Goal: Task Accomplishment & Management: Complete application form

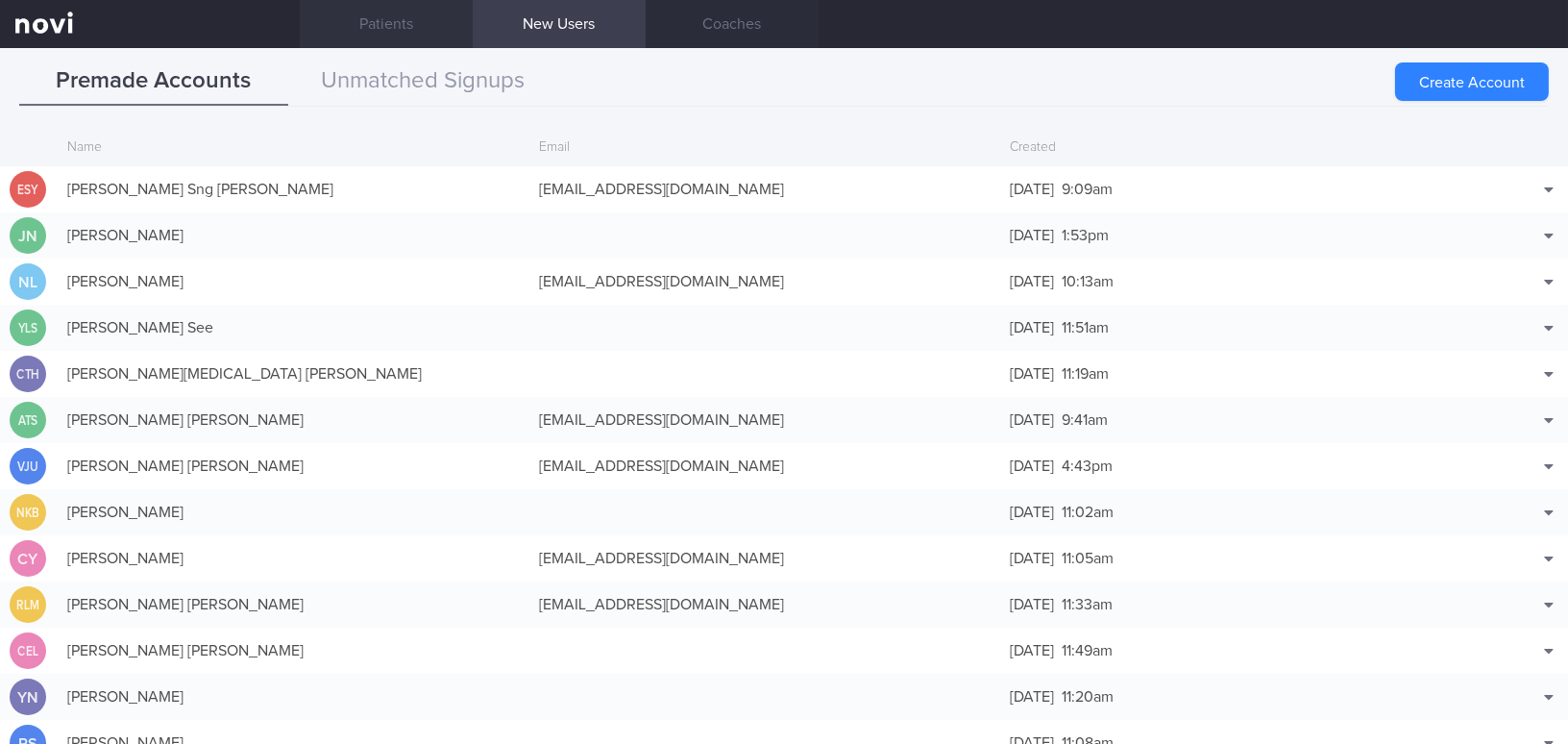
click at [379, 20] on link "Patients" at bounding box center [386, 24] width 173 height 48
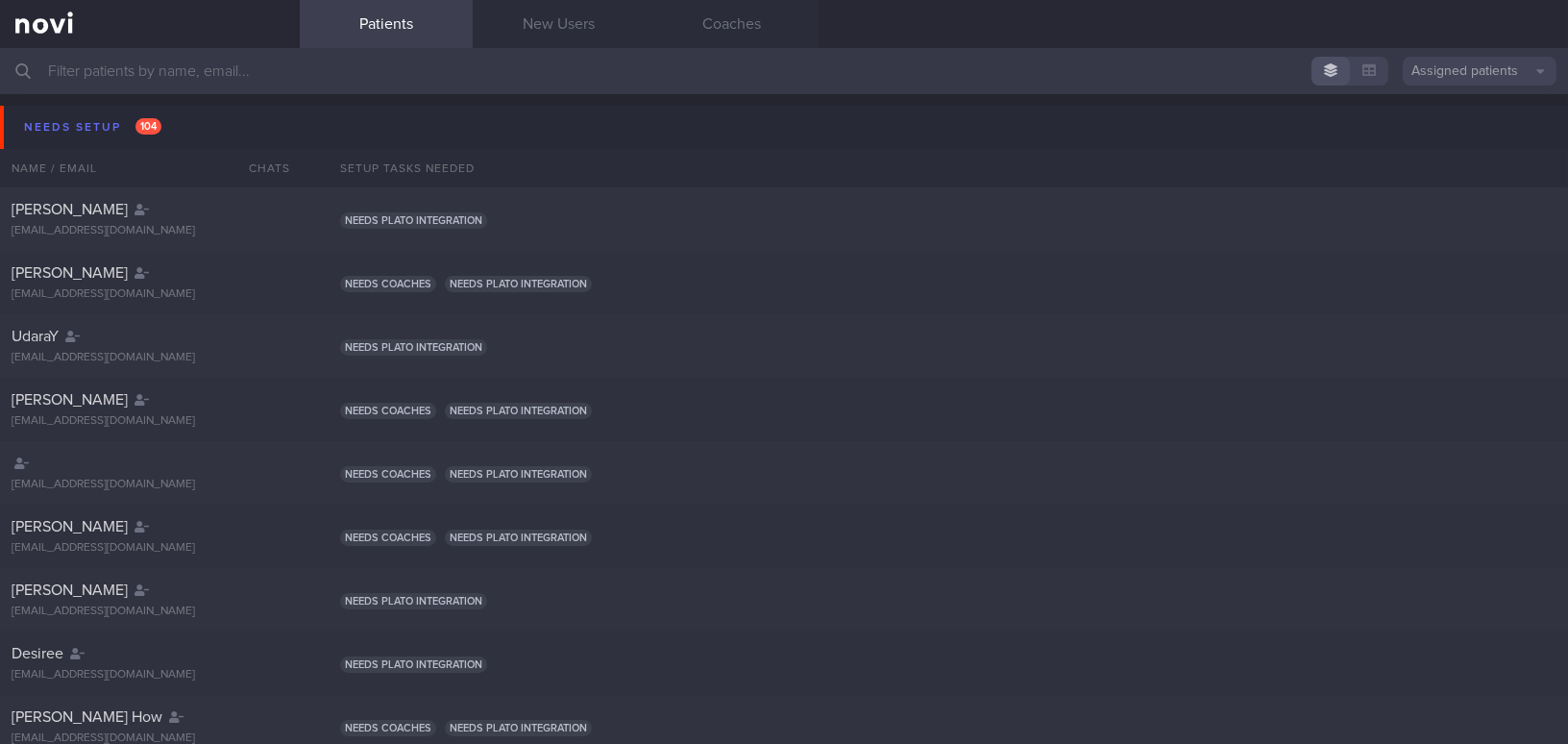
click at [261, 57] on input "text" at bounding box center [784, 71] width 1568 height 46
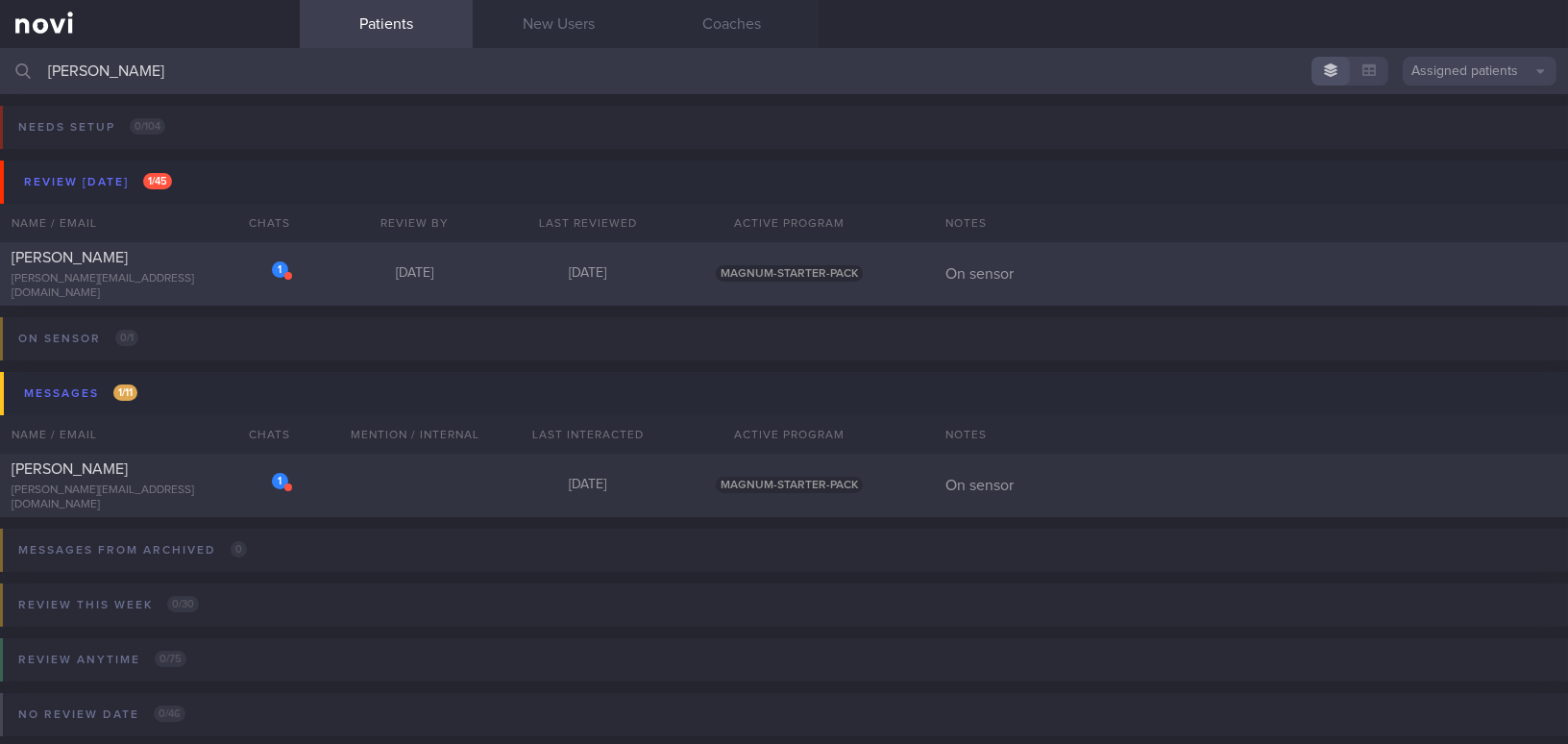
type input "jake"
click at [135, 267] on div "[PERSON_NAME]" at bounding box center [147, 258] width 272 height 19
select select "8"
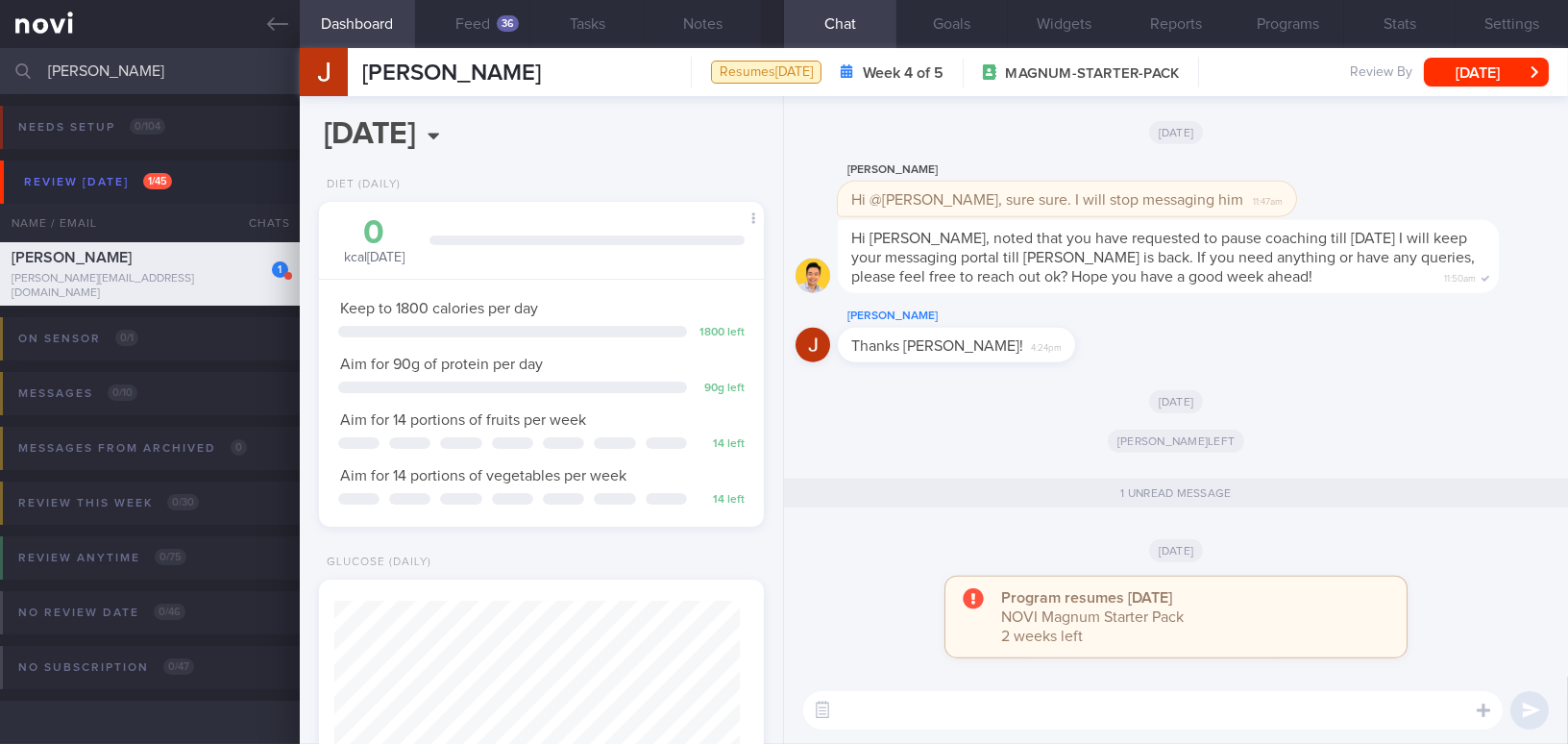
scroll to position [203, 405]
click at [486, 22] on button "Feed 36" at bounding box center [473, 24] width 115 height 48
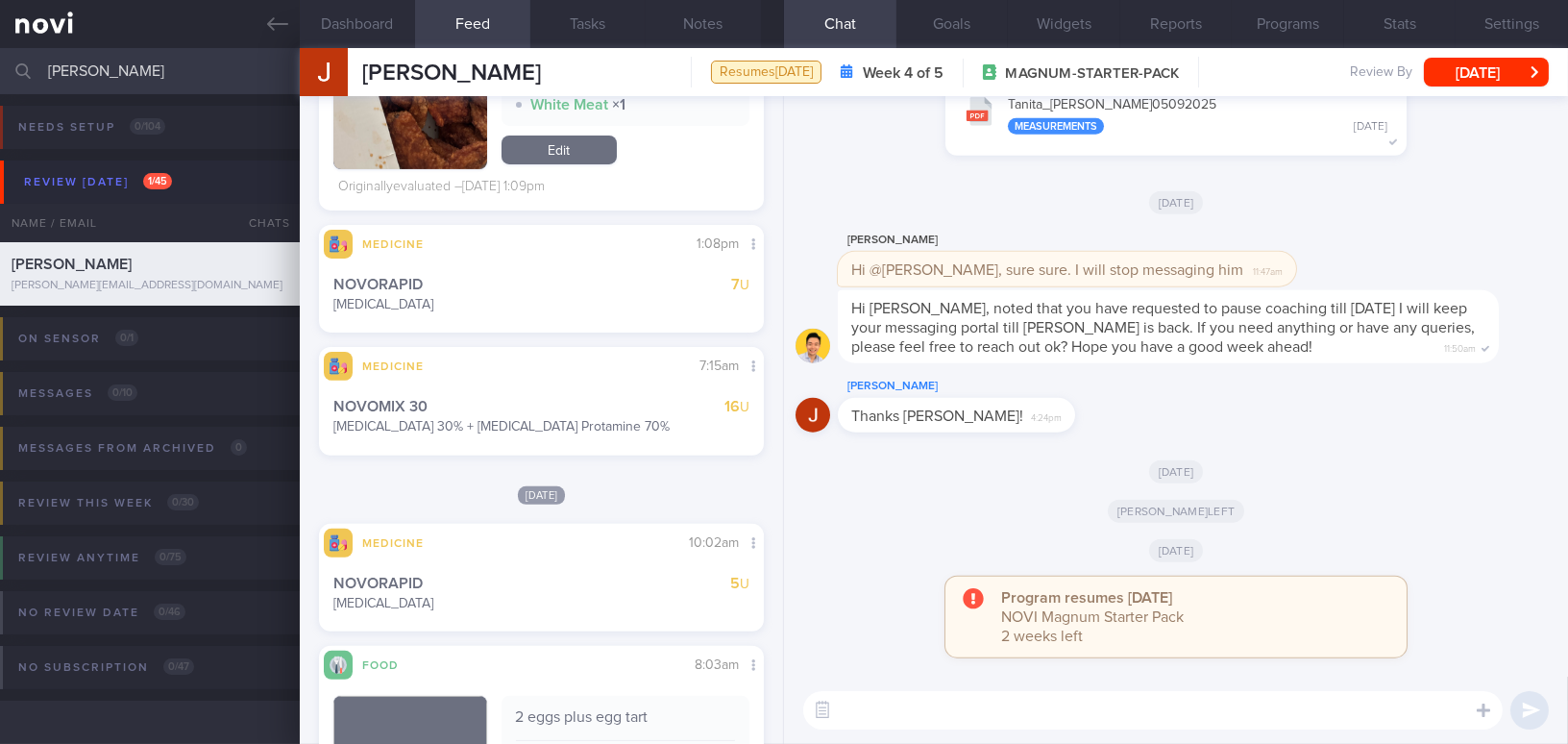
scroll to position [1076, 0]
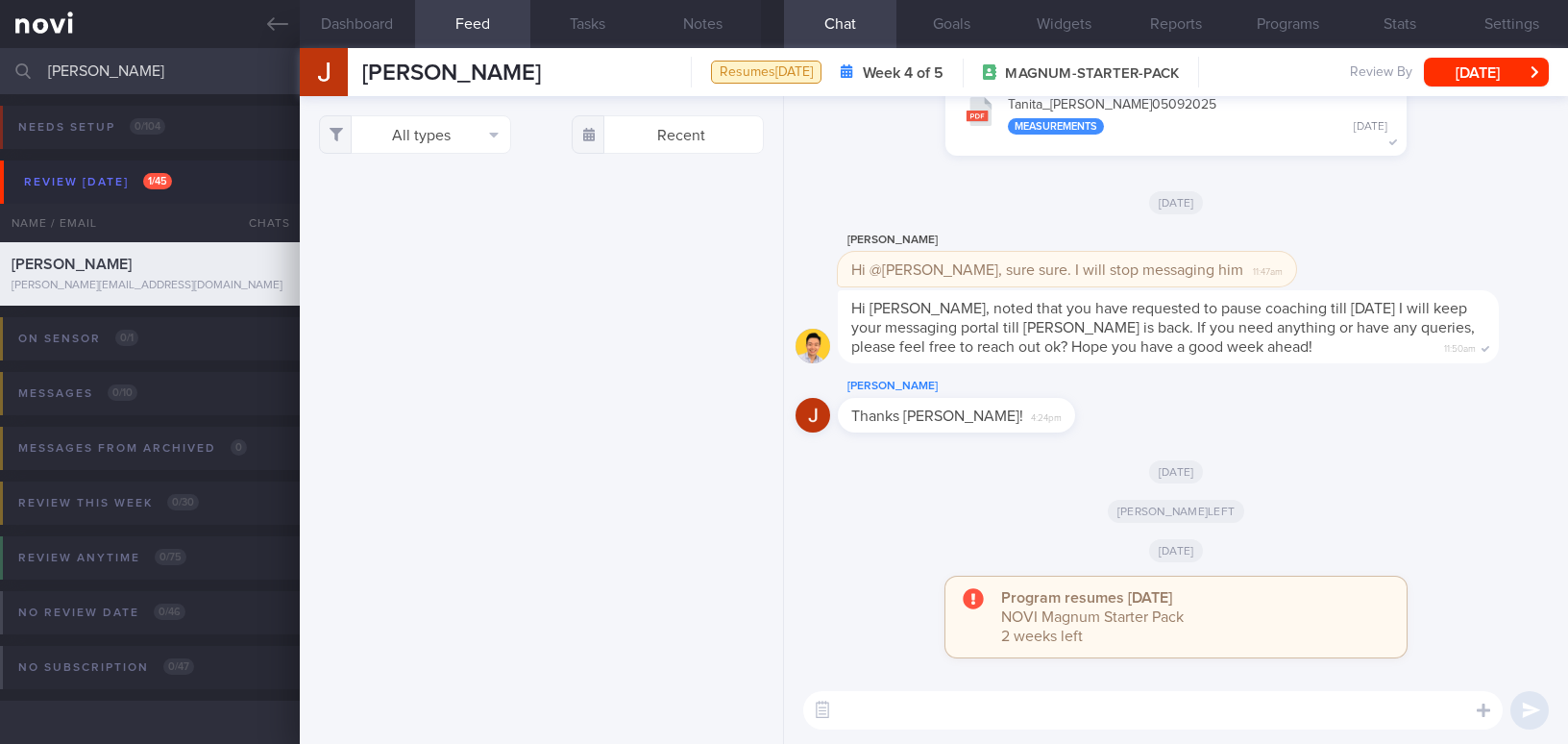
select select "8"
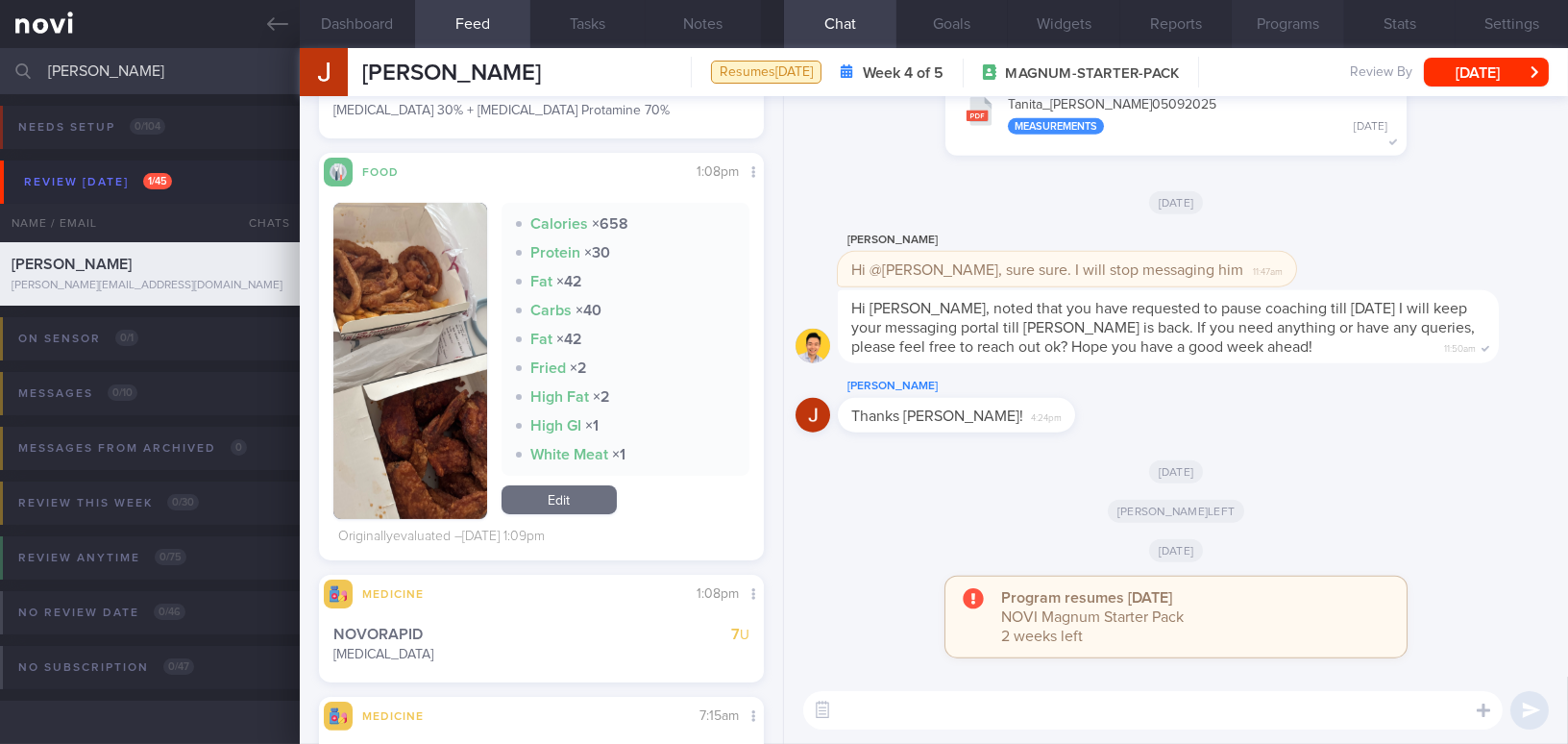
click at [1259, 19] on button "Programs" at bounding box center [1287, 24] width 112 height 48
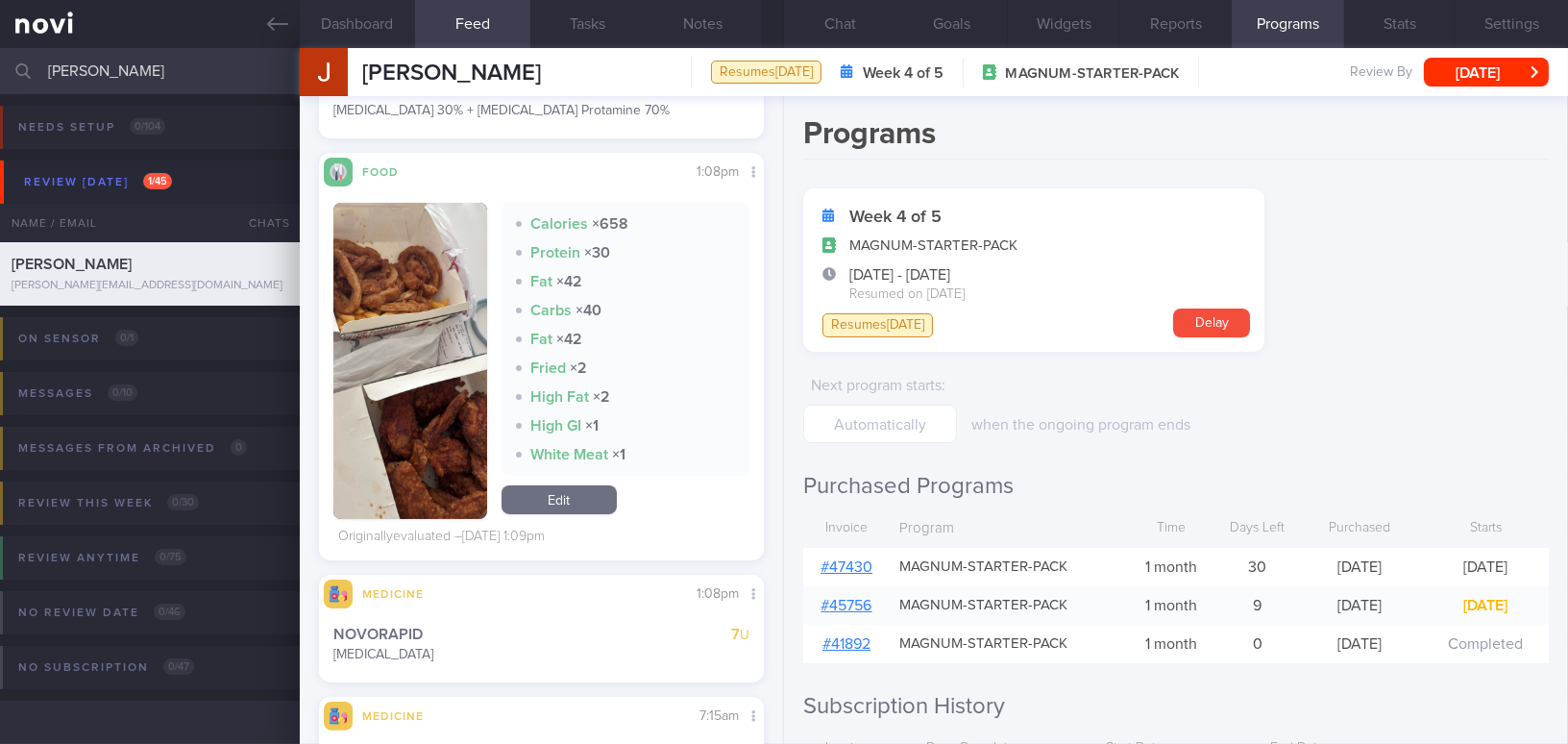
click at [840, 559] on link "# 47430" at bounding box center [846, 567] width 52 height 15
drag, startPoint x: 129, startPoint y: 78, endPoint x: -12, endPoint y: 72, distance: 141.1
click at [0, 72] on html "You are offline! Some functionality will be unavailable Patients New Users Coac…" at bounding box center [784, 372] width 1568 height 744
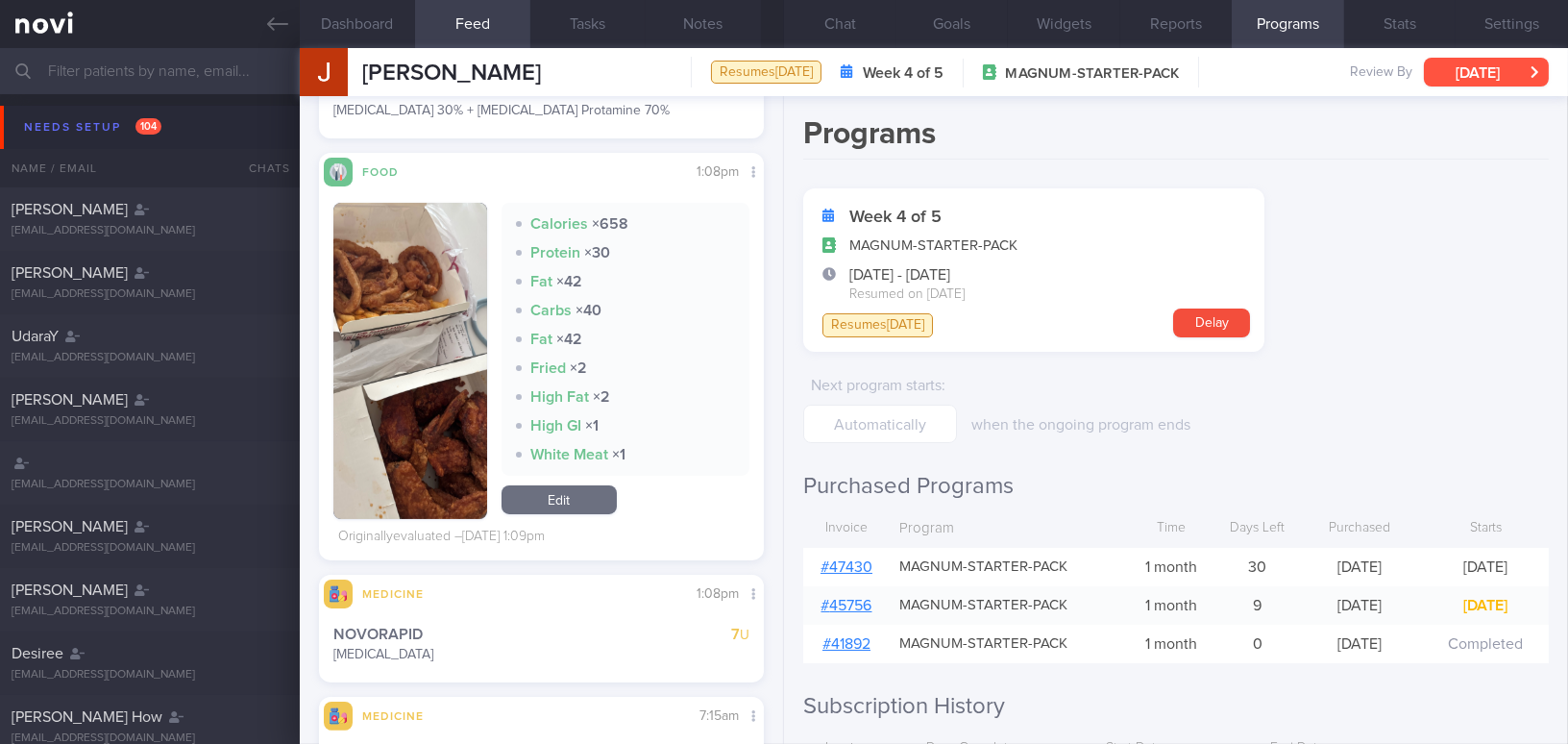
click at [1481, 81] on button "[DATE]" at bounding box center [1486, 72] width 125 height 29
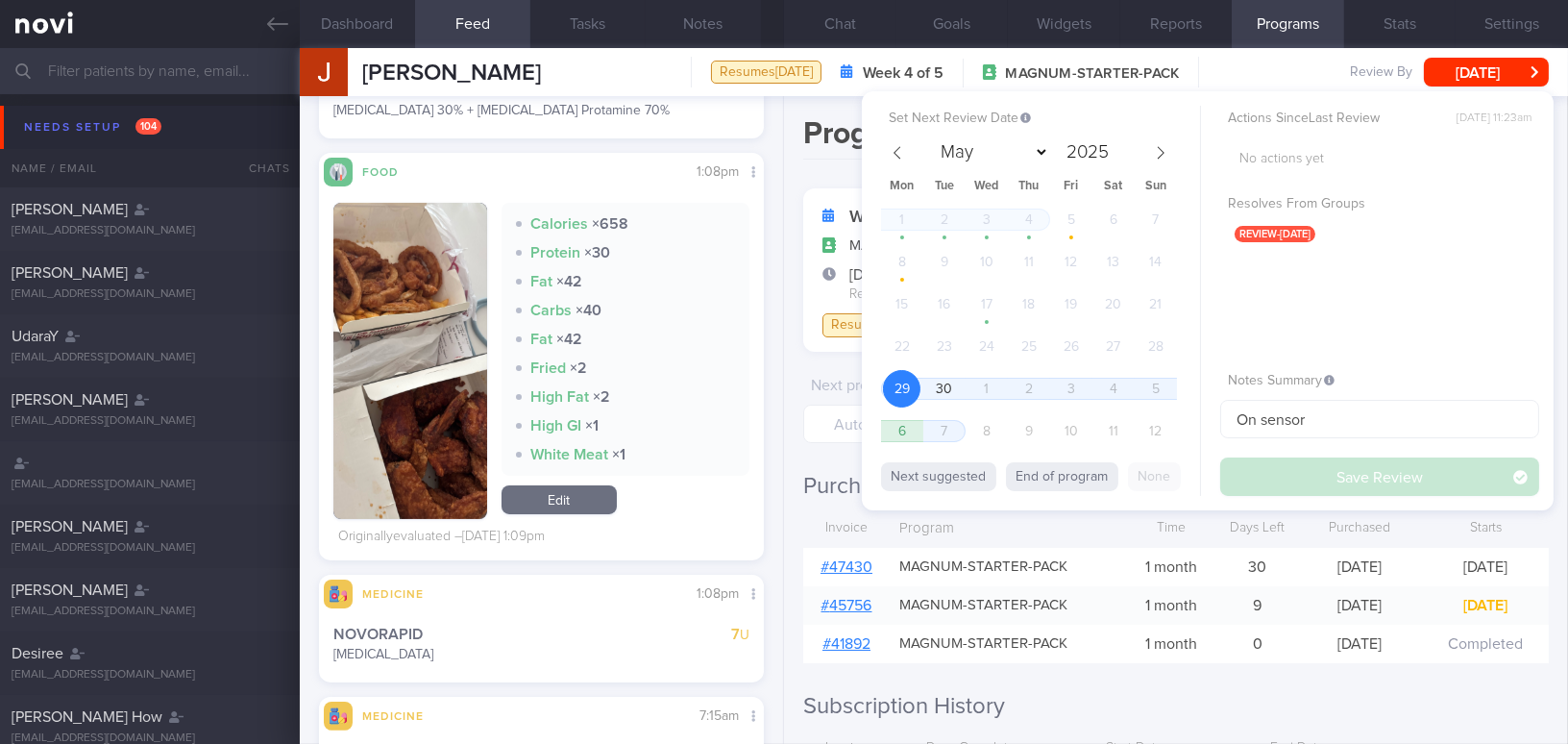
click at [1275, 701] on h2 "Subscription History" at bounding box center [1176, 707] width 746 height 29
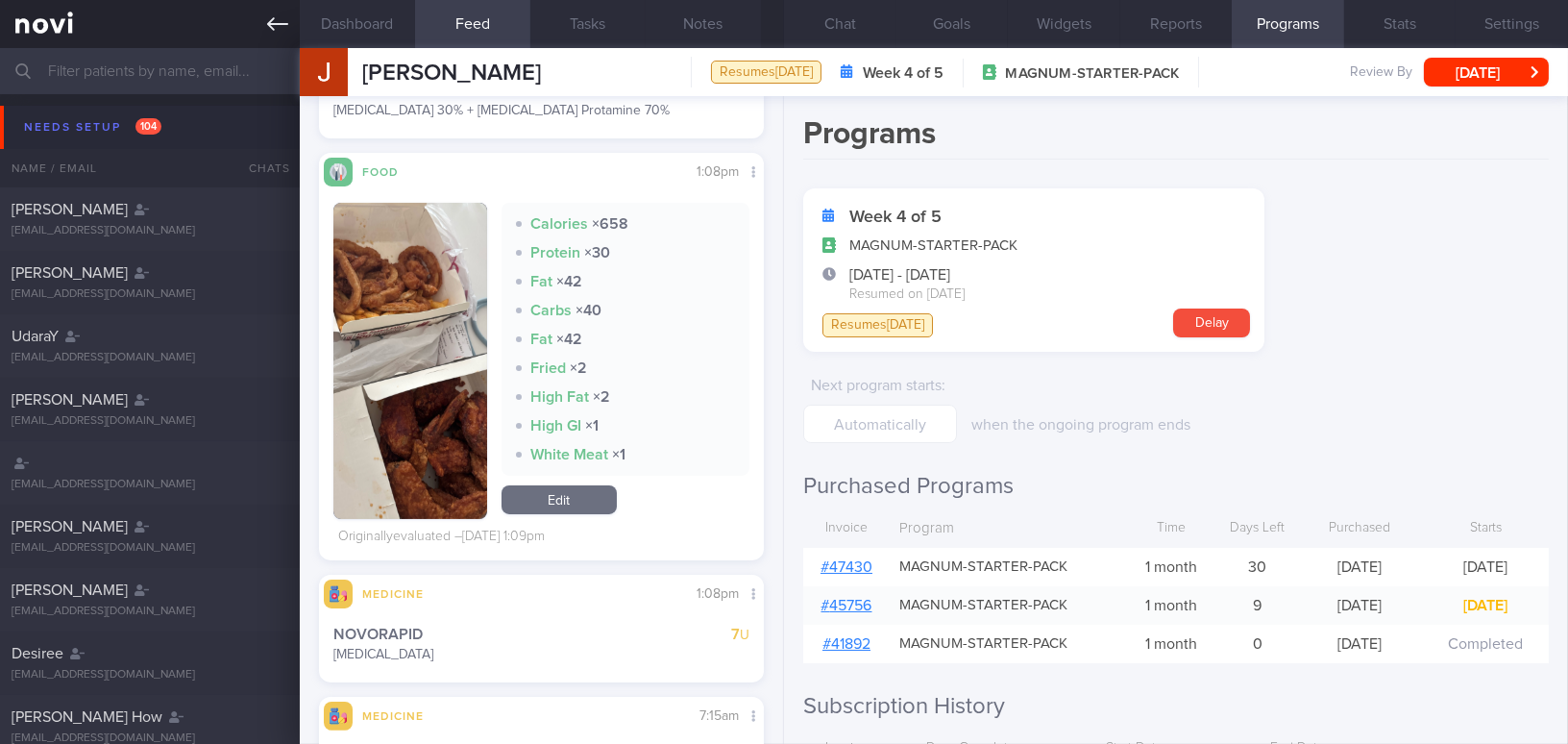
click at [265, 25] on link at bounding box center [150, 24] width 300 height 48
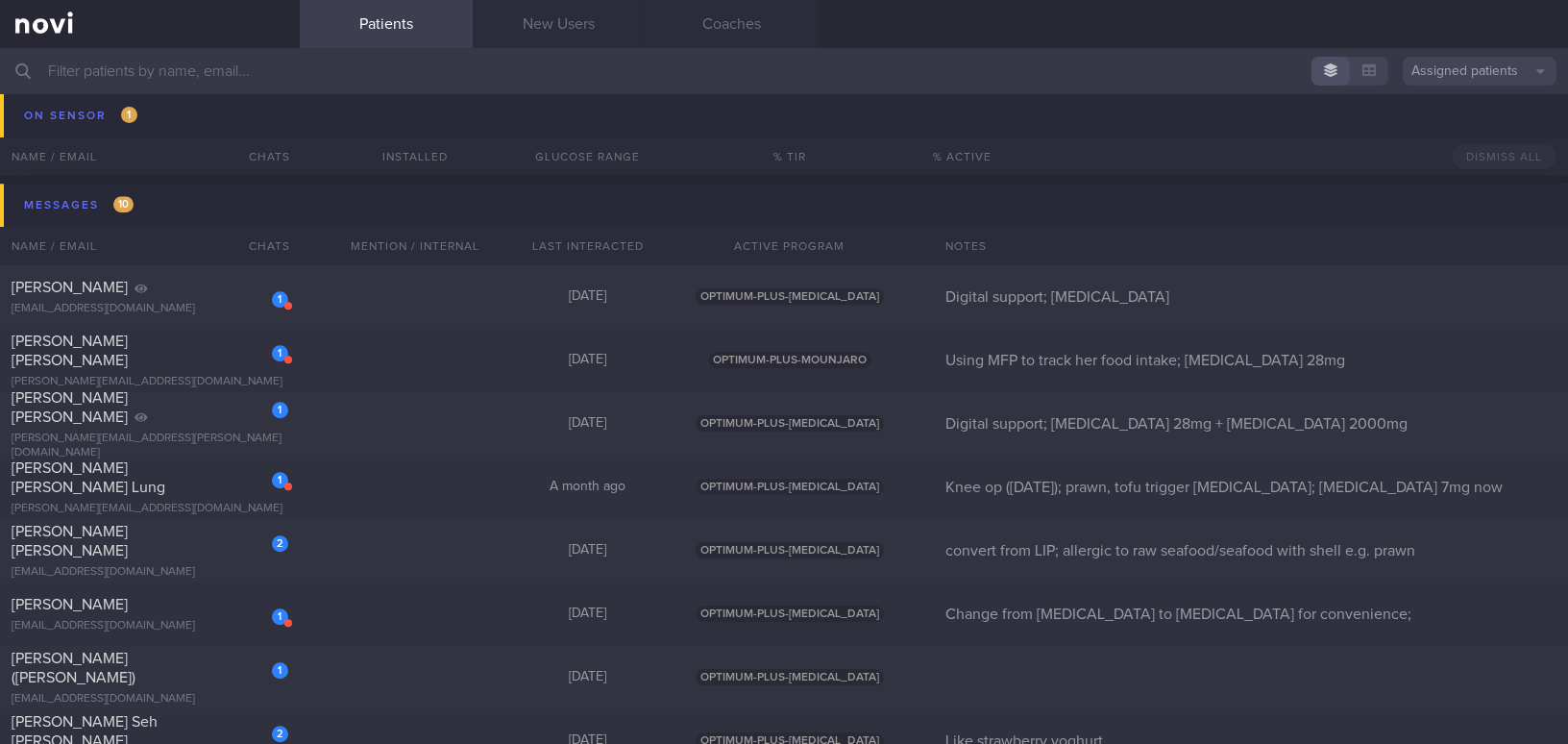
scroll to position [9695, 0]
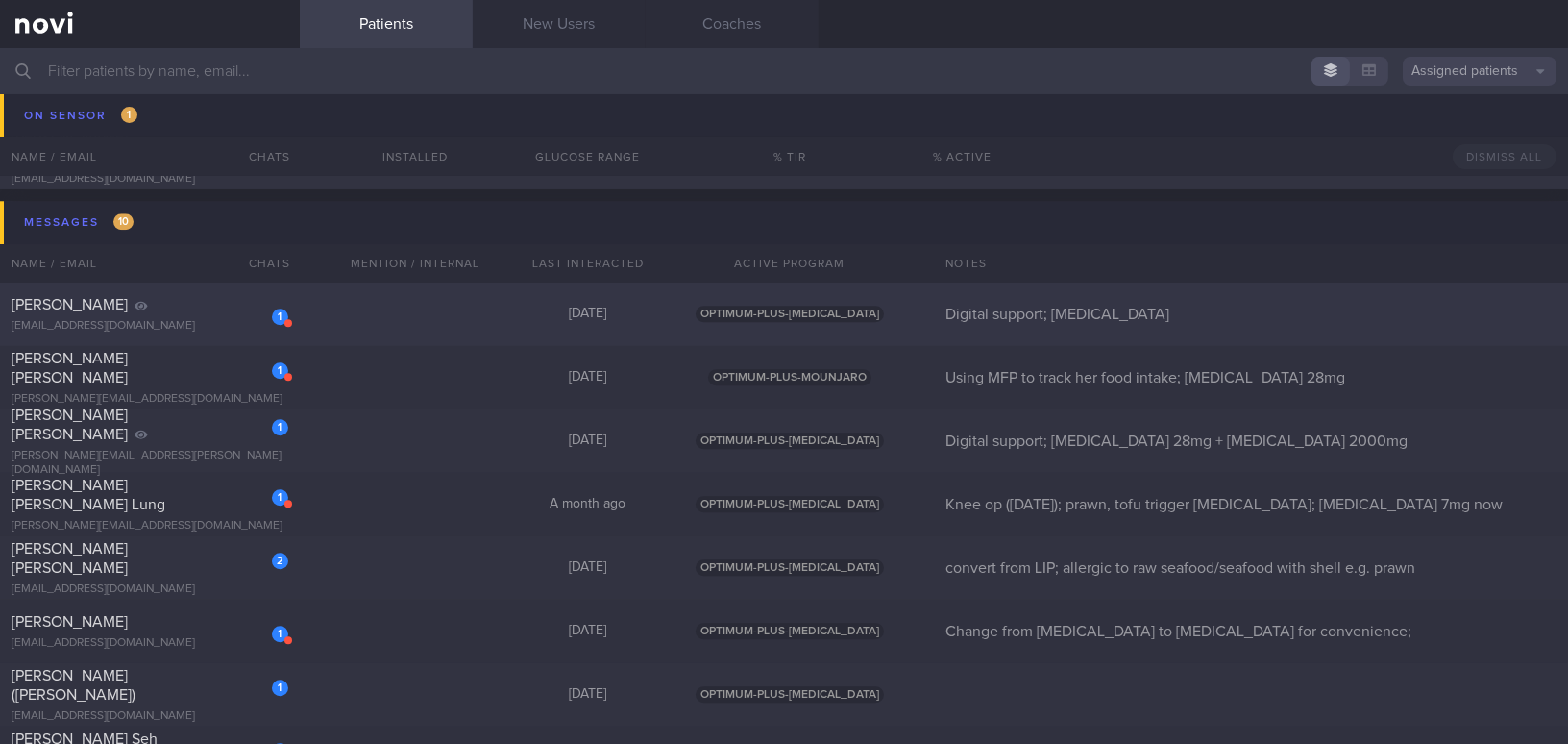
click at [189, 309] on div "Sally Tan" at bounding box center [147, 305] width 272 height 19
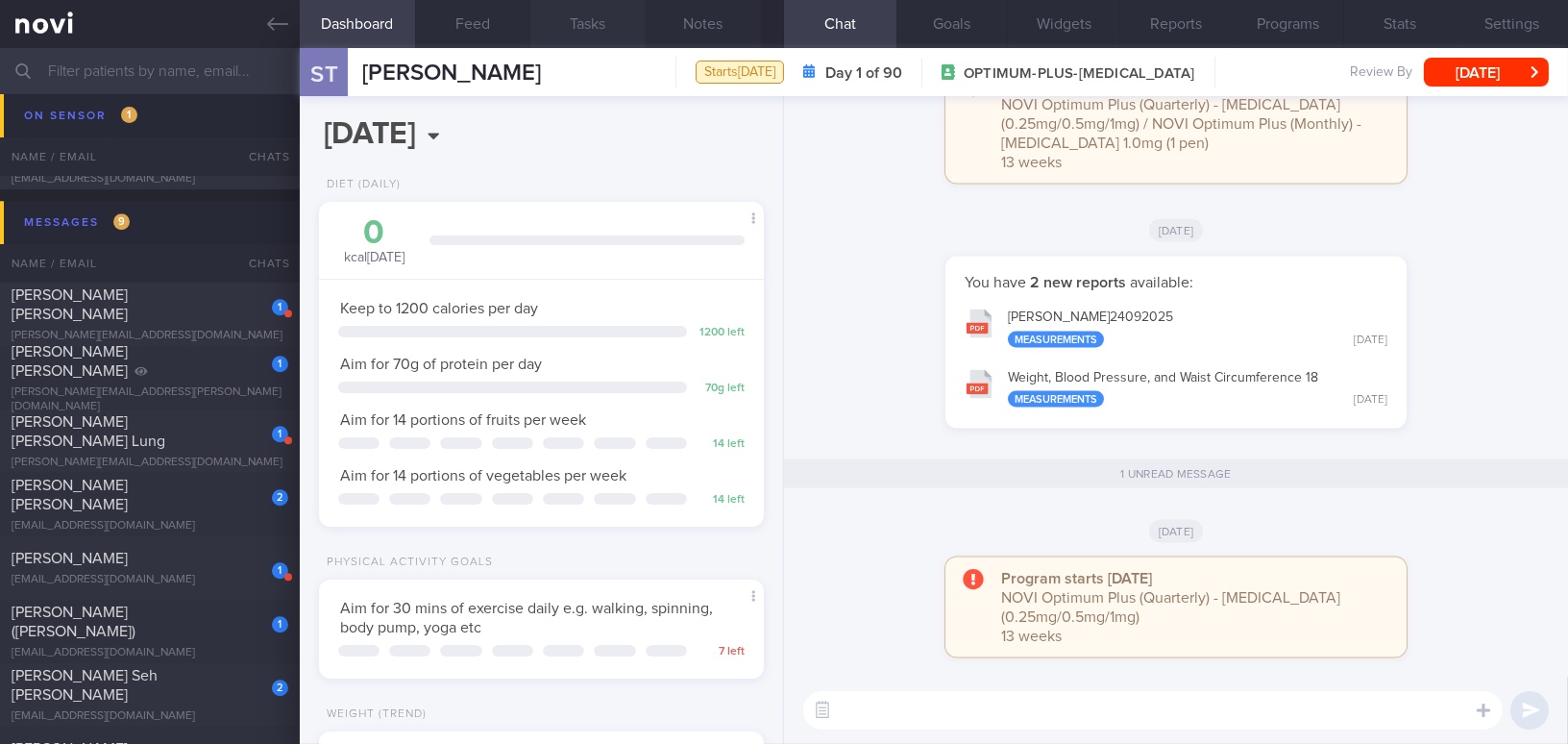
scroll to position [226, 397]
click at [1507, 62] on button "[DATE]" at bounding box center [1486, 72] width 125 height 29
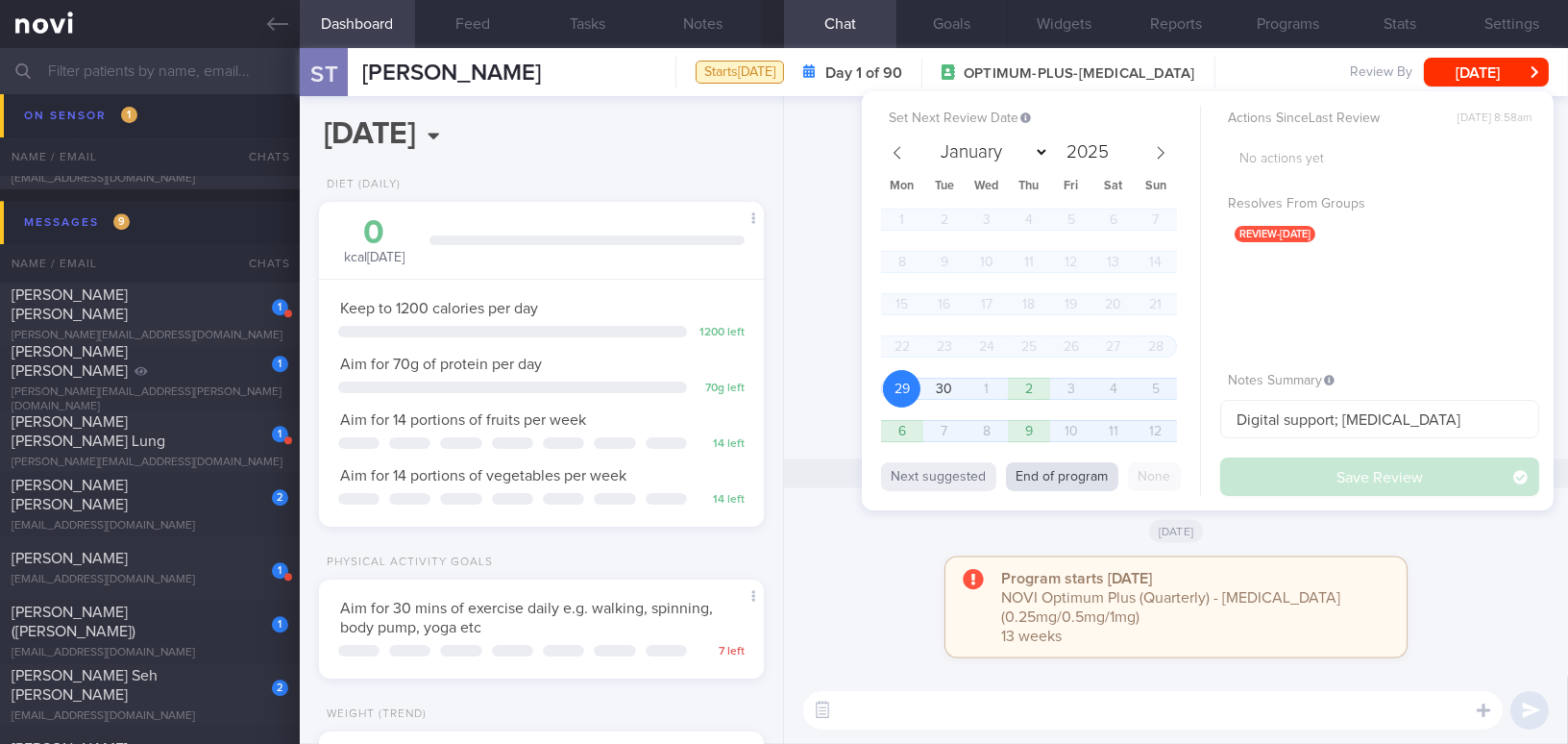
click at [1078, 473] on button "End of program" at bounding box center [1061, 477] width 112 height 29
select select "11"
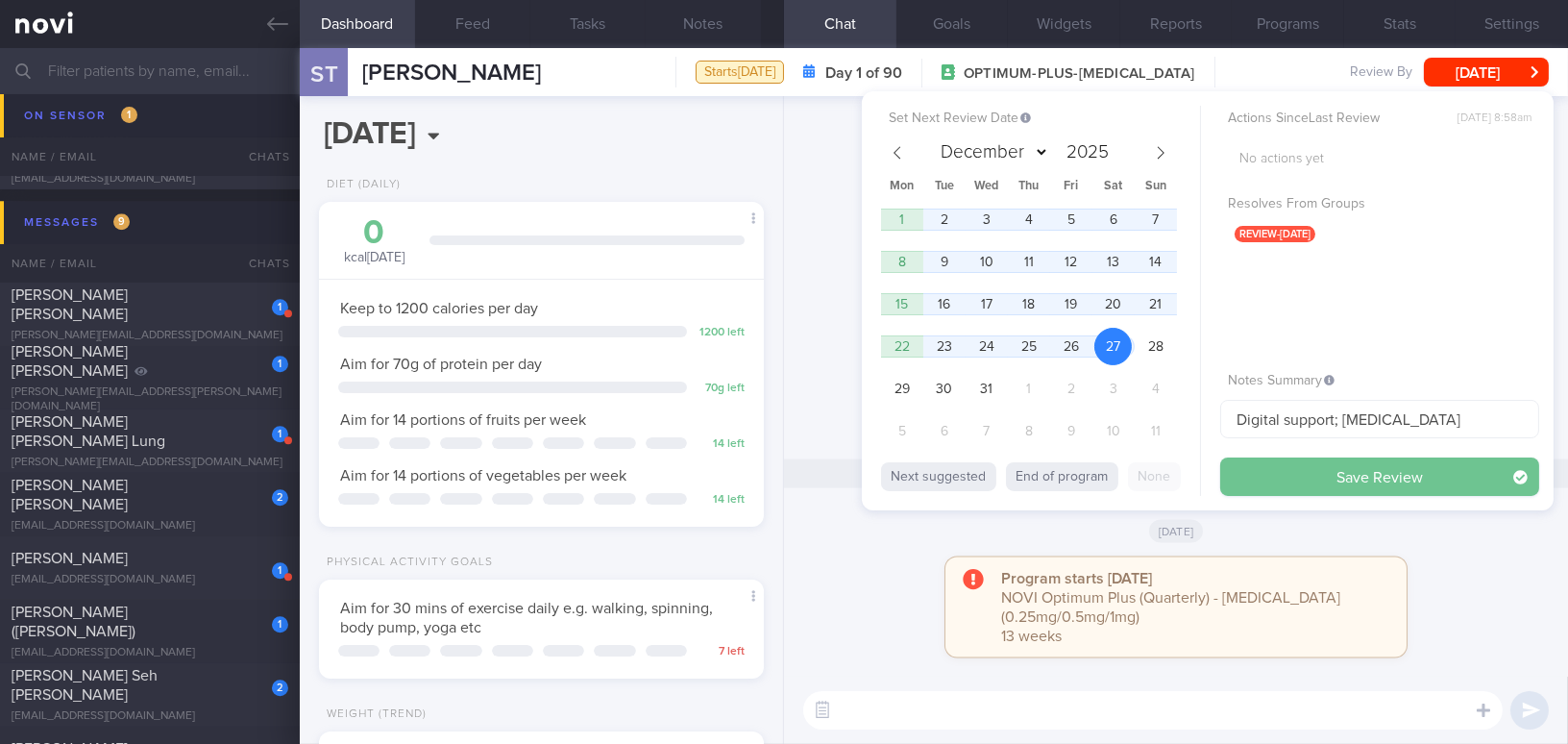
click at [1270, 469] on button "Save Review" at bounding box center [1380, 477] width 319 height 38
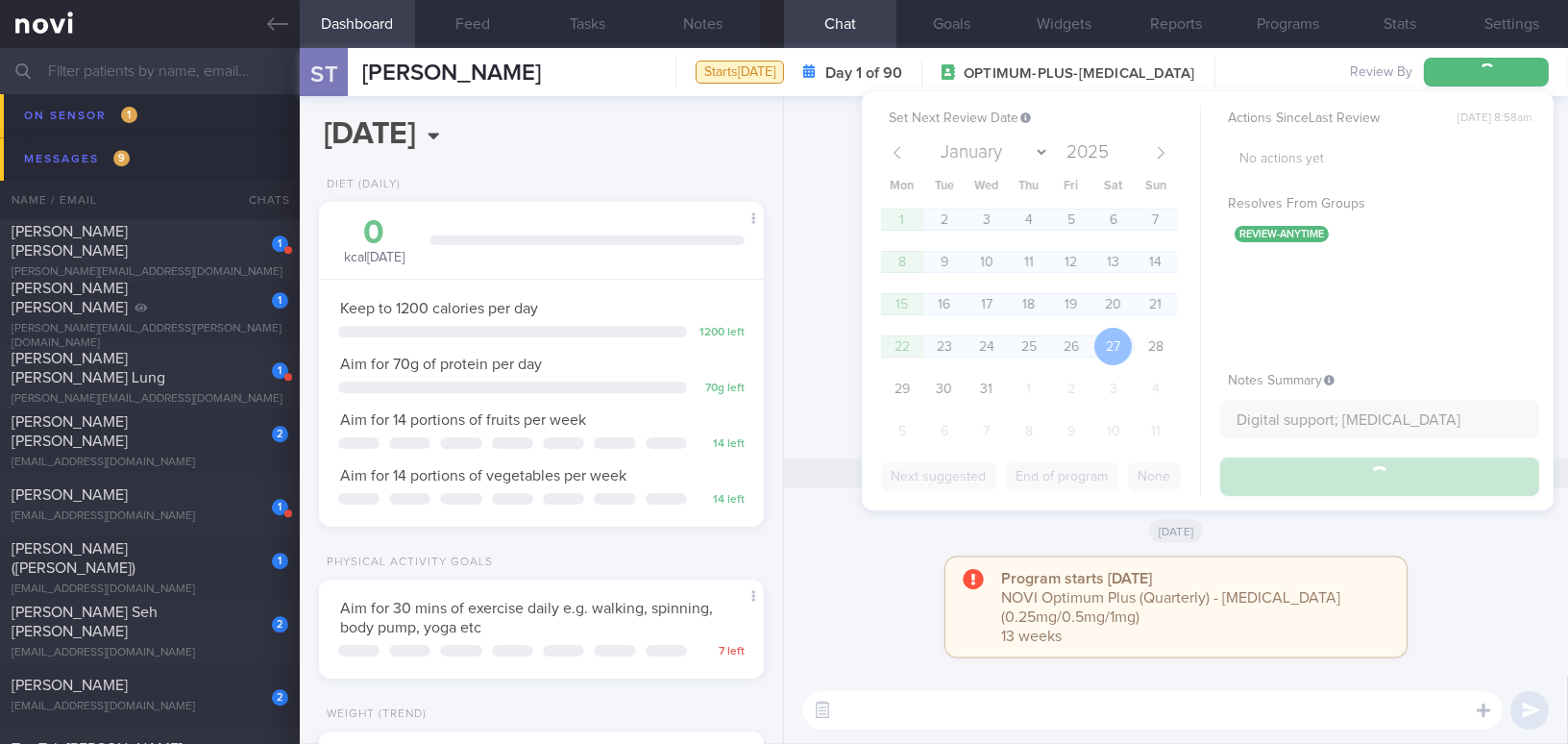
scroll to position [9632, 0]
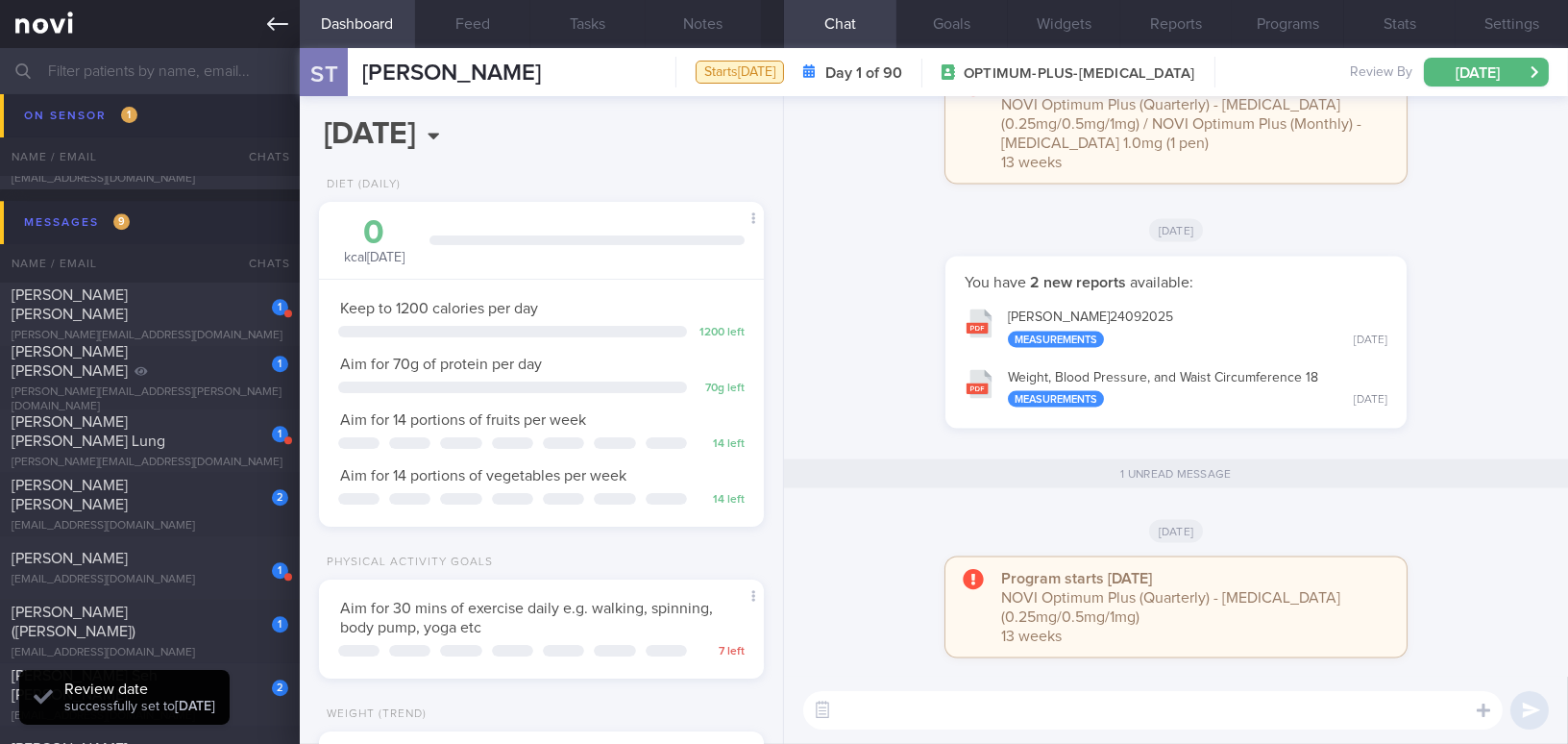
click at [271, 29] on icon at bounding box center [278, 24] width 21 height 21
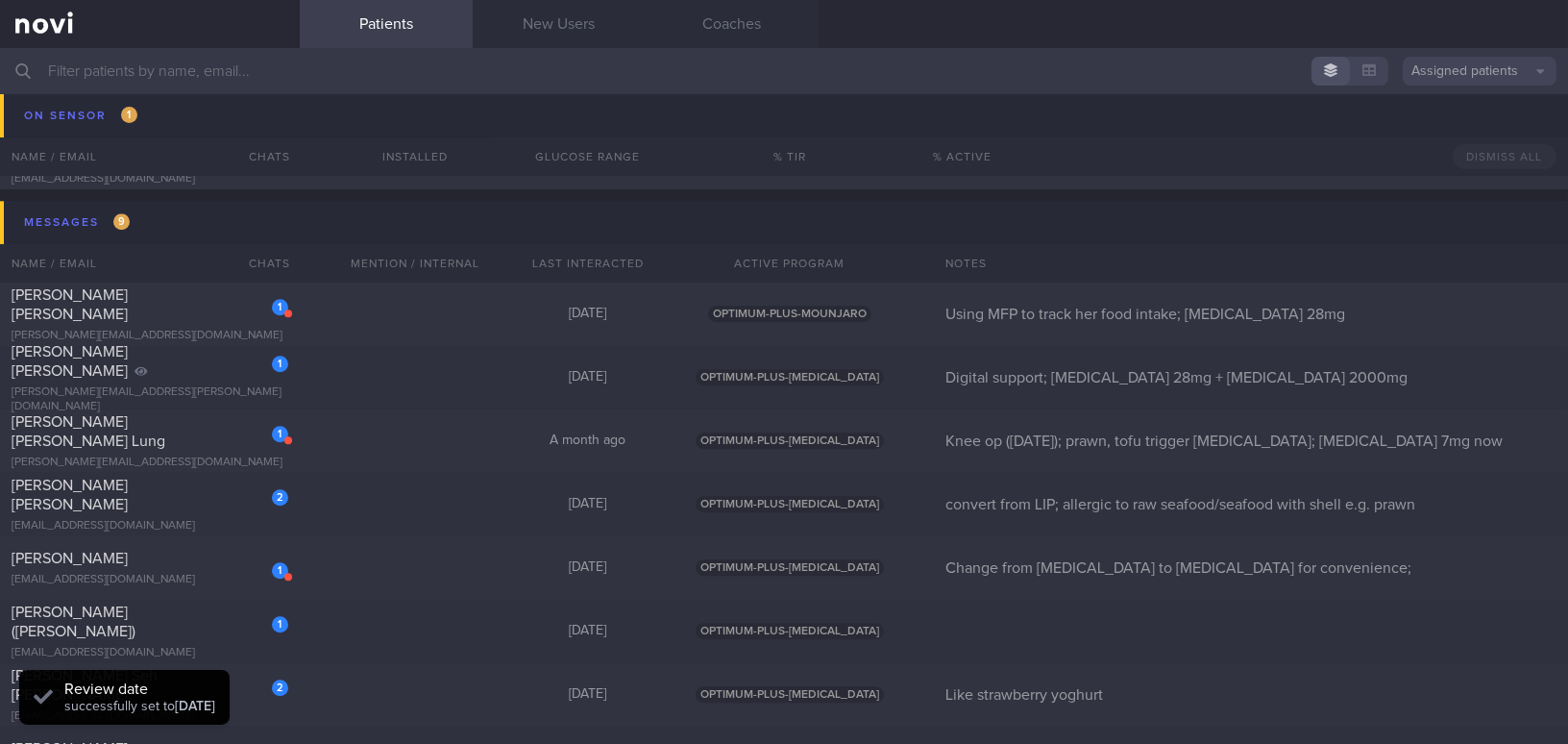
scroll to position [9719, 0]
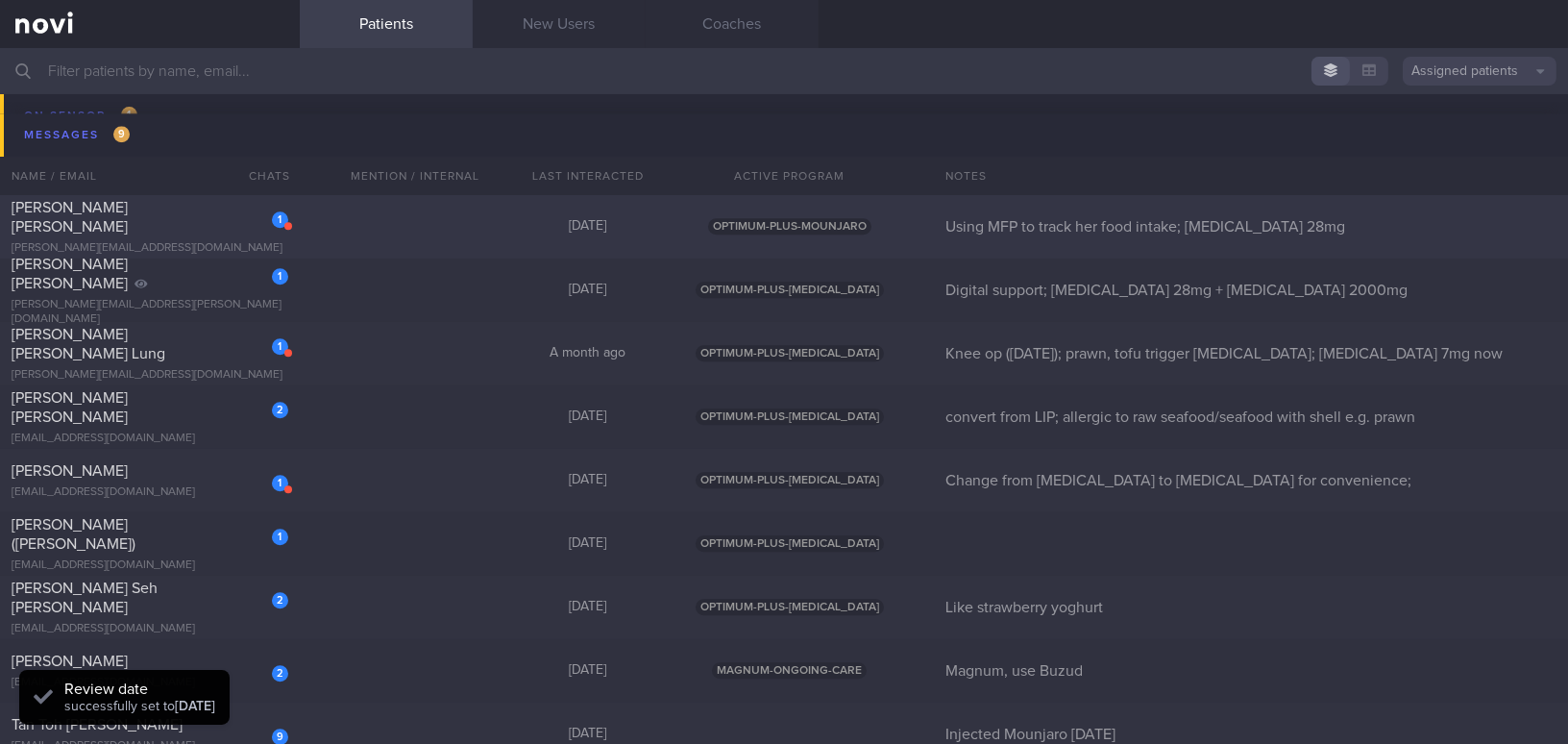
click at [241, 241] on div "jolene.hwee.ang@gmail.com" at bounding box center [150, 248] width 277 height 14
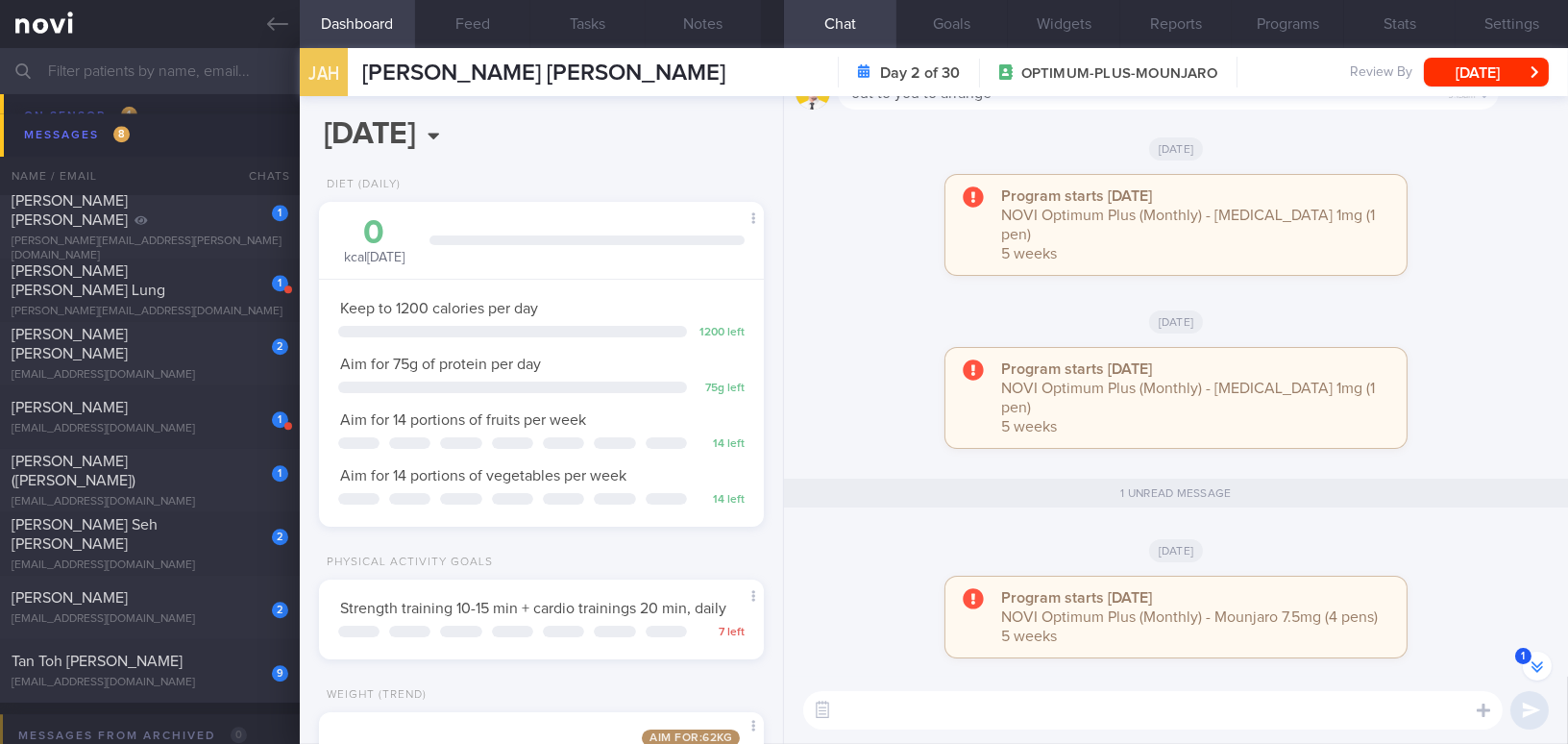
scroll to position [-174, 0]
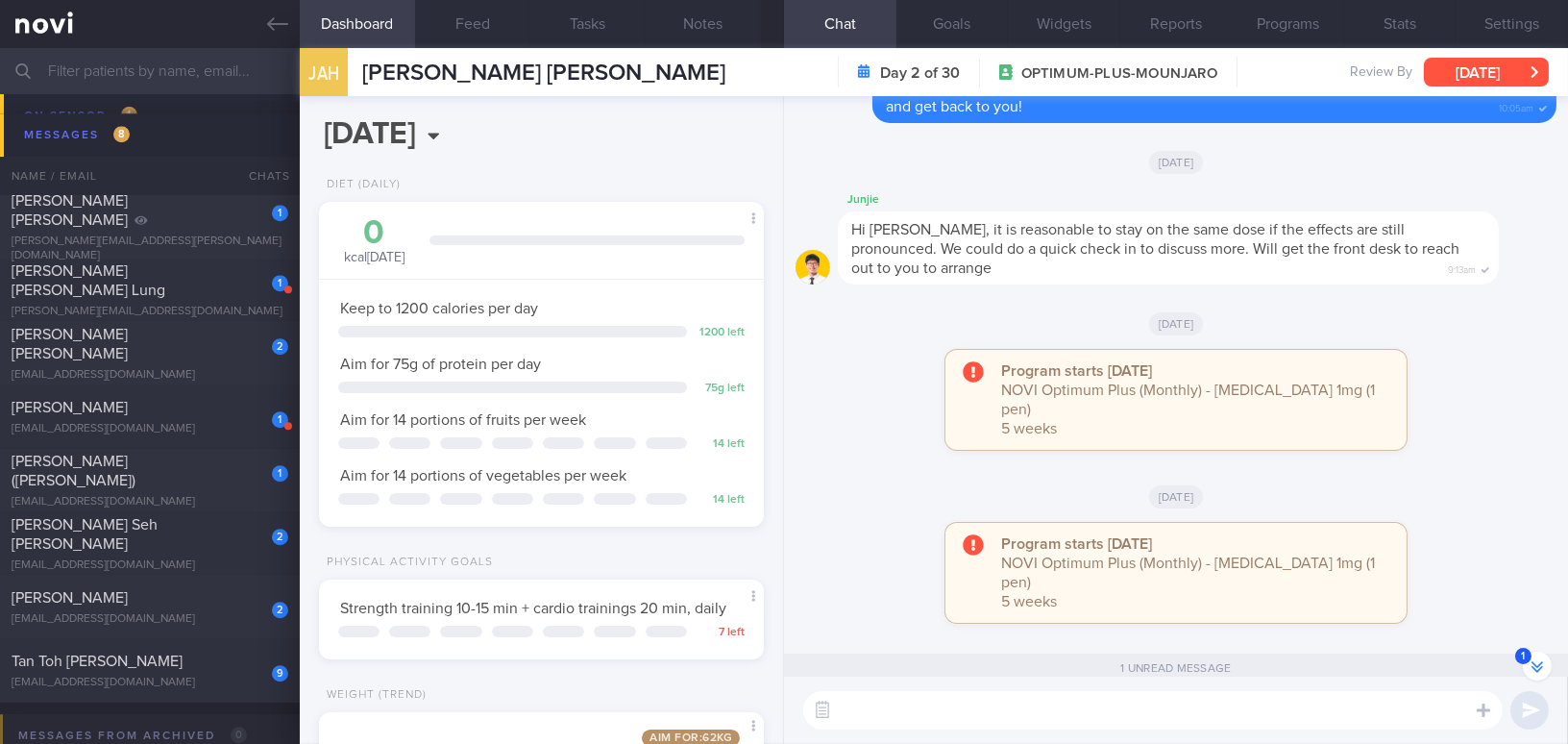
click at [1500, 70] on button "[DATE]" at bounding box center [1486, 72] width 125 height 29
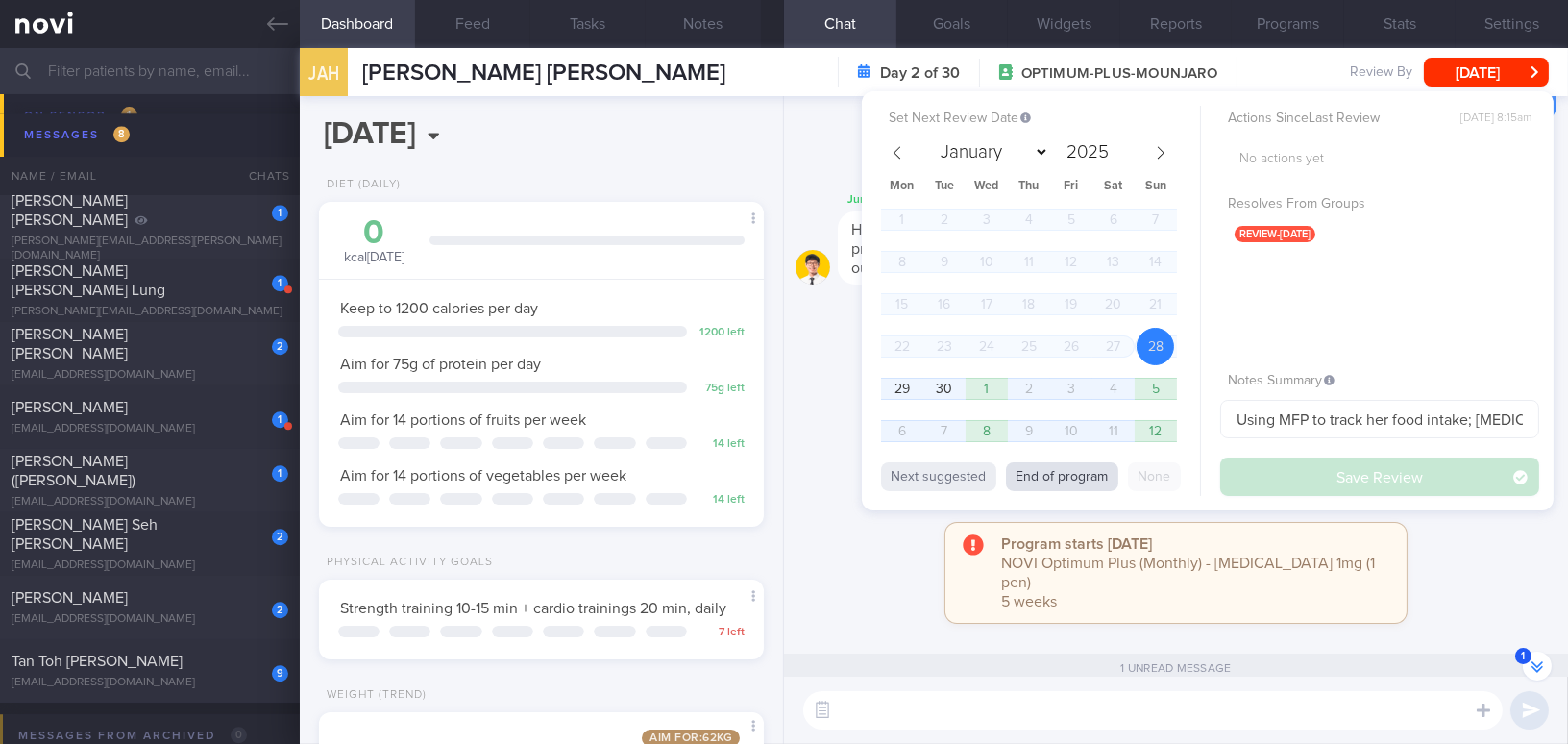
click at [1083, 475] on button "End of program" at bounding box center [1061, 477] width 112 height 29
select select "9"
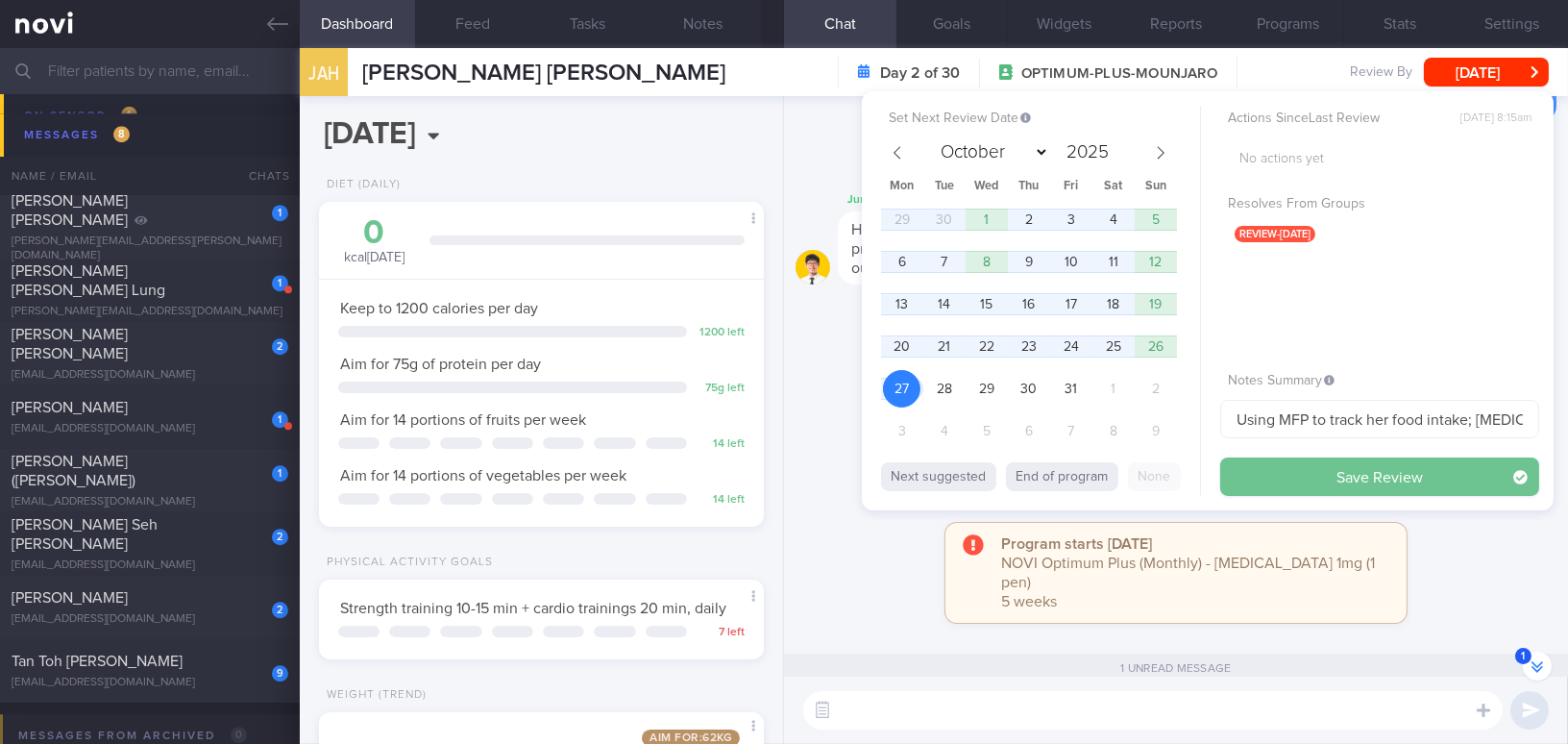
click at [1289, 466] on button "Save Review" at bounding box center [1380, 477] width 319 height 38
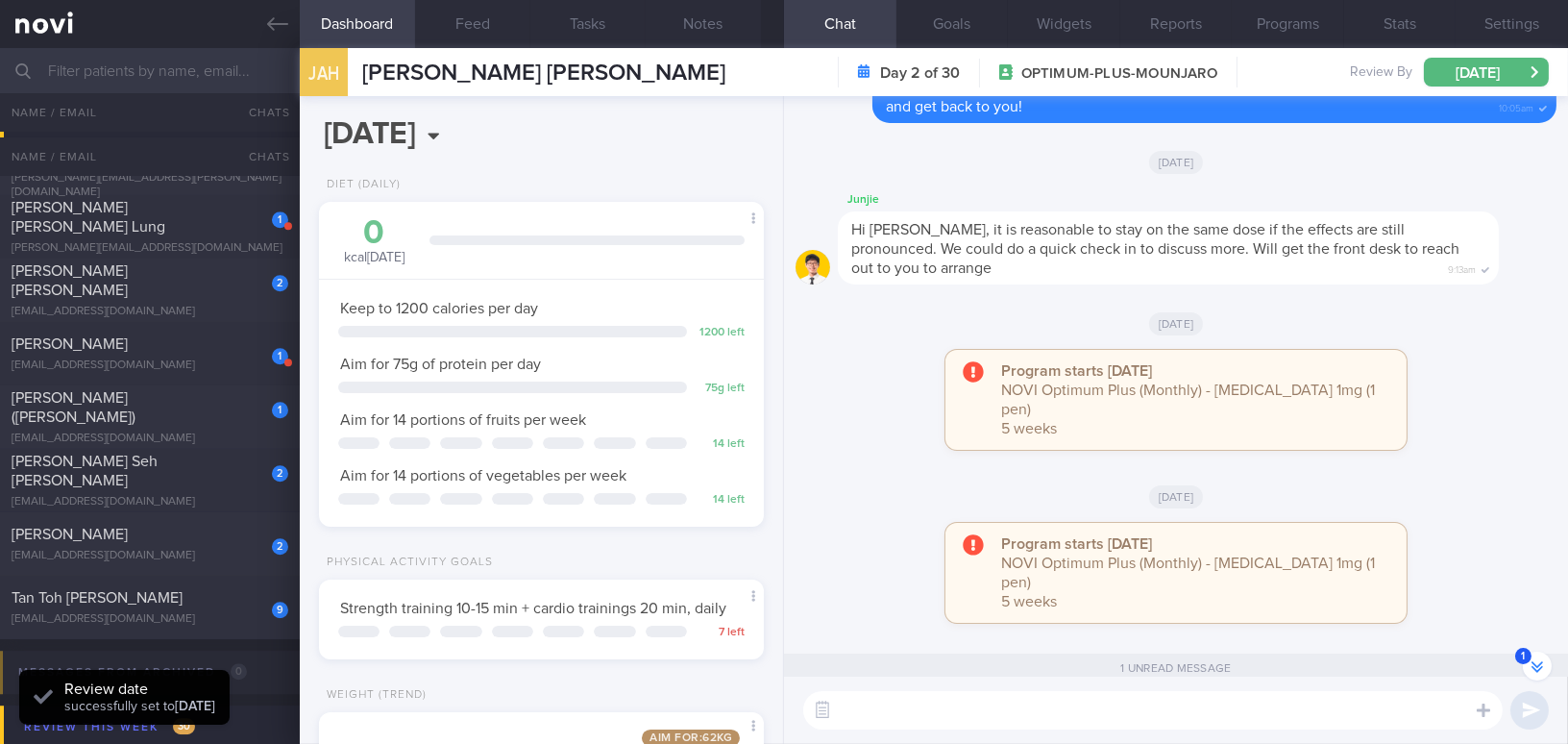
scroll to position [9655, 0]
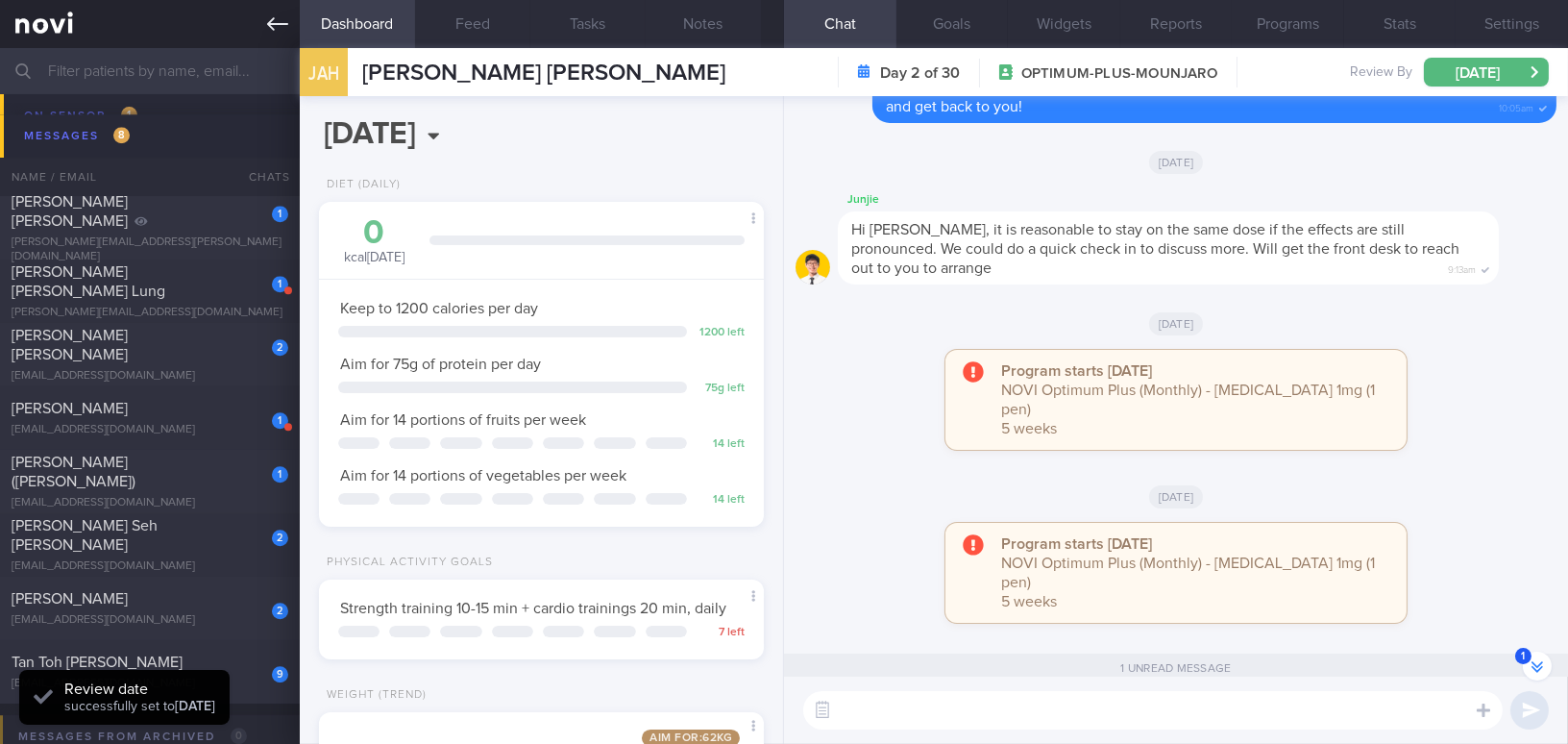
click at [277, 23] on icon at bounding box center [278, 24] width 21 height 13
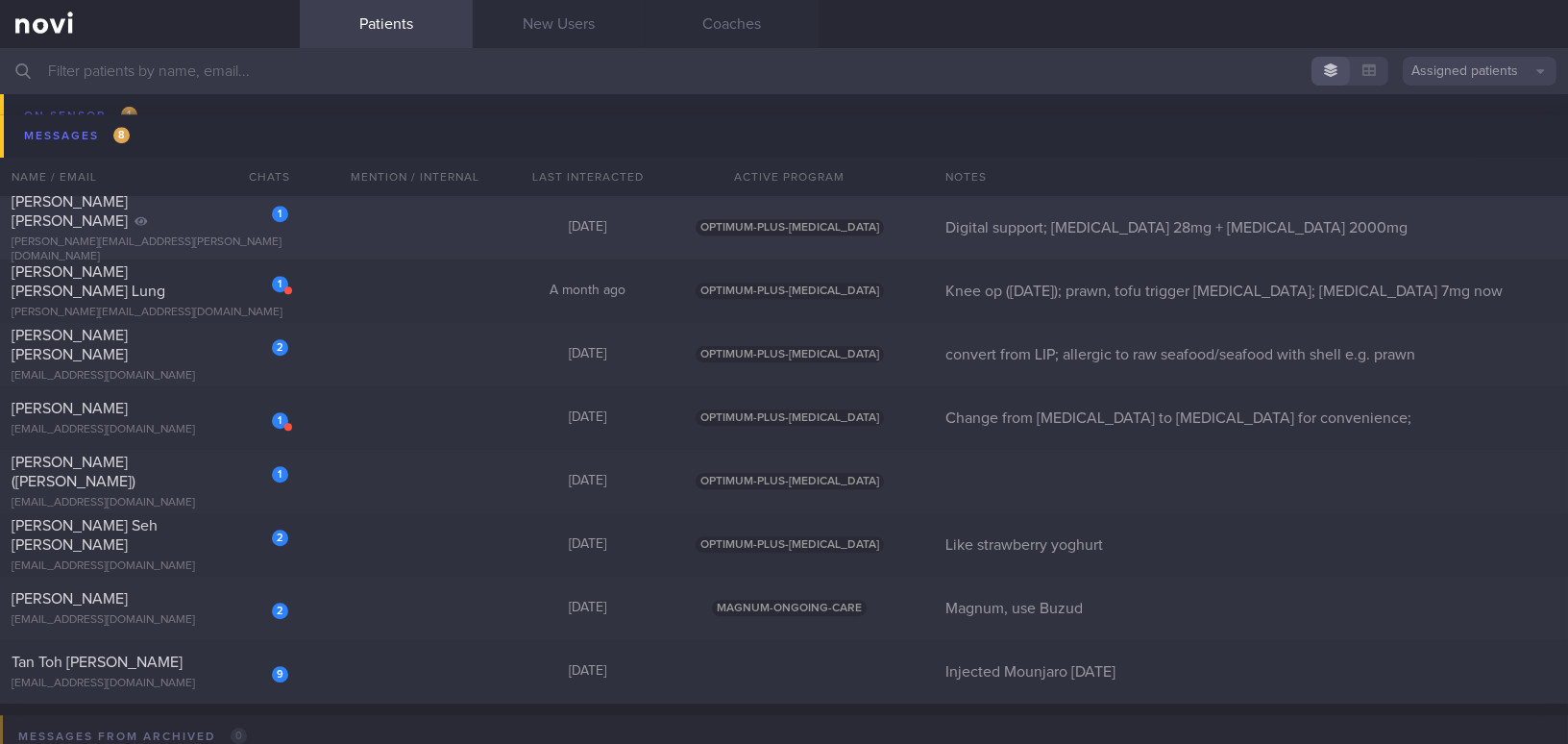
click at [140, 225] on div "[PERSON_NAME] [PERSON_NAME]" at bounding box center [147, 211] width 272 height 38
select select "9"
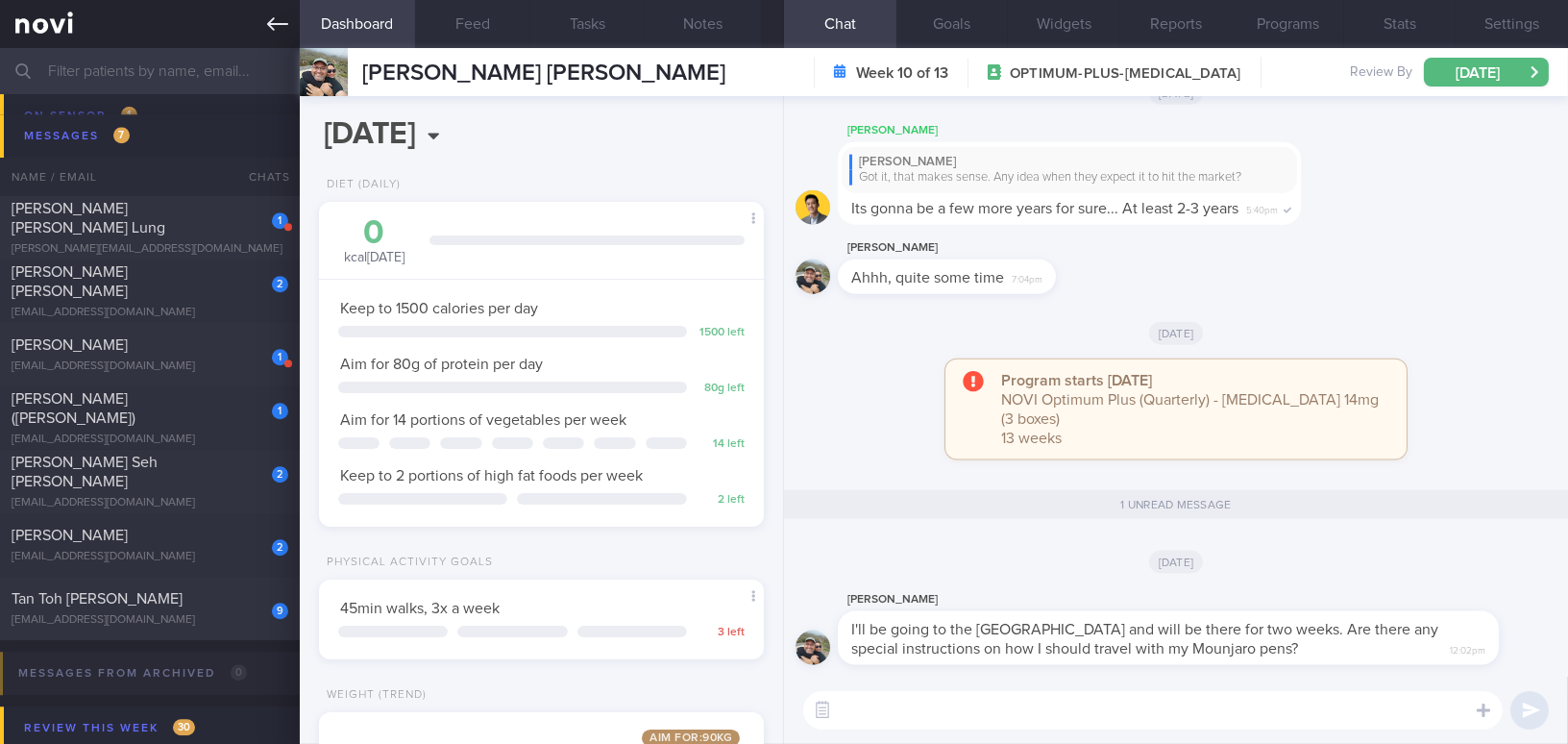
click at [271, 15] on icon at bounding box center [278, 24] width 21 height 21
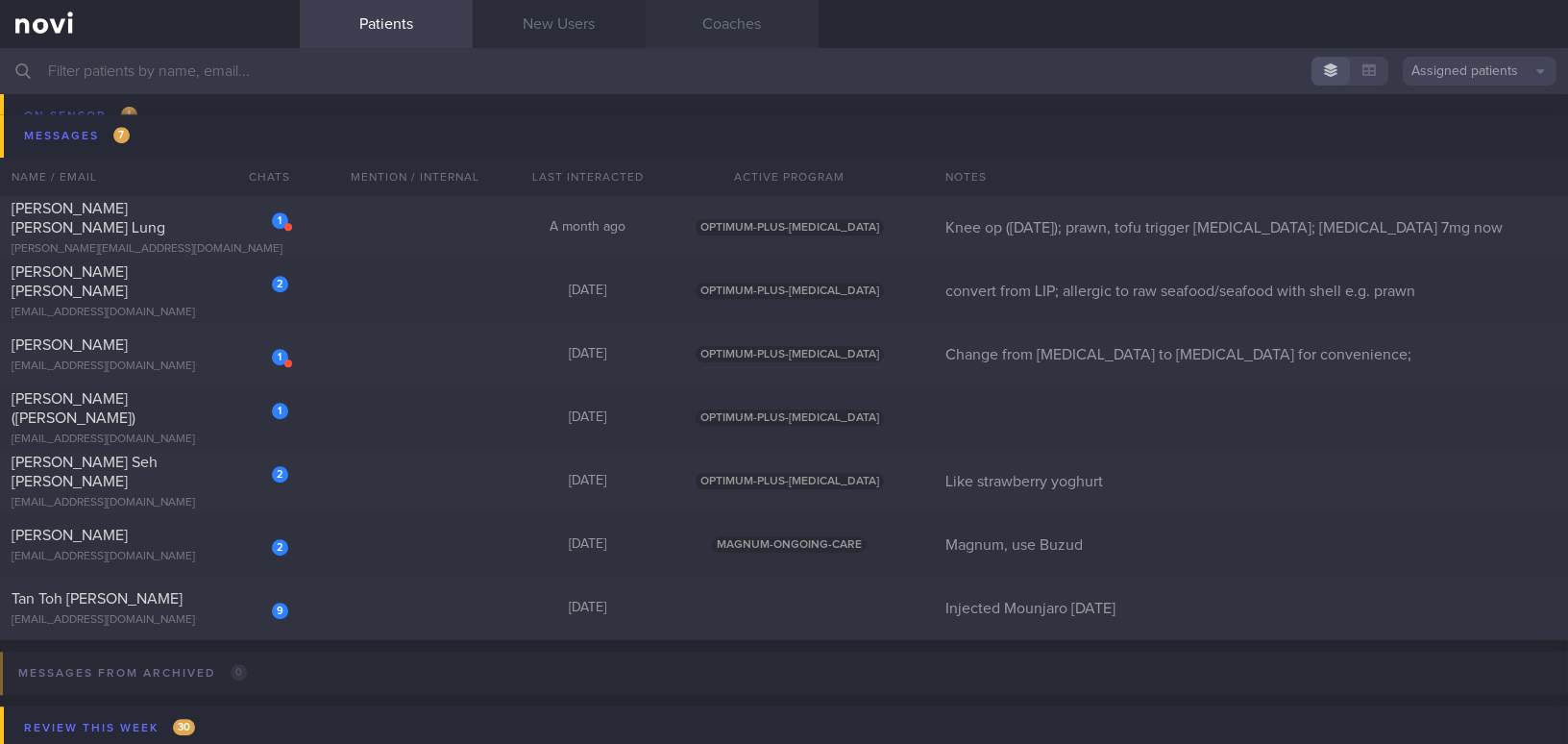
click at [762, 25] on link "Coaches" at bounding box center [733, 24] width 173 height 48
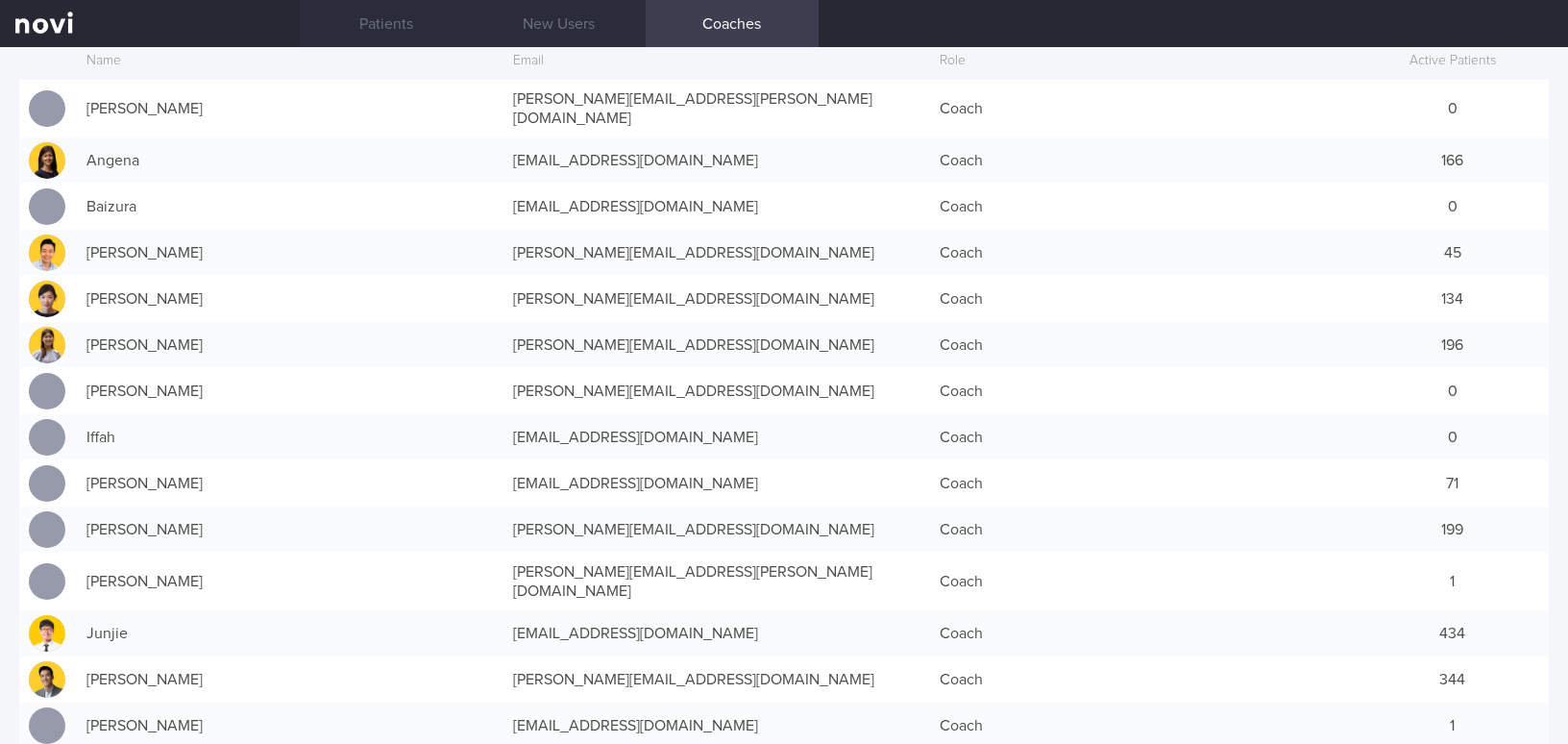
scroll to position [261, 0]
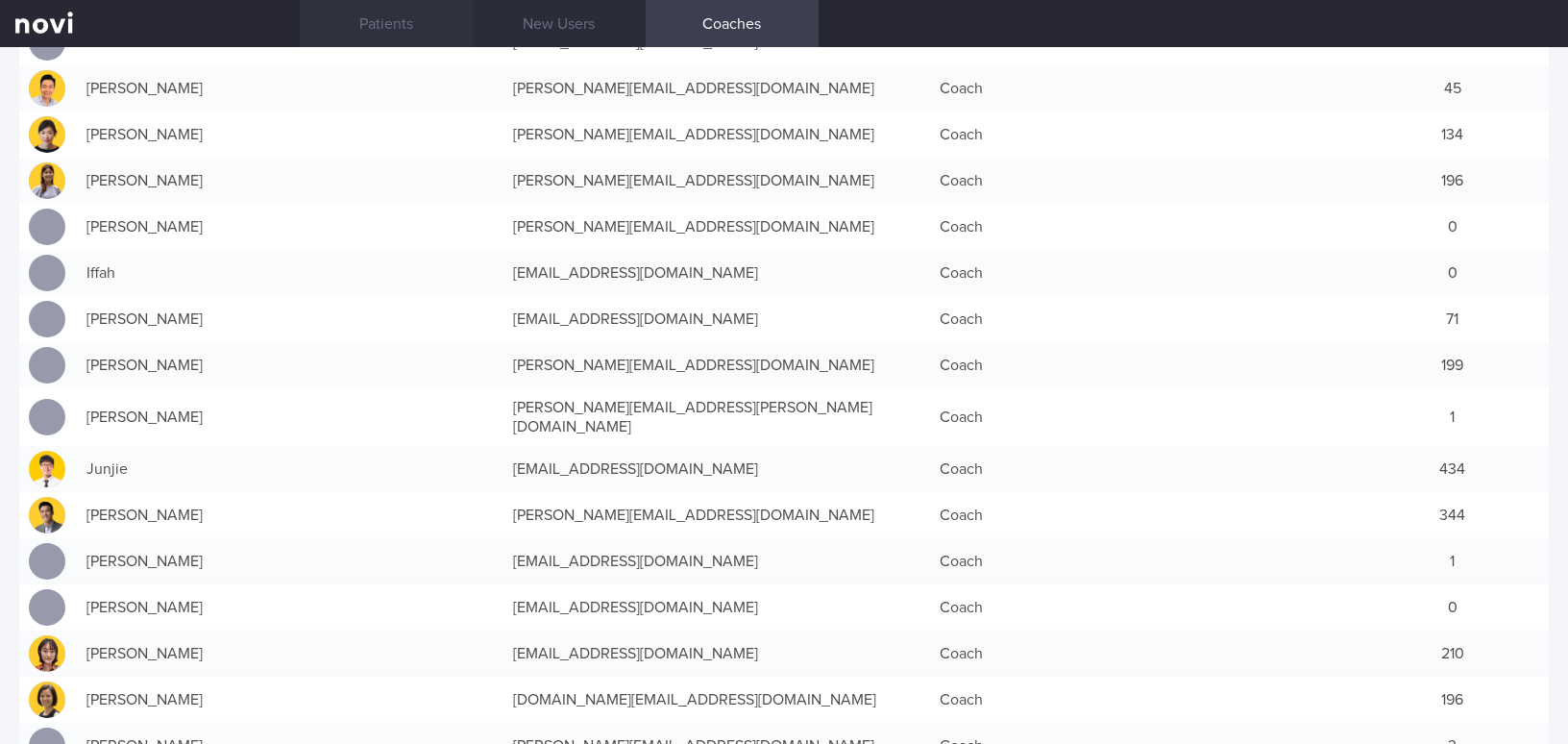
click at [375, 16] on link "Patients" at bounding box center [386, 24] width 173 height 48
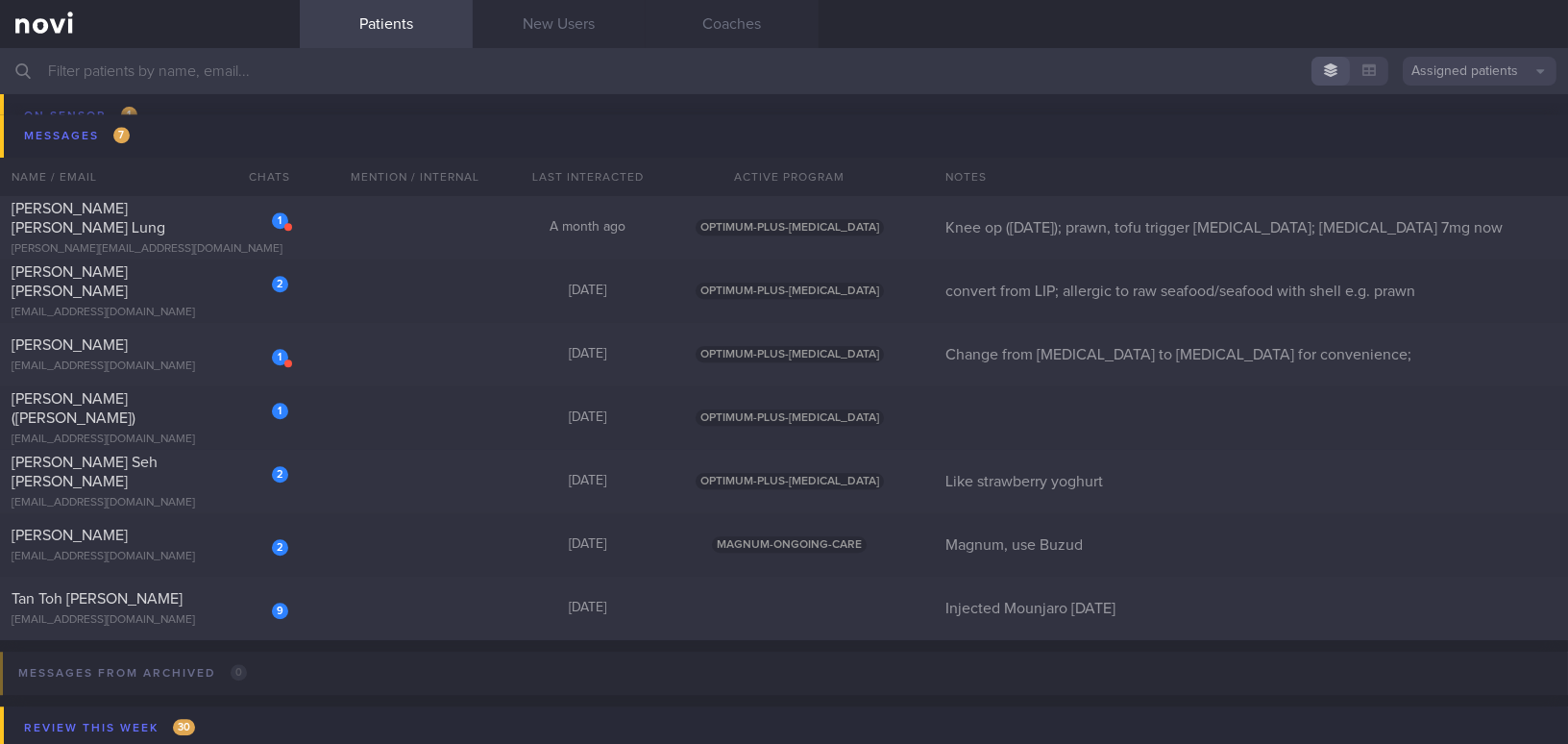
click at [255, 84] on input "text" at bounding box center [784, 71] width 1568 height 46
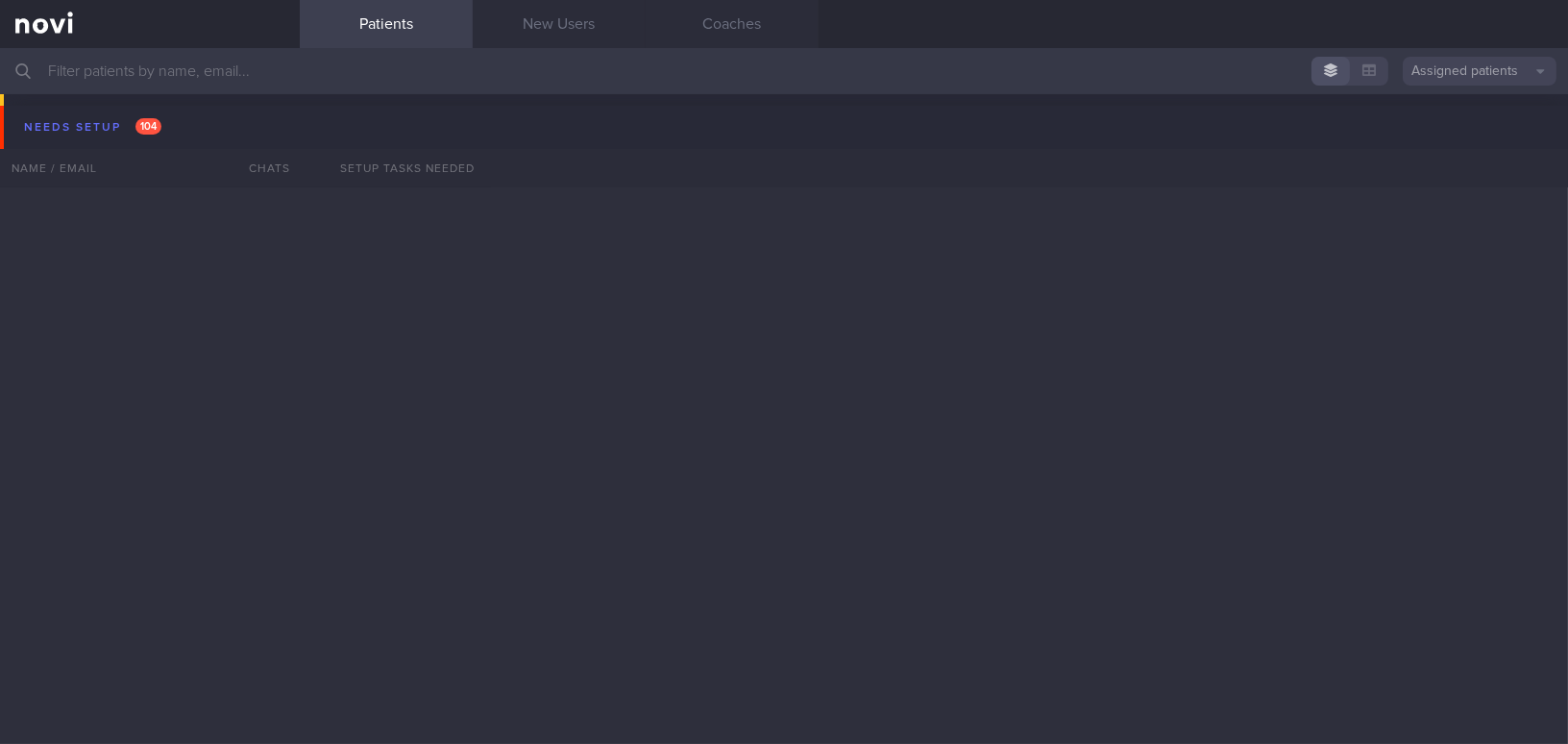
scroll to position [9655, 0]
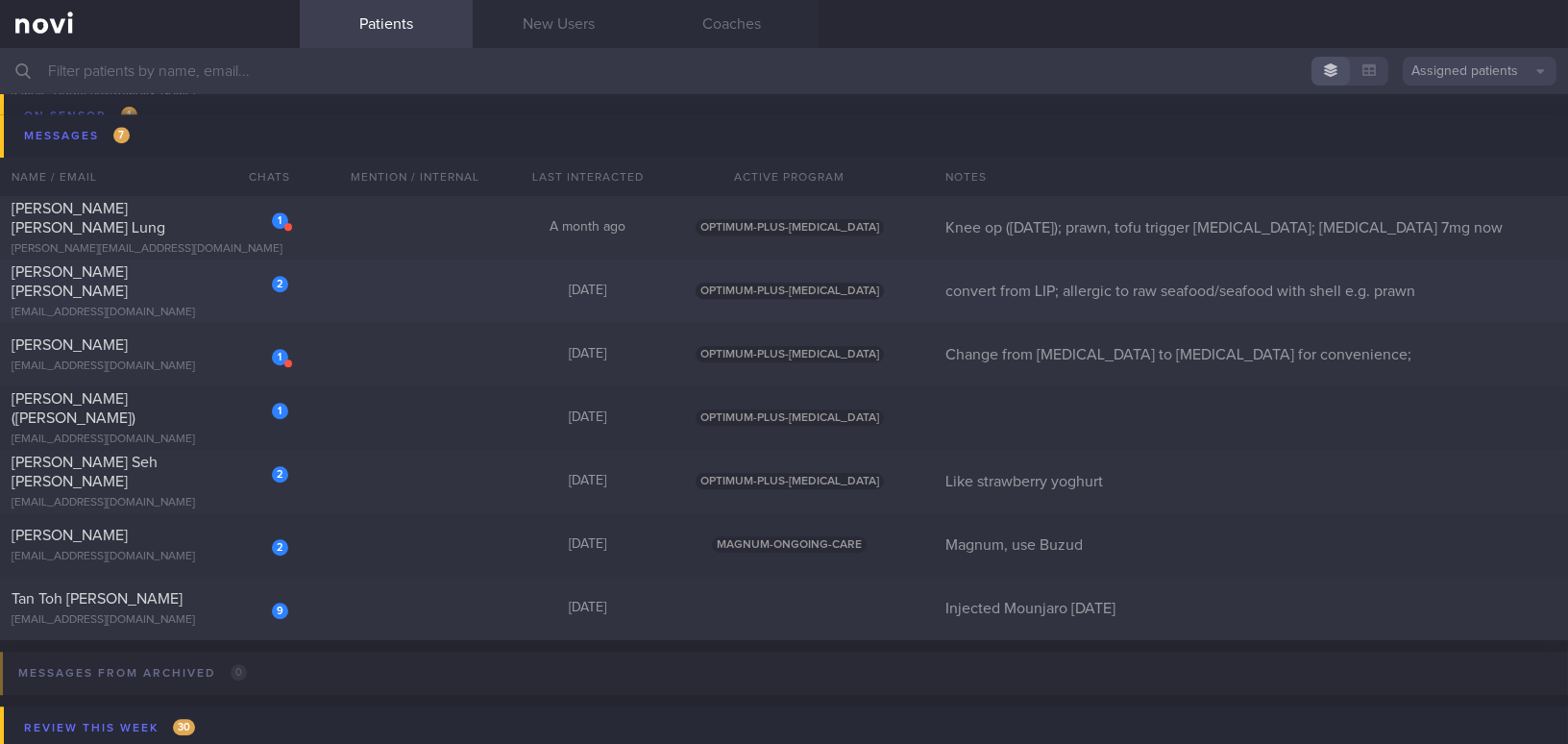
click at [145, 293] on div "2 Ivan Koh Kah Wei ivankoh.09@gmail.com" at bounding box center [150, 291] width 300 height 58
select select "9"
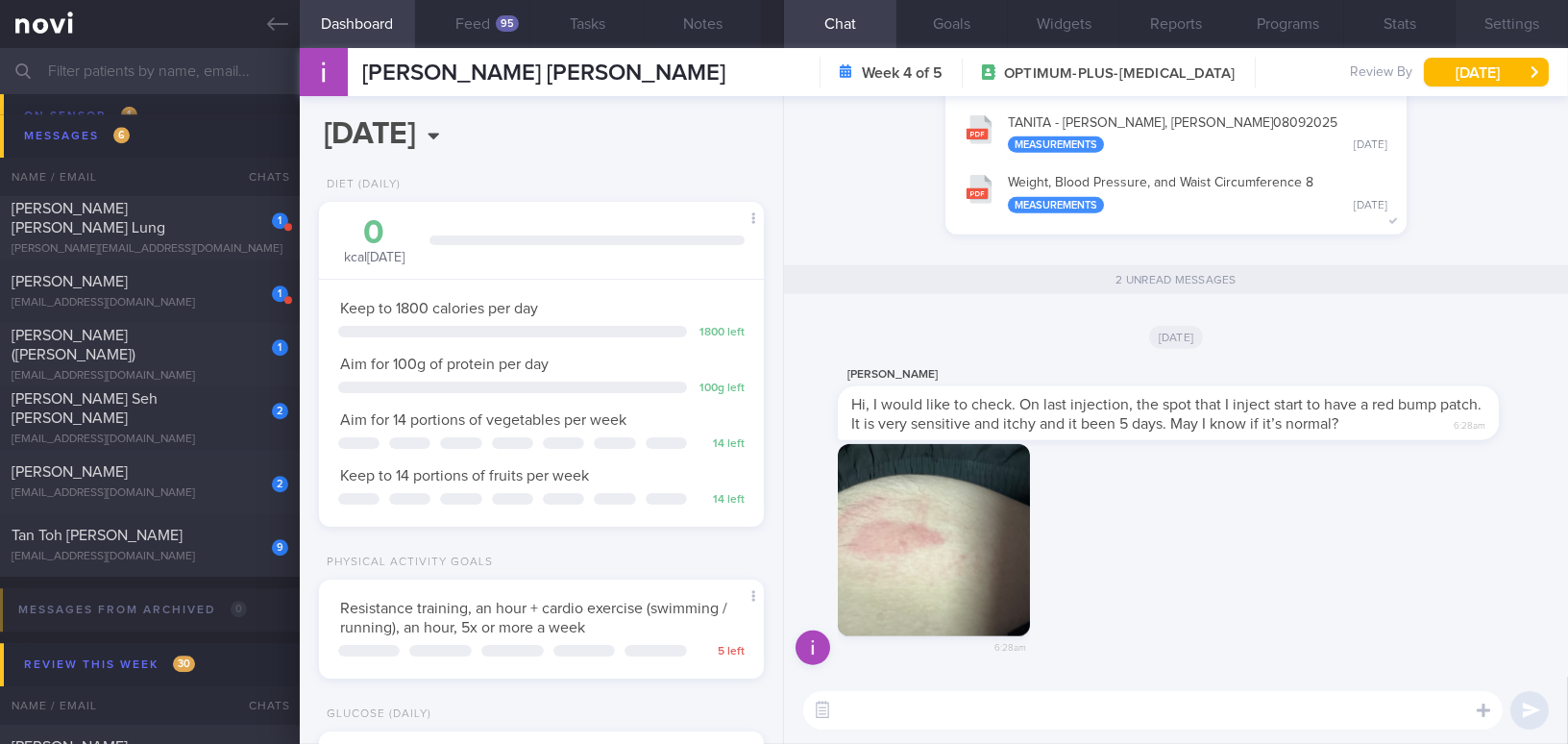
click at [1521, 24] on button "Settings" at bounding box center [1511, 24] width 112 height 48
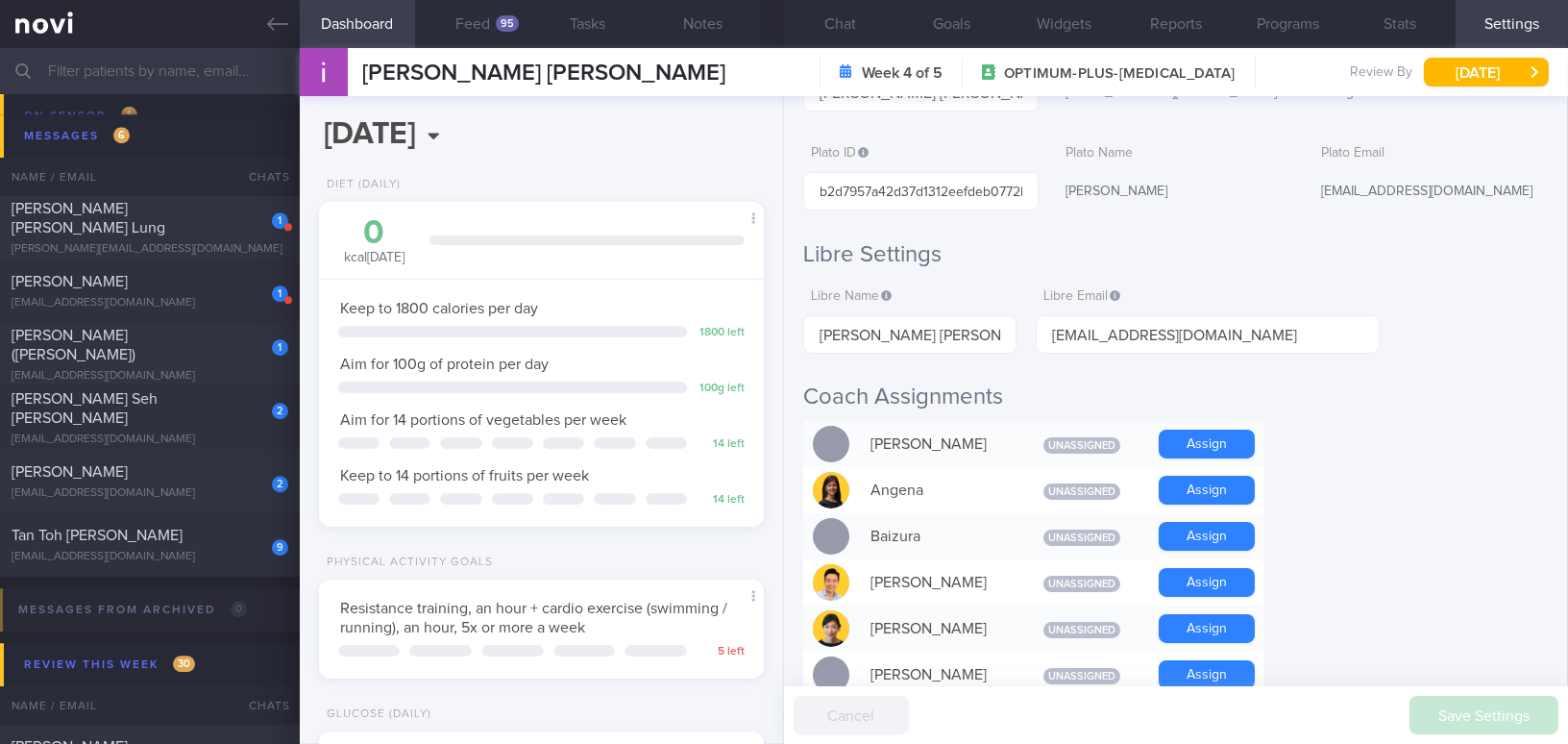
scroll to position [174, 0]
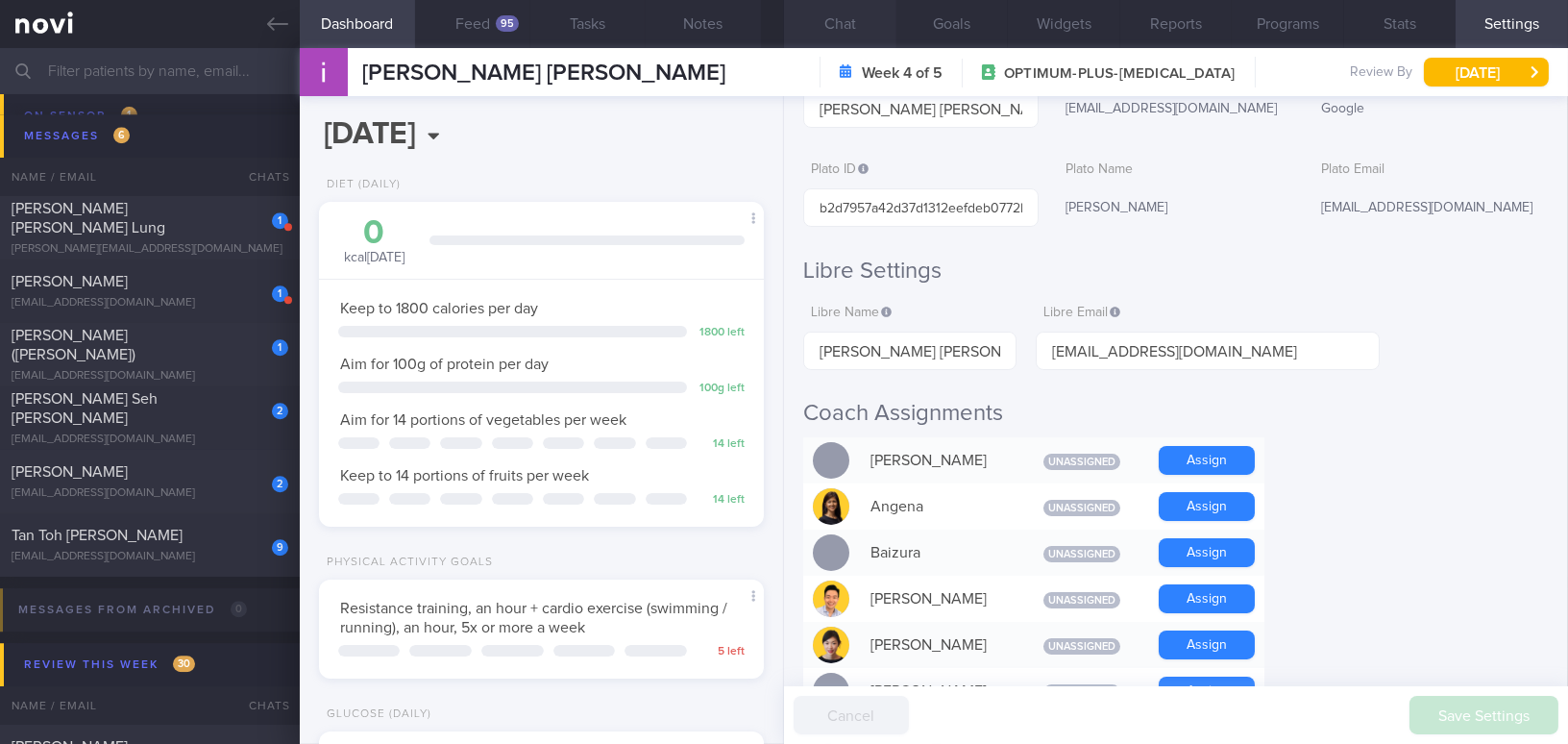
click at [856, 18] on button "Chat" at bounding box center [839, 24] width 112 height 48
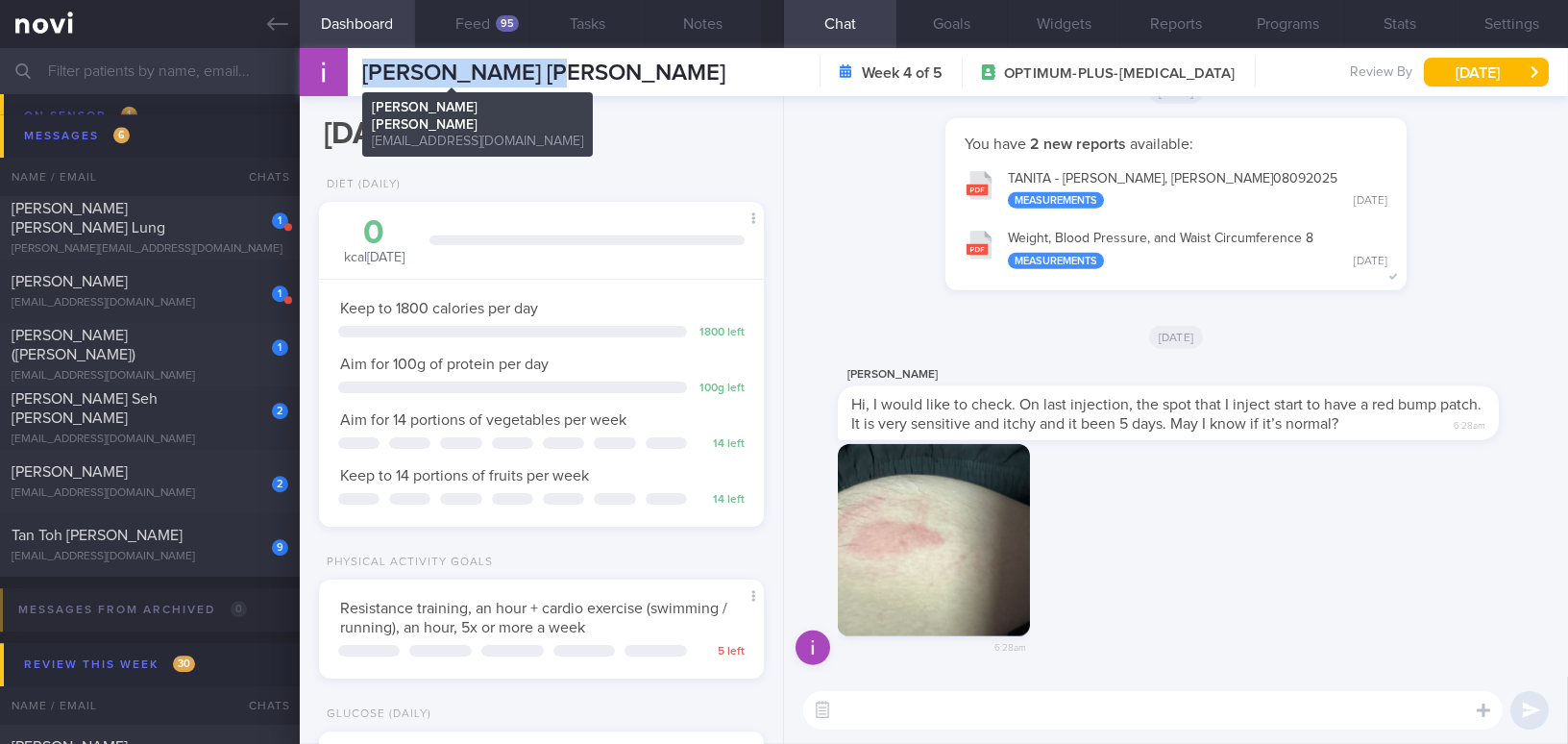
drag, startPoint x: 358, startPoint y: 62, endPoint x: 566, endPoint y: 81, distance: 208.9
click at [566, 81] on div "Ivan Koh Kah Wei Ivan Koh Kah Wei ivankoh.09@gmail.com Week 4 of 5 OPTIMUM-PLUS…" at bounding box center [933, 72] width 1268 height 48
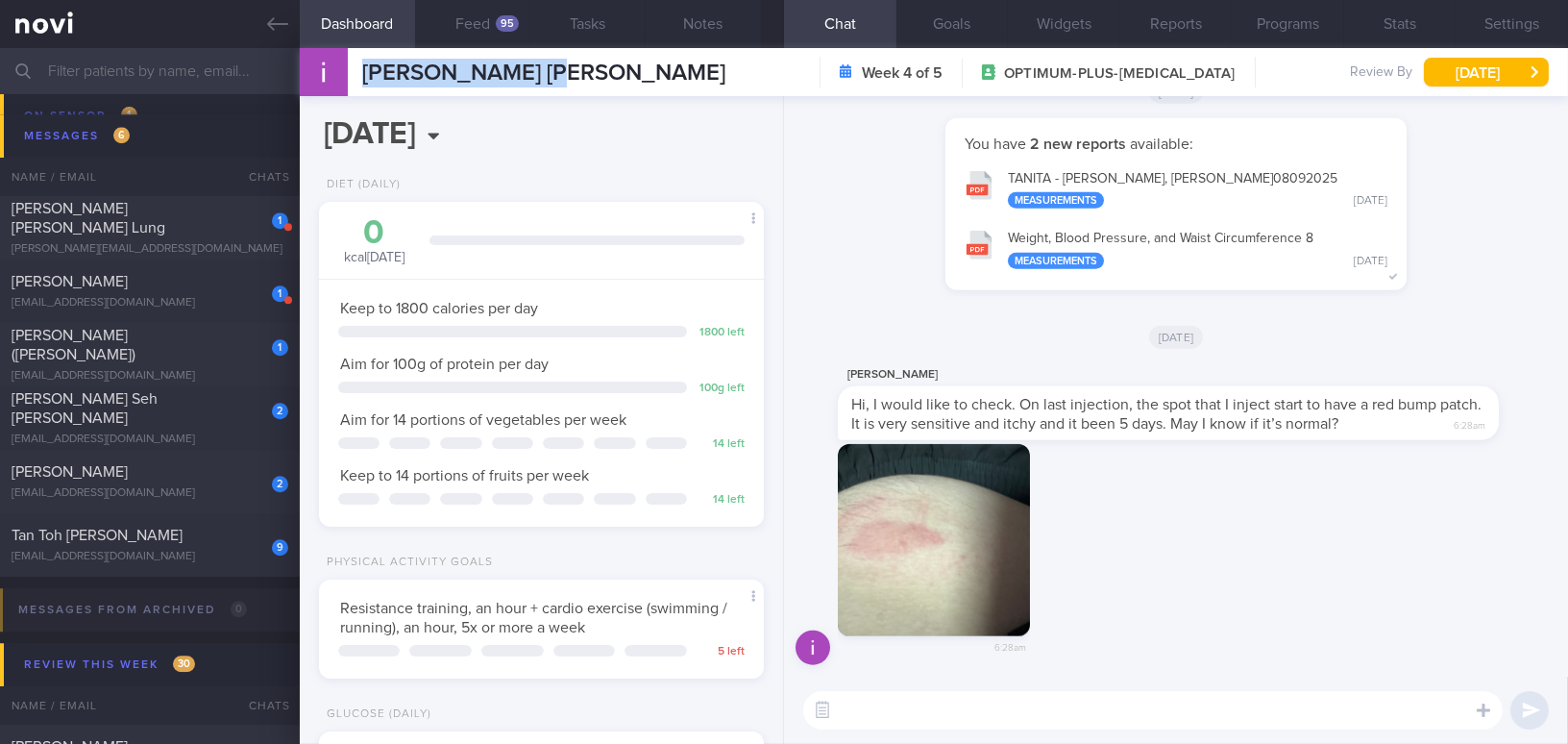
copy span "[PERSON_NAME] [PERSON_NAME]"
click at [915, 592] on button "button" at bounding box center [933, 540] width 192 height 192
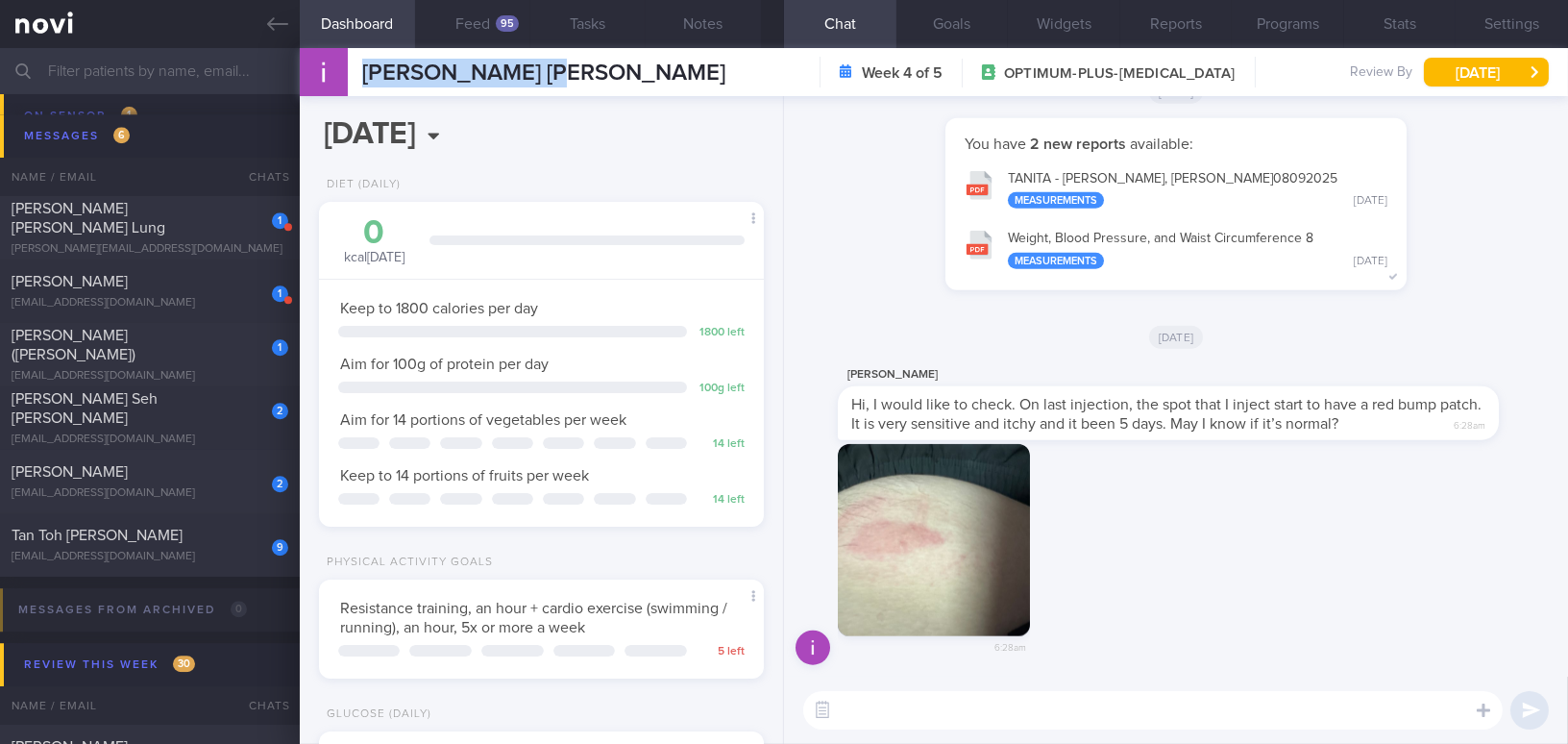
click at [908, 484] on button "button" at bounding box center [933, 540] width 192 height 192
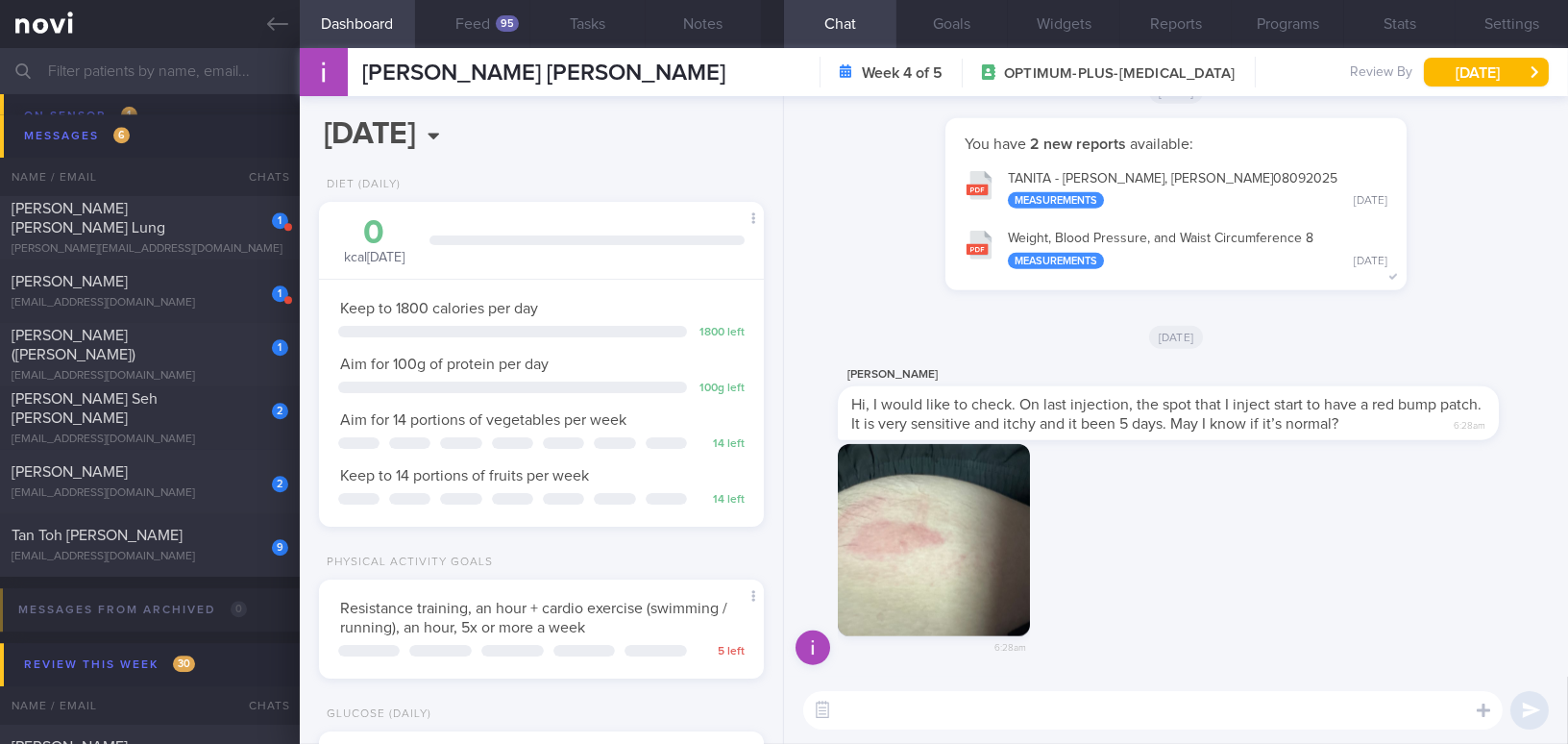
click at [1124, 725] on textarea at bounding box center [1153, 710] width 700 height 38
type textarea "G"
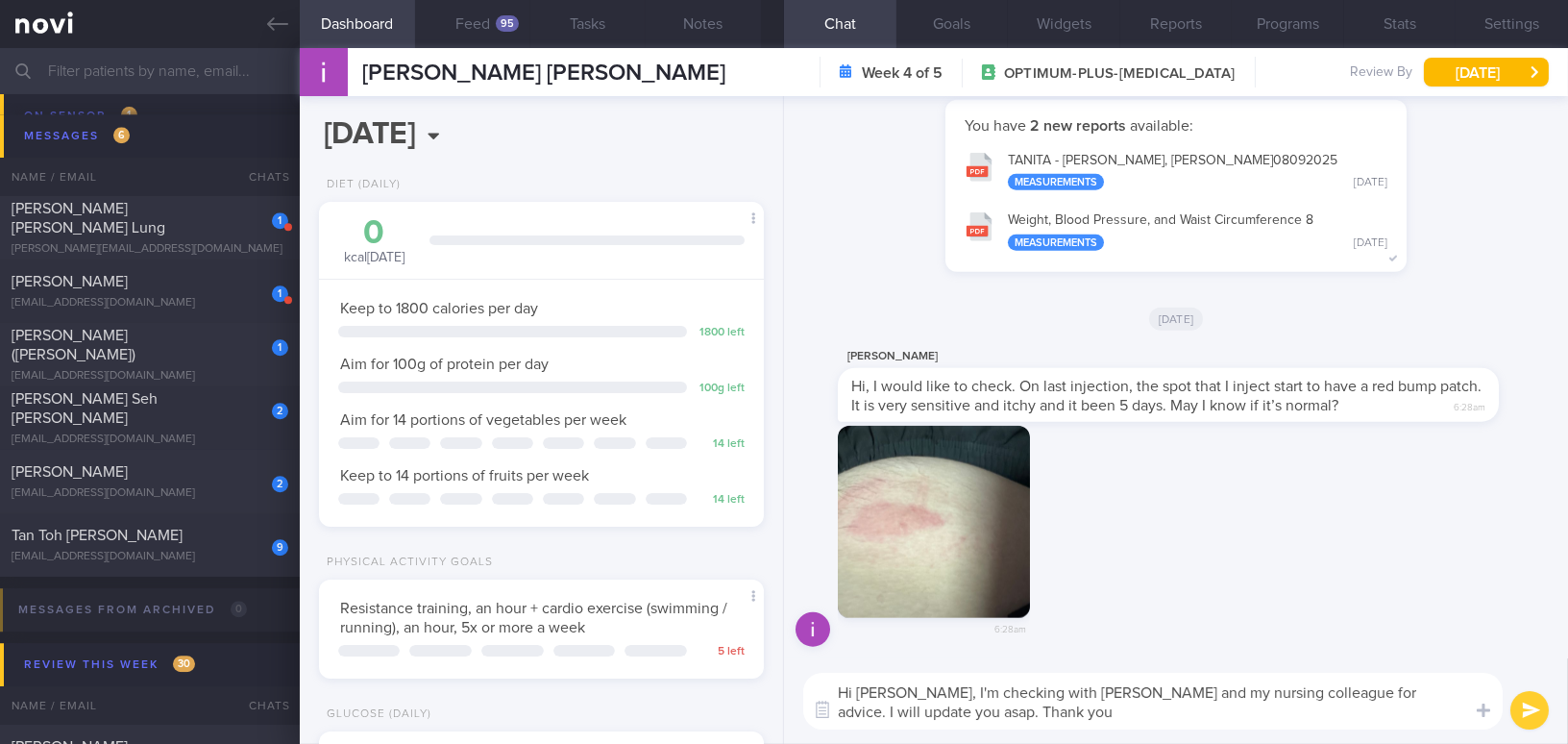
type textarea "Hi [PERSON_NAME], I'm checking with [PERSON_NAME] and my nursing colleague for …"
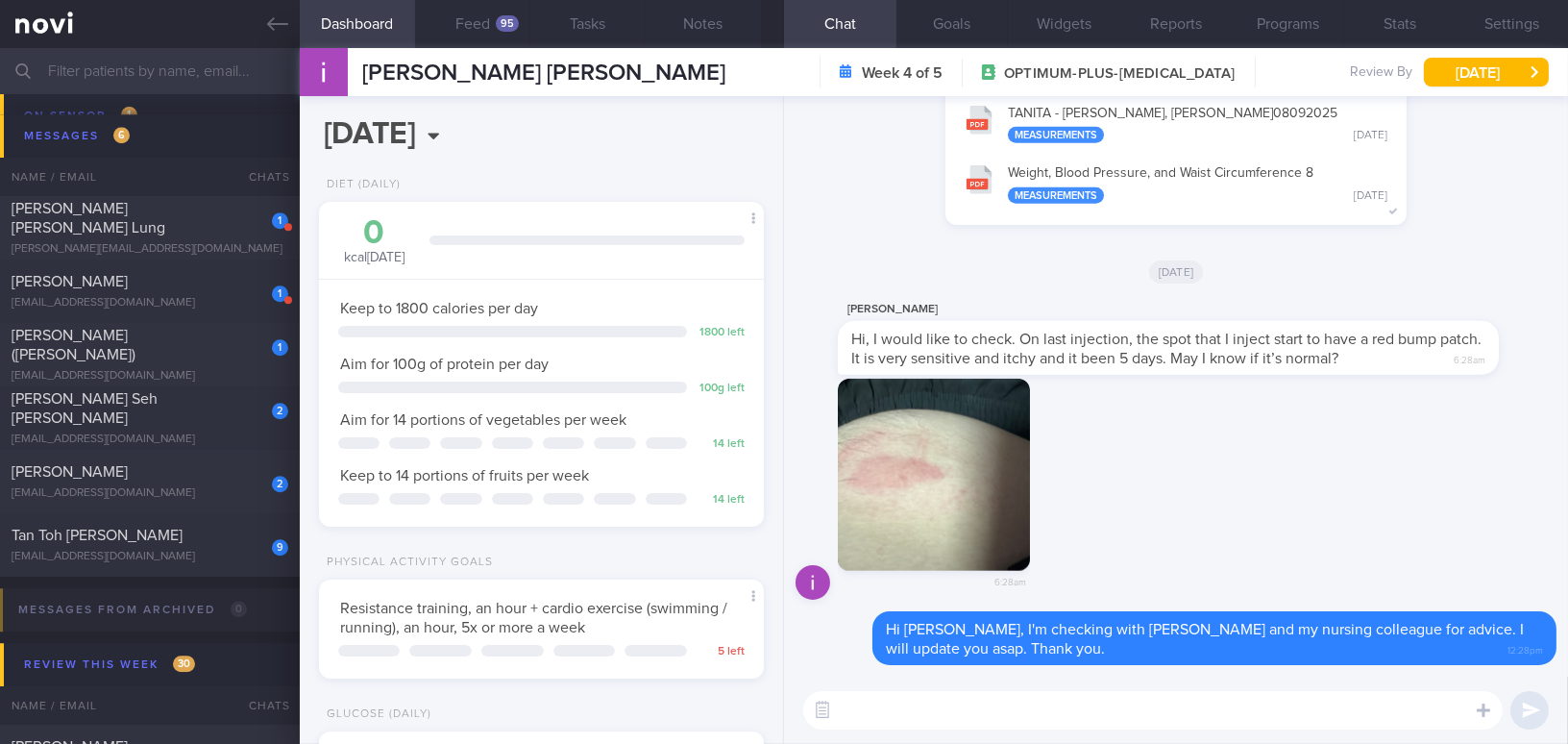
click at [177, 62] on input "text" at bounding box center [784, 71] width 1568 height 46
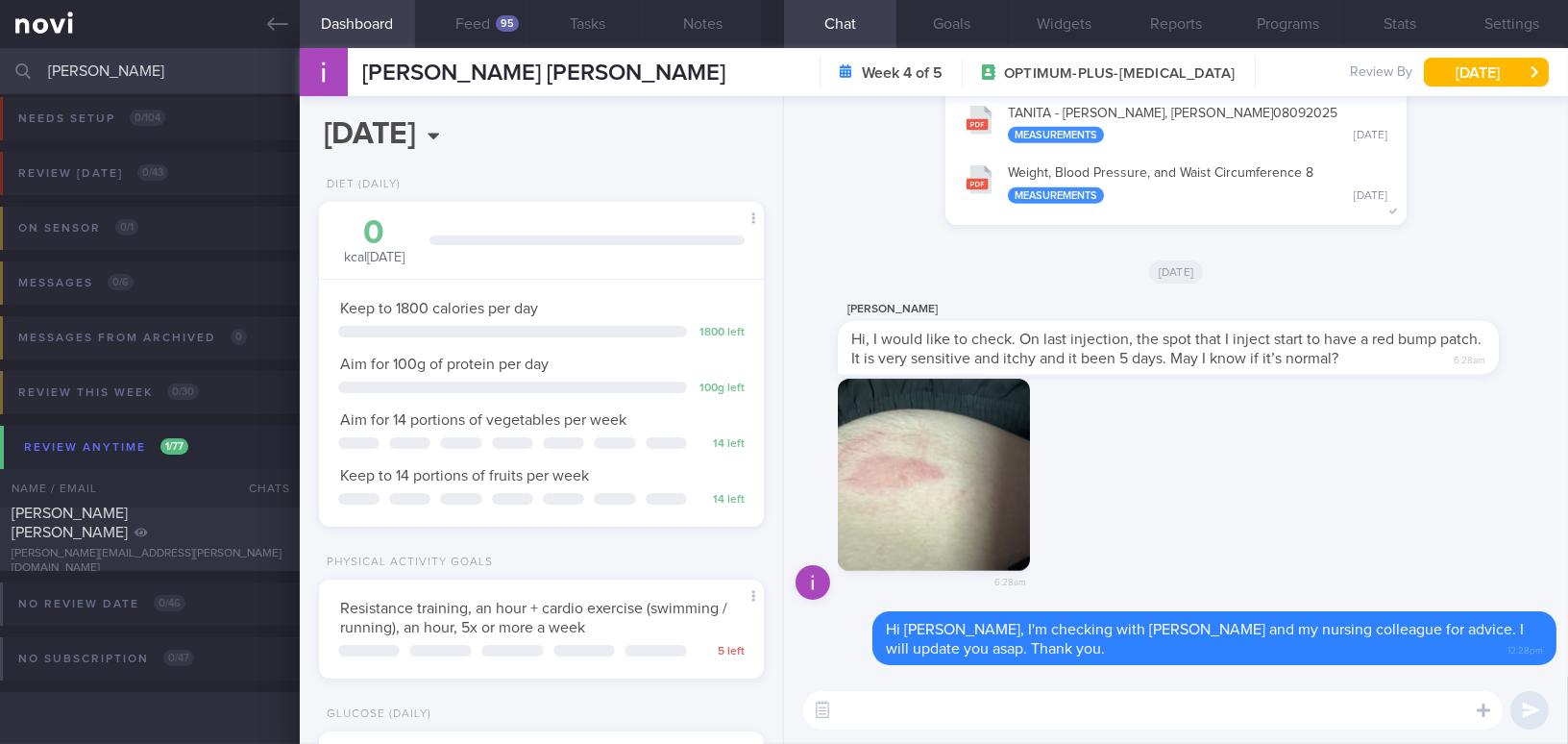
scroll to position [8, 0]
type input "benjamin"
click at [213, 551] on div "[PERSON_NAME][EMAIL_ADDRESS][PERSON_NAME][DOMAIN_NAME]" at bounding box center [150, 562] width 277 height 29
type input "Digital support; [MEDICAL_DATA] 28mg + [MEDICAL_DATA] 2000mg"
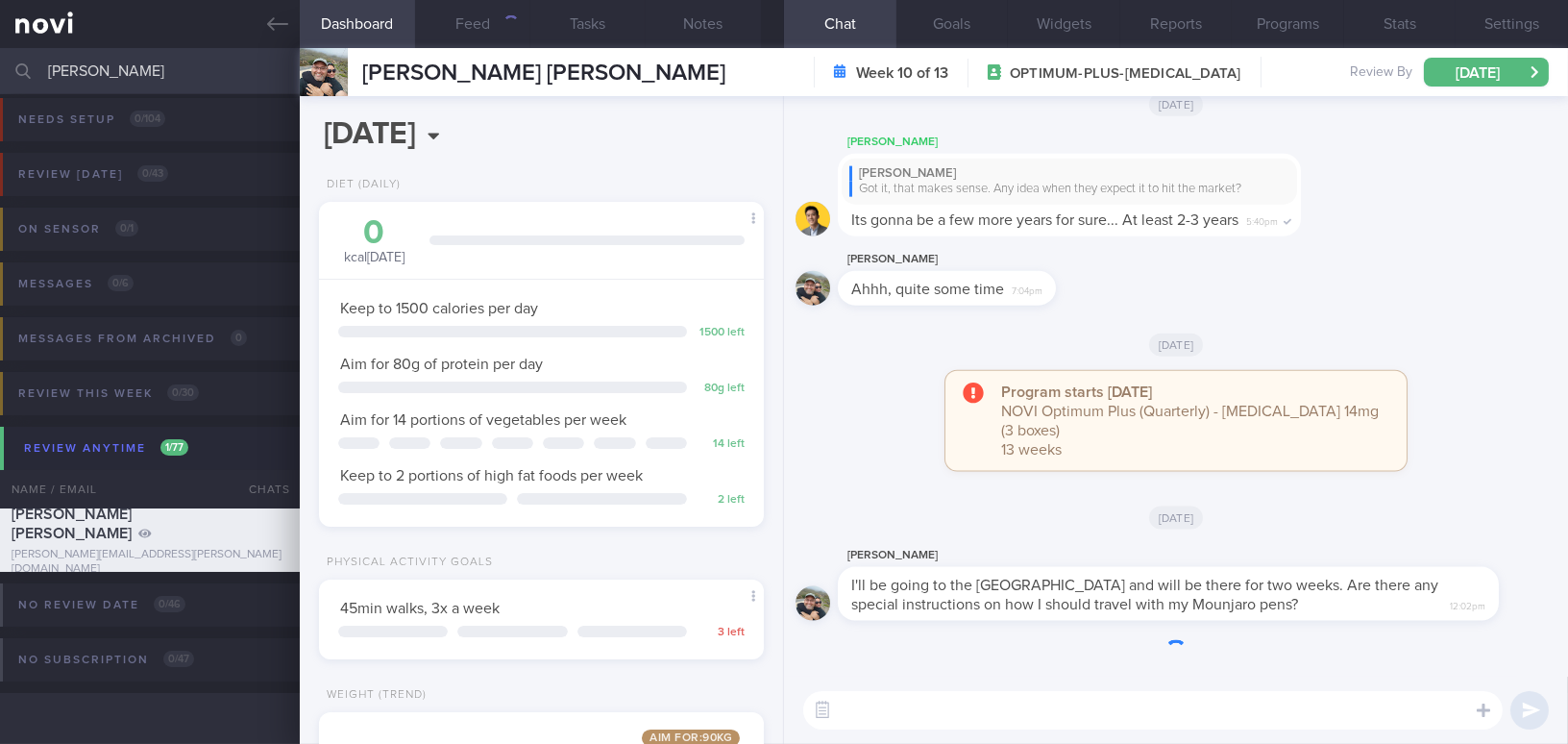
scroll to position [226, 397]
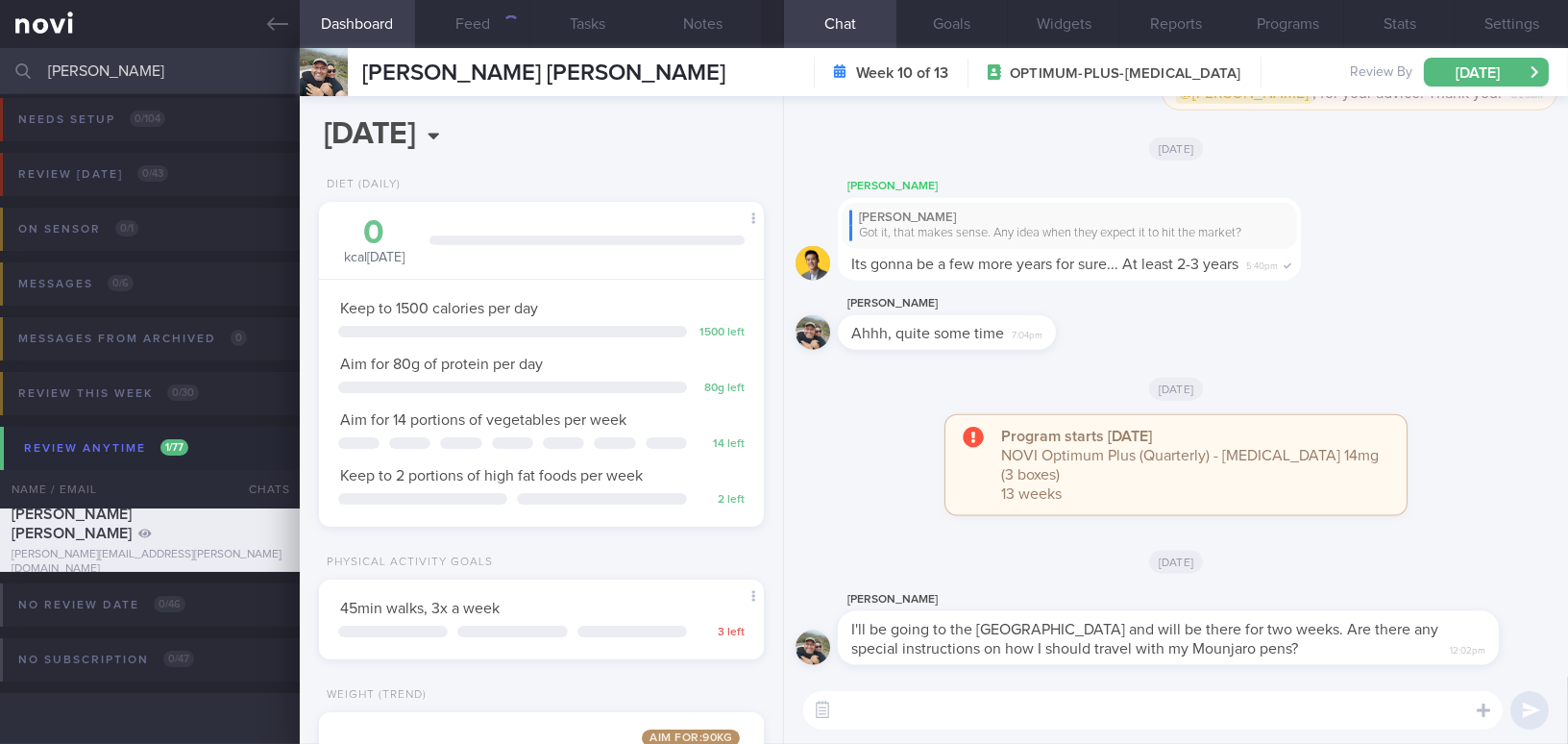
click at [911, 716] on textarea at bounding box center [1153, 710] width 700 height 38
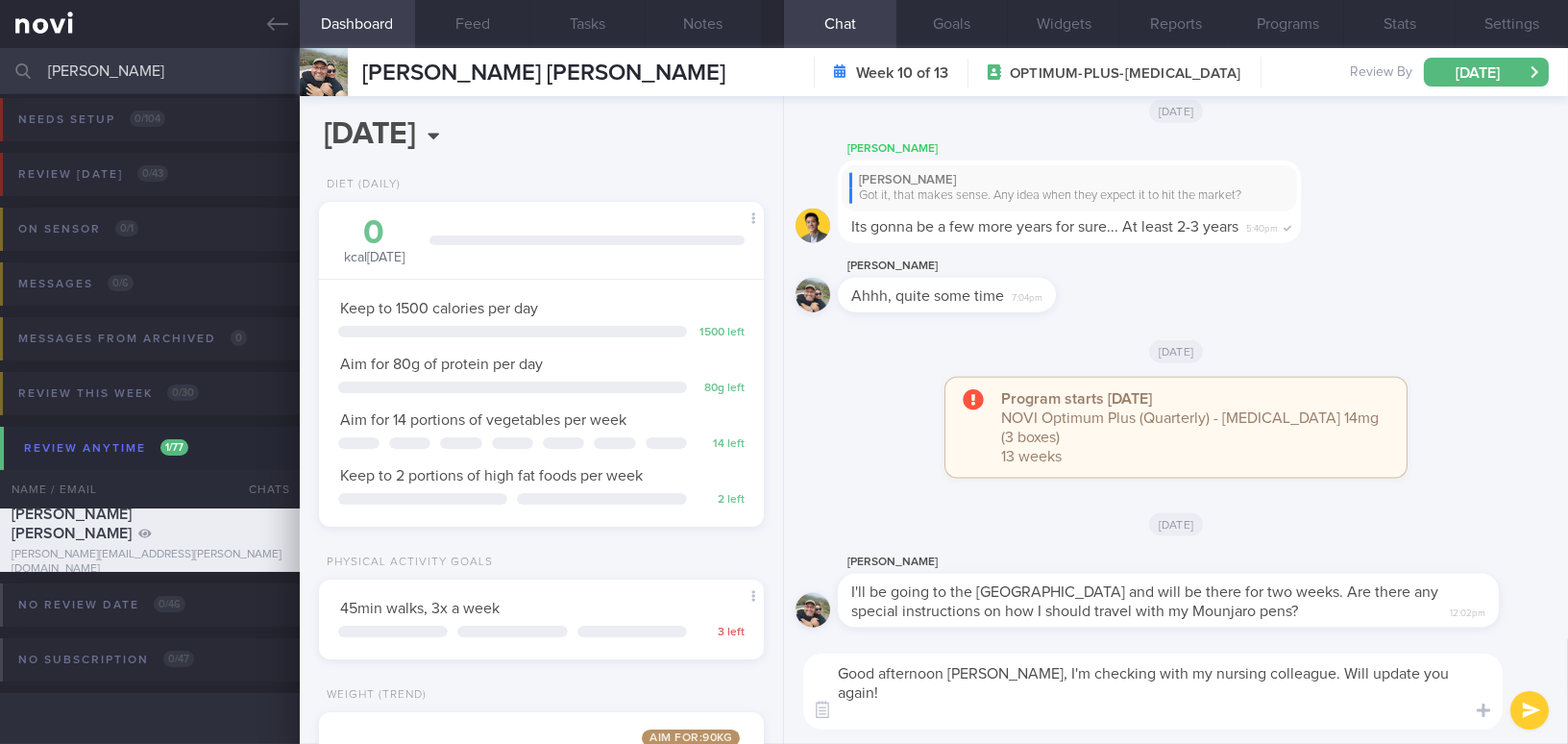
scroll to position [0, 0]
type textarea "Good afternoon Ben, I'm checking with my nursing colleague. Will update you aga…"
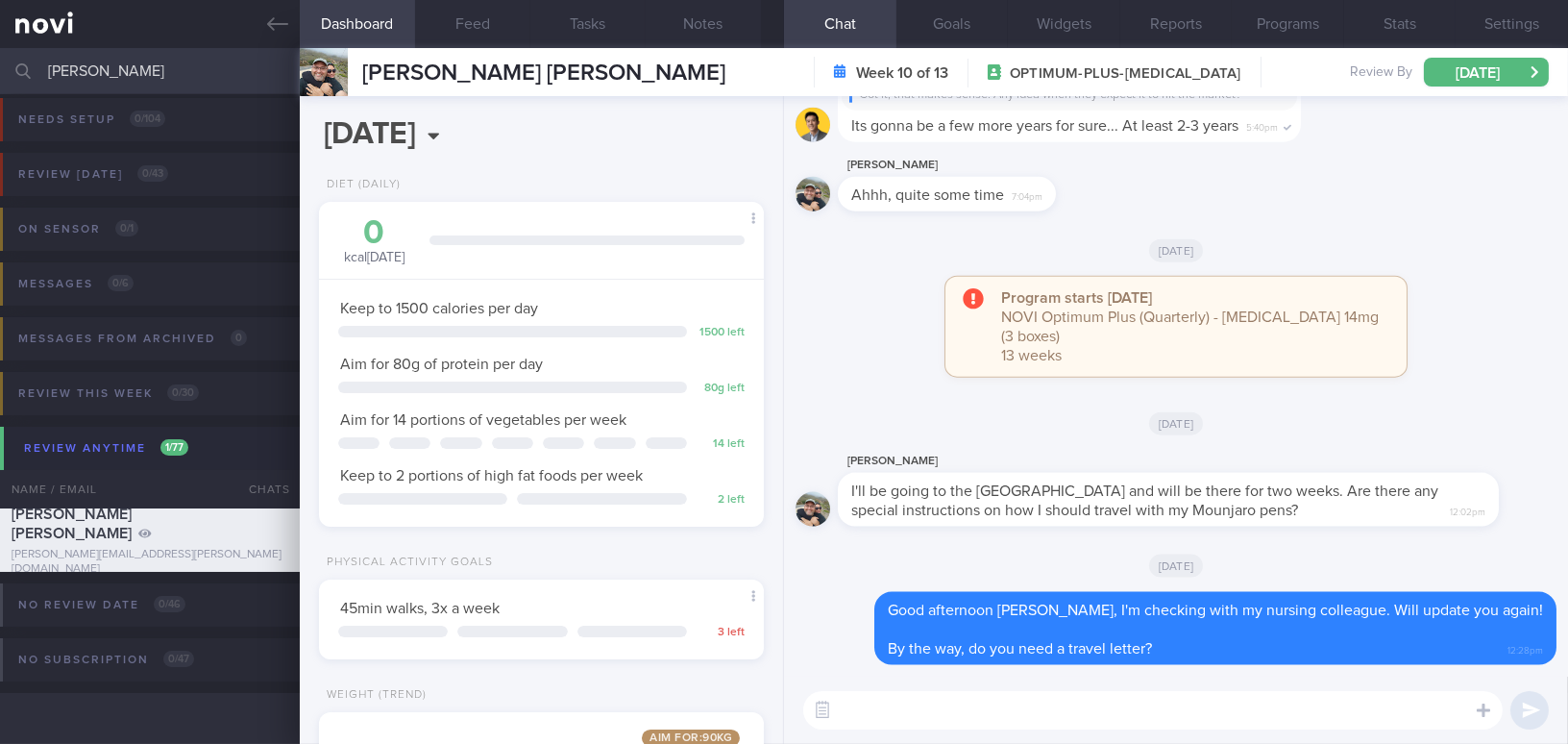
drag, startPoint x: 81, startPoint y: 70, endPoint x: -34, endPoint y: 73, distance: 115.0
click at [0, 73] on html "You are offline! Some functionality will be unavailable Patients New Users Coac…" at bounding box center [784, 372] width 1568 height 744
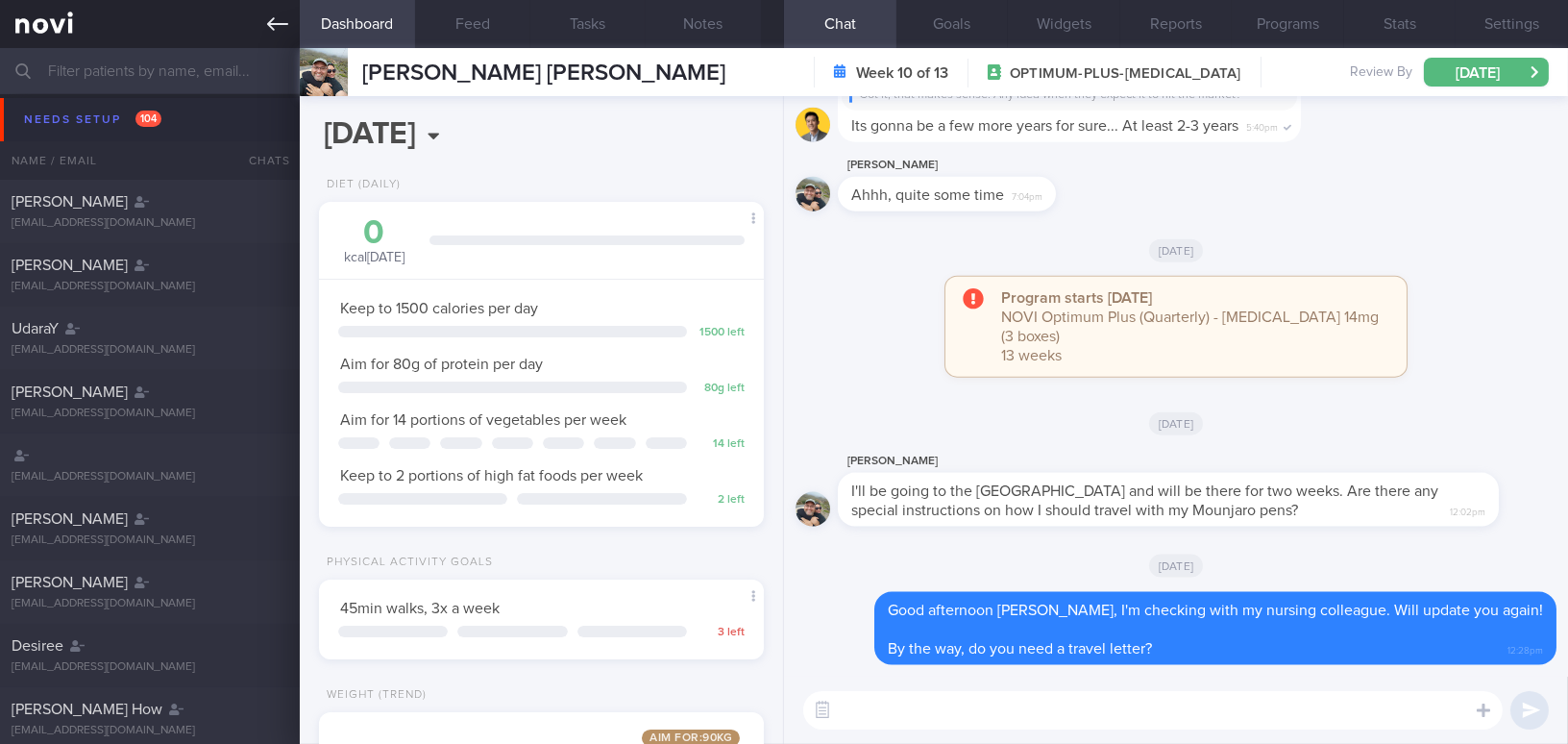
click at [274, 30] on icon at bounding box center [278, 24] width 21 height 13
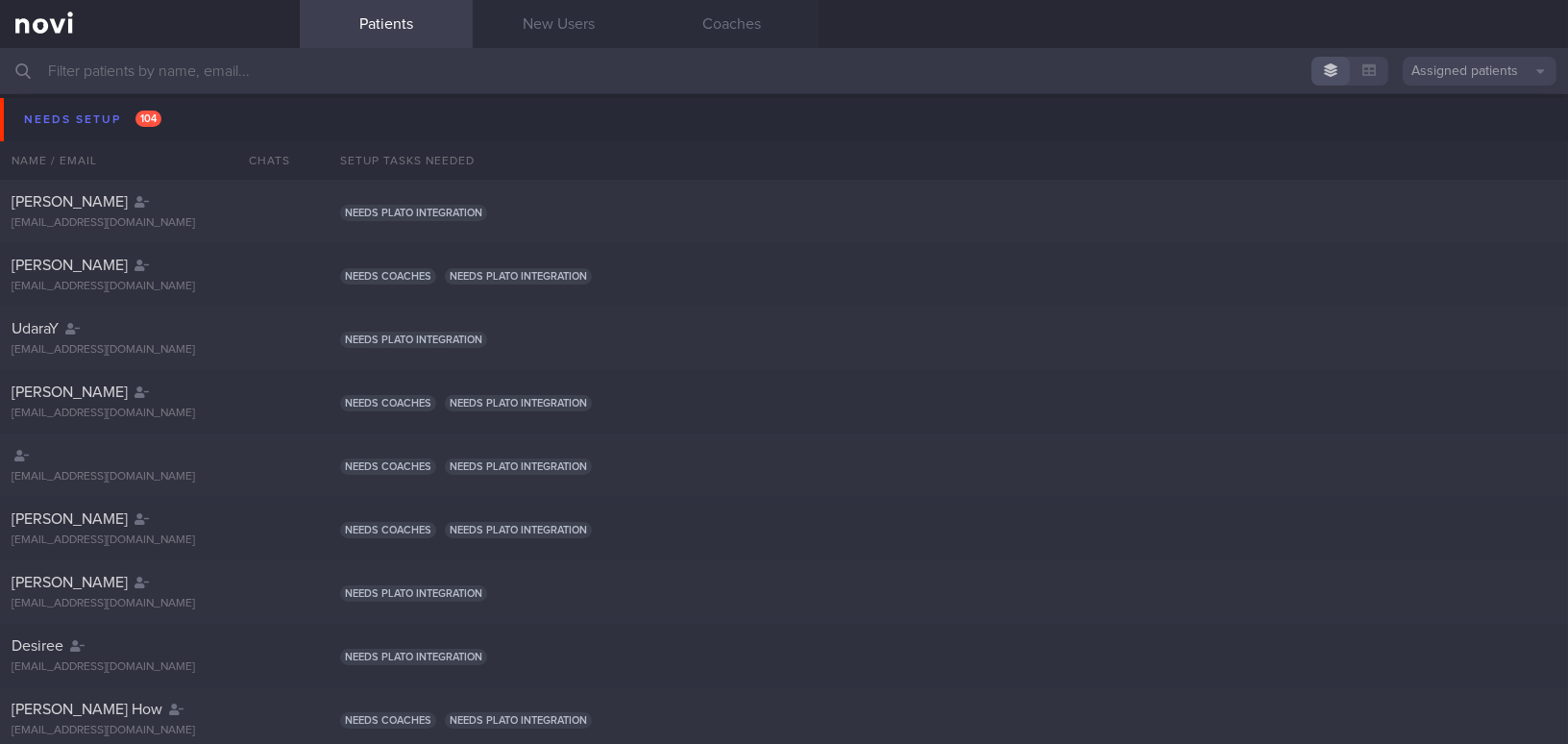
click at [157, 62] on input "text" at bounding box center [784, 71] width 1568 height 46
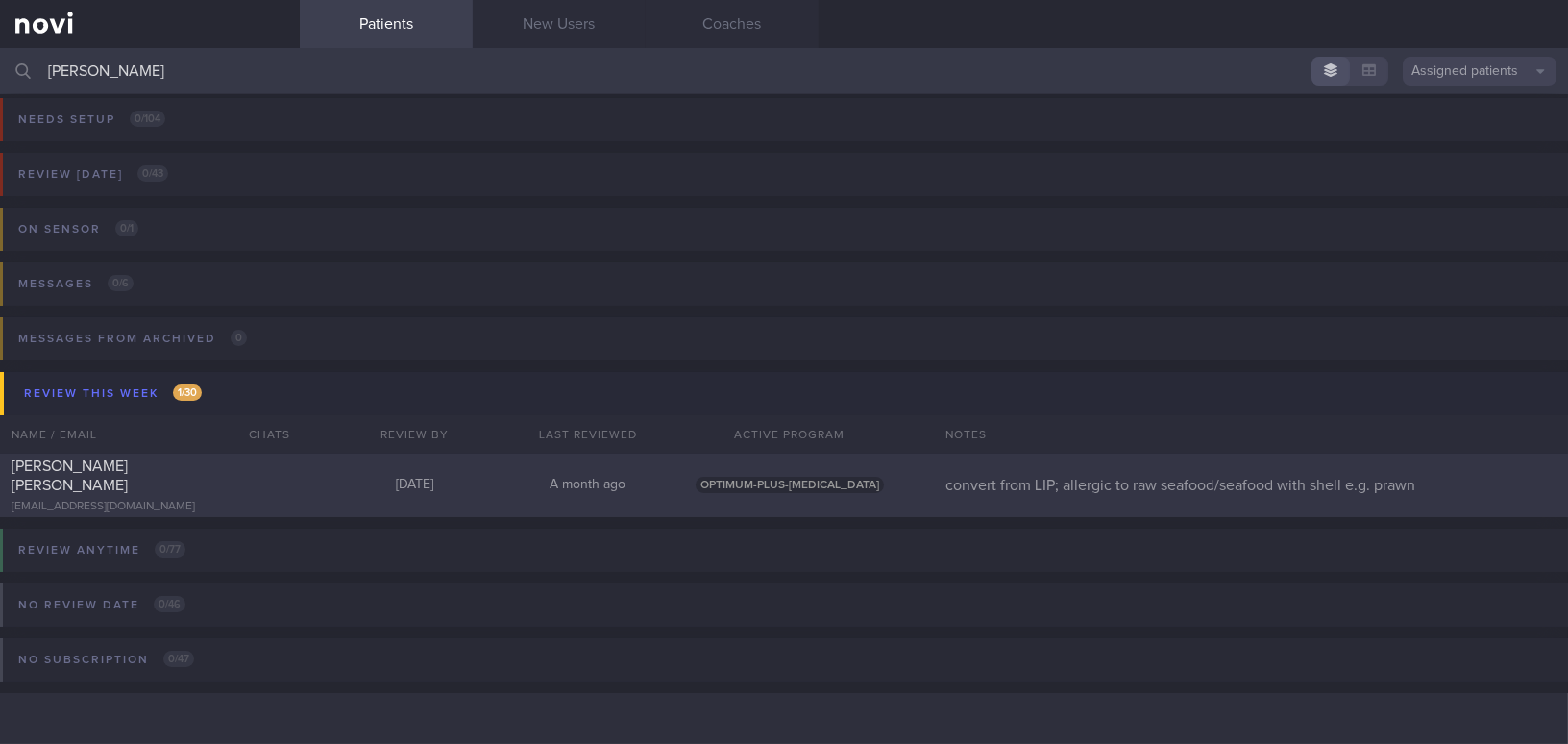
type input "[PERSON_NAME]"
click at [211, 471] on div "[PERSON_NAME] [PERSON_NAME]" at bounding box center [147, 476] width 272 height 38
select select "9"
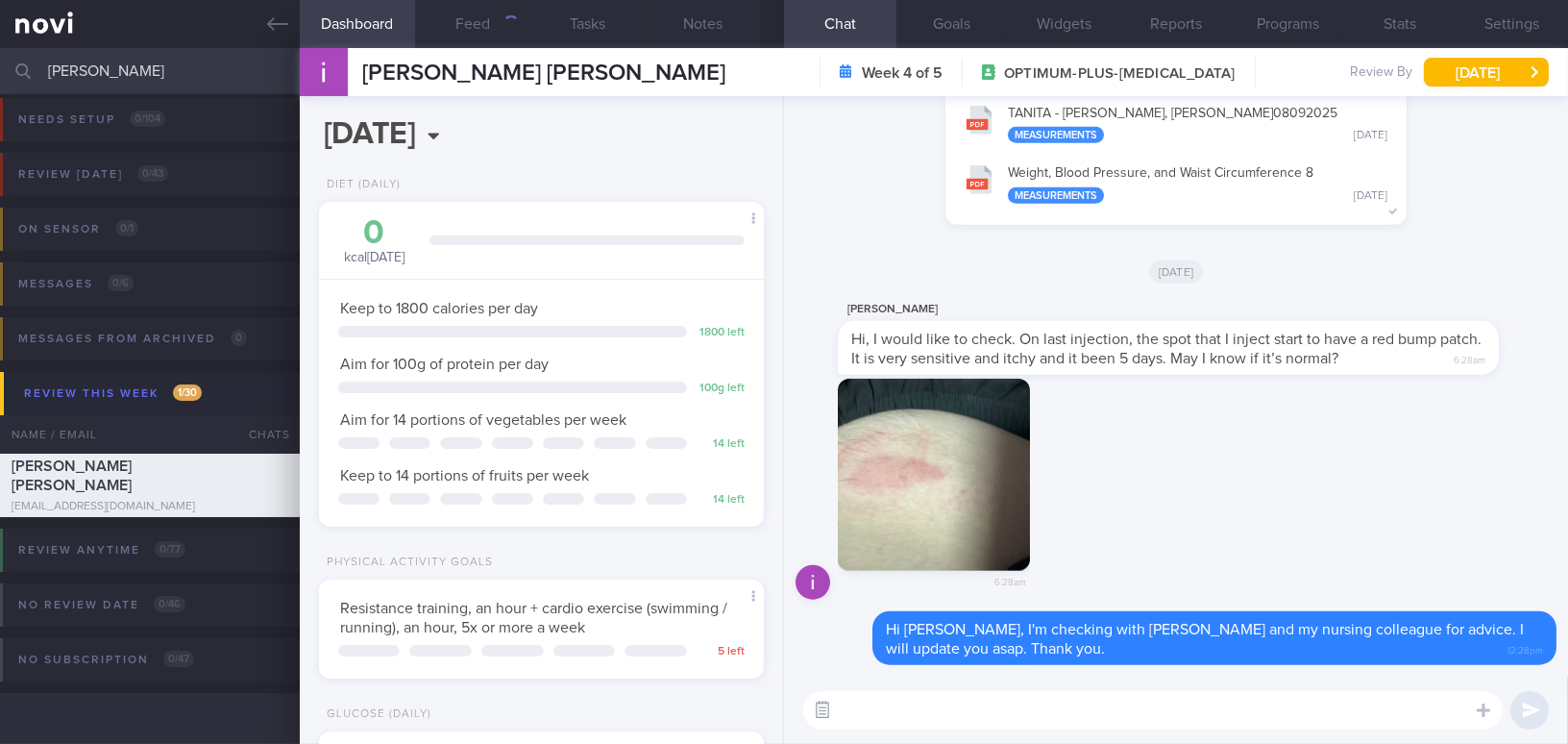
scroll to position [203, 405]
click at [827, 711] on button "button" at bounding box center [822, 710] width 35 height 35
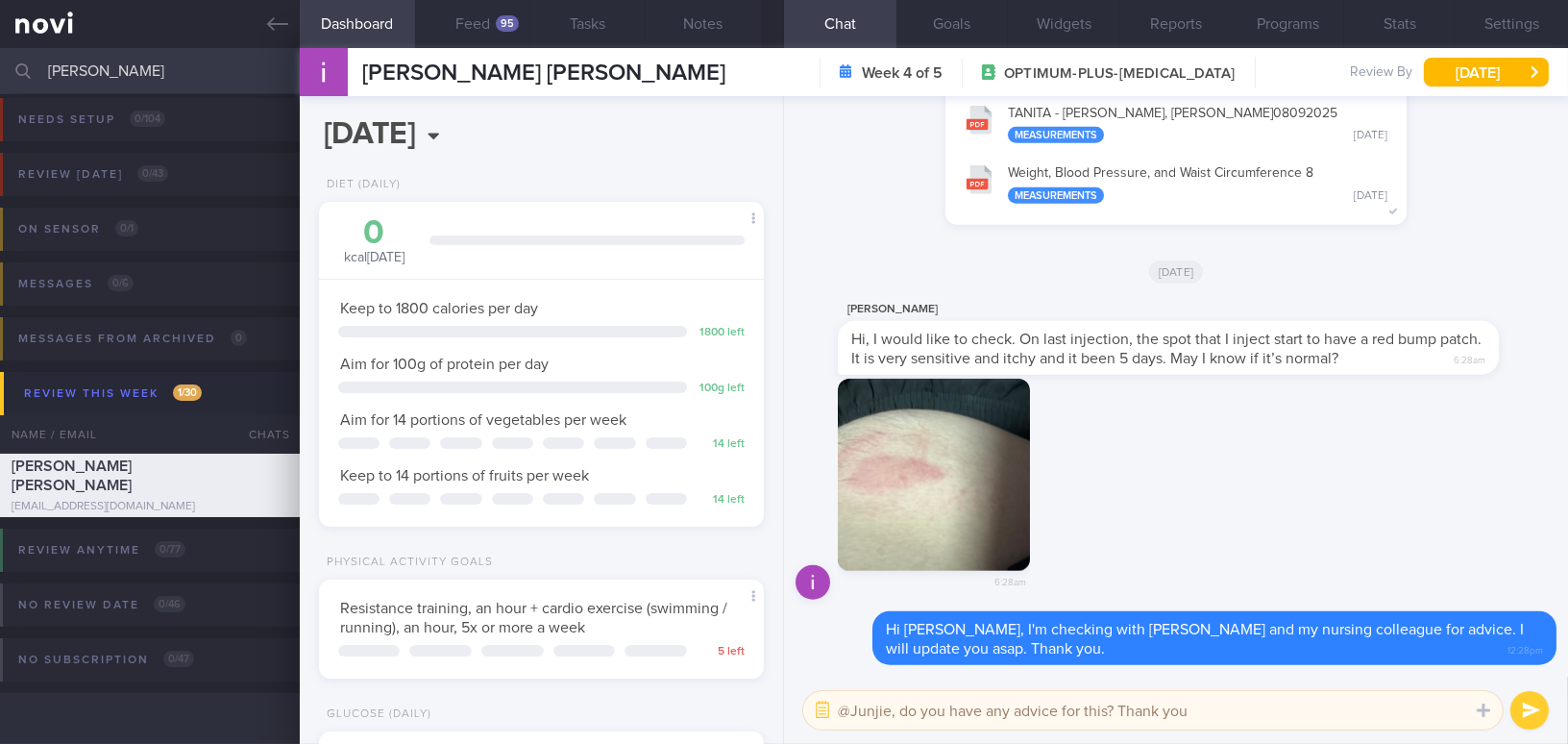
type textarea "@Junjie, do you have any advice for this? Thank you."
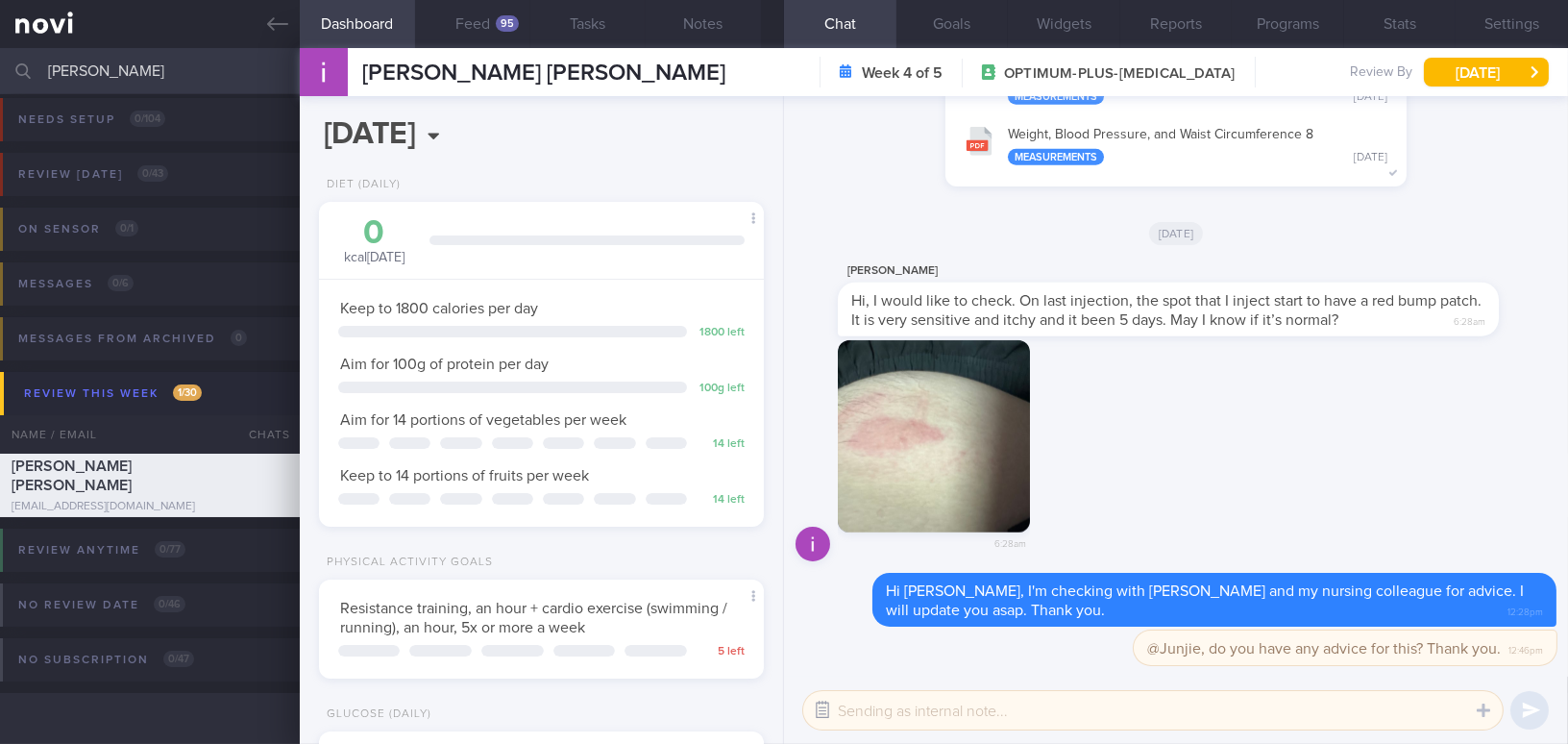
click at [824, 717] on button "button" at bounding box center [822, 710] width 35 height 35
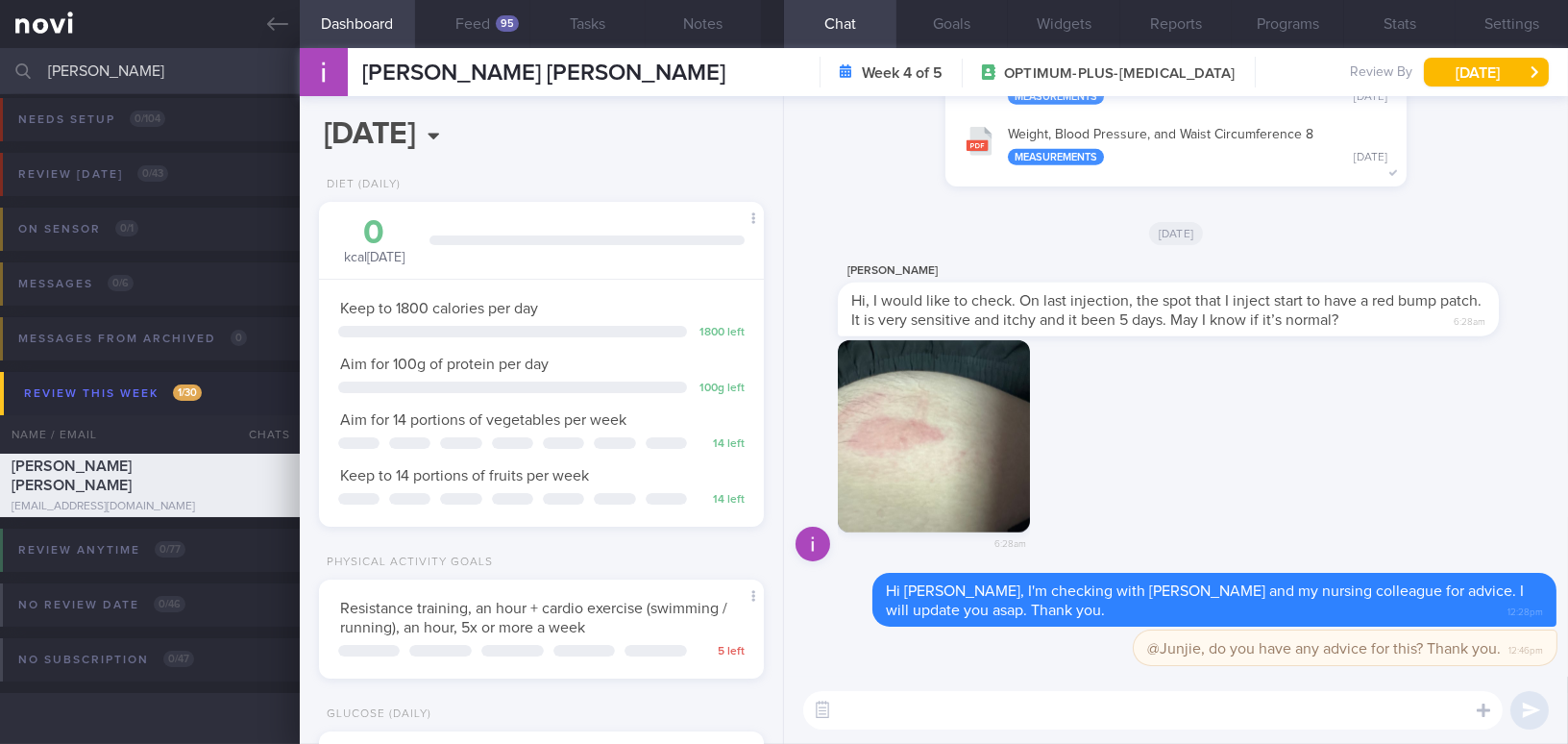
drag, startPoint x: 81, startPoint y: 70, endPoint x: -11, endPoint y: 78, distance: 92.3
click at [0, 78] on html "You are offline! Some functionality will be unavailable Patients New Users Coac…" at bounding box center [784, 372] width 1568 height 744
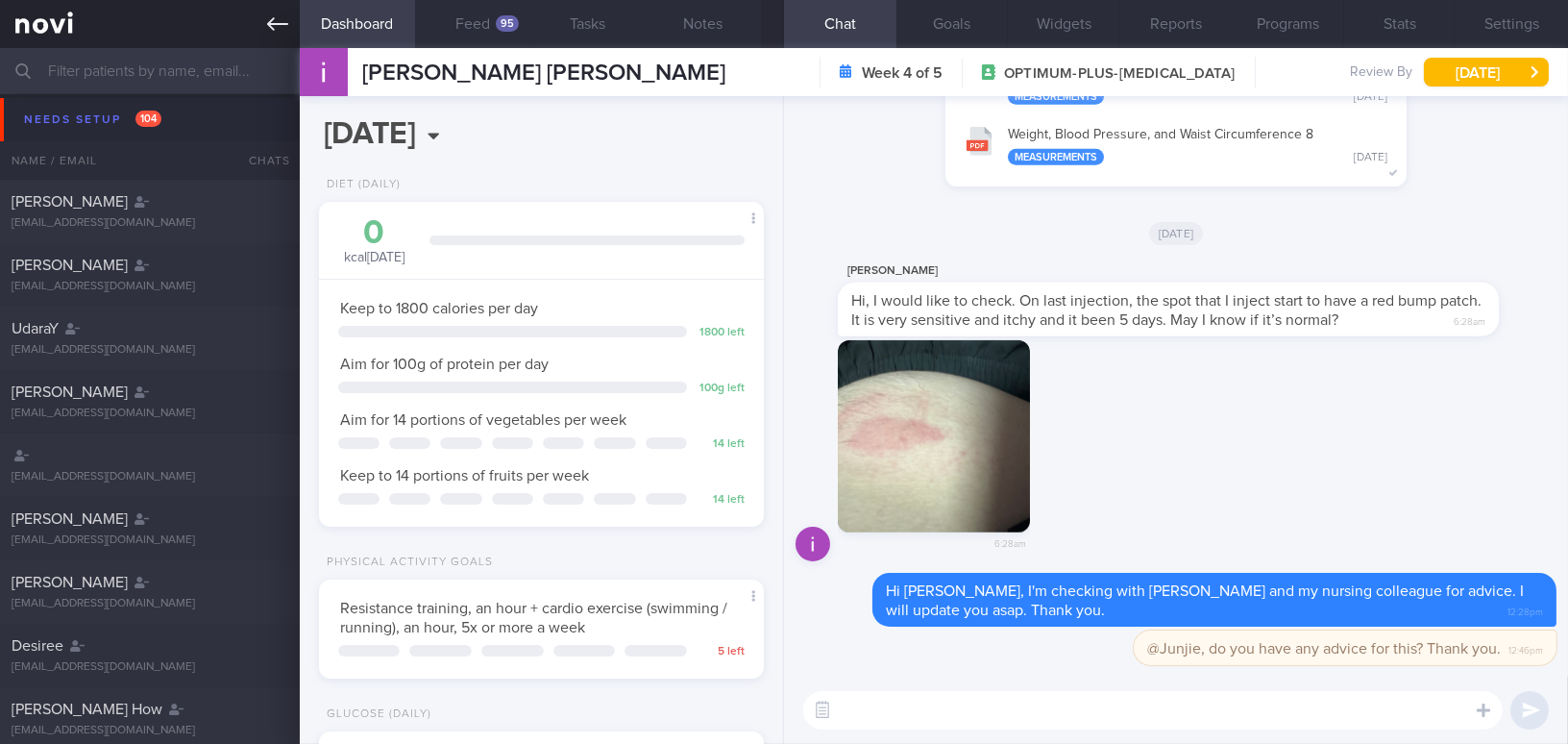
click at [267, 18] on icon at bounding box center [278, 24] width 21 height 21
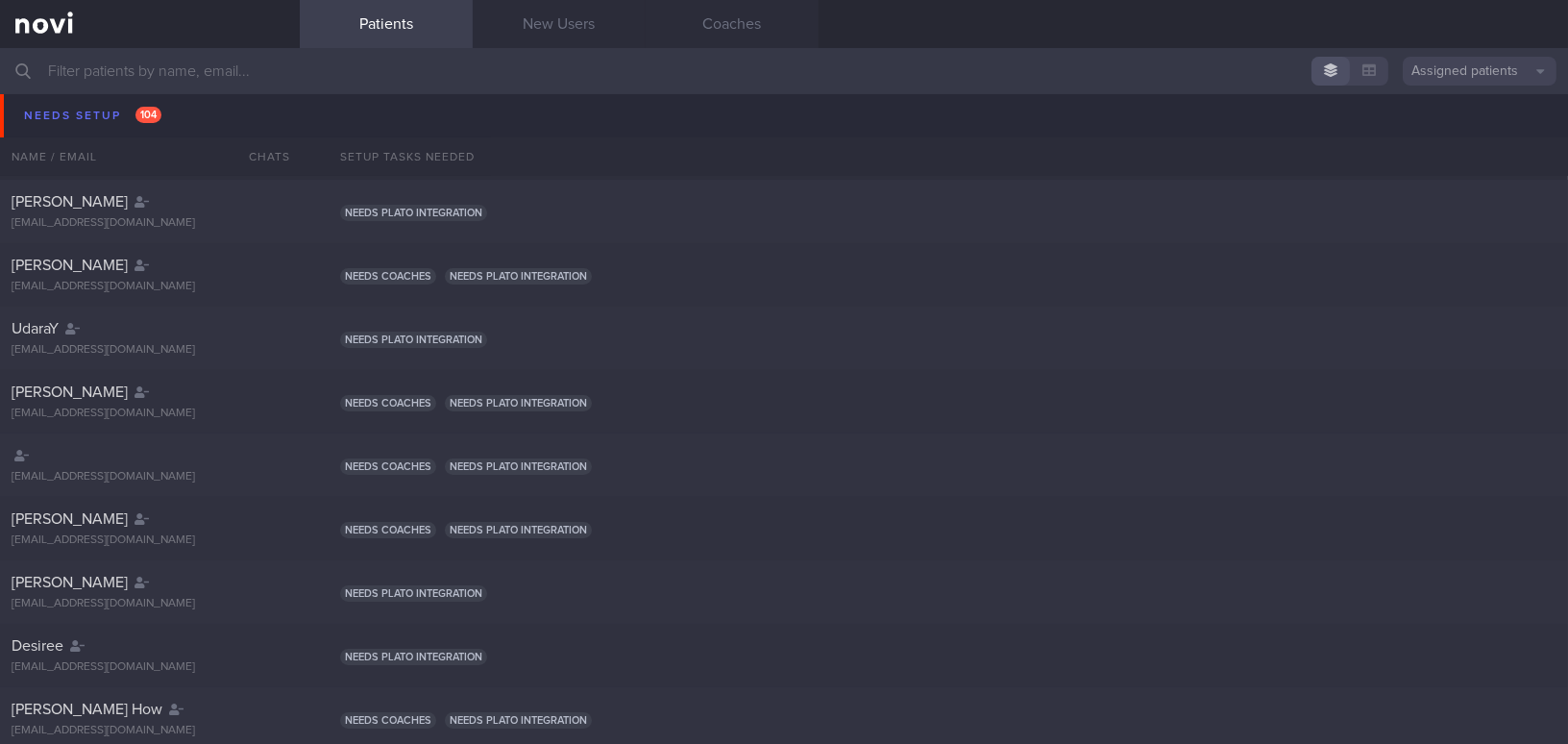
scroll to position [358, 0]
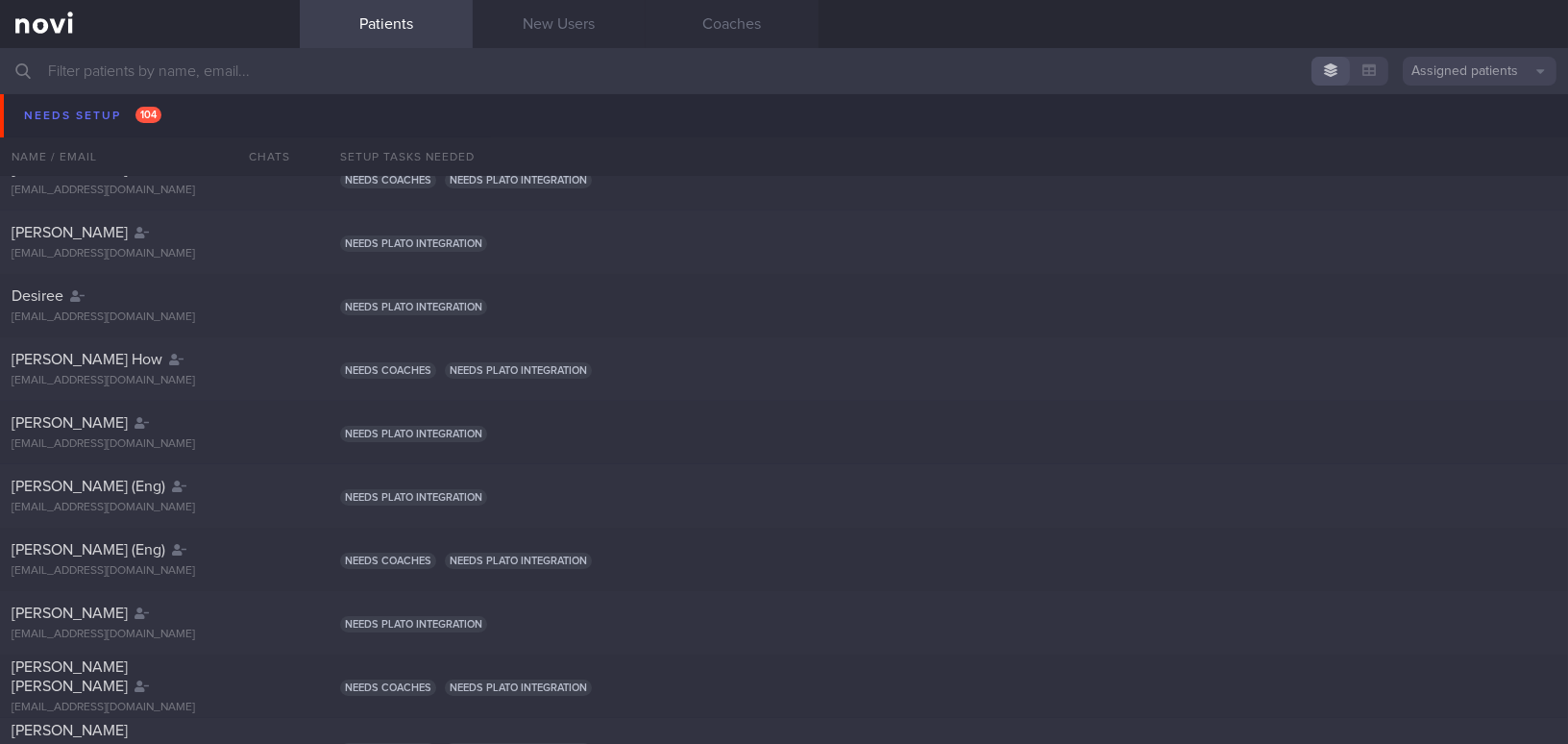
click at [329, 66] on input "text" at bounding box center [784, 71] width 1568 height 46
click at [419, 56] on input "text" at bounding box center [784, 71] width 1568 height 46
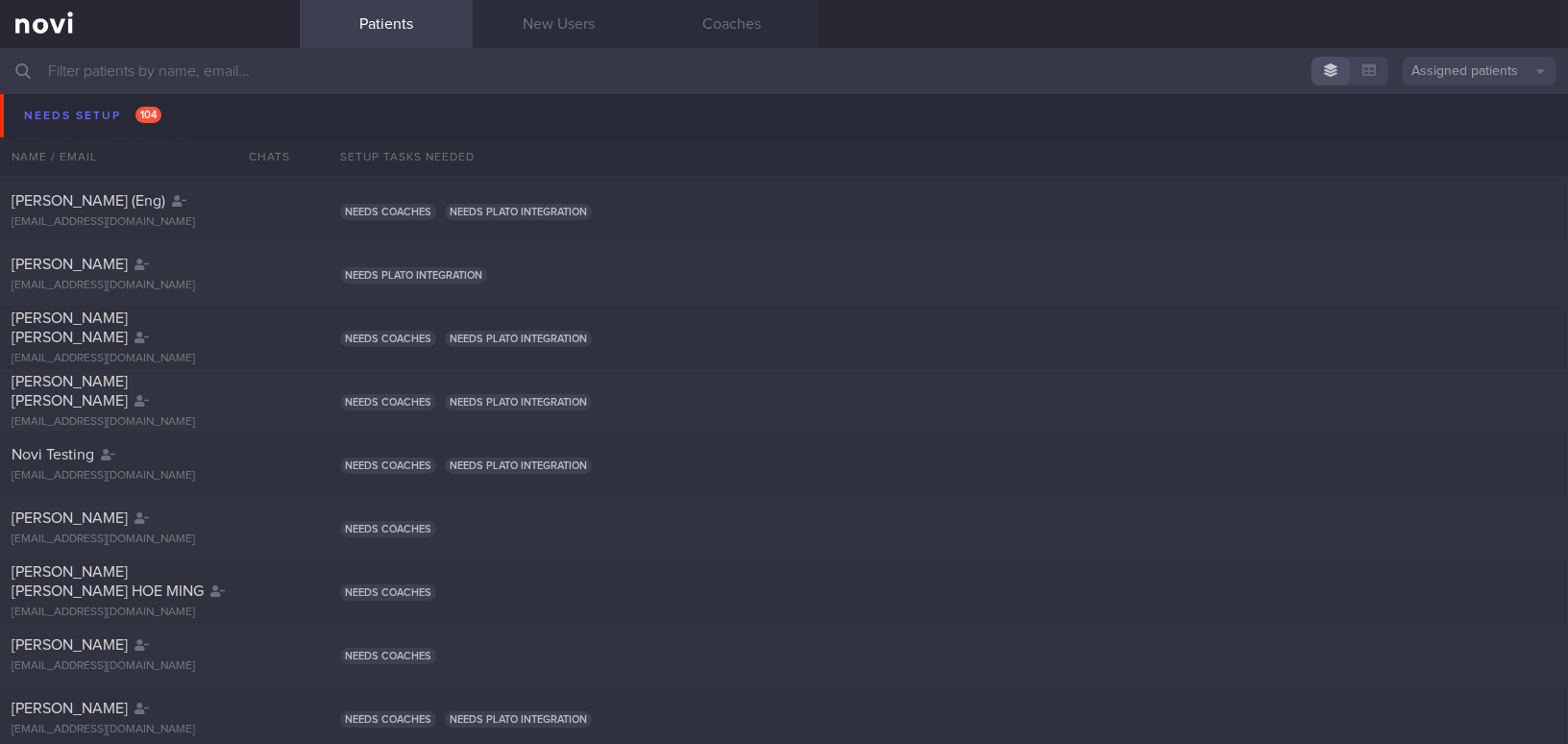
scroll to position [880, 0]
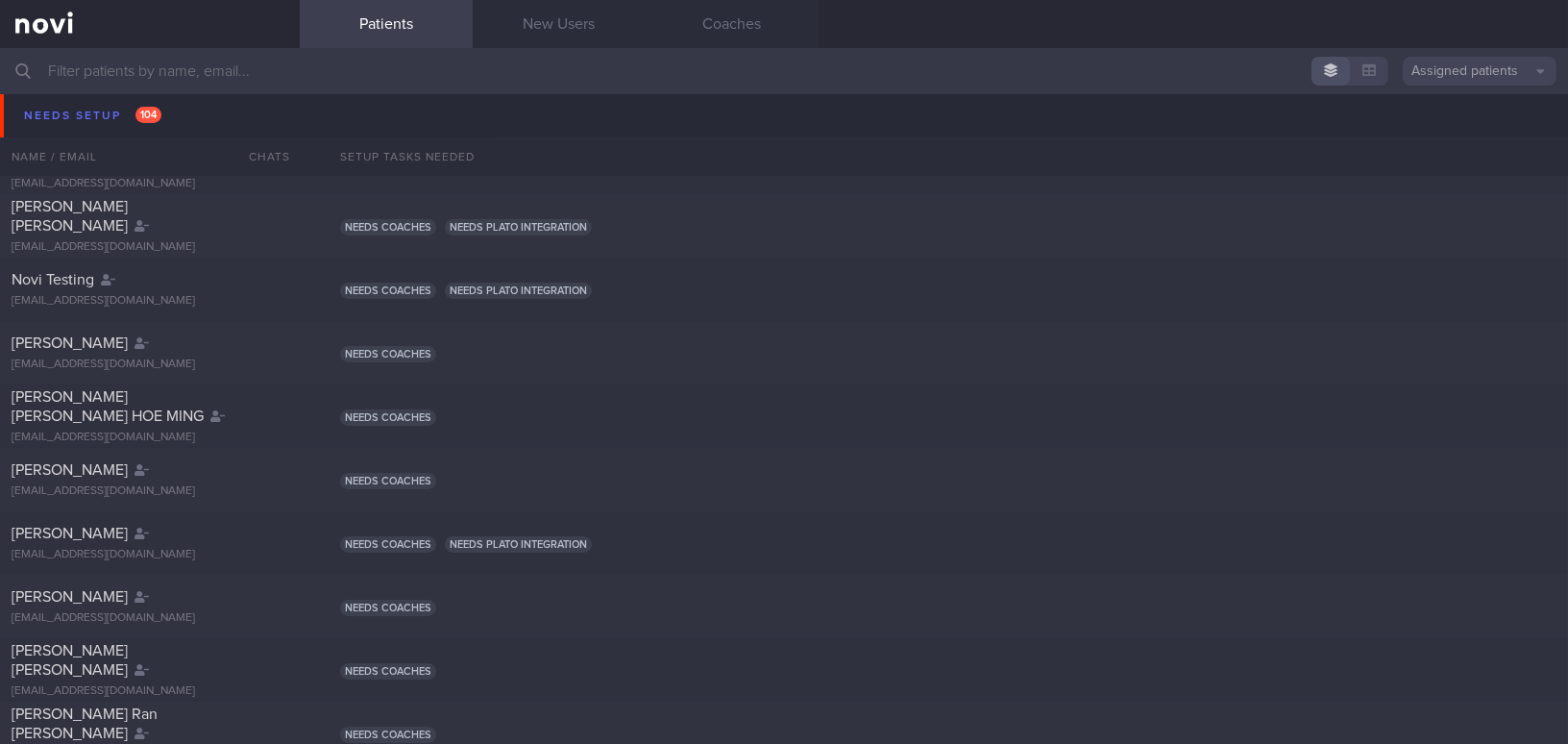
click at [564, 73] on input "text" at bounding box center [784, 71] width 1568 height 46
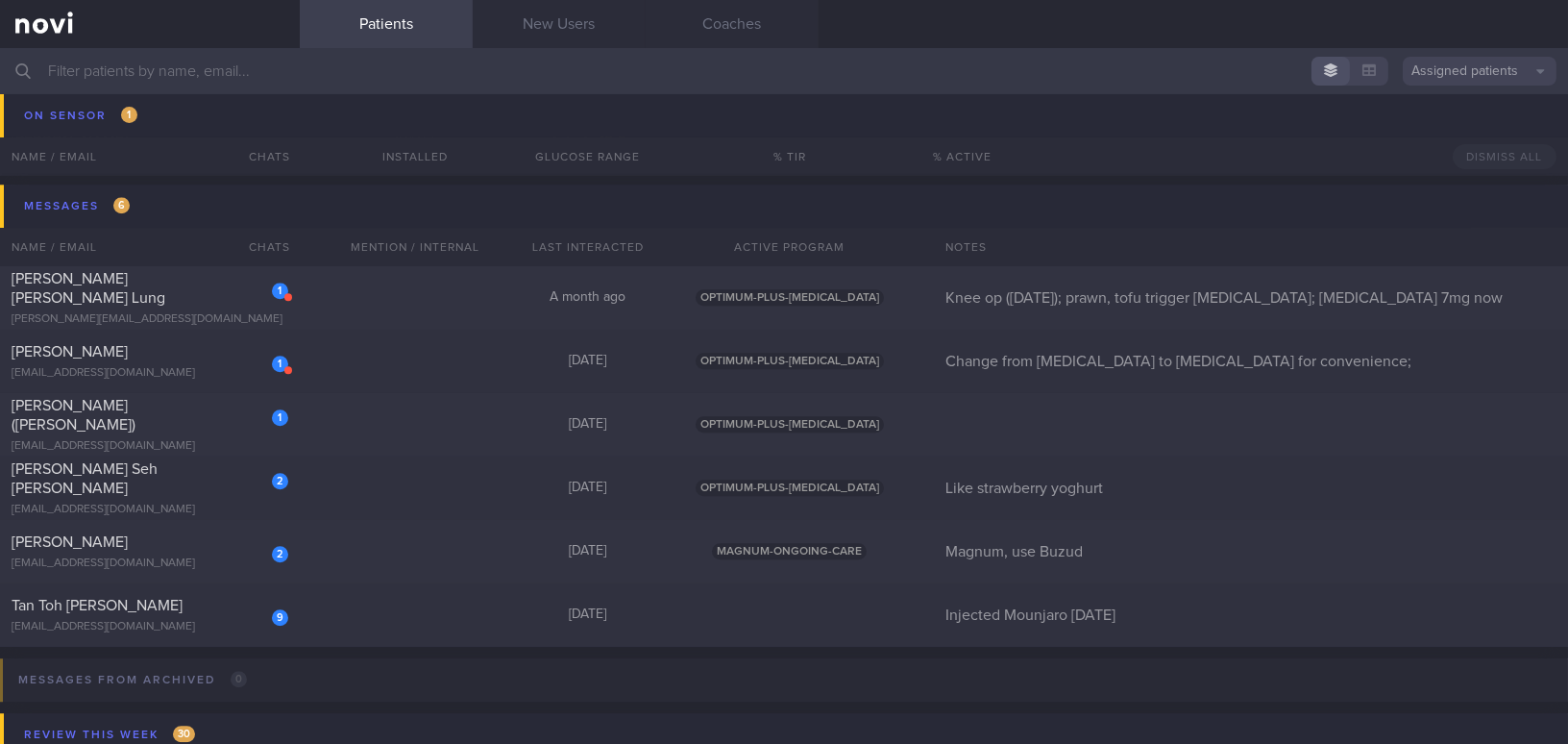
scroll to position [9615, 0]
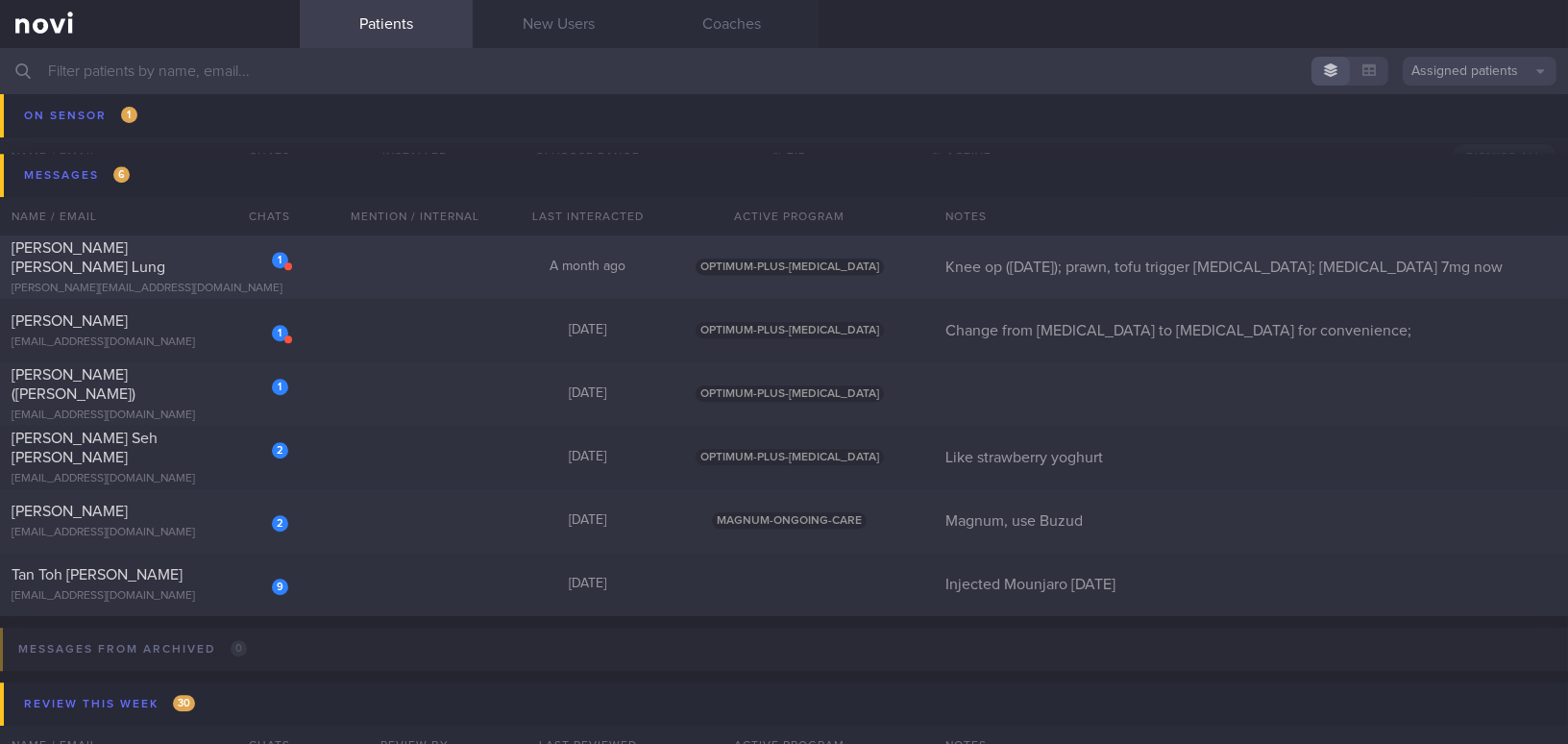
click at [193, 282] on div "patrick.lnl@gmail.com" at bounding box center [150, 288] width 277 height 14
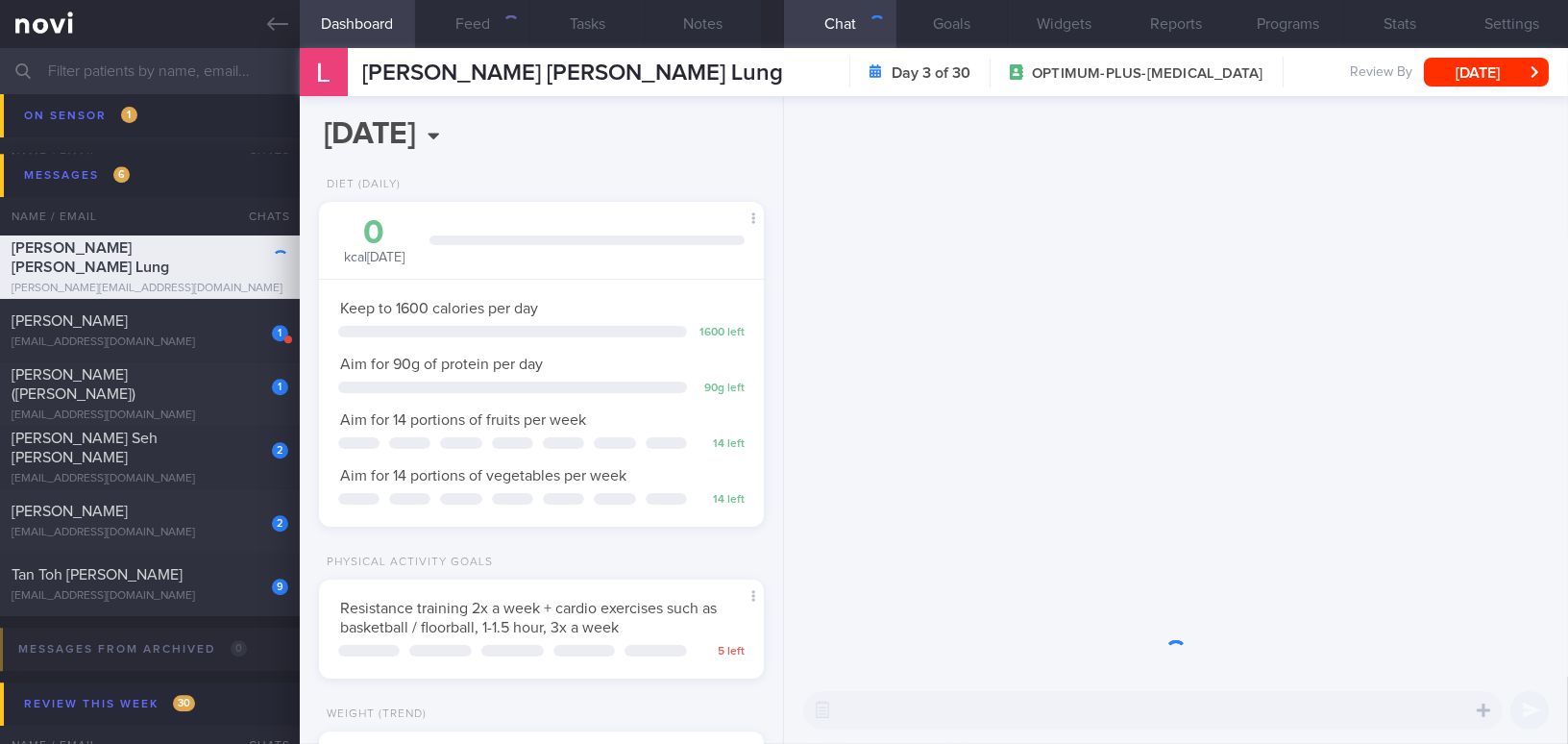
scroll to position [225, 397]
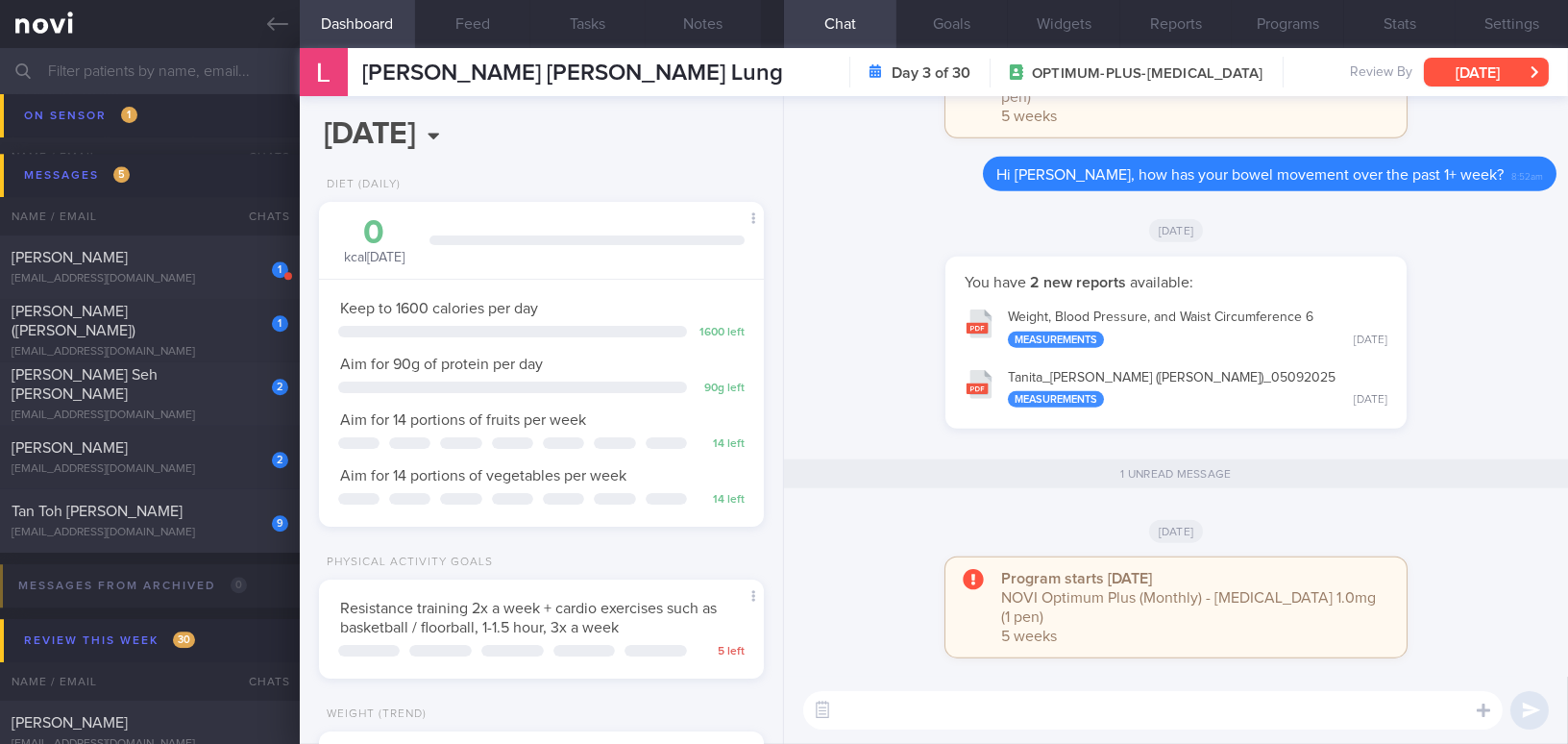
click at [1487, 66] on button "[DATE]" at bounding box center [1486, 72] width 125 height 29
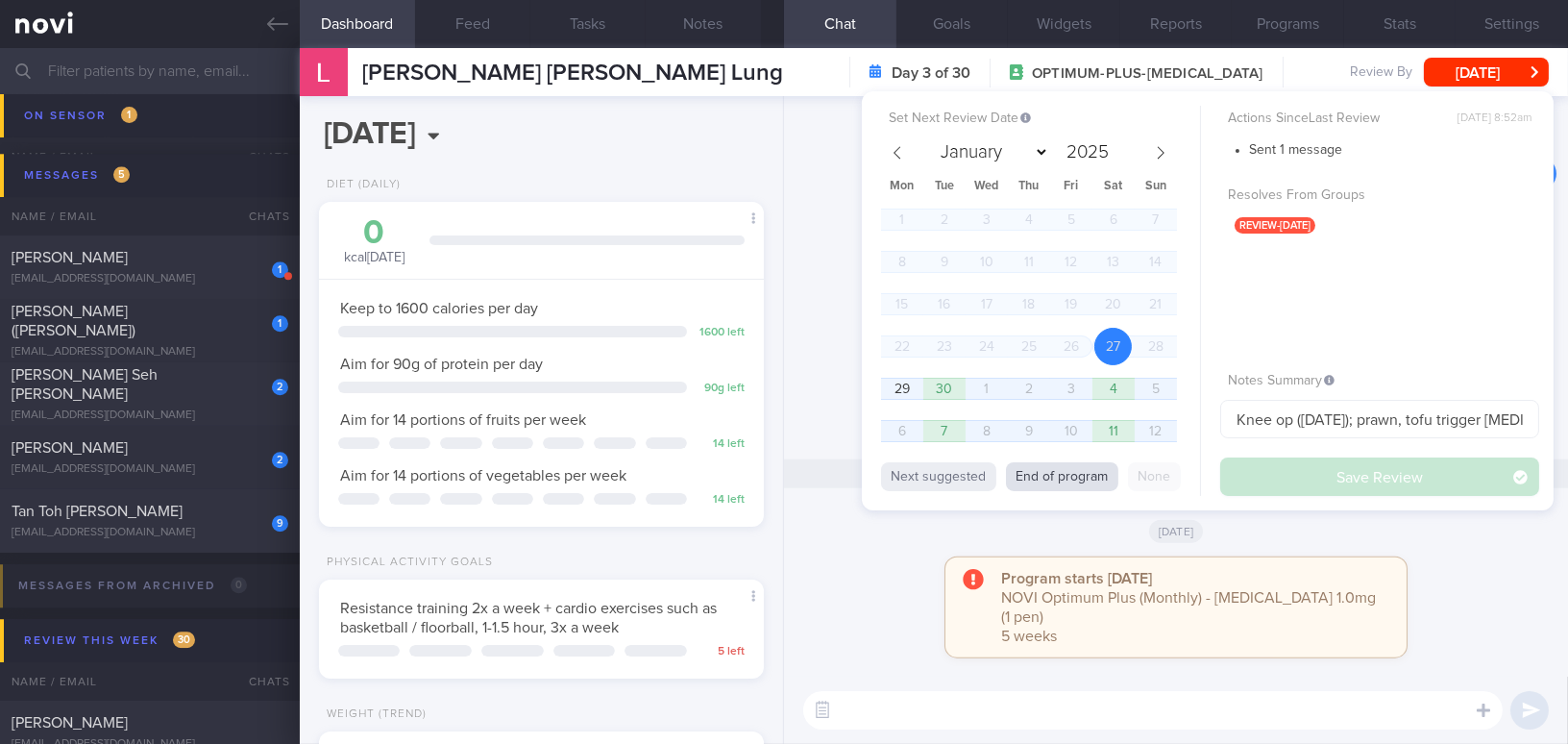
click at [1096, 473] on button "End of program" at bounding box center [1061, 477] width 112 height 29
select select "9"
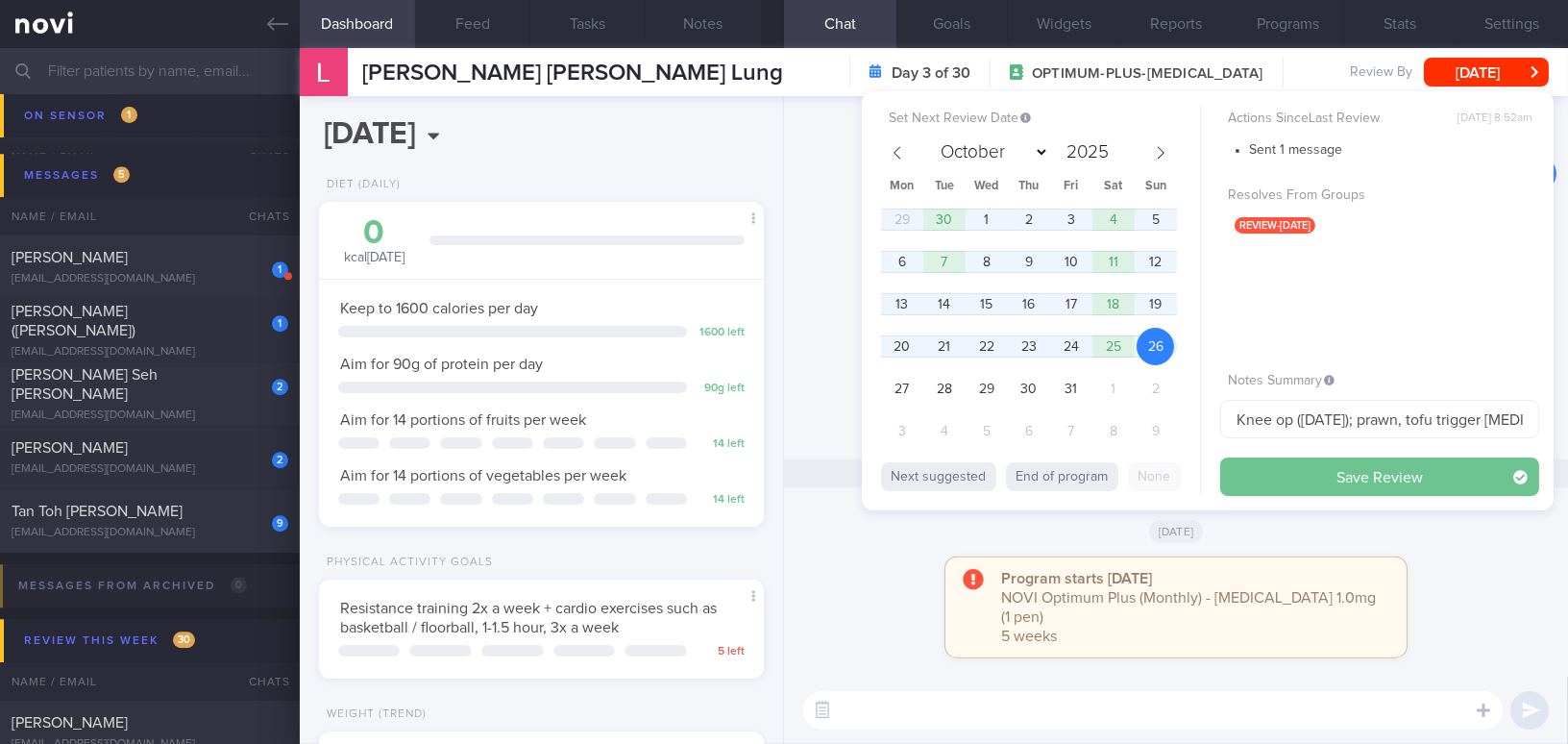
click at [1291, 467] on button "Save Review" at bounding box center [1380, 477] width 319 height 38
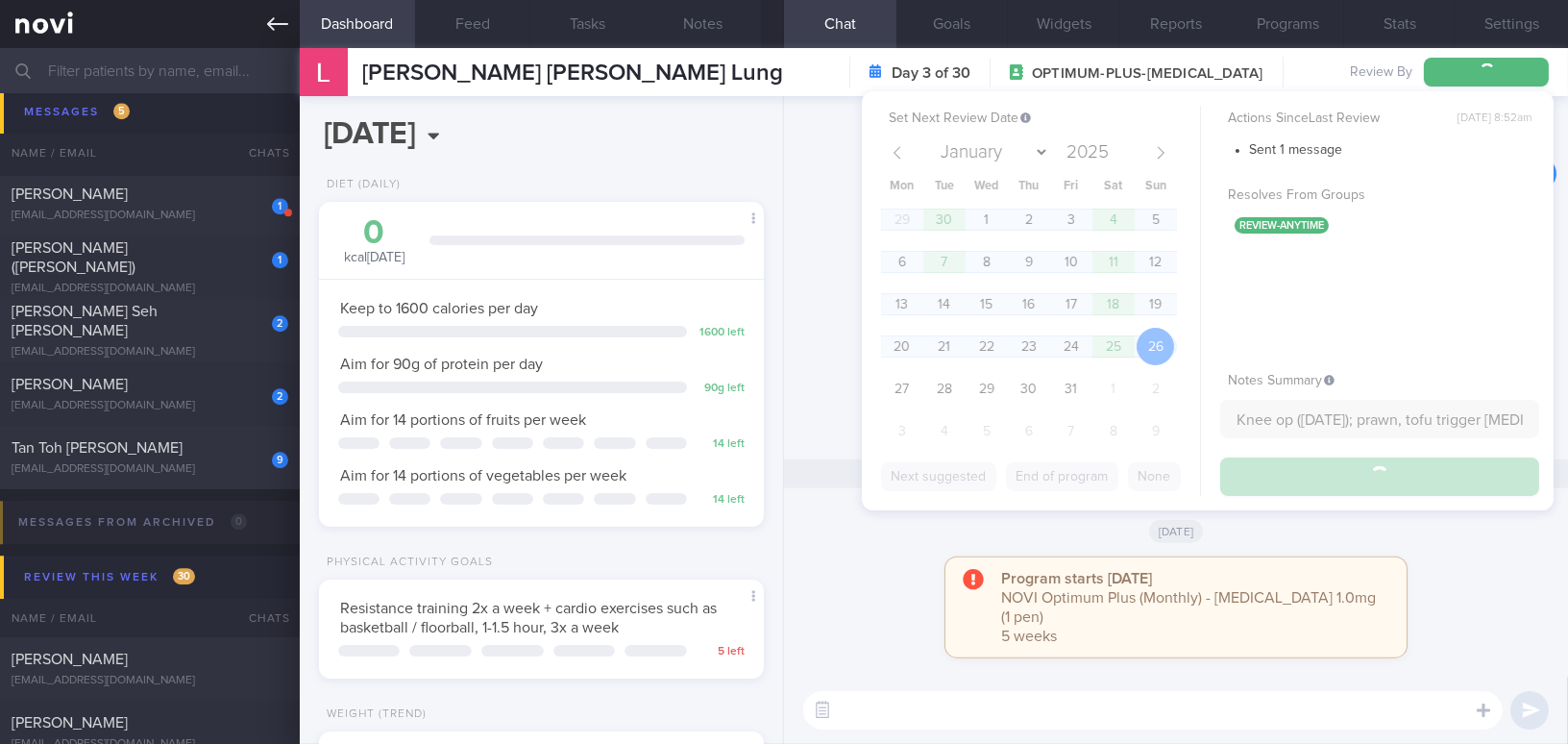
scroll to position [9552, 0]
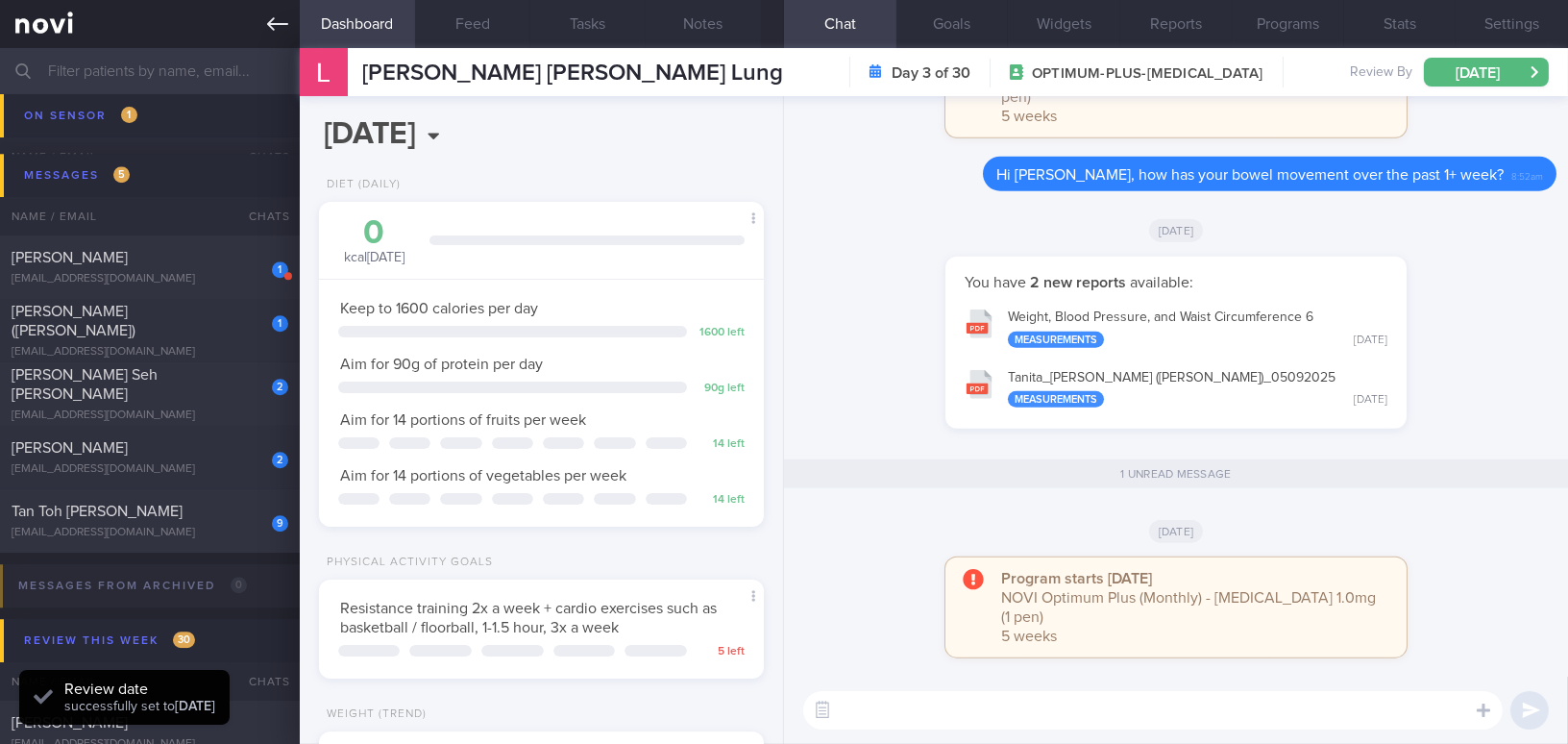
click at [275, 29] on icon at bounding box center [278, 24] width 21 height 21
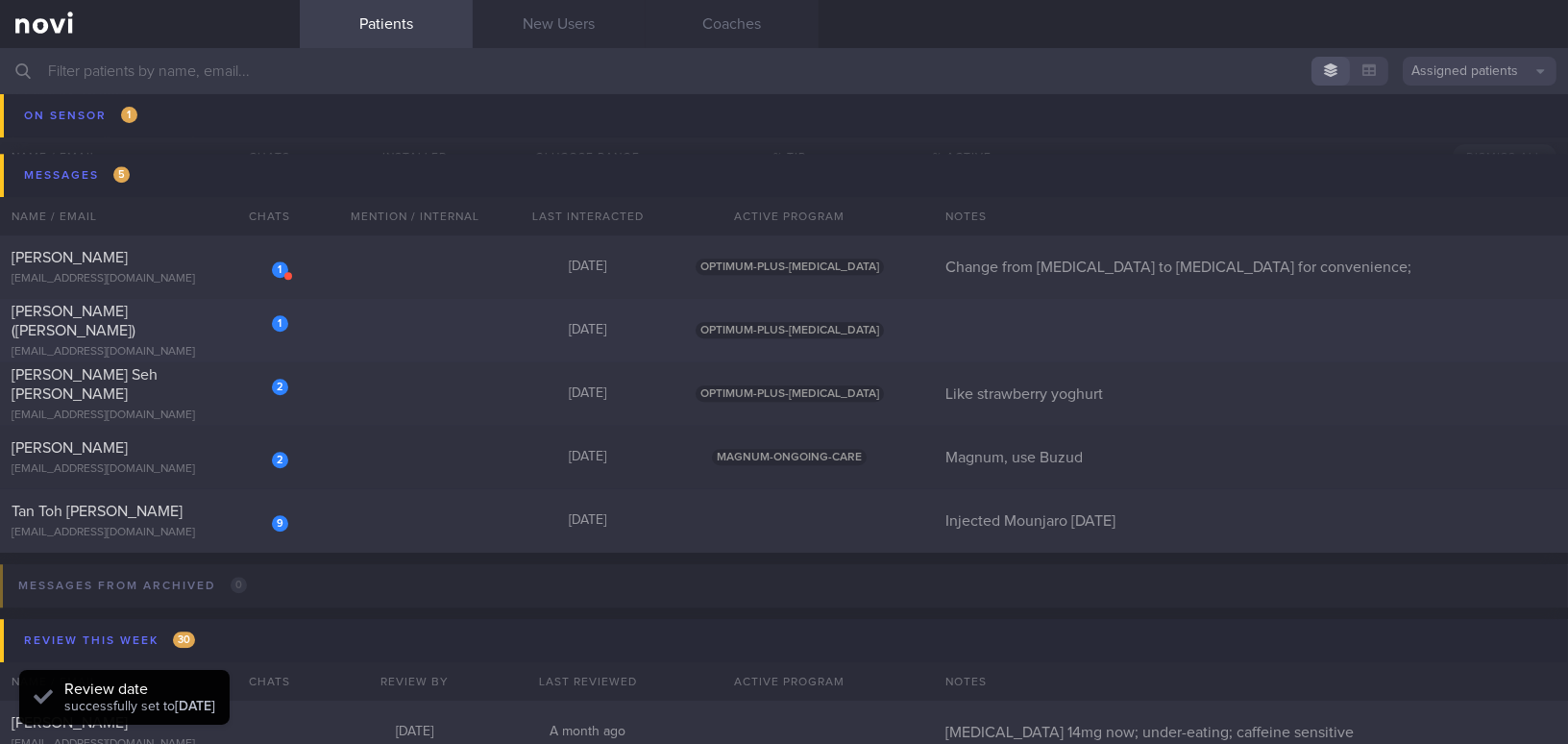
click at [179, 345] on div "ki91@mail.com" at bounding box center [150, 352] width 277 height 14
select select "10"
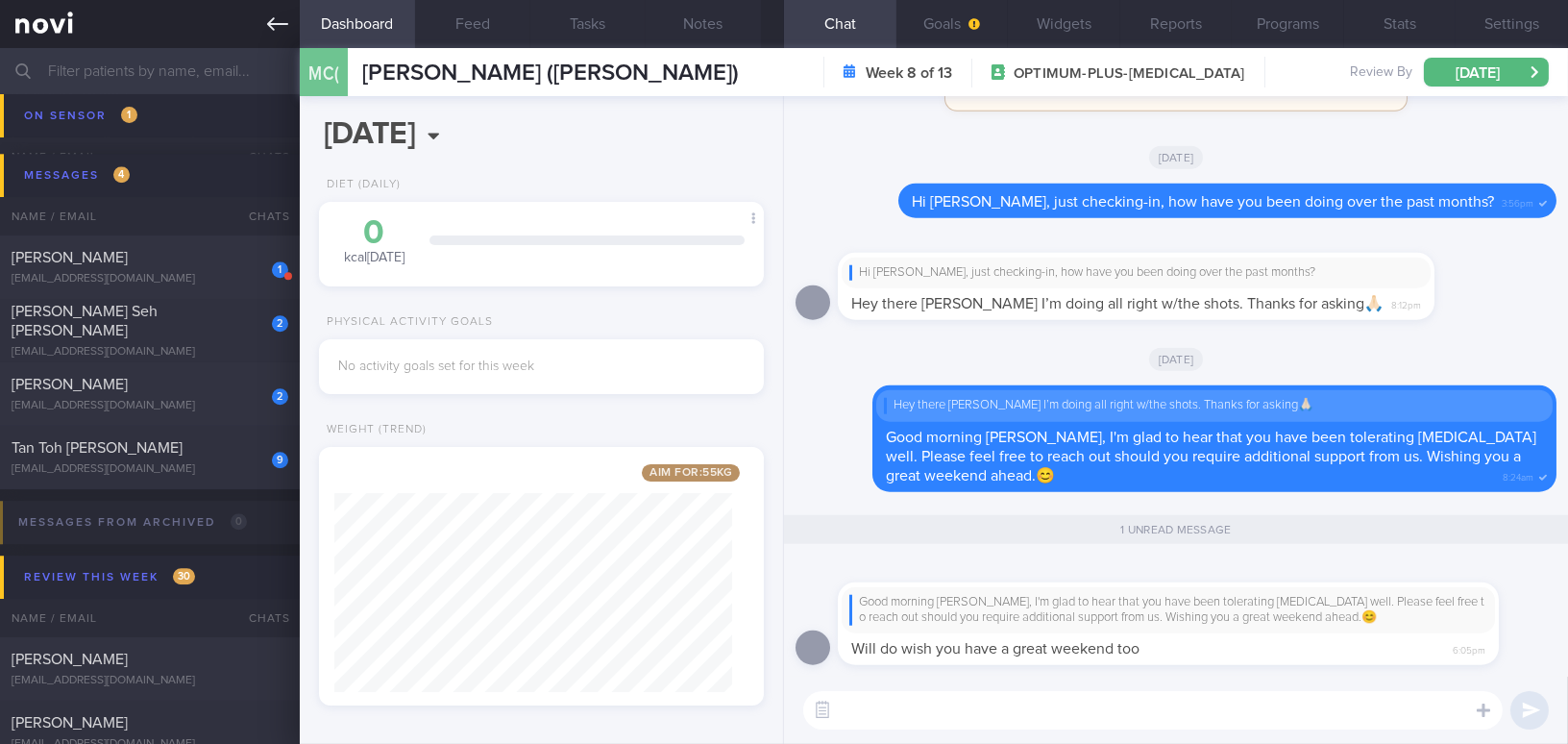
click at [265, 20] on link at bounding box center [150, 24] width 300 height 48
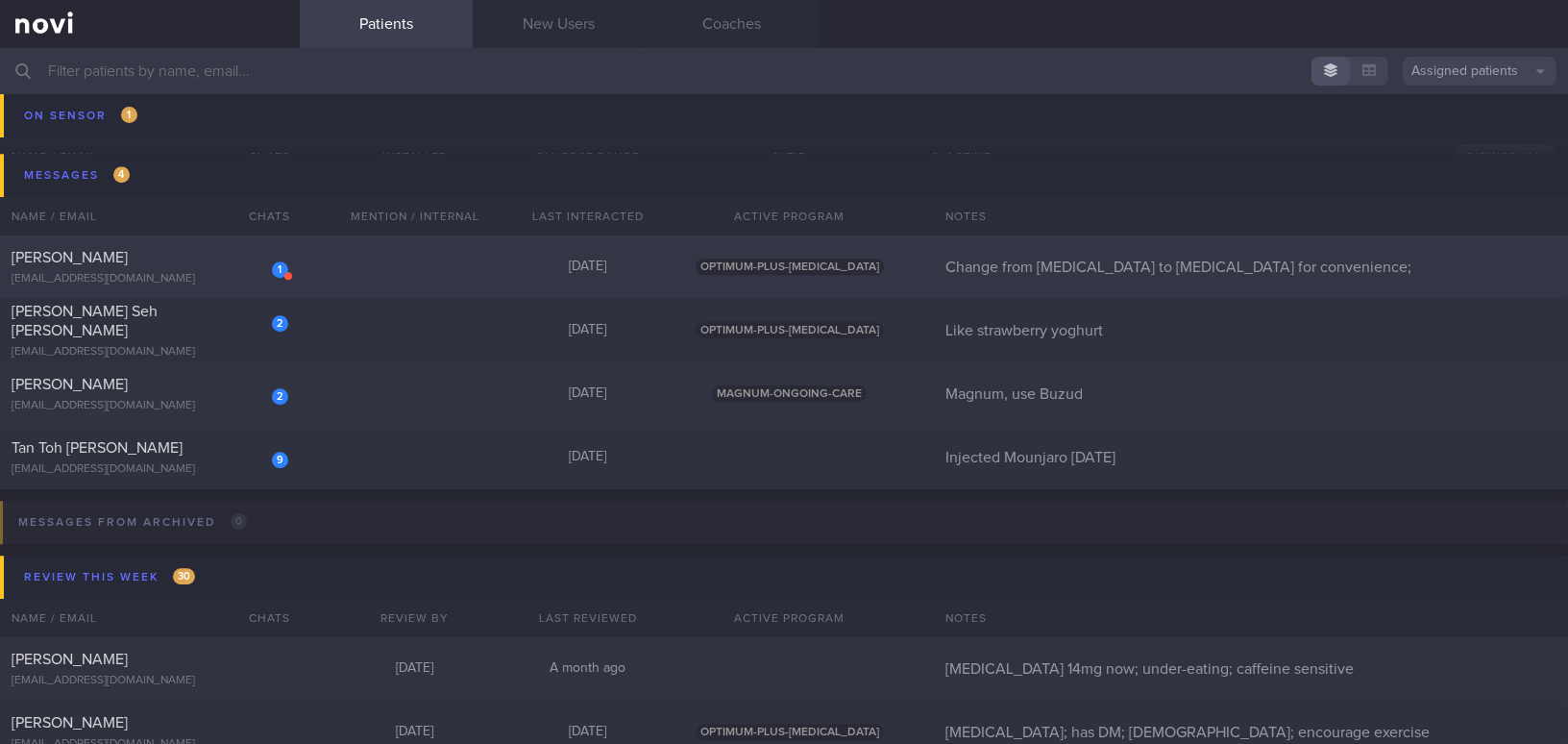
click at [122, 261] on div "Ng Geok Hong" at bounding box center [147, 258] width 272 height 19
select select "8"
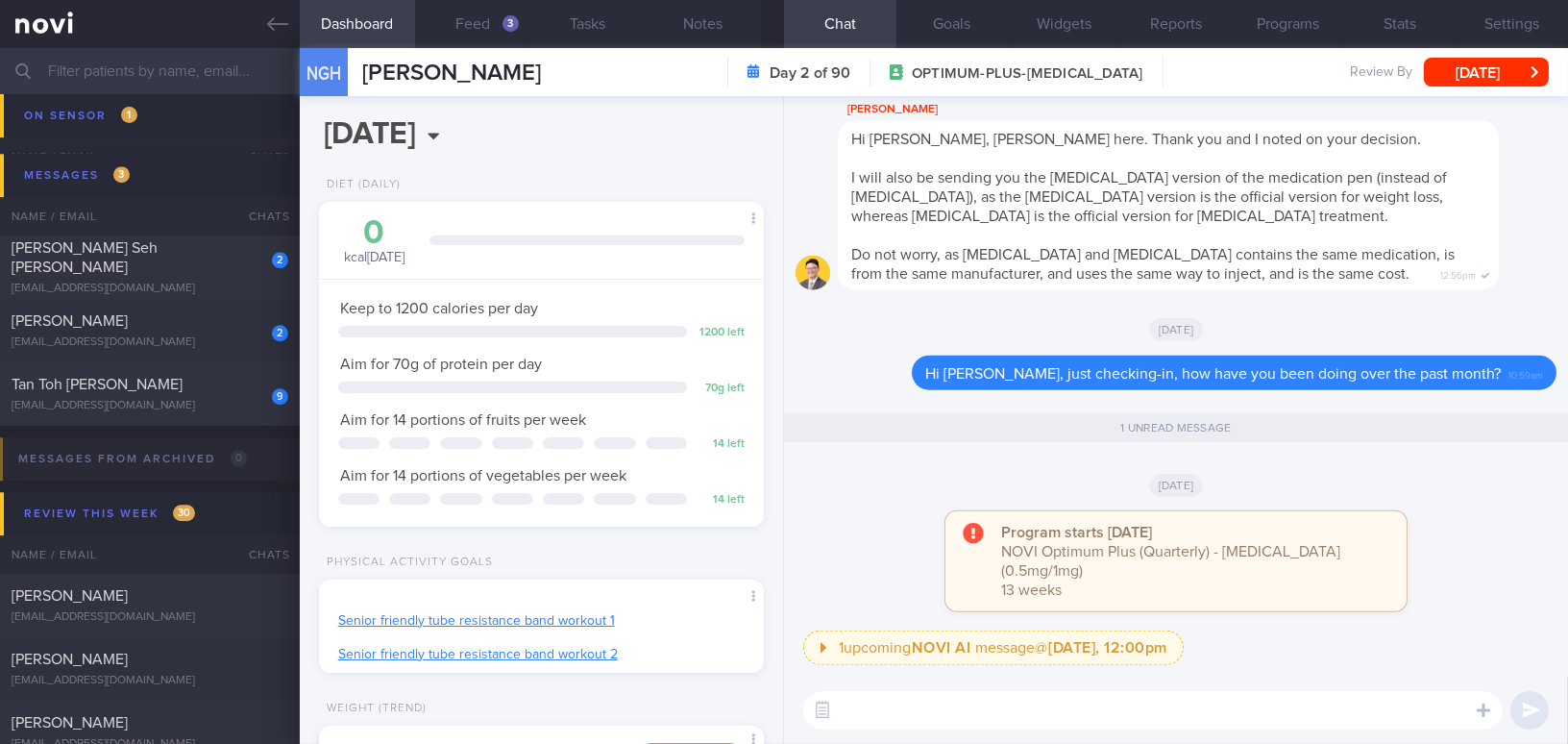
click at [492, 21] on button "Feed 3" at bounding box center [473, 24] width 115 height 48
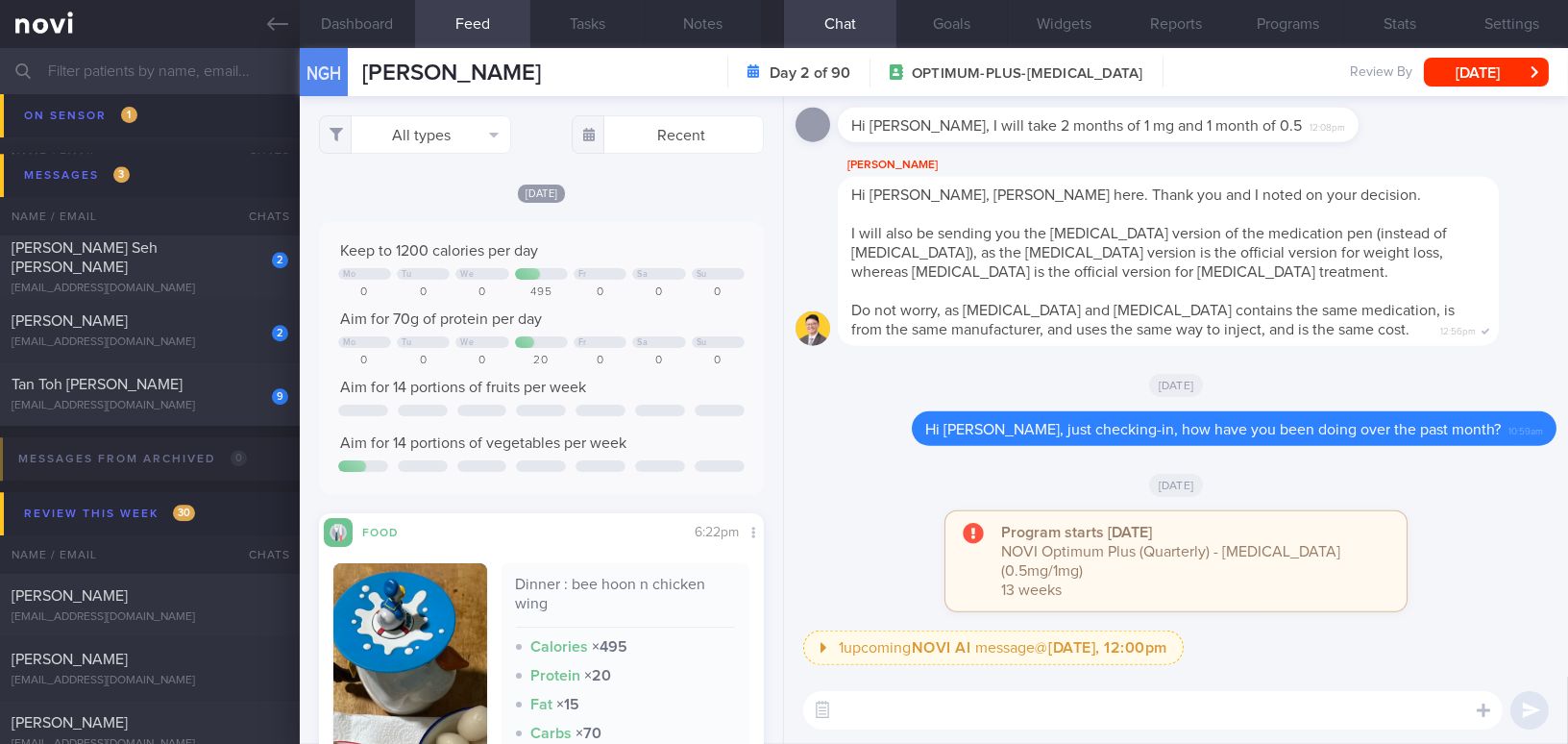
scroll to position [261, 0]
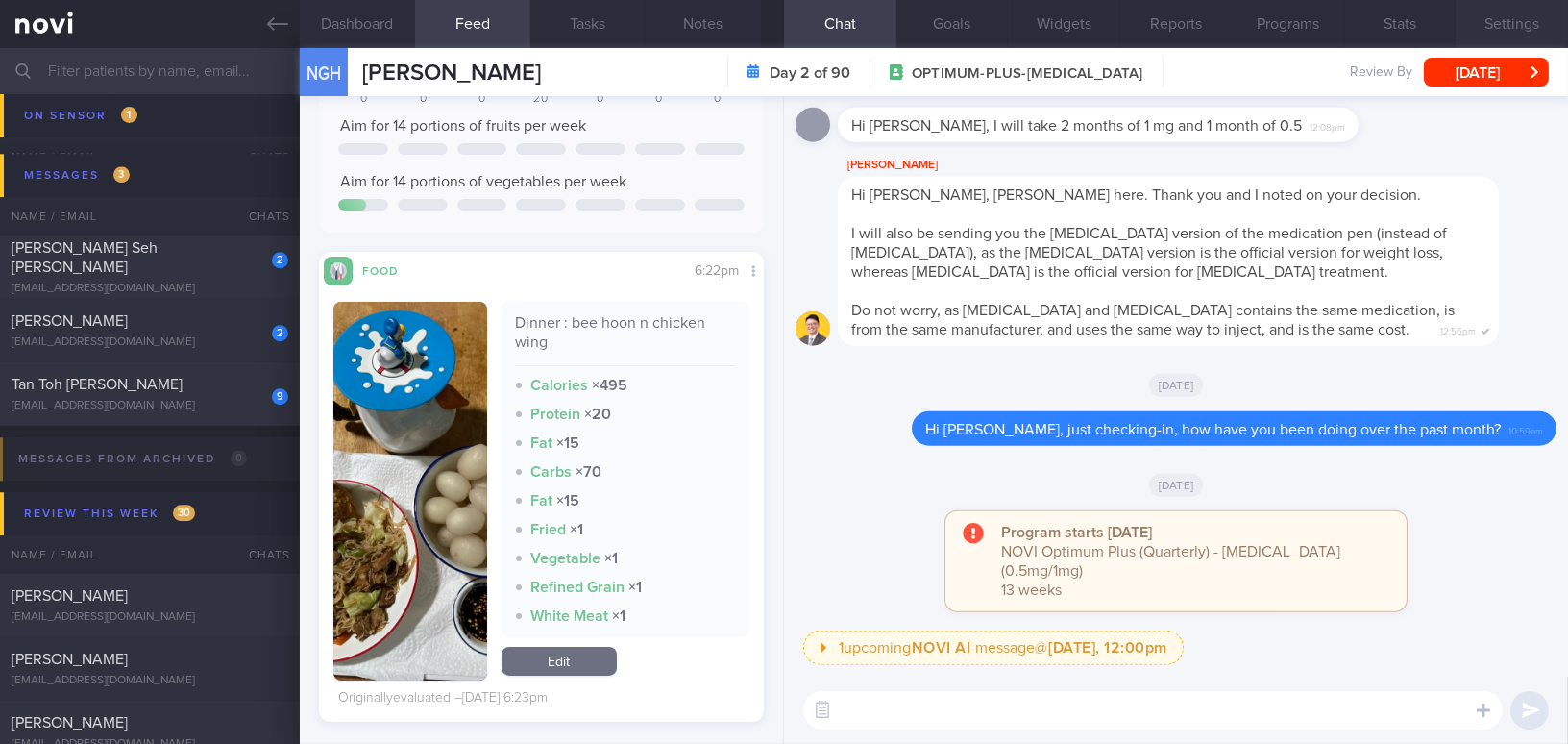
click at [1503, 34] on button "Settings" at bounding box center [1511, 24] width 112 height 48
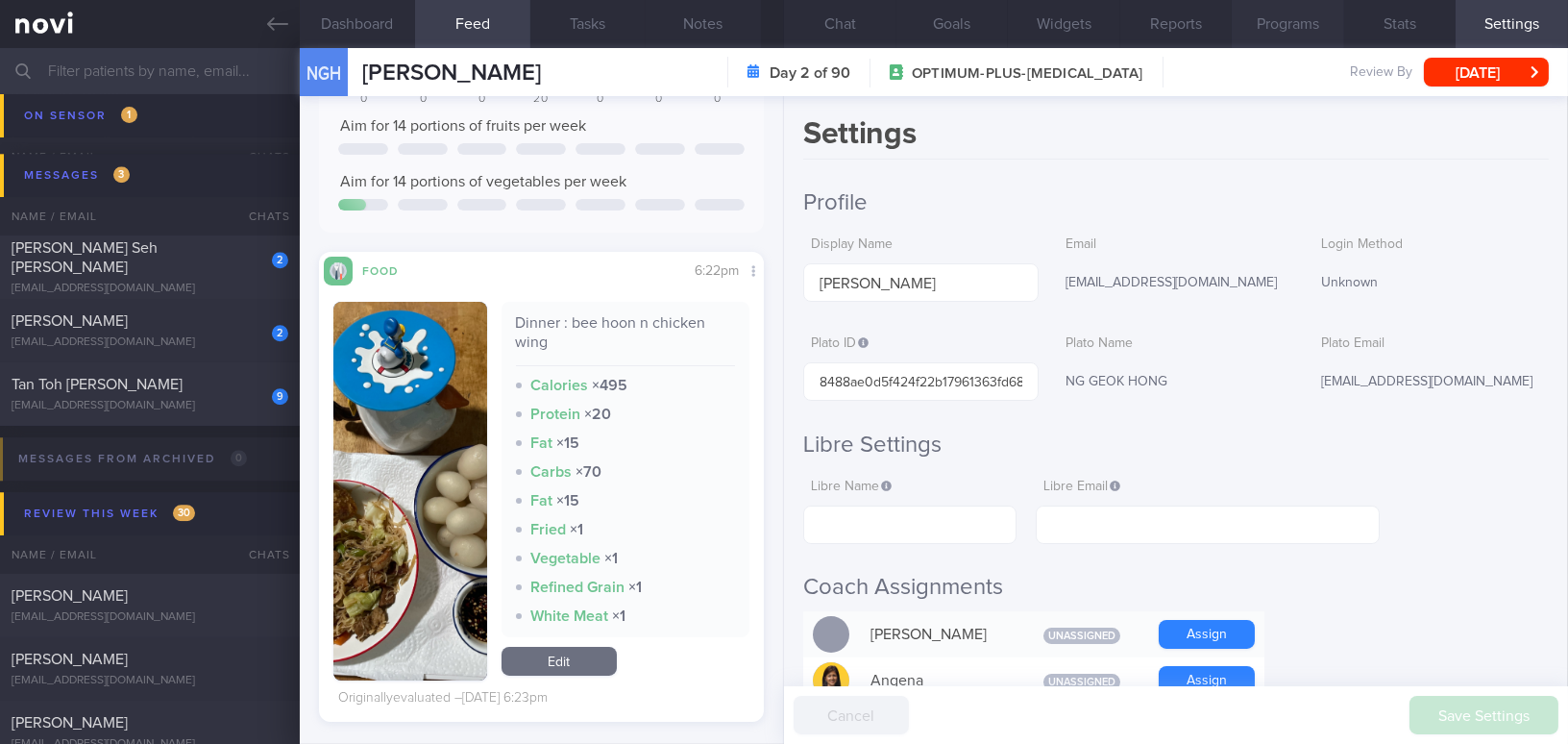
click at [1292, 22] on button "Programs" at bounding box center [1287, 24] width 112 height 48
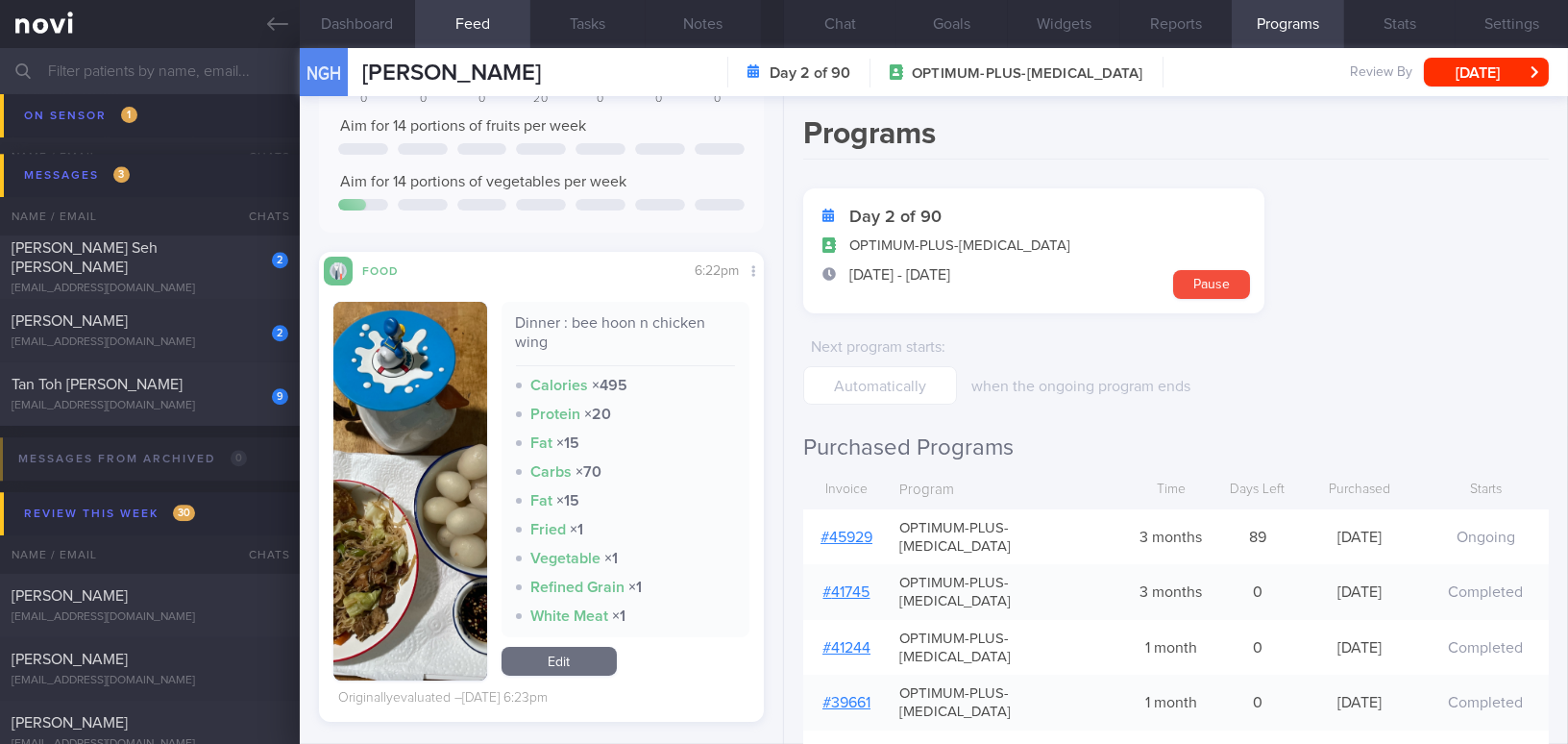
click at [840, 530] on link "# 45929" at bounding box center [846, 537] width 52 height 15
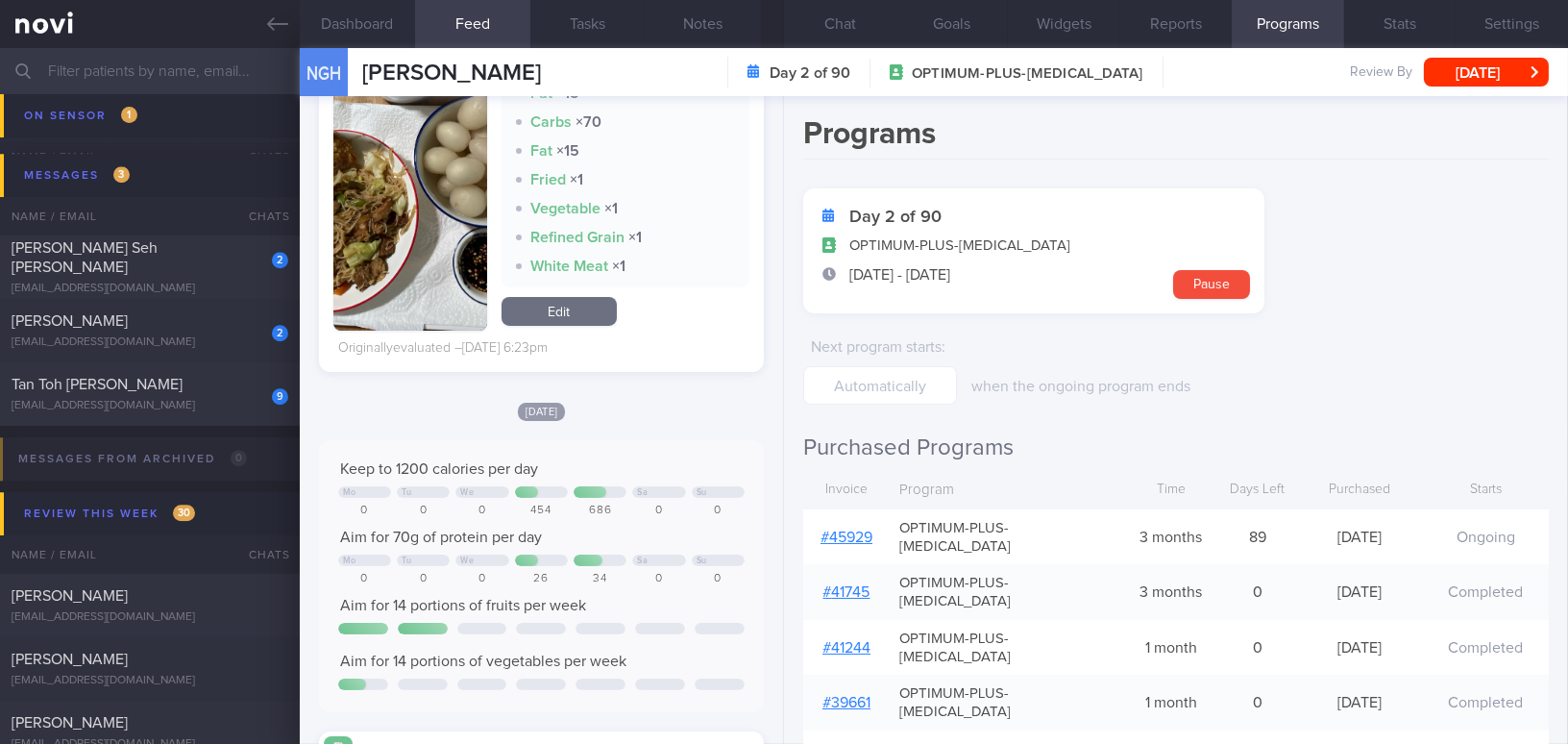
scroll to position [959, 0]
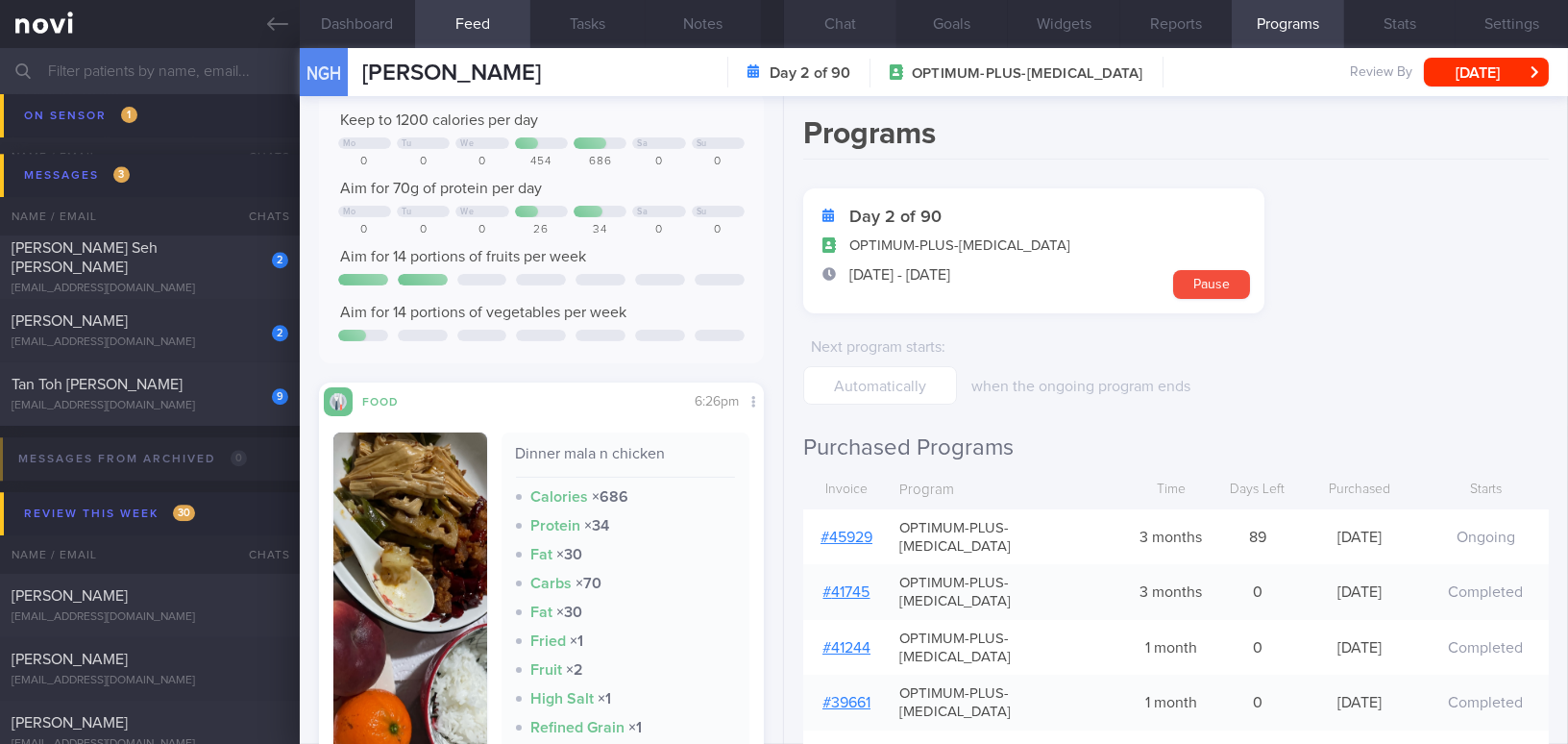
click at [846, 24] on button "Chat" at bounding box center [839, 24] width 112 height 48
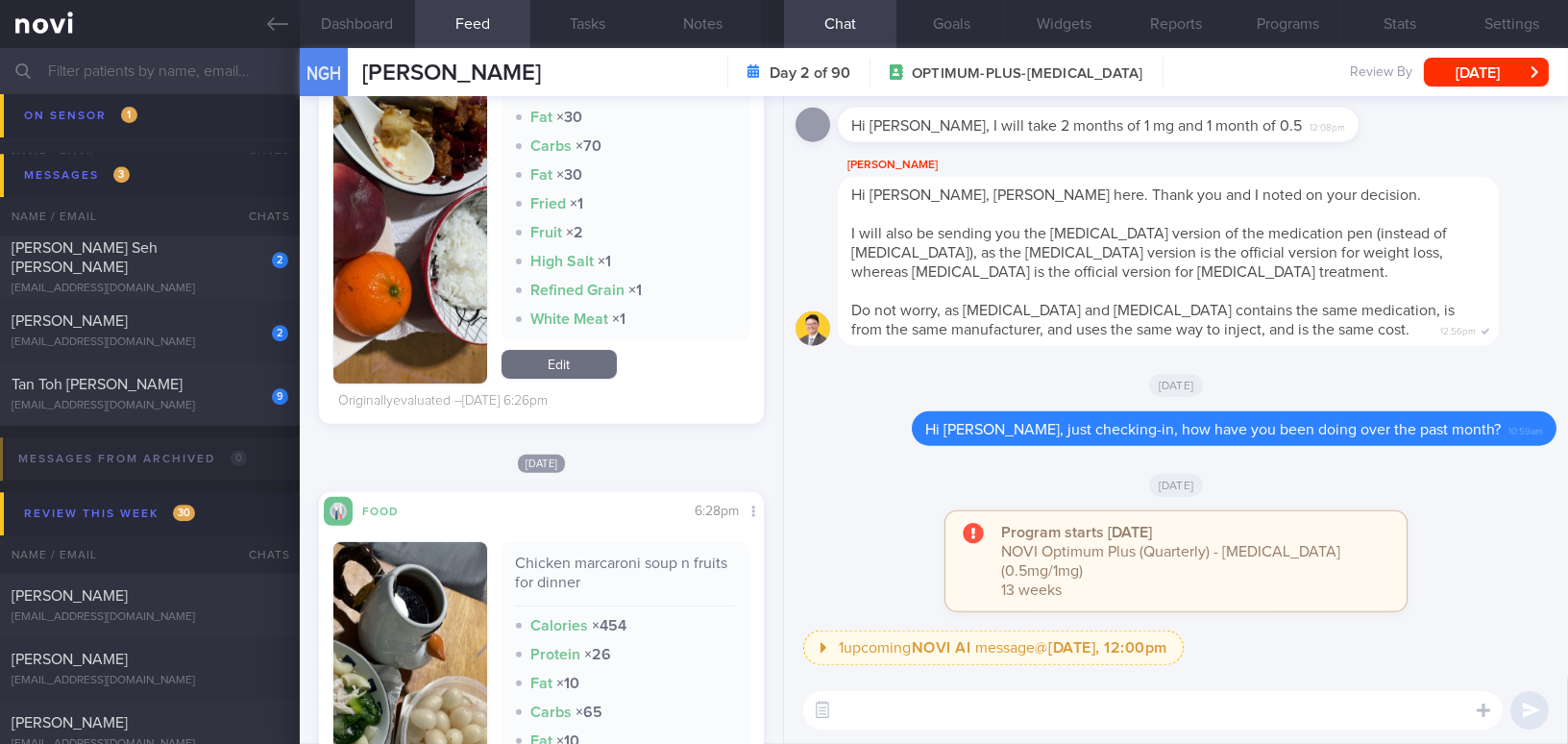
scroll to position [1747, 0]
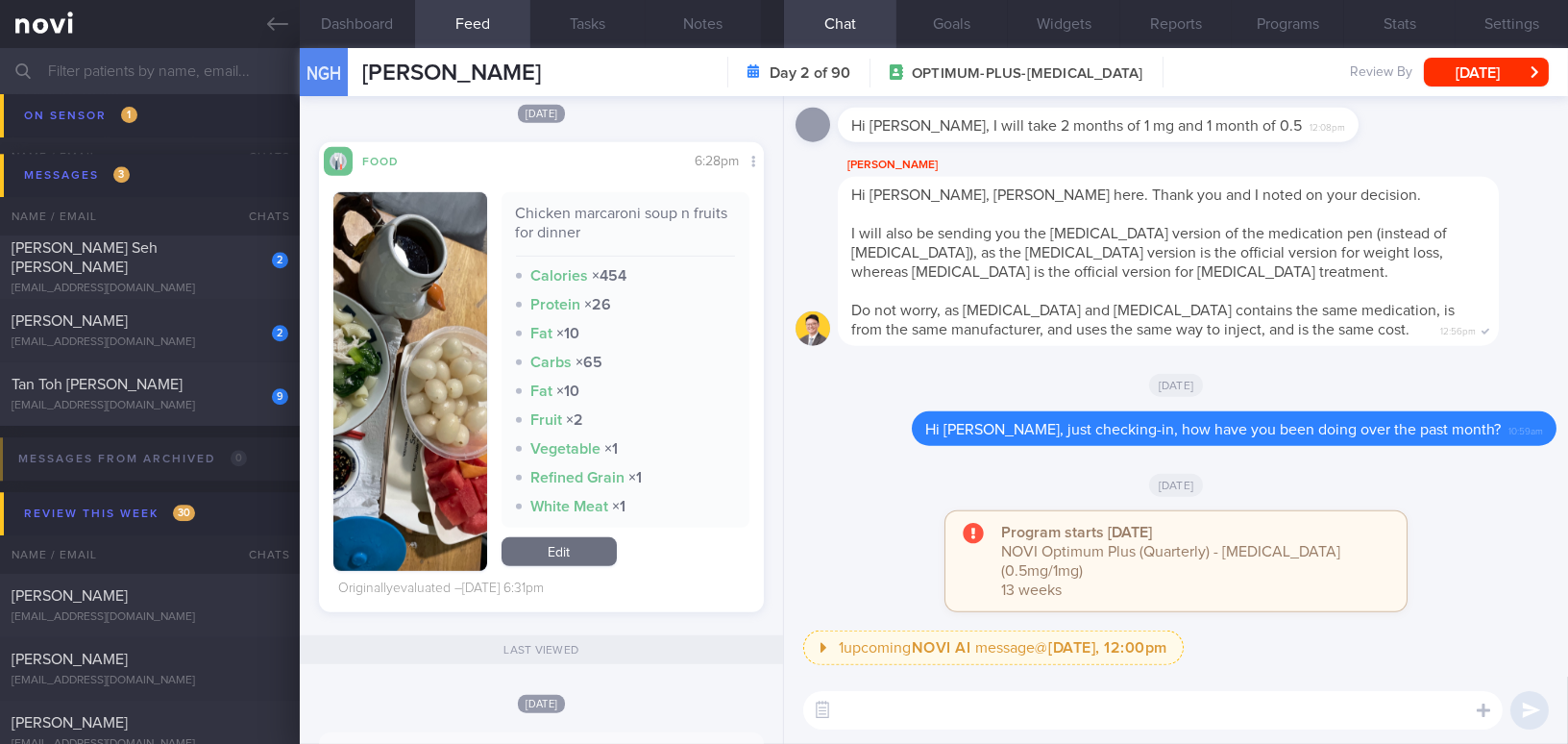
click at [394, 439] on button "button" at bounding box center [411, 382] width 154 height 379
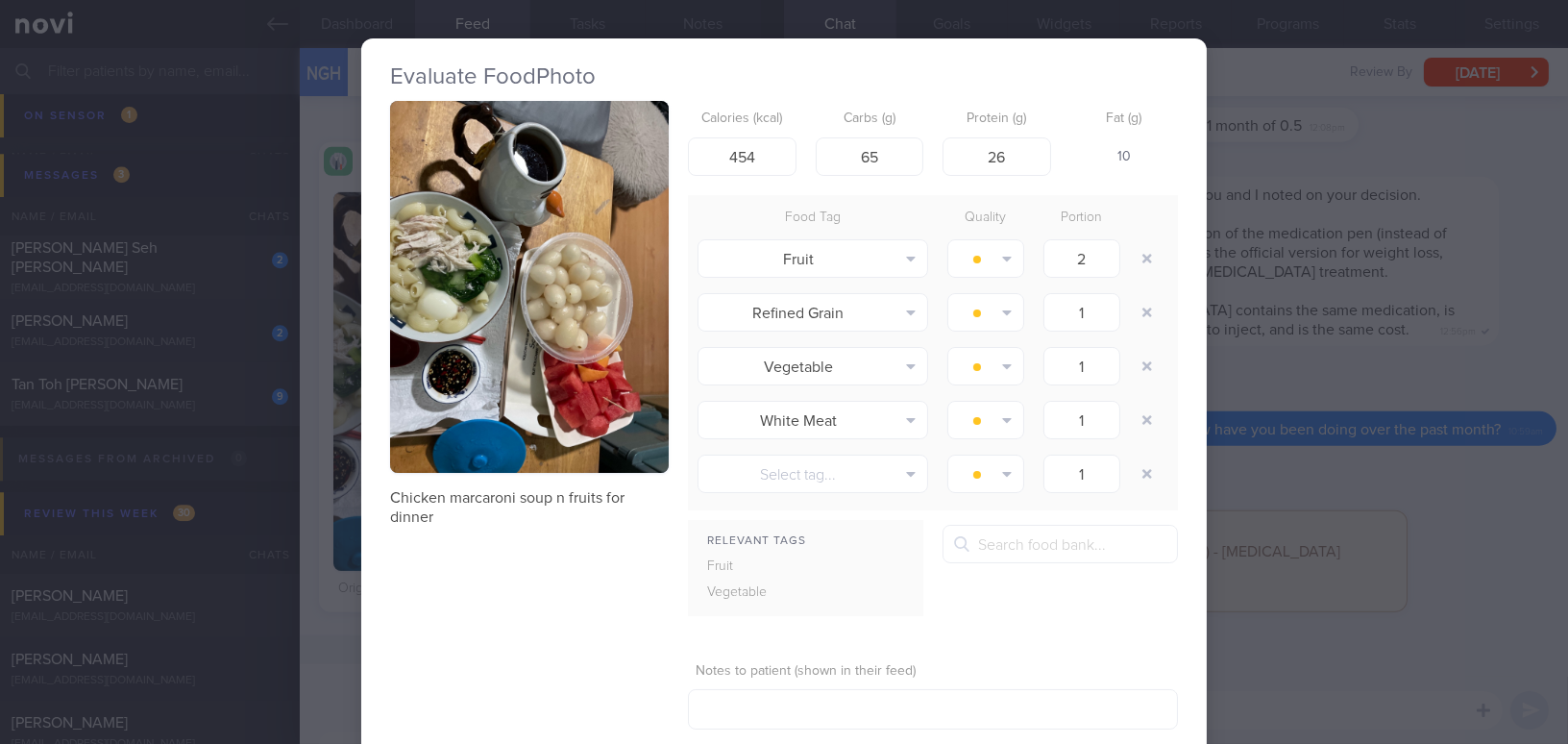
click at [482, 364] on button "button" at bounding box center [530, 286] width 279 height 372
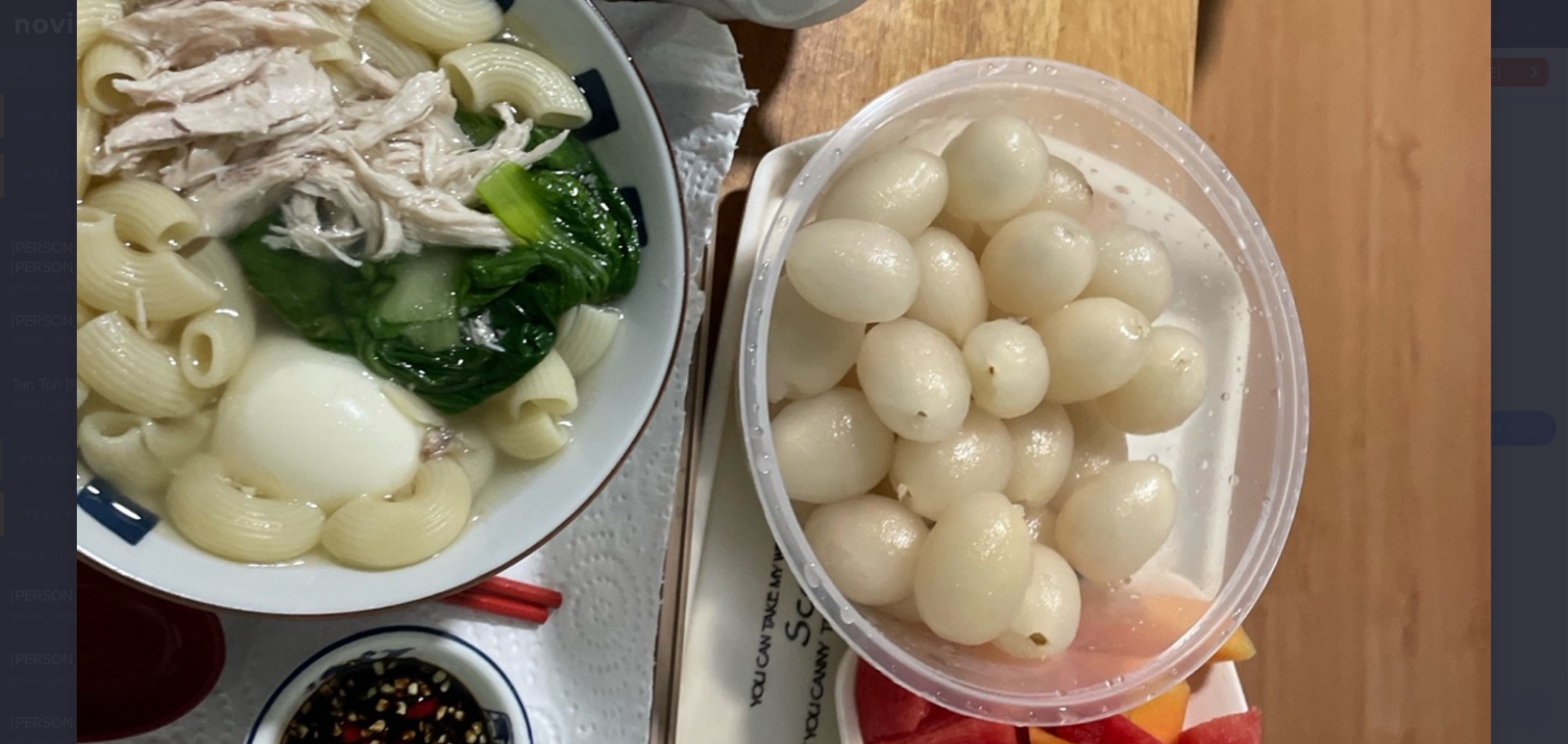
scroll to position [699, 0]
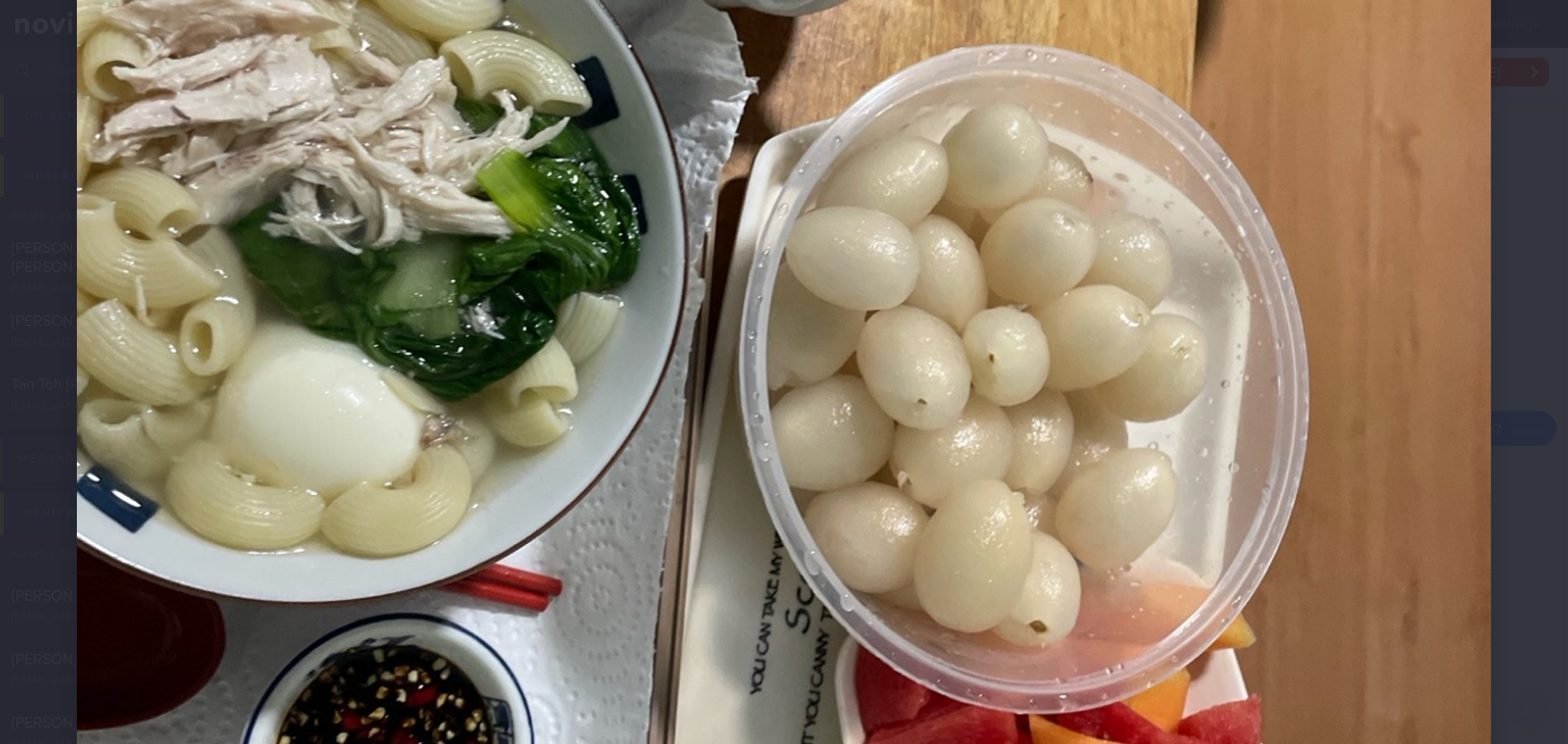
click at [1177, 449] on img at bounding box center [784, 321] width 1414 height 1886
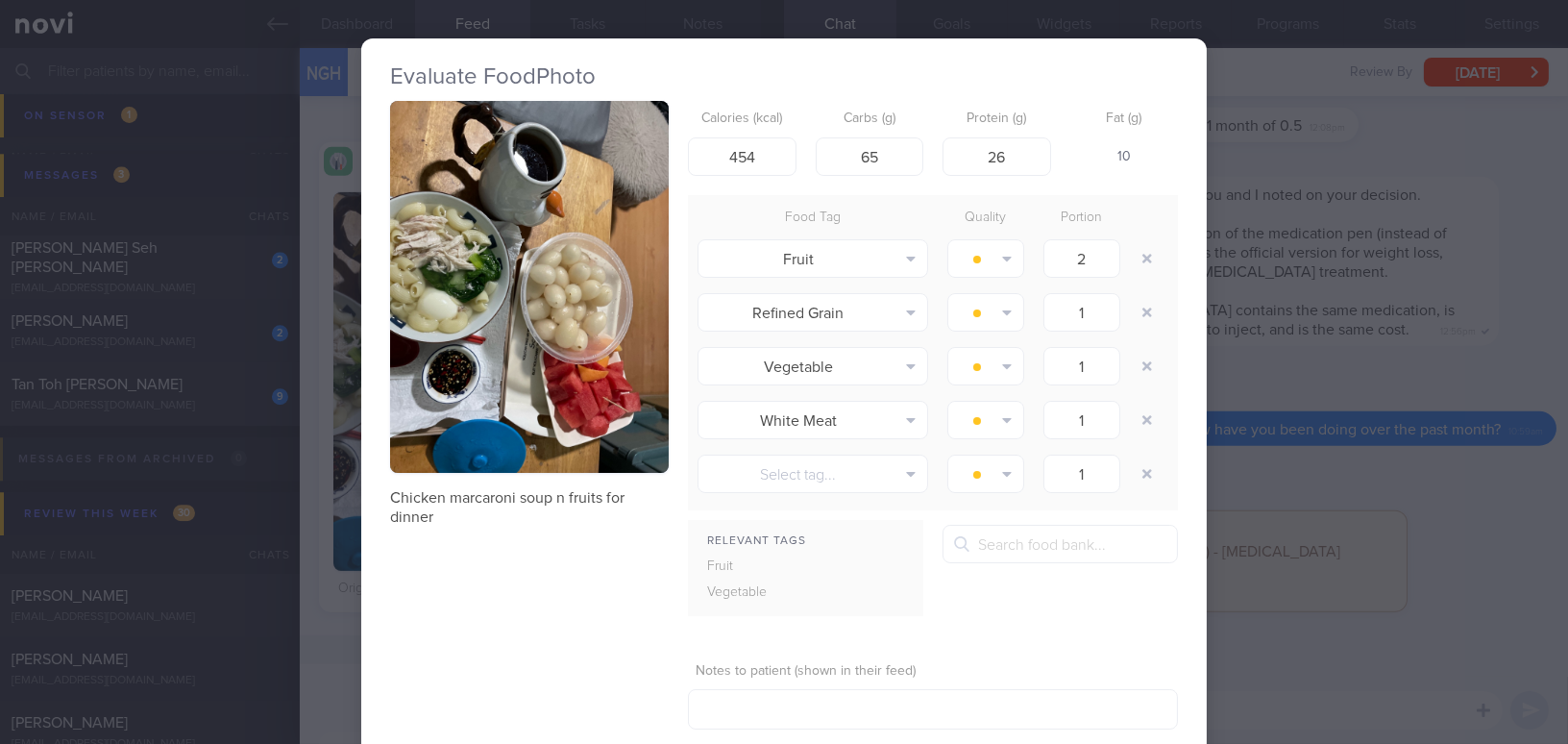
click at [1363, 484] on div "Evaluate Food Photo Chicken marcaroni soup n fruits for dinner Calories (kcal) …" at bounding box center [784, 372] width 1568 height 744
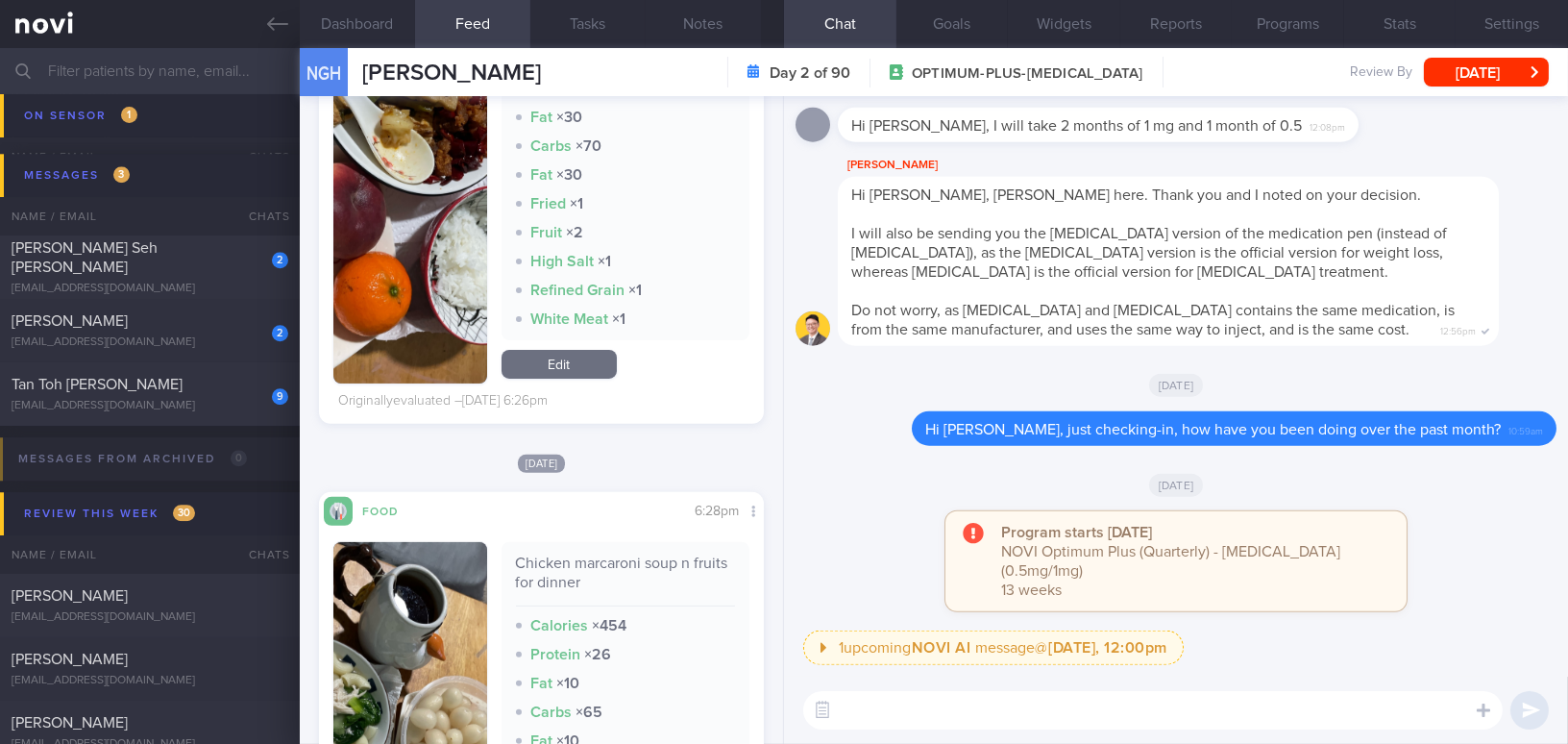
scroll to position [1222, 0]
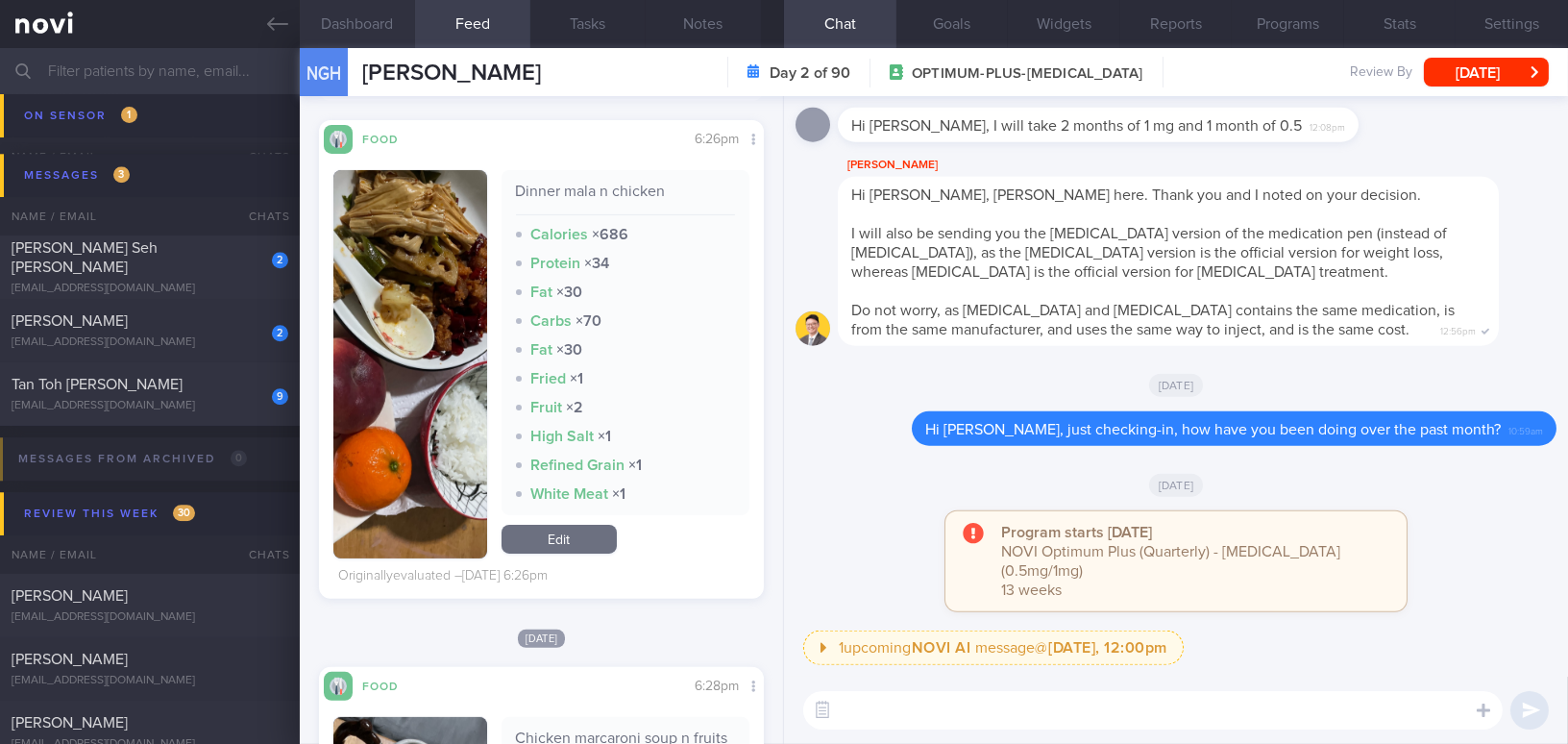
click at [359, 23] on button "Dashboard" at bounding box center [358, 24] width 115 height 48
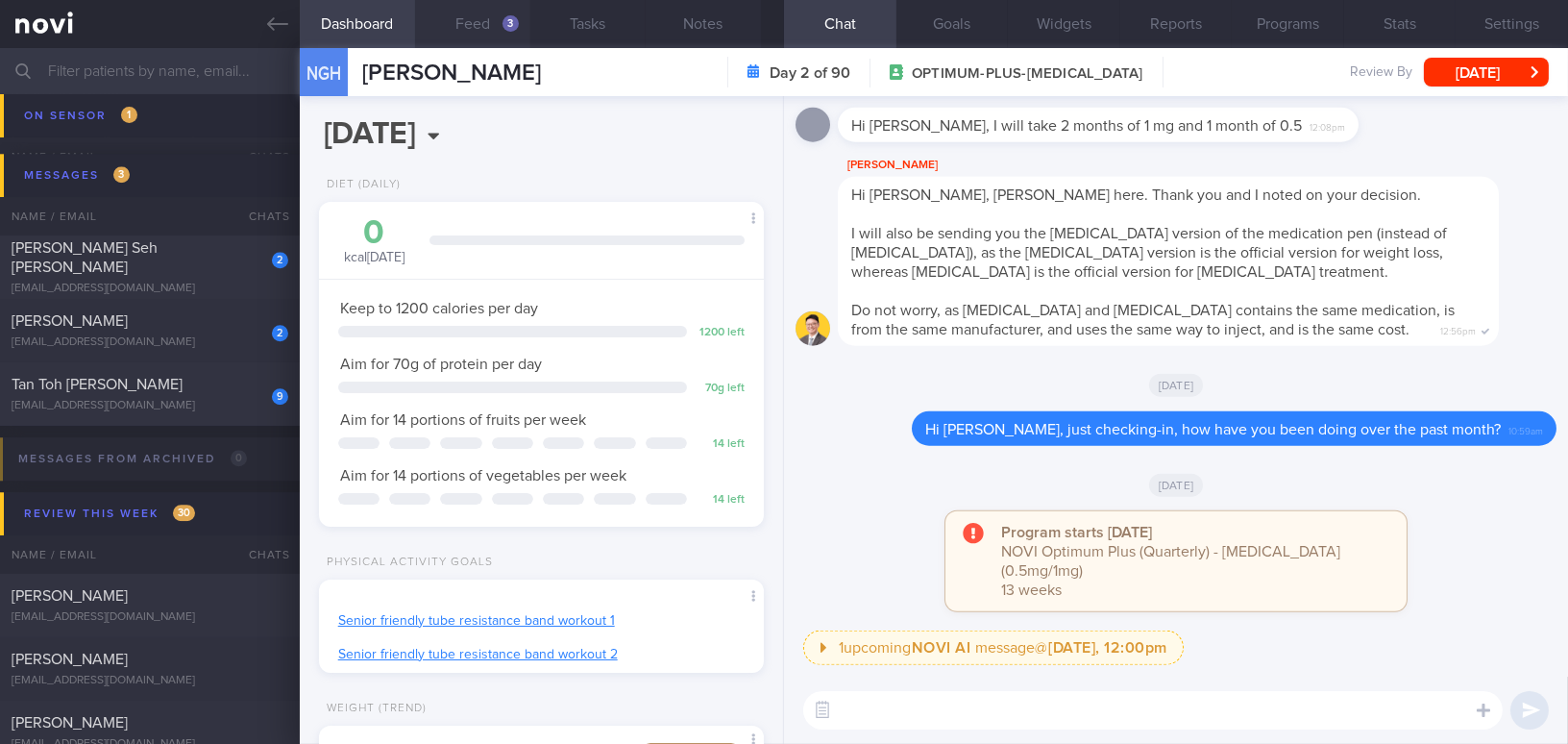
click at [484, 9] on button "Feed 3" at bounding box center [473, 24] width 115 height 48
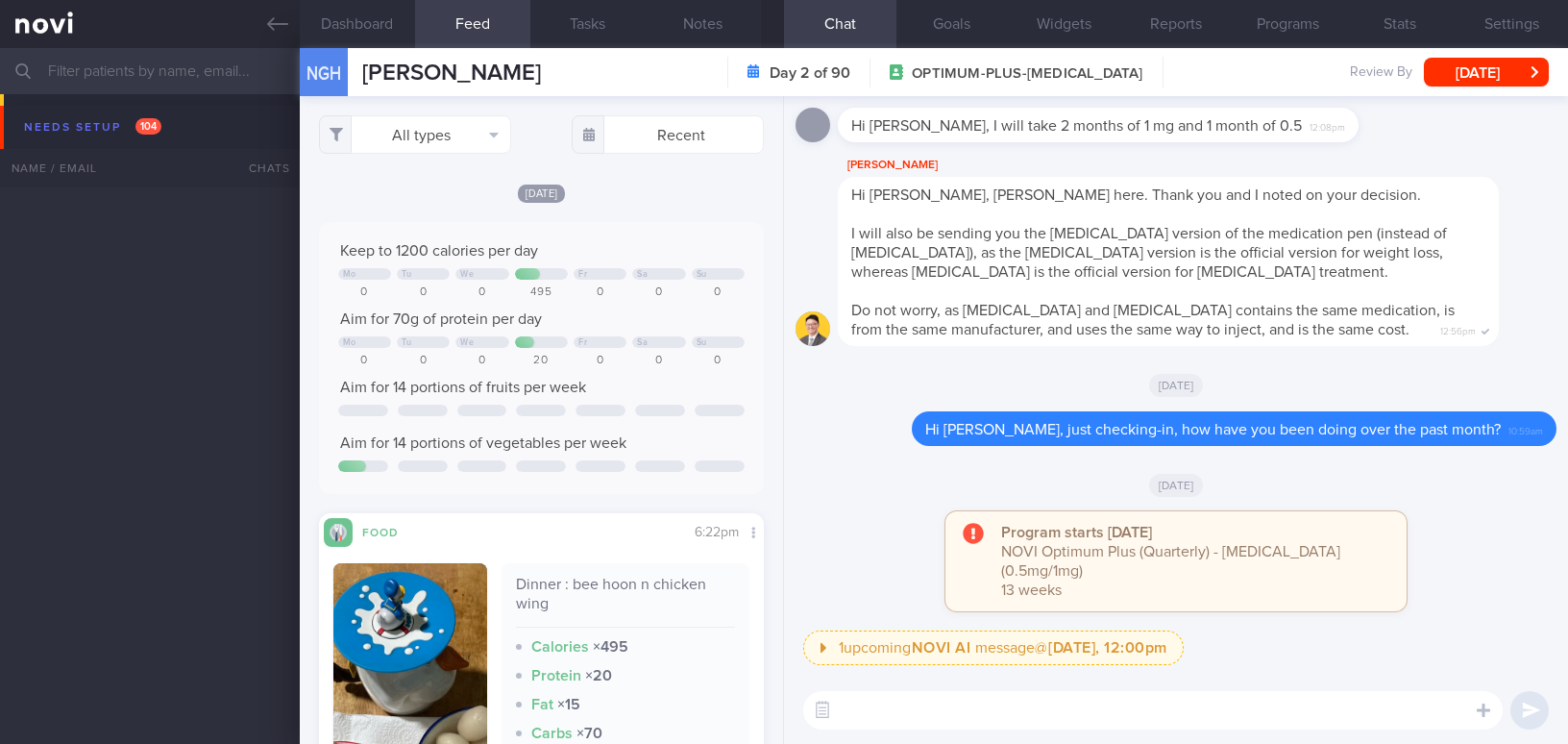
select select "8"
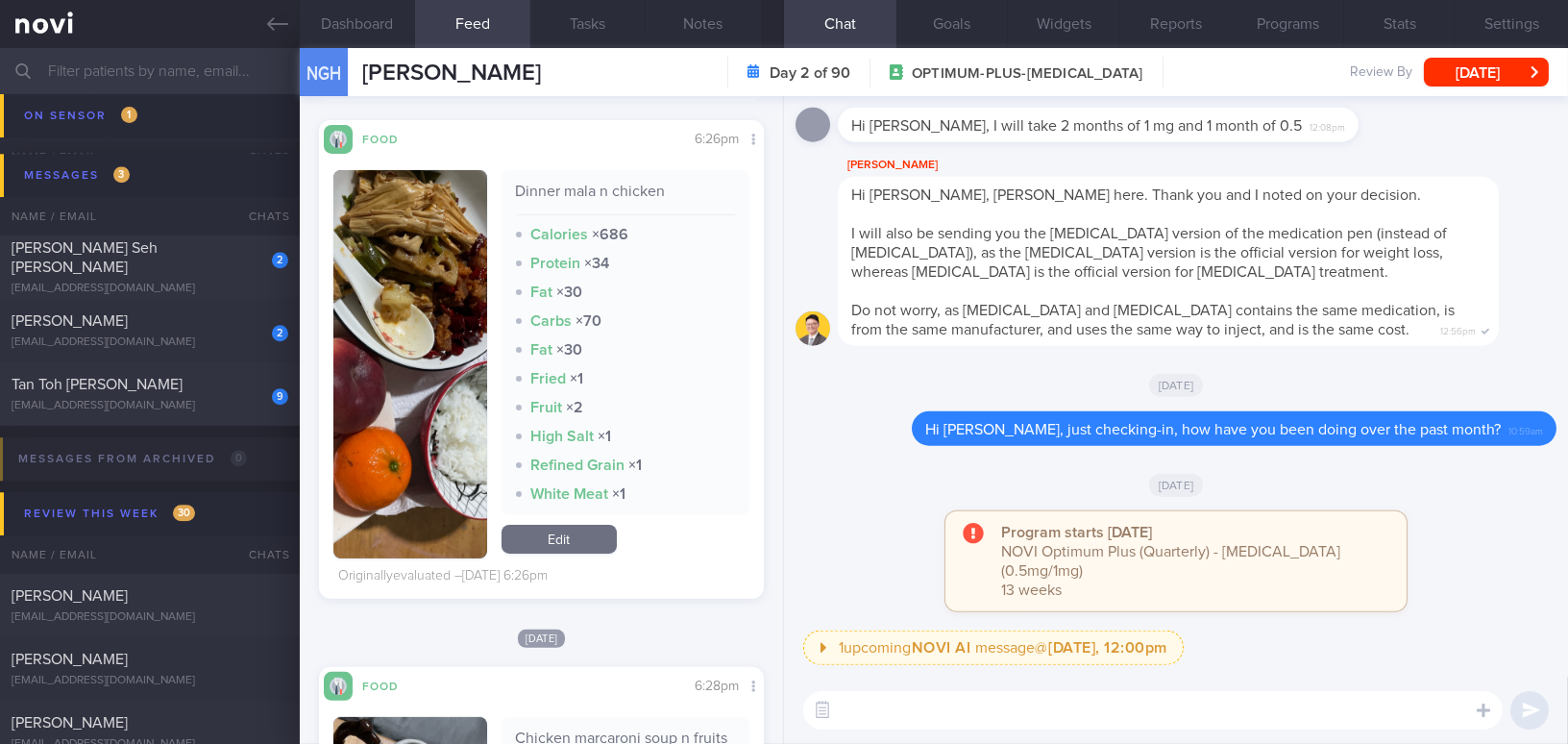
click at [423, 351] on button "button" at bounding box center [411, 364] width 154 height 388
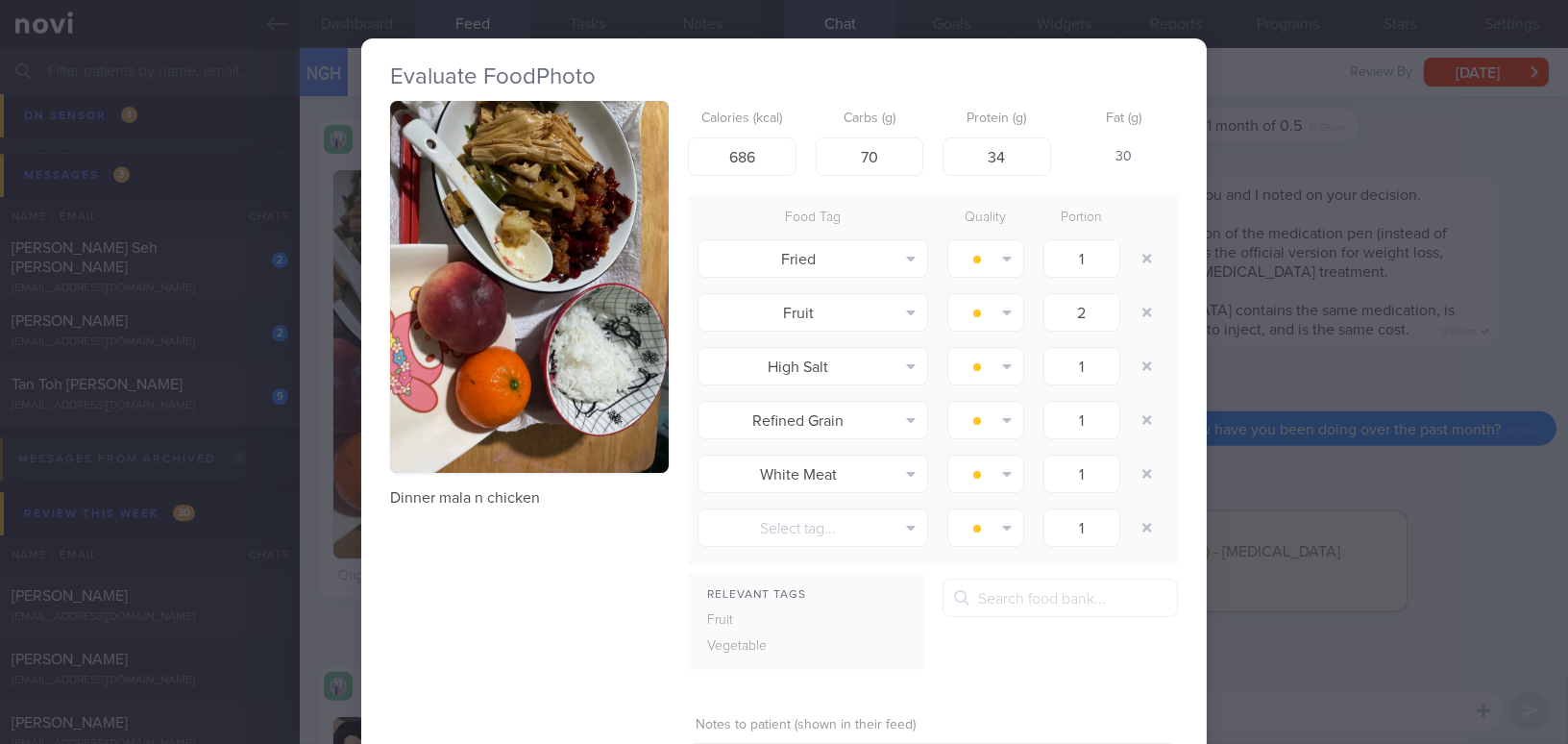
click at [496, 280] on button "button" at bounding box center [530, 286] width 279 height 372
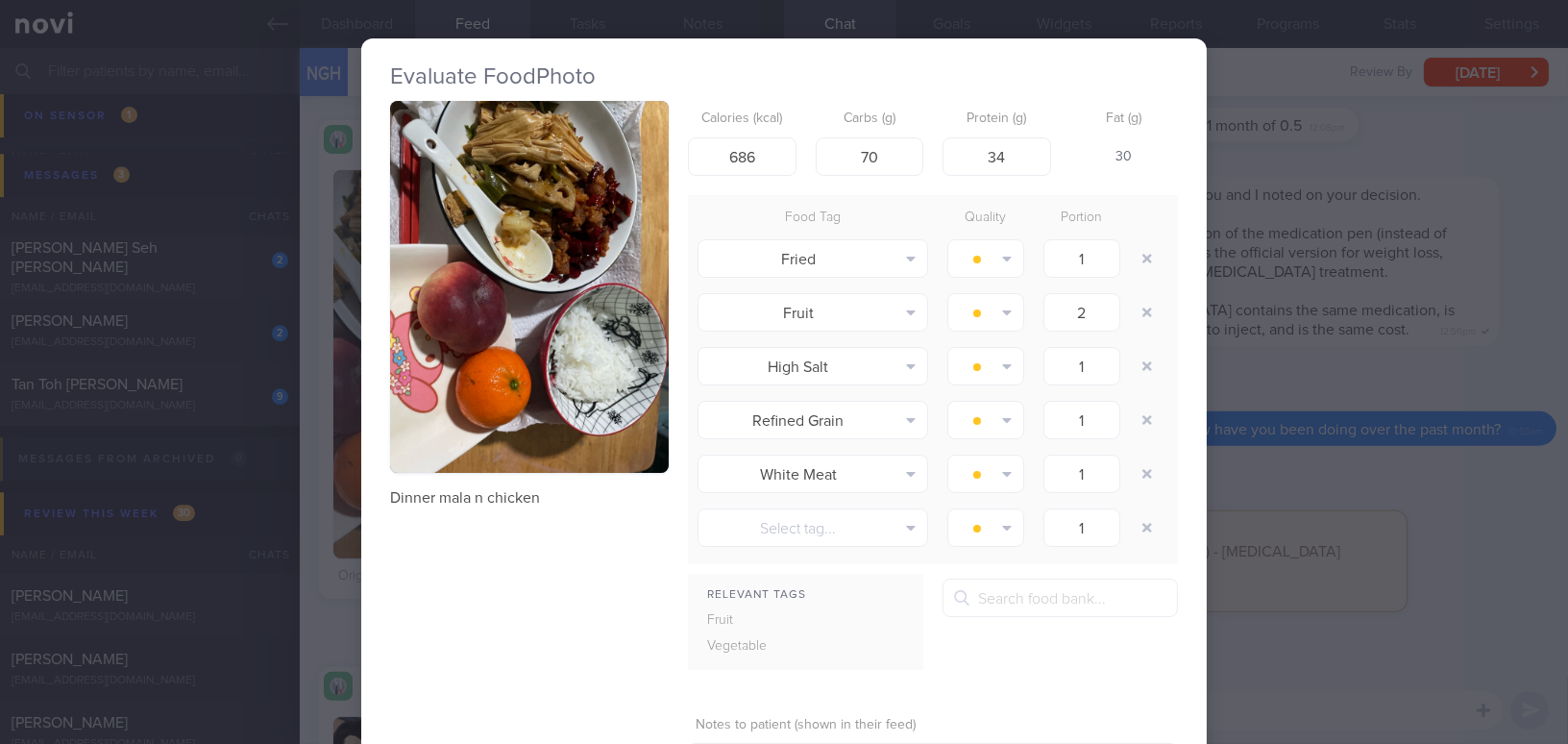
click at [1333, 515] on div "Evaluate Food Photo Dinner mala n chicken Calories (kcal) 686 Carbs (g) 70 Prot…" at bounding box center [784, 372] width 1568 height 744
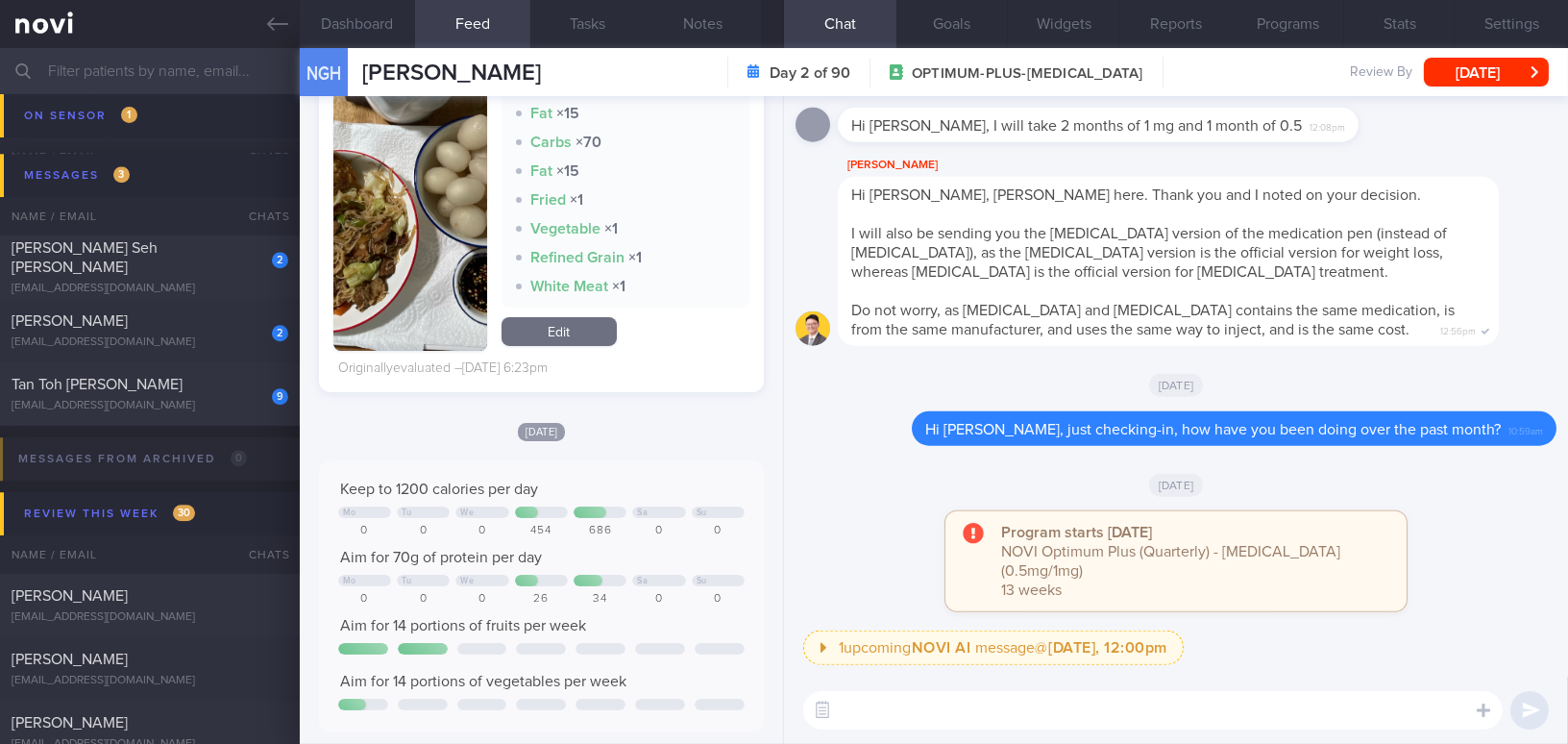
scroll to position [436, 0]
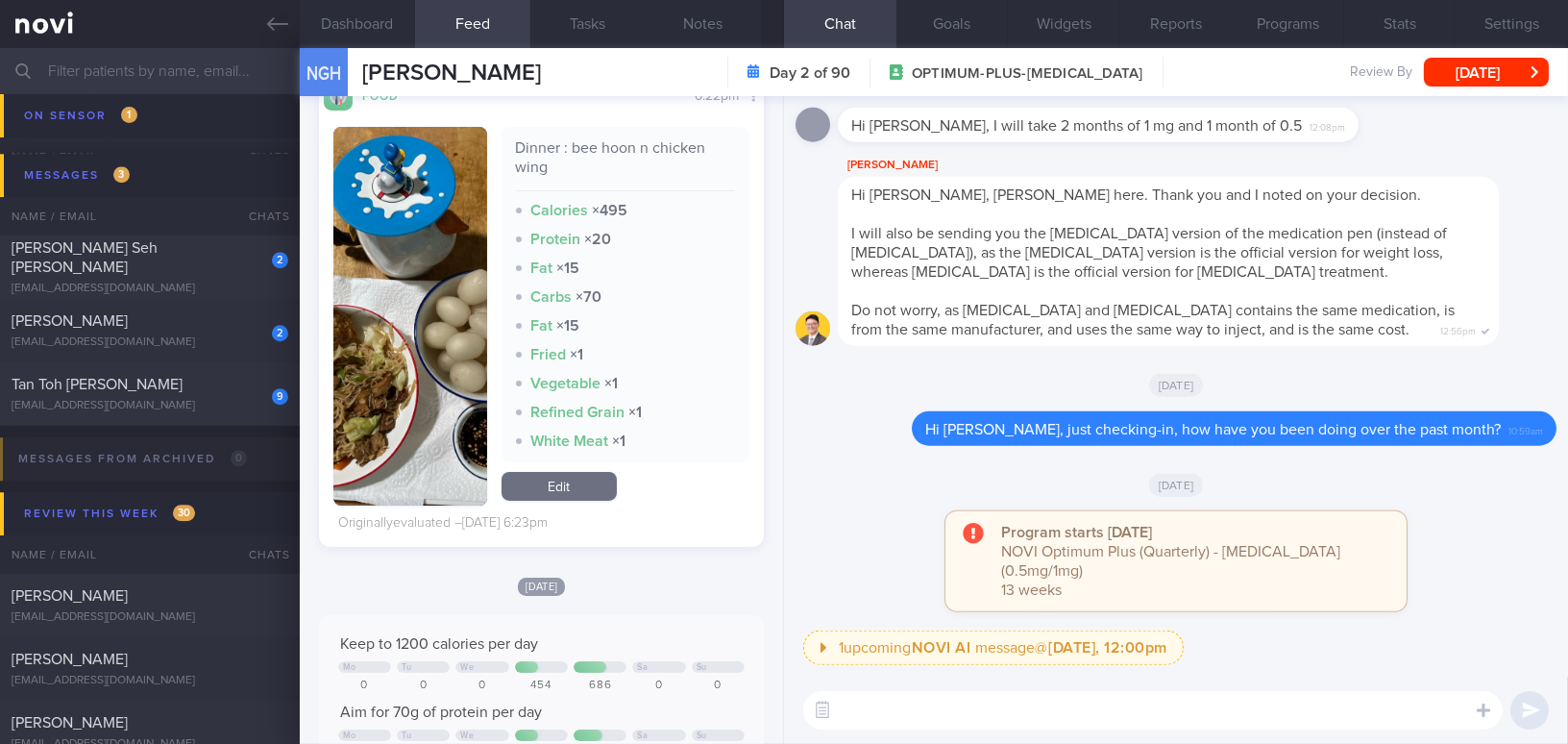
click at [402, 430] on img "button" at bounding box center [411, 316] width 154 height 379
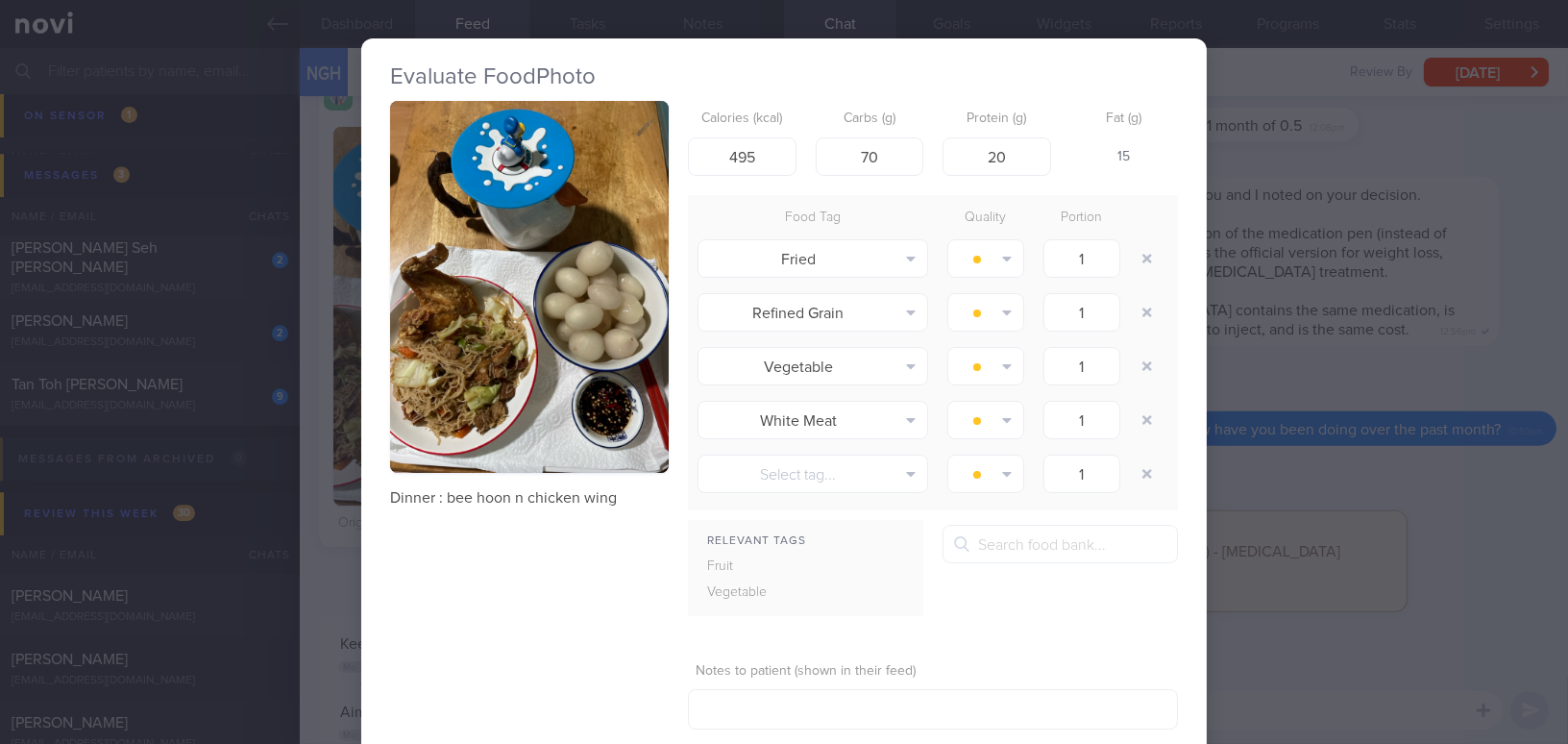
click at [553, 415] on button "button" at bounding box center [530, 286] width 279 height 372
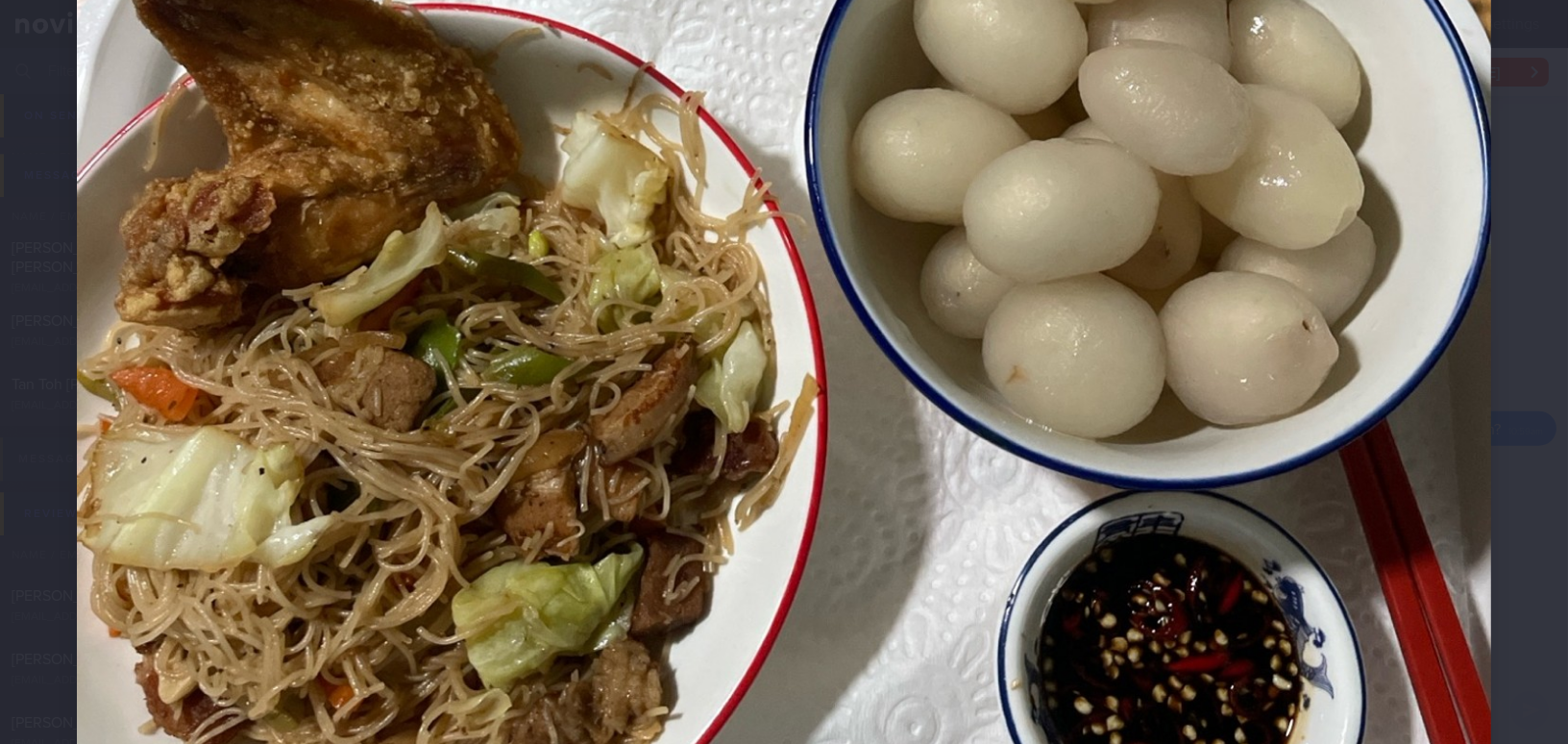
scroll to position [785, 0]
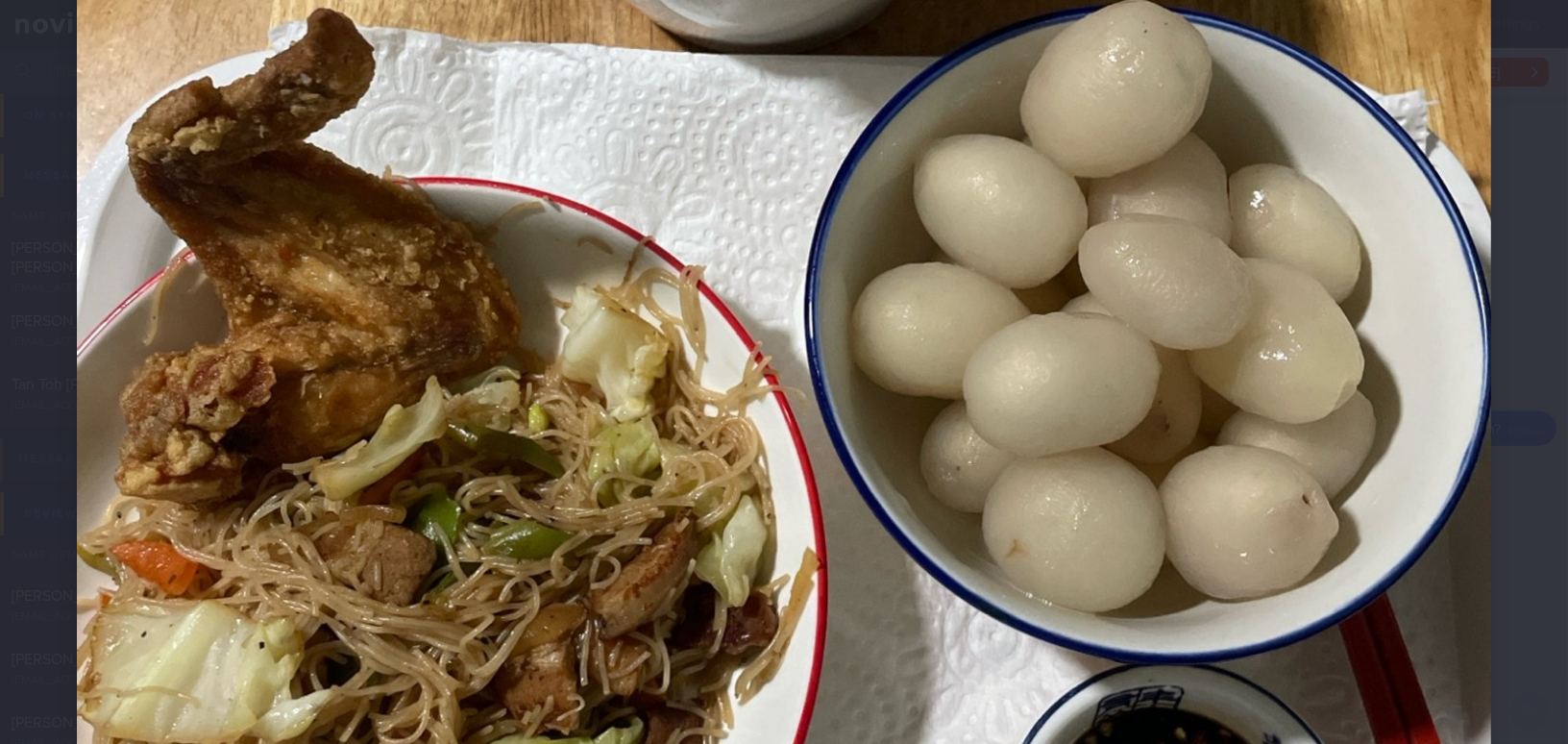
click at [999, 567] on img at bounding box center [784, 234] width 1414 height 1886
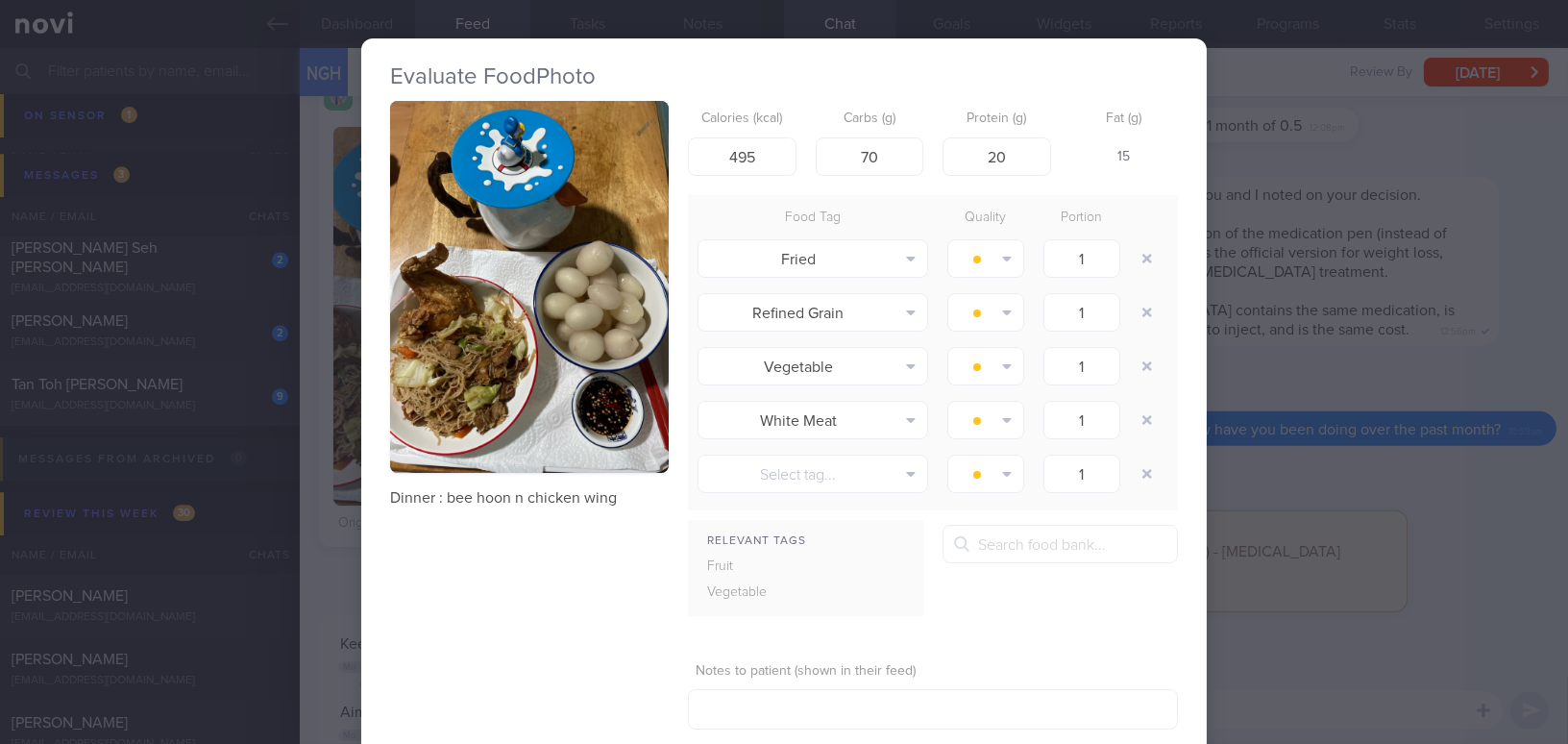
click at [1505, 557] on div "Evaluate Food Photo Dinner : bee hoon n chicken wing Calories (kcal) 495 Carbs …" at bounding box center [784, 372] width 1568 height 744
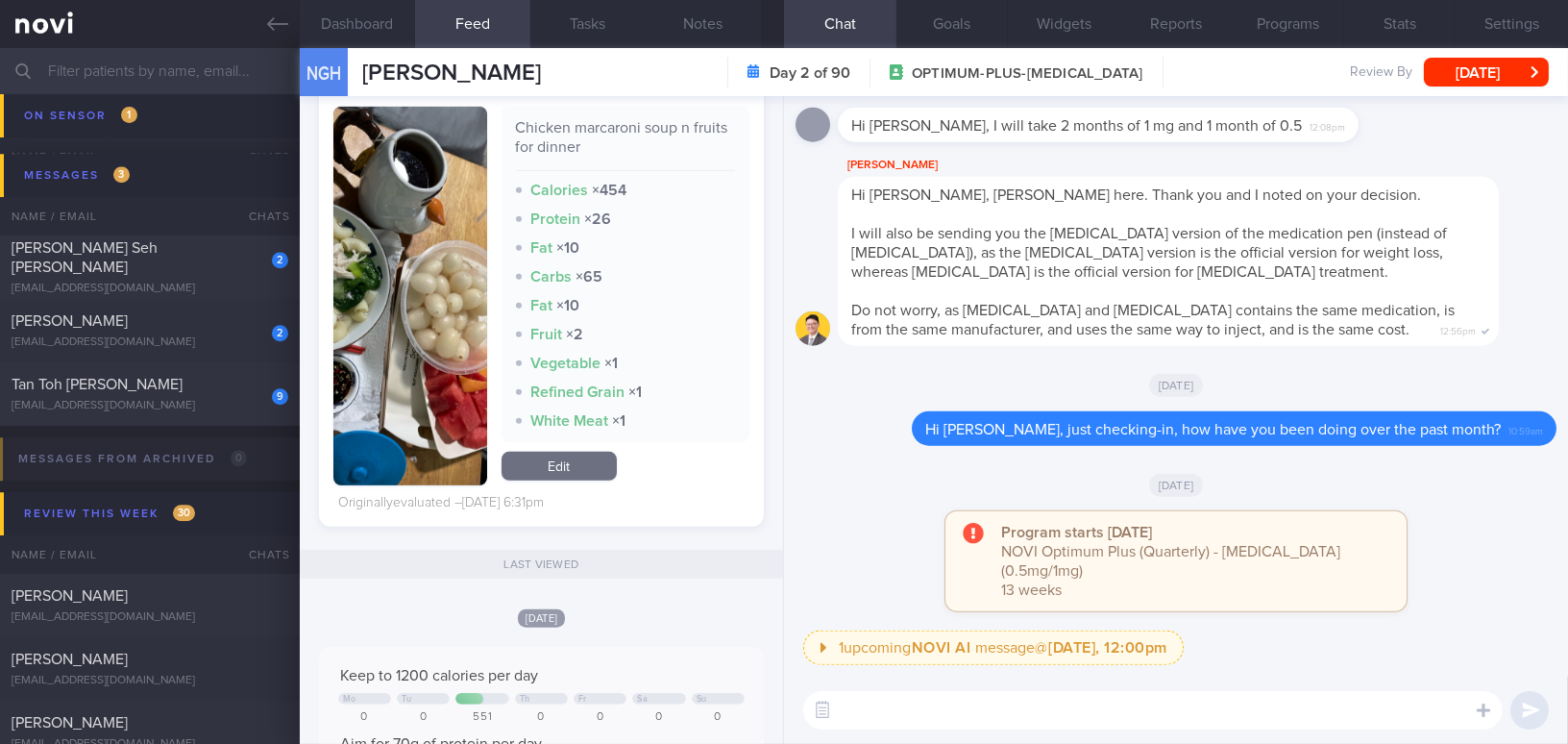
scroll to position [1834, 0]
click at [381, 373] on button "button" at bounding box center [411, 294] width 154 height 379
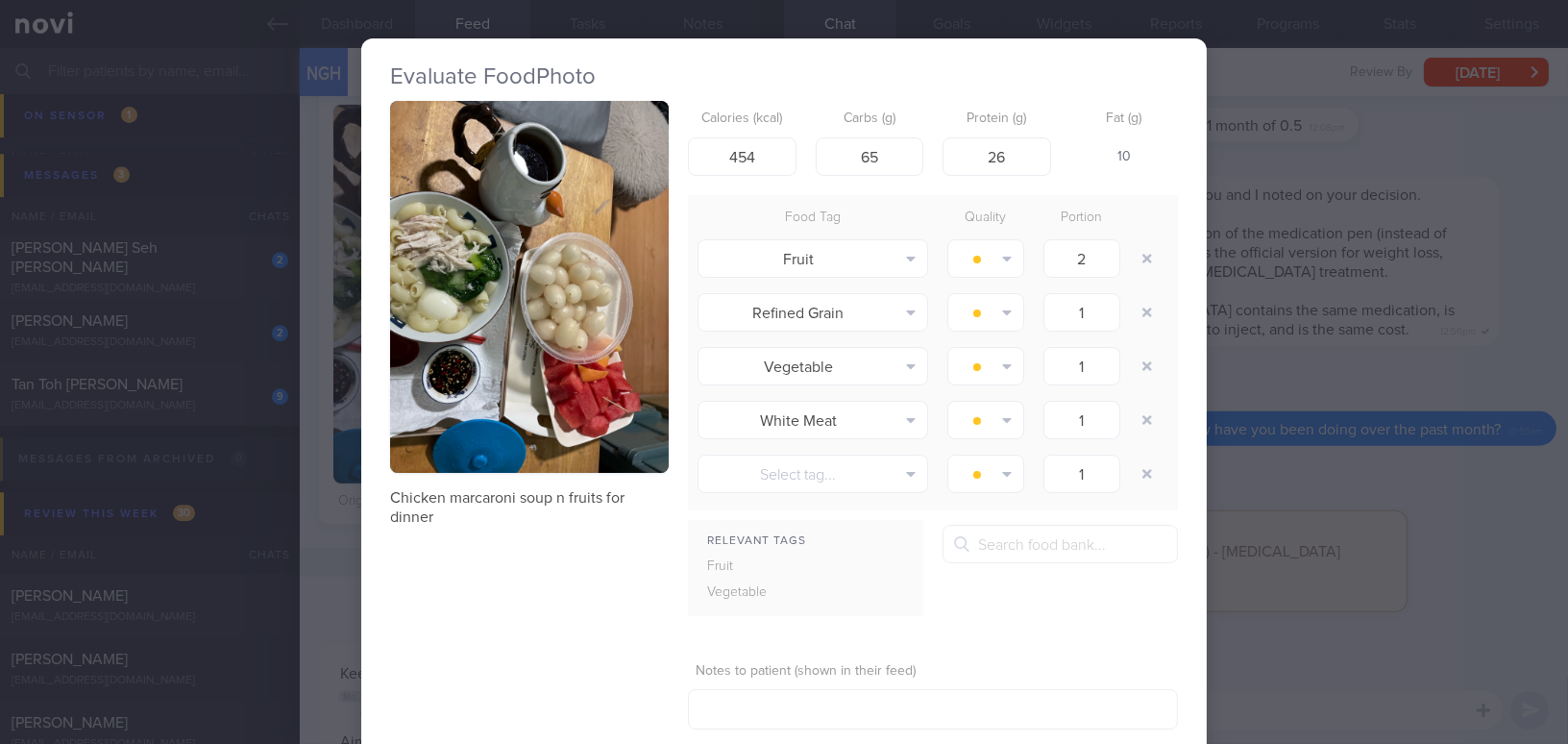
click at [1432, 507] on div "Evaluate Food Photo Chicken marcaroni soup n fruits for dinner Calories (kcal) …" at bounding box center [784, 372] width 1568 height 744
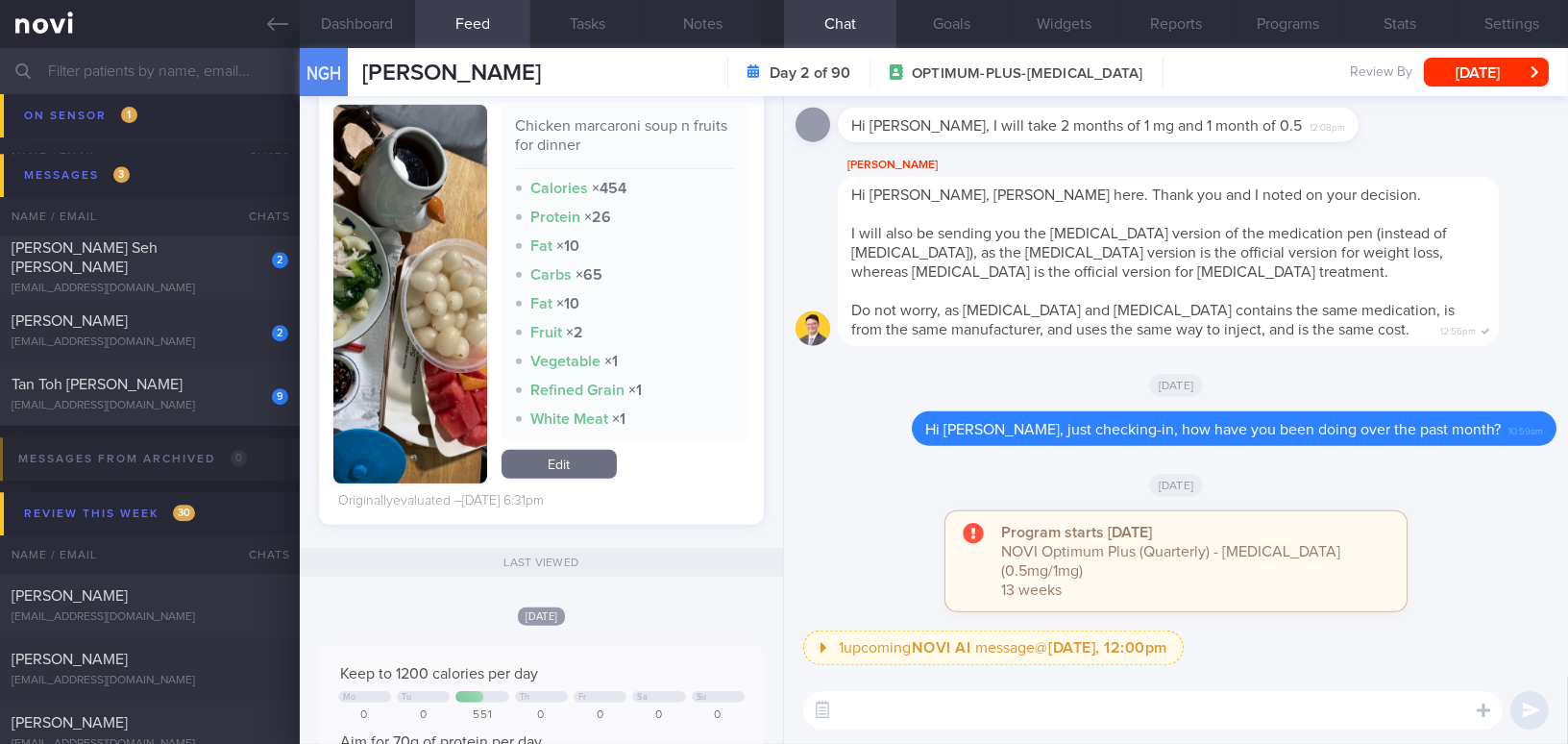
click at [931, 704] on textarea at bounding box center [1153, 710] width 700 height 38
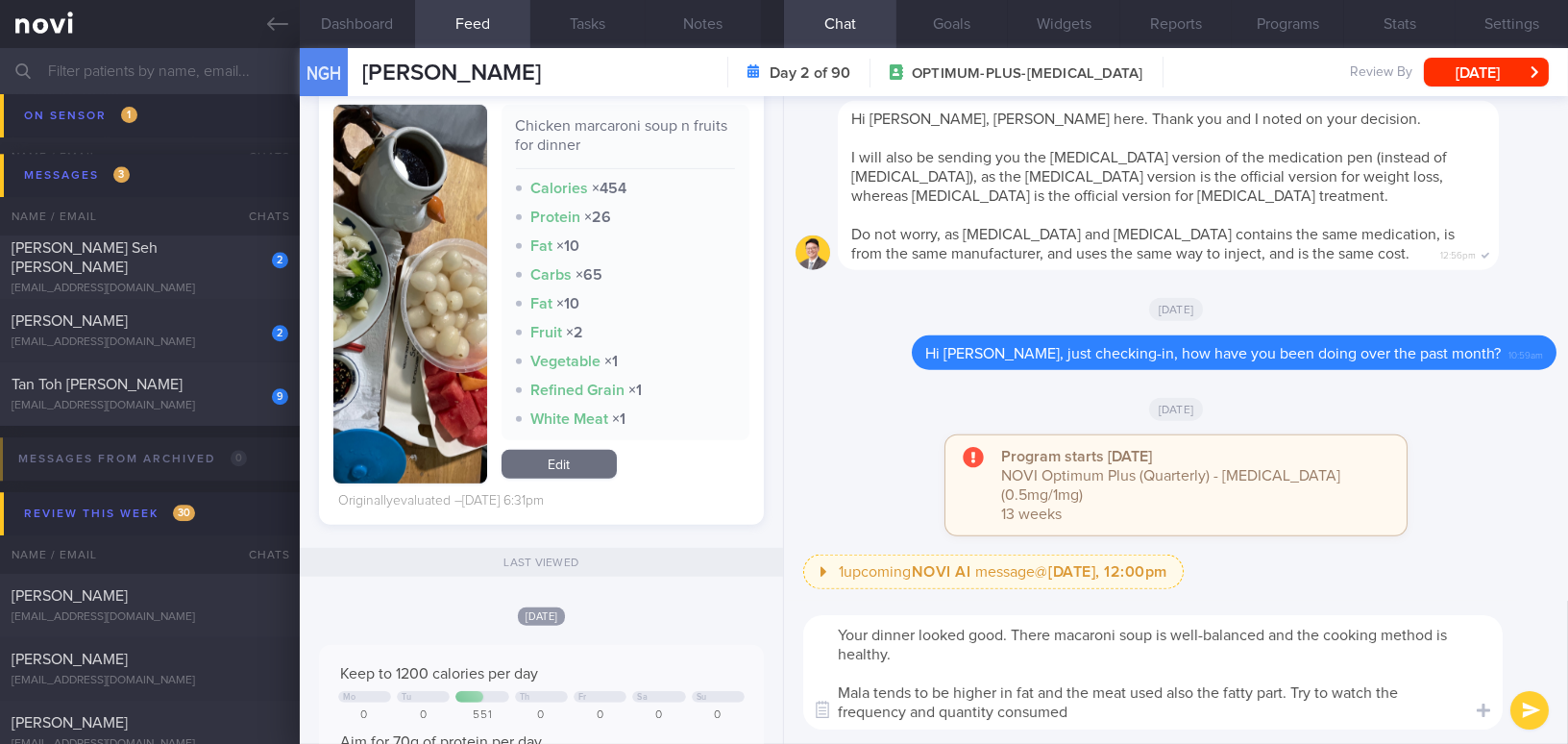
type textarea "Your dinner looked good. There macaroni soup is well-balanced and the cooking m…"
drag, startPoint x: 1066, startPoint y: 716, endPoint x: 829, endPoint y: 624, distance: 254.2
click at [829, 624] on textarea "Your dinner looked good. There macaroni soup is well-balanced and the cooking m…" at bounding box center [1153, 672] width 700 height 114
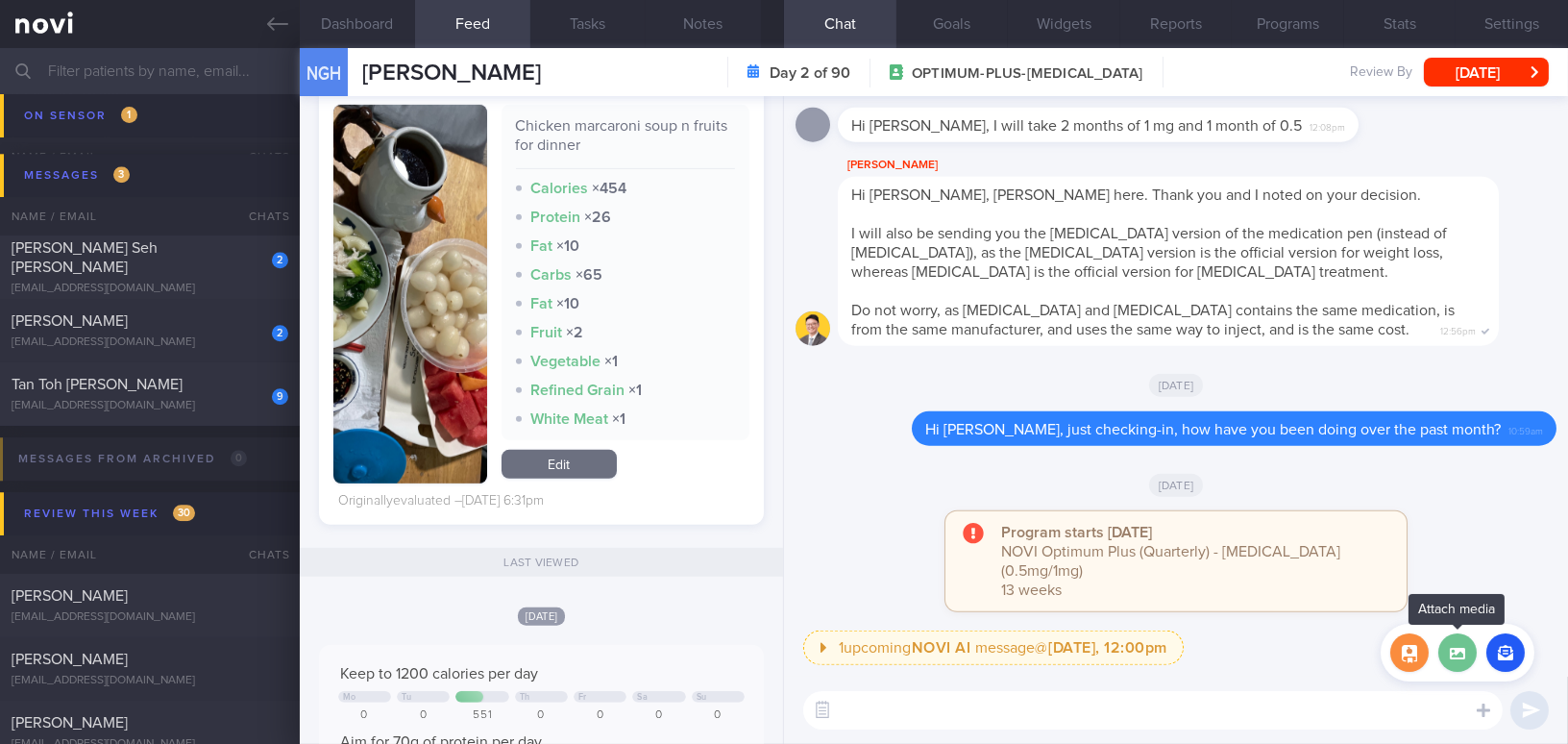
click at [1460, 652] on label at bounding box center [1457, 653] width 38 height 38
click at [0, 0] on input "file" at bounding box center [0, 0] width 0 height 0
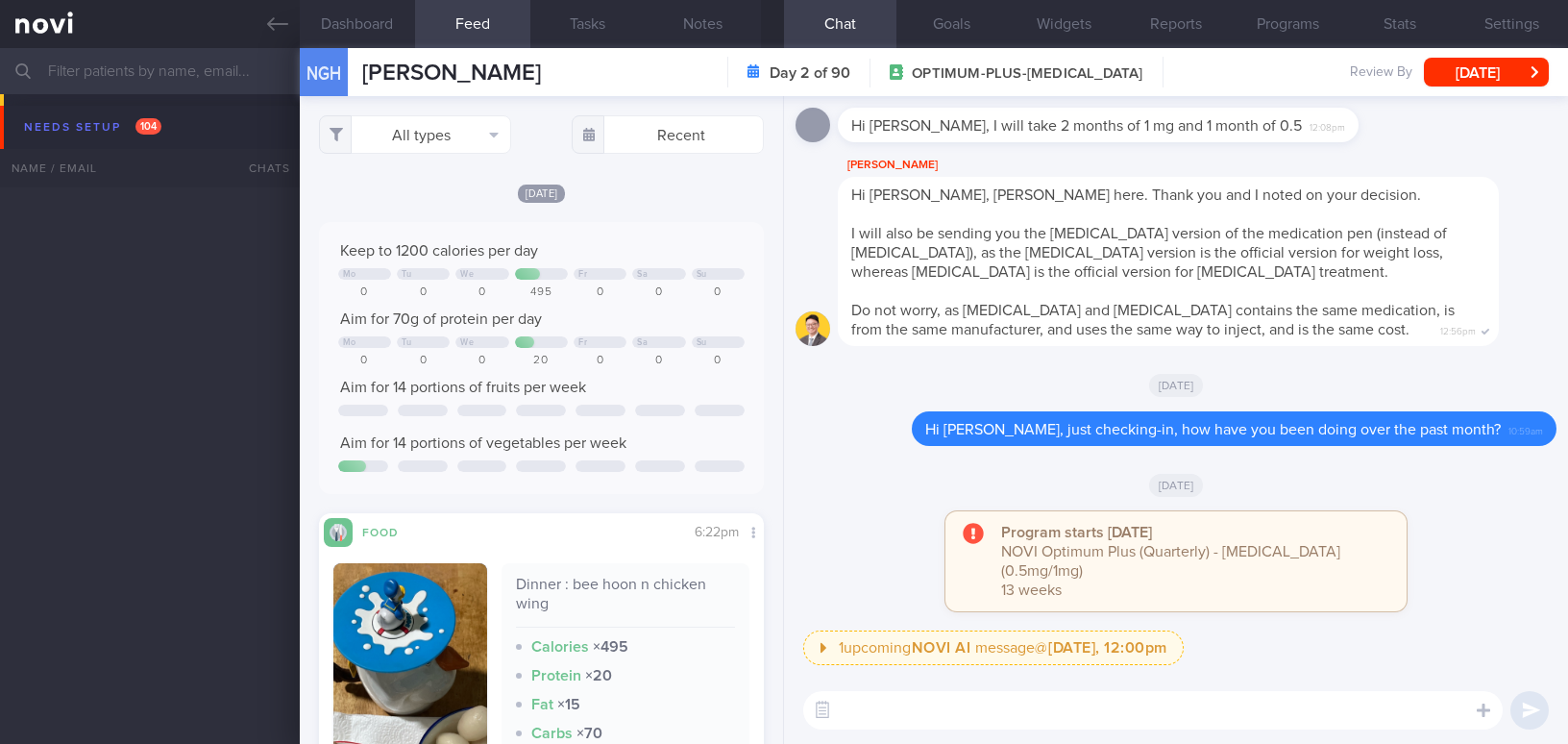
select select "8"
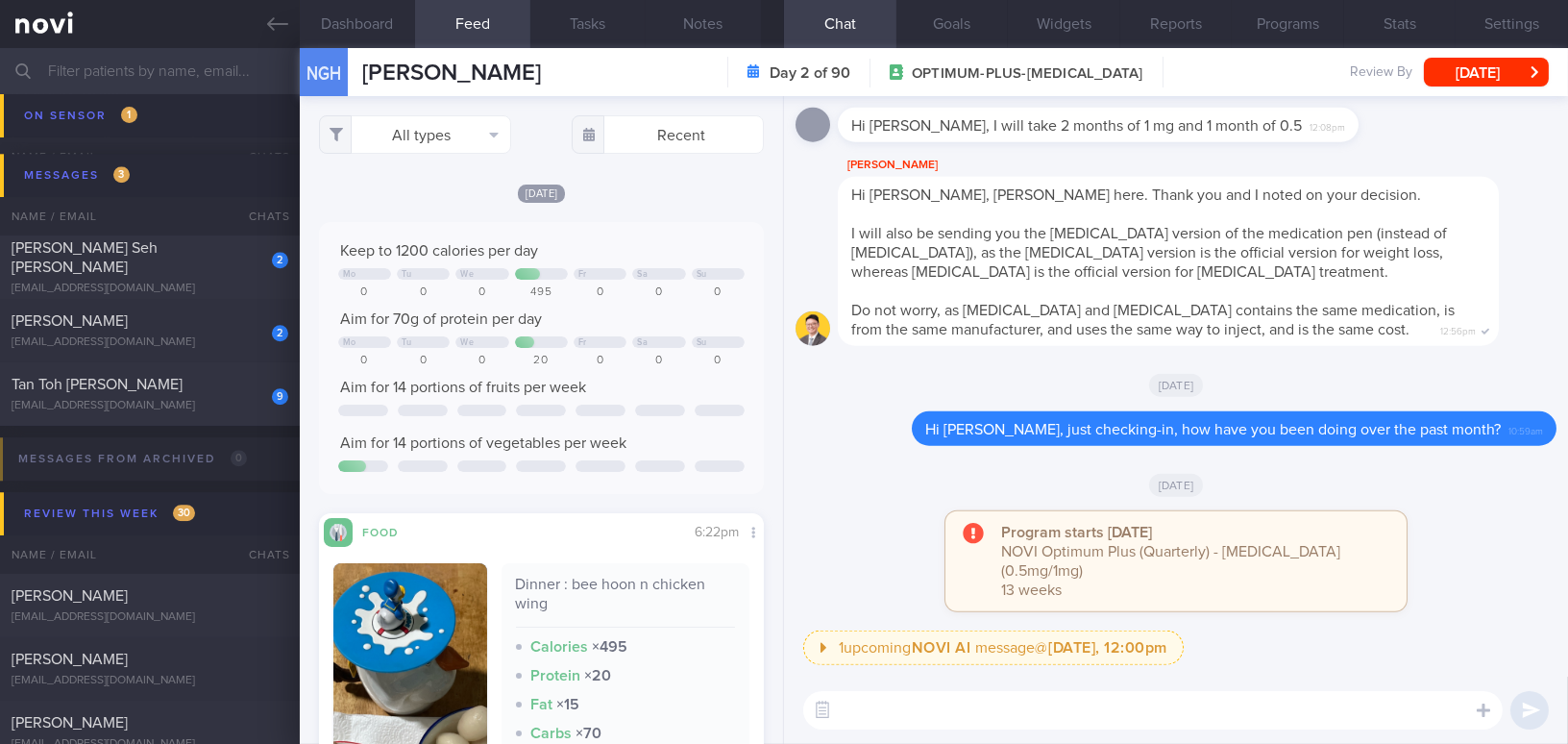
scroll to position [1834, 0]
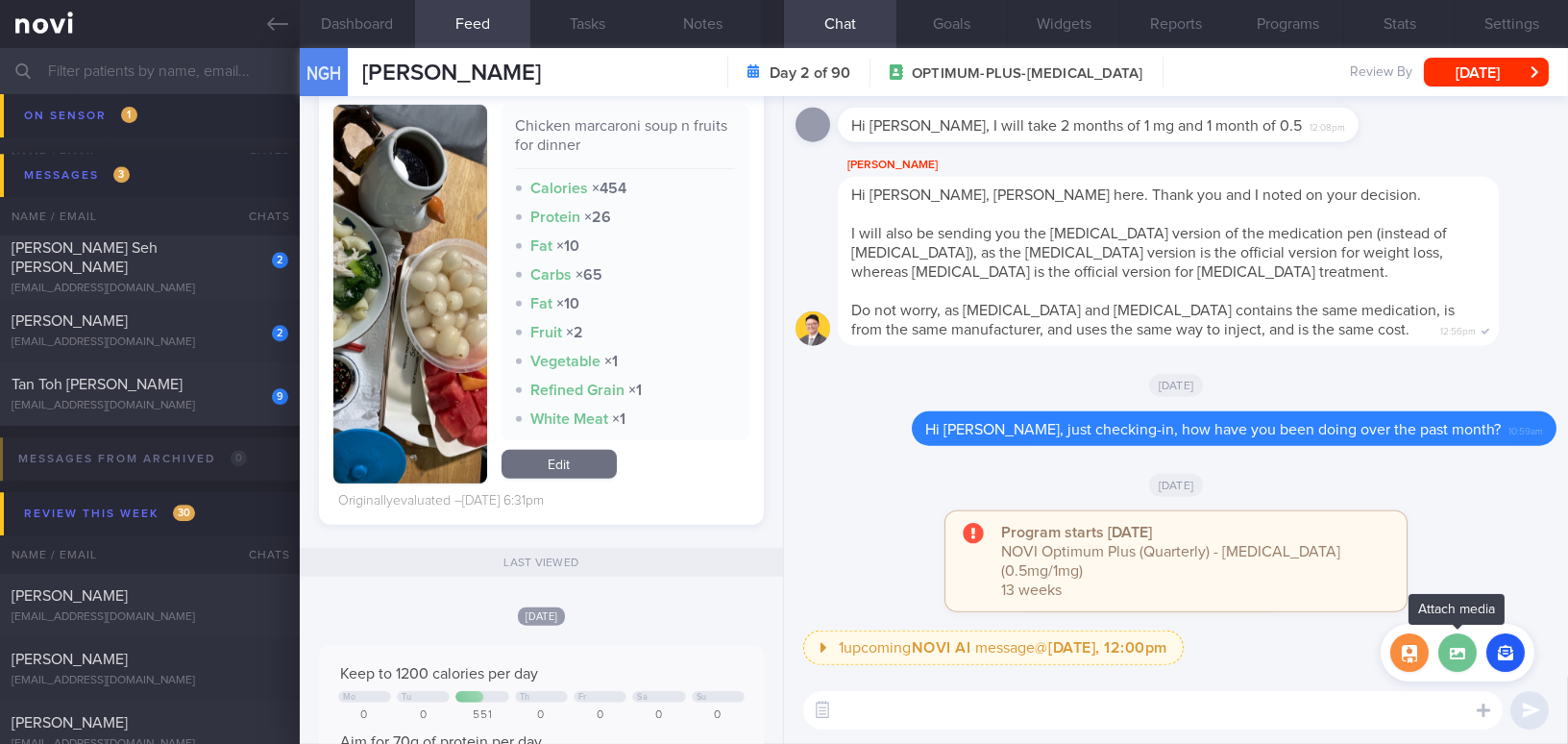
click at [1454, 652] on label at bounding box center [1457, 653] width 38 height 38
click at [0, 0] on input "file" at bounding box center [0, 0] width 0 height 0
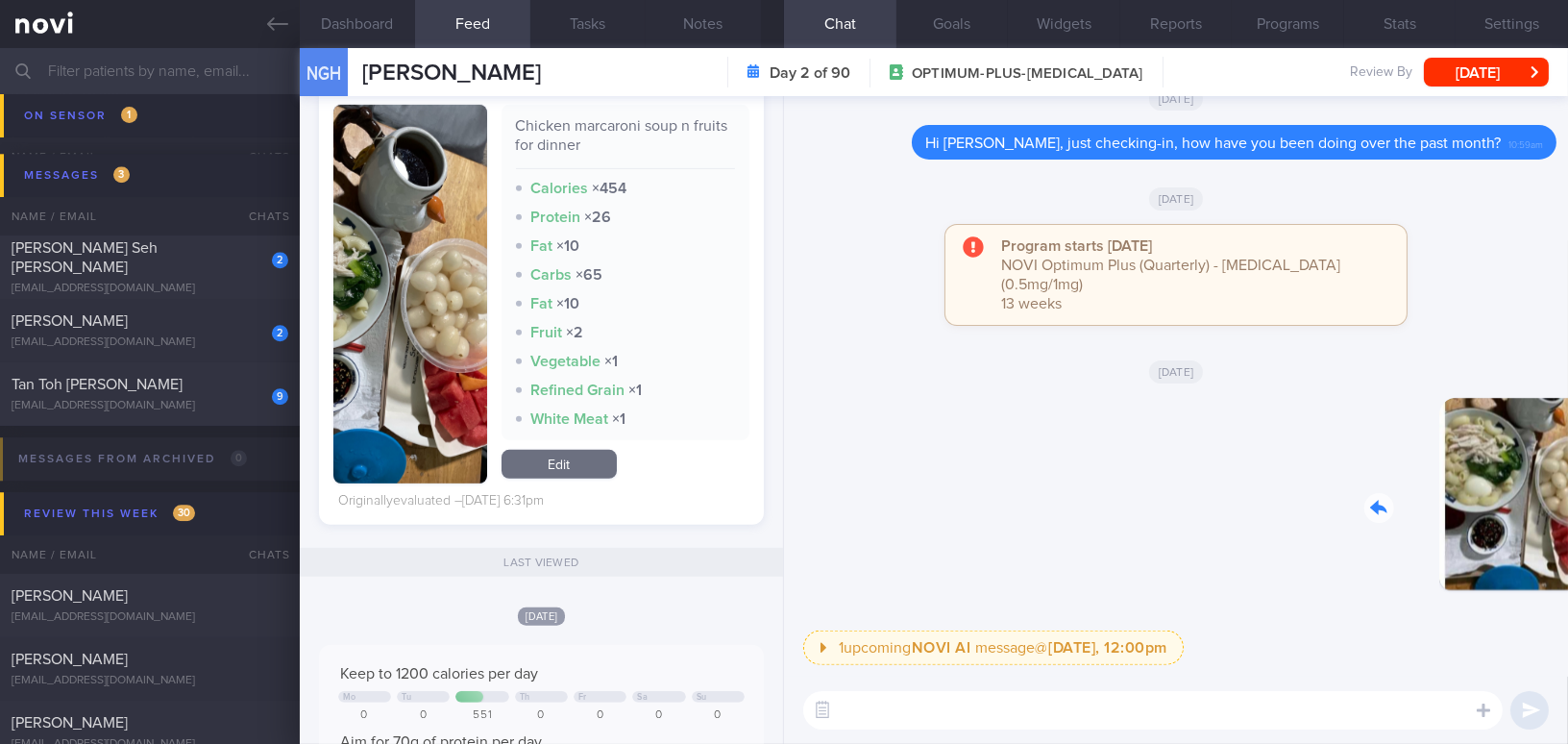
drag, startPoint x: 1413, startPoint y: 516, endPoint x: 1559, endPoint y: 533, distance: 147.0
click at [1559, 533] on div "1 upcoming NOVI AI message @ [DATE], 12:00pm [DATE], 12:00pm Not sure how to hi…" at bounding box center [1175, 386] width 784 height 581
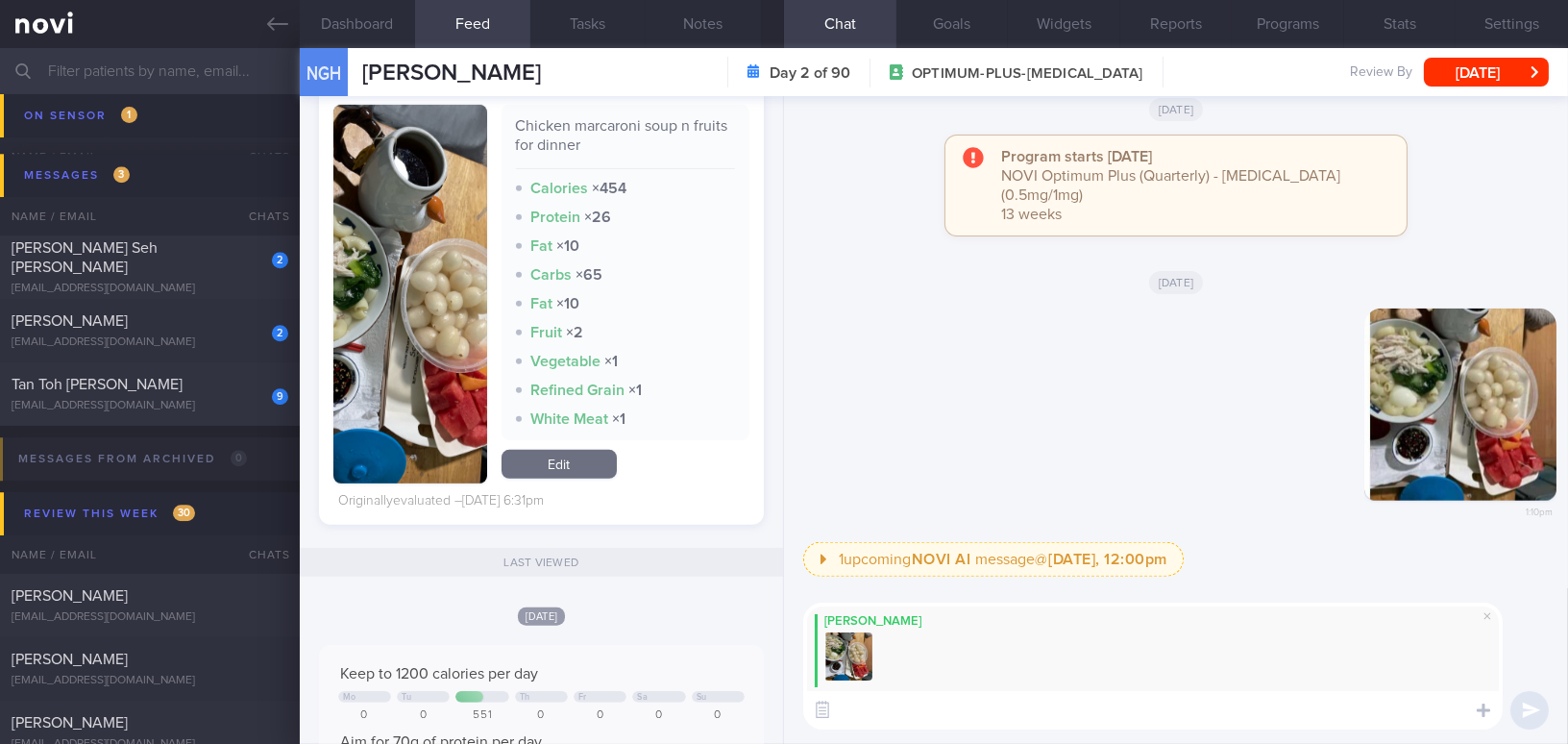
paste textarea "Your dinner looked good. The macaroni soup is well-balanced, and the cooking me…"
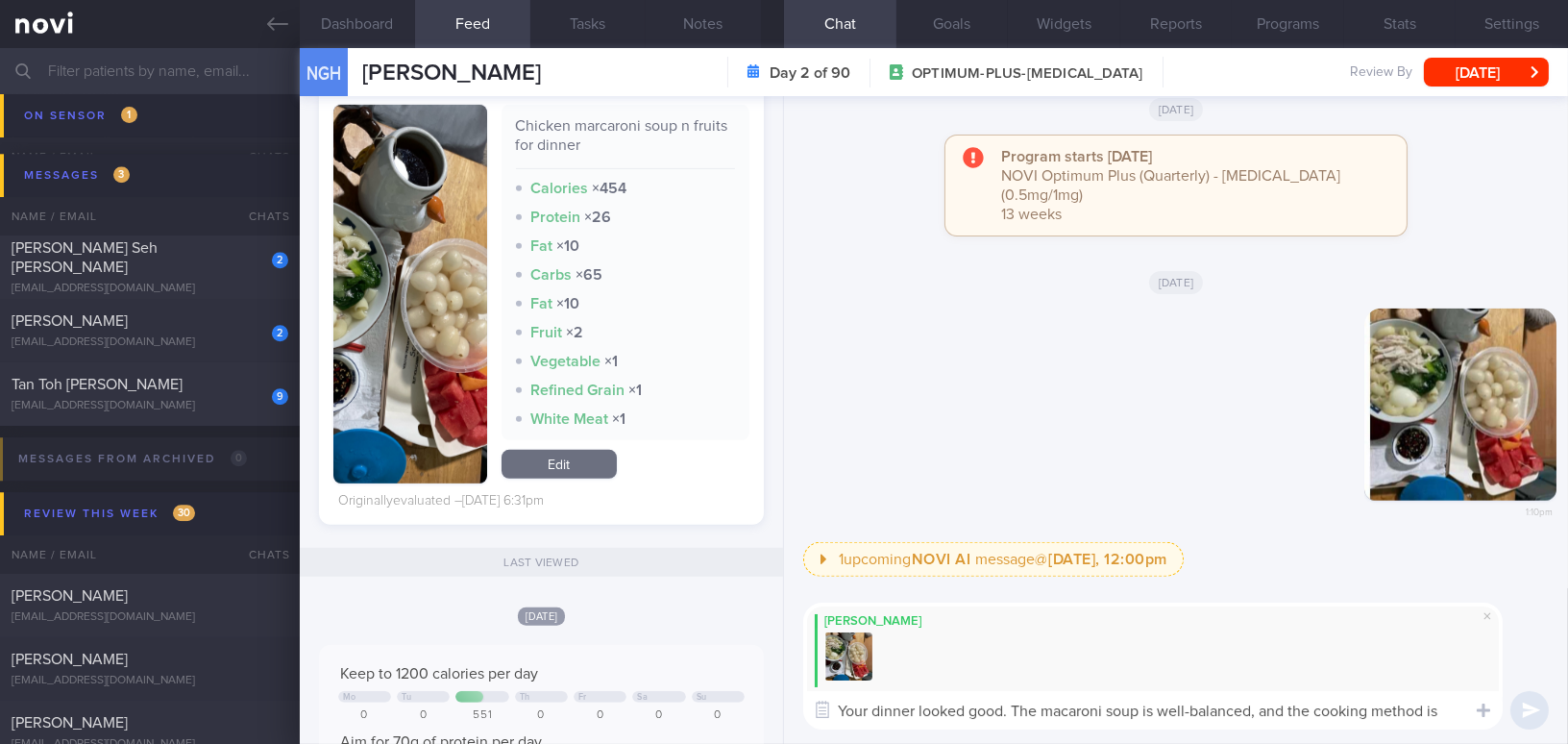
scroll to position [0, 0]
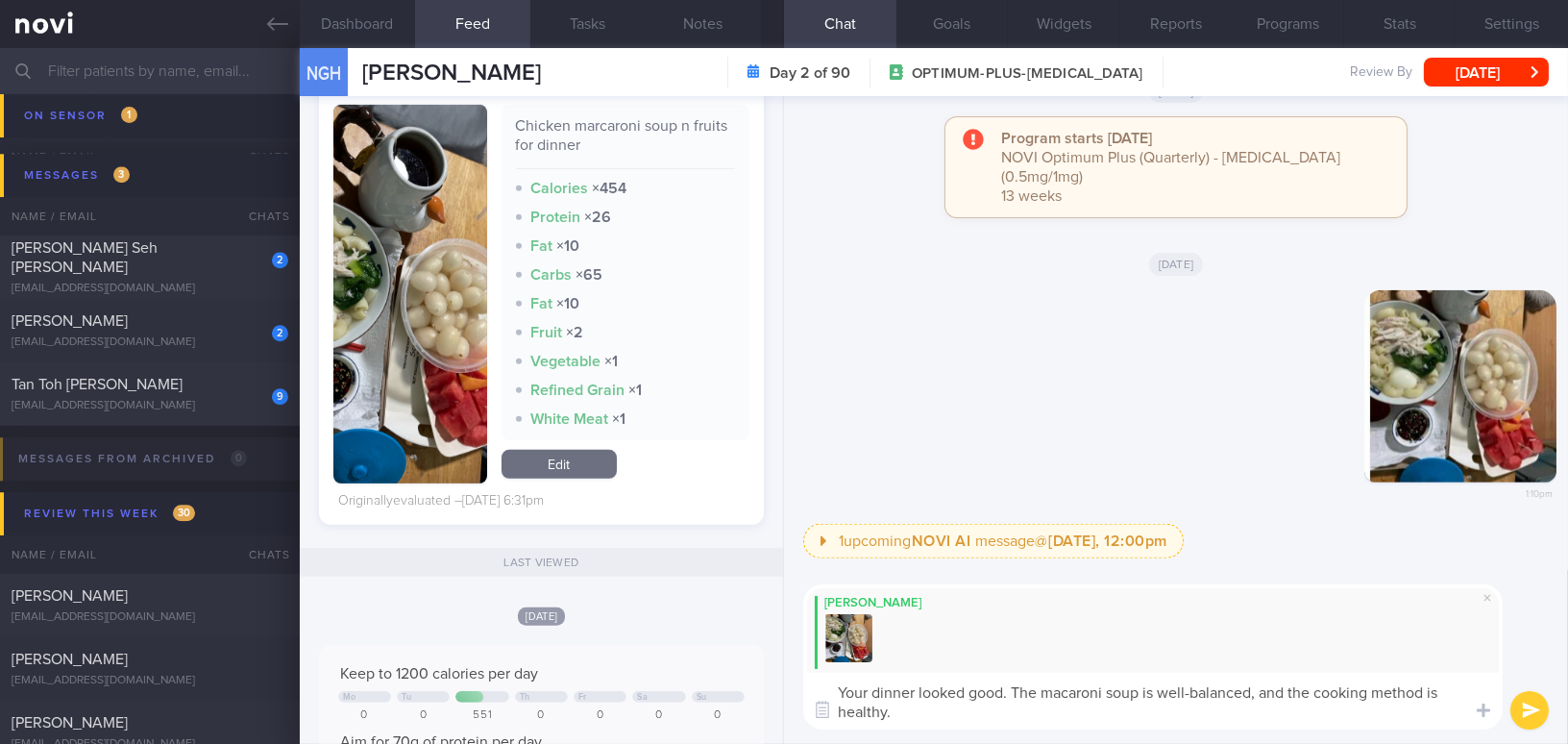
click at [838, 685] on textarea "Your dinner looked good. The macaroni soup is well-balanced, and the cooking me…" at bounding box center [1153, 701] width 700 height 57
click at [1340, 697] on textarea "Hi [PERSON_NAME], your dinner looked good. The macaroni soup is well-balanced, …" at bounding box center [1153, 701] width 700 height 57
click at [1089, 719] on textarea "Hi Mdm Ng, your dinner looked good. The macaroni soup is well-balanced and the …" at bounding box center [1153, 701] width 700 height 57
type textarea "Hi Mdm Ng, your dinner looked good. The macaroni soup is well-balanced and the …"
click at [1523, 710] on button "submit" at bounding box center [1530, 710] width 38 height 38
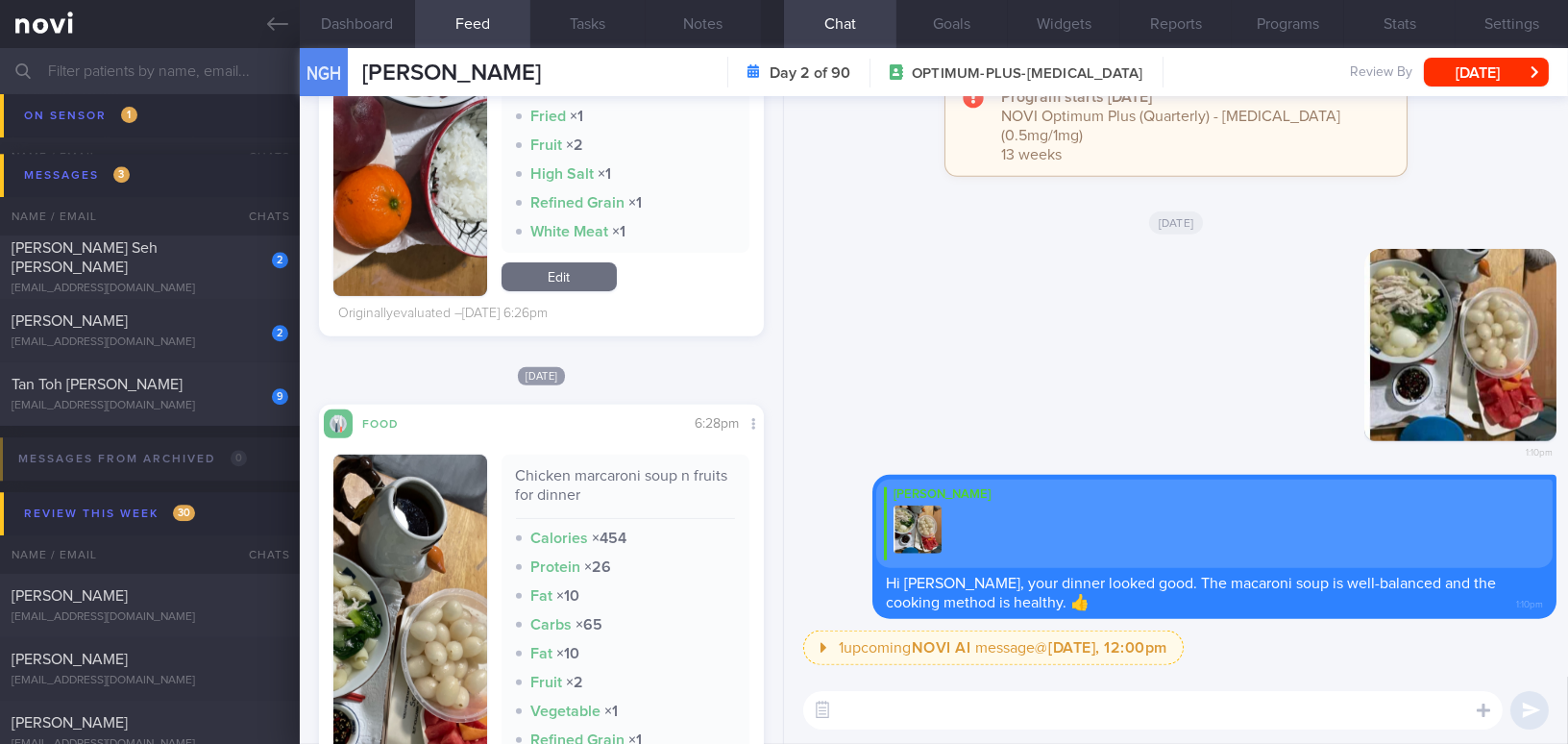
scroll to position [1134, 0]
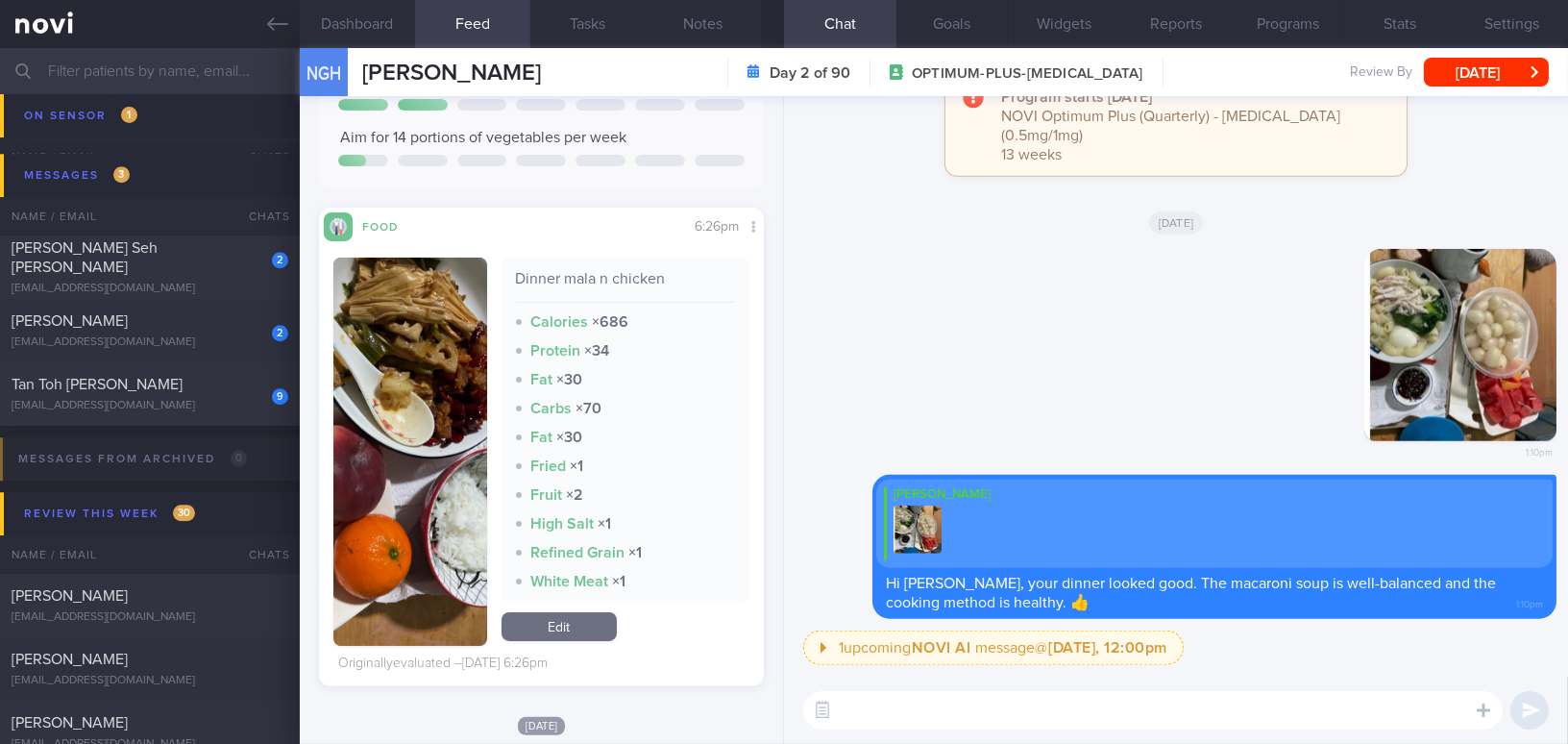
click at [436, 392] on button "button" at bounding box center [411, 452] width 154 height 388
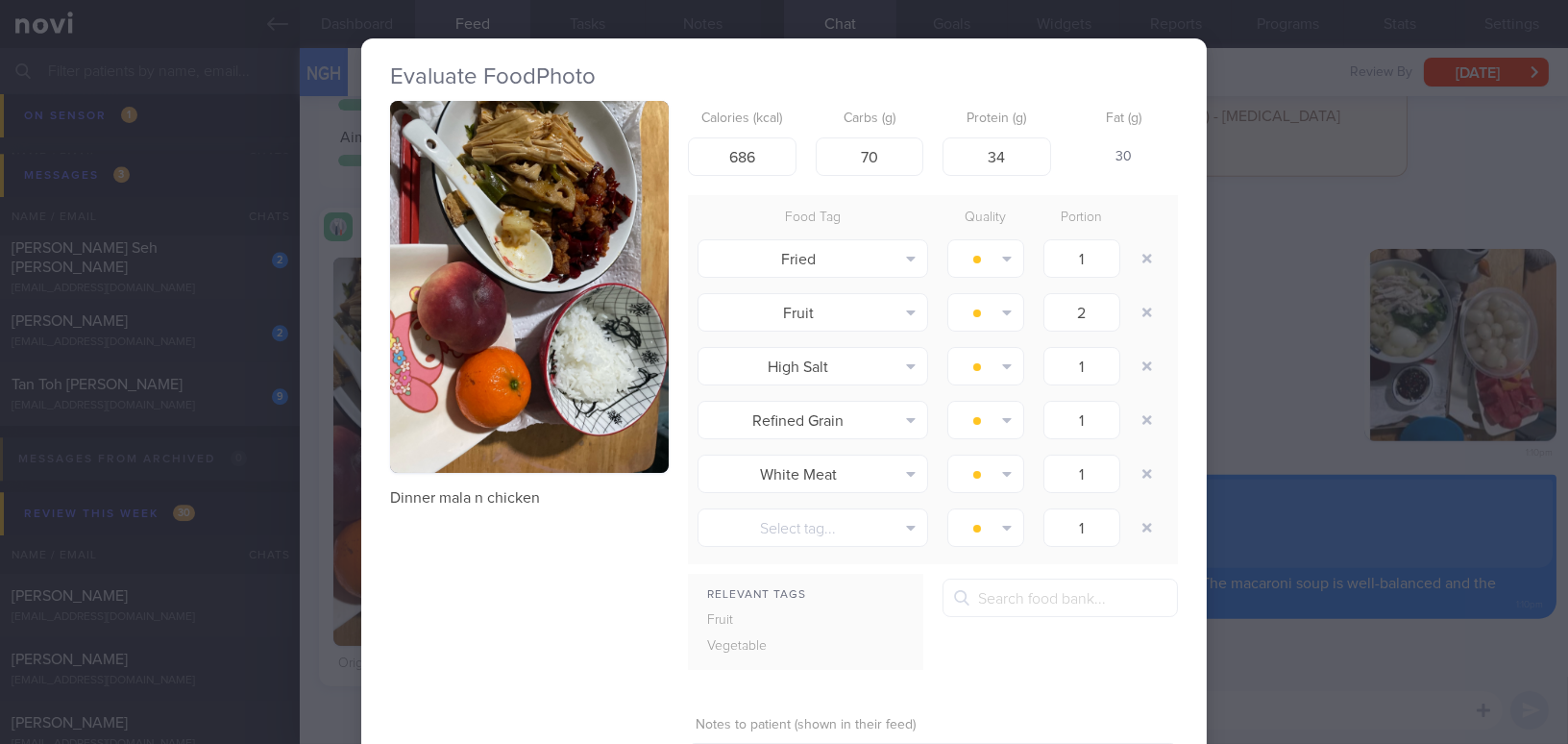
click at [1264, 407] on div "Evaluate Food Photo Dinner mala n chicken Calories (kcal) 686 Carbs (g) 70 Prot…" at bounding box center [784, 372] width 1568 height 744
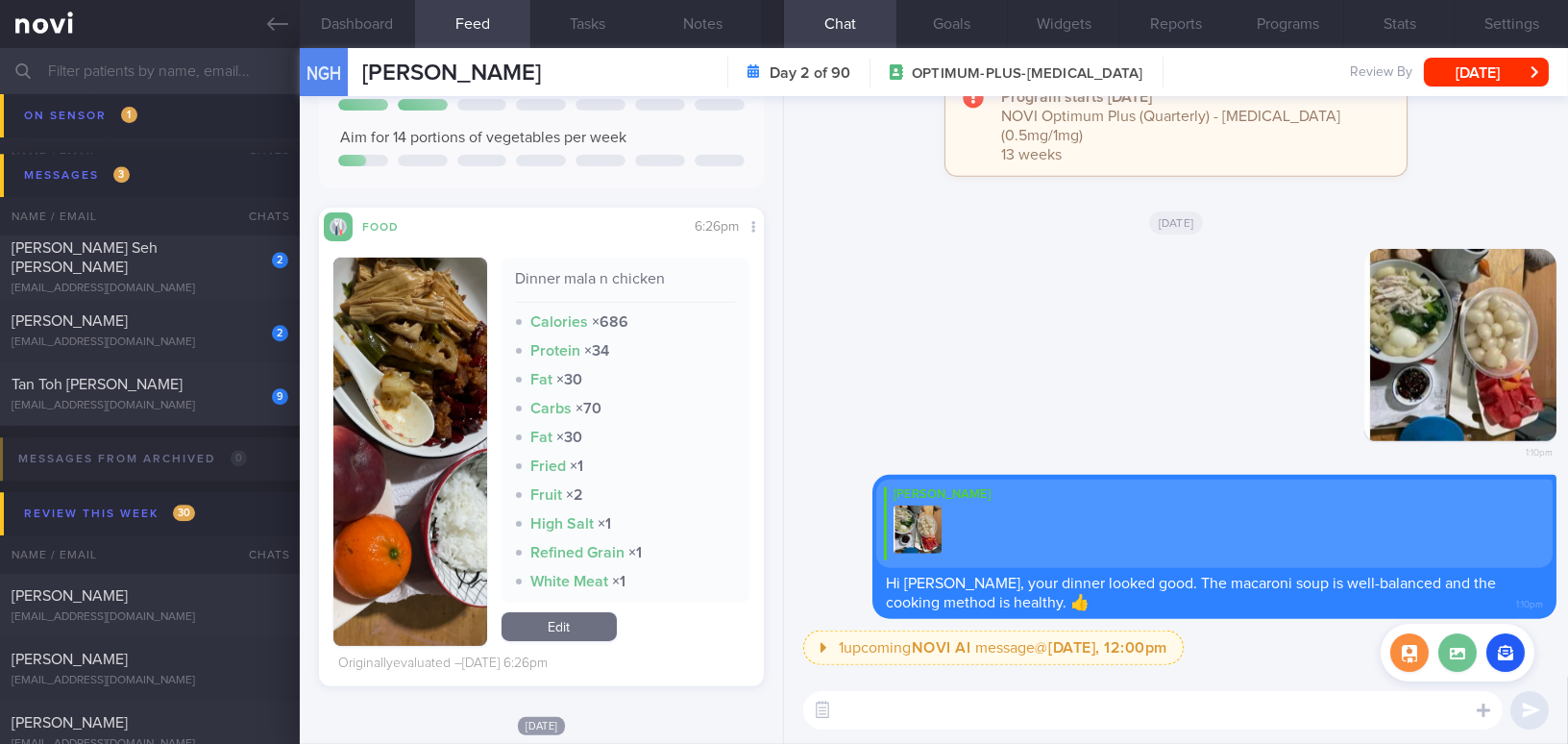
drag, startPoint x: 1449, startPoint y: 632, endPoint x: 1453, endPoint y: 643, distance: 11.7
click at [1449, 633] on div "Attach media" at bounding box center [1457, 653] width 154 height 58
click at [1456, 650] on label at bounding box center [1457, 653] width 38 height 38
click at [0, 0] on input "file" at bounding box center [0, 0] width 0 height 0
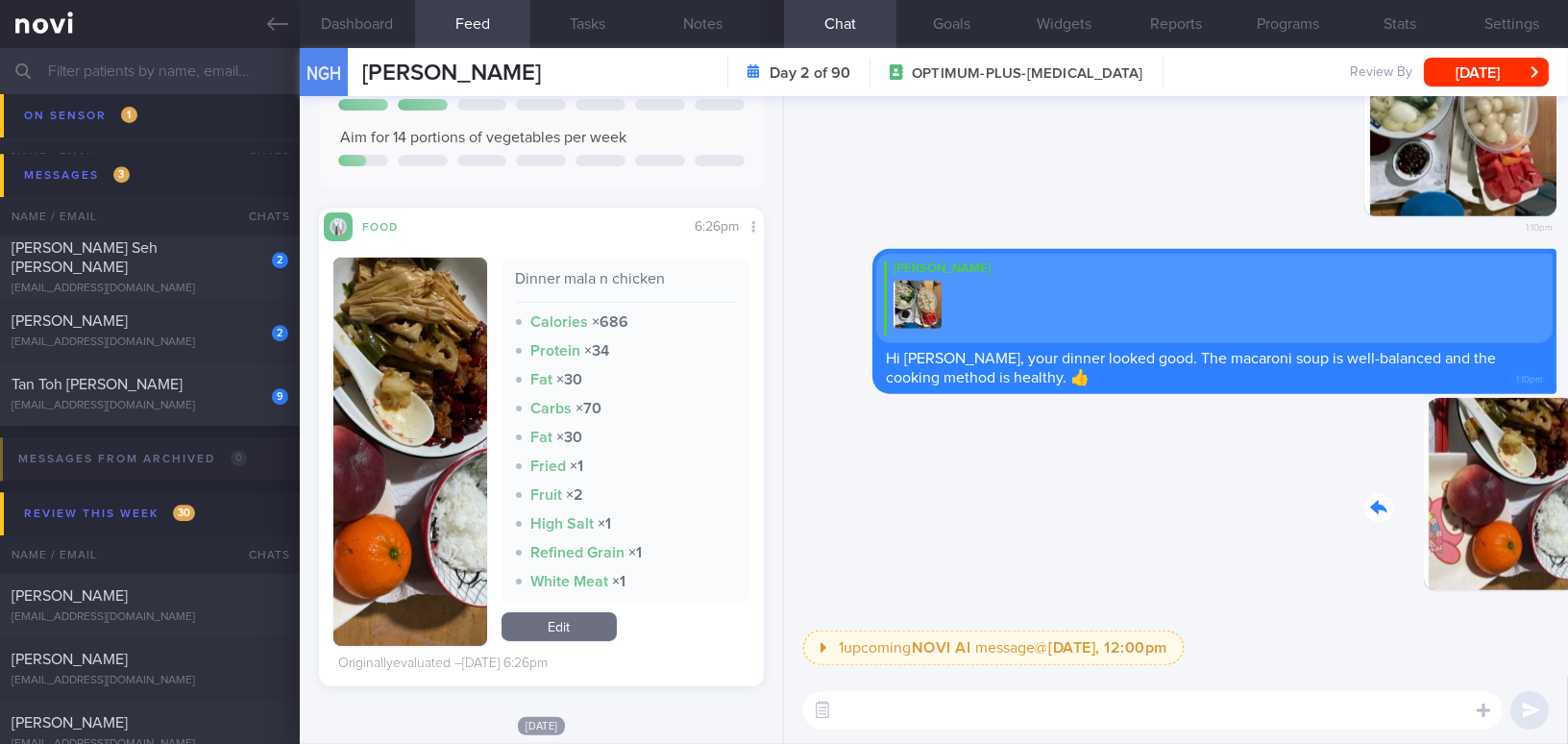
drag, startPoint x: 1494, startPoint y: 541, endPoint x: 1531, endPoint y: 544, distance: 37.1
click at [1531, 544] on div "Delete 1:10pm" at bounding box center [1422, 508] width 269 height 222
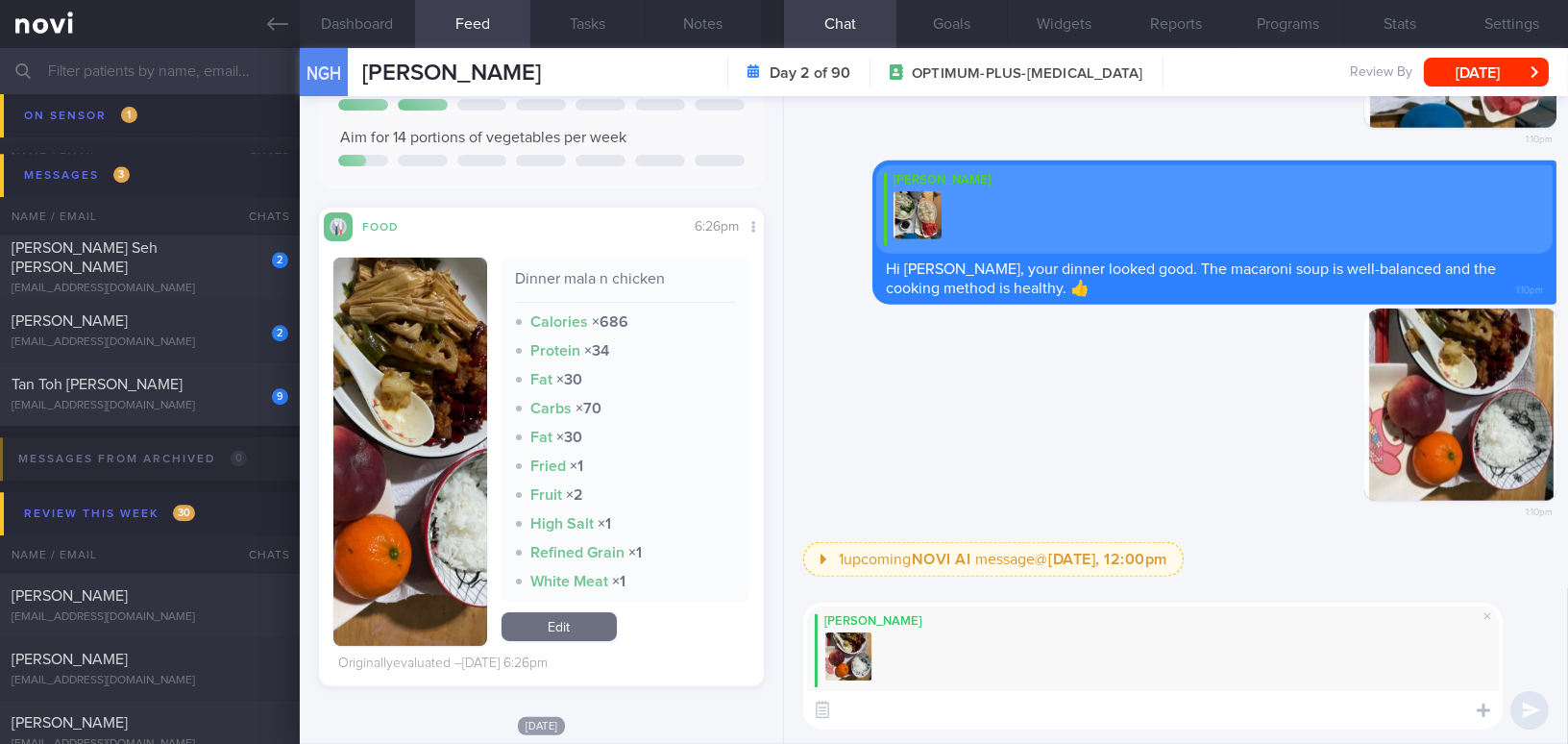
paste textarea "Mala dishes tend to be higher in fat, and the meat used is often the fatty part…"
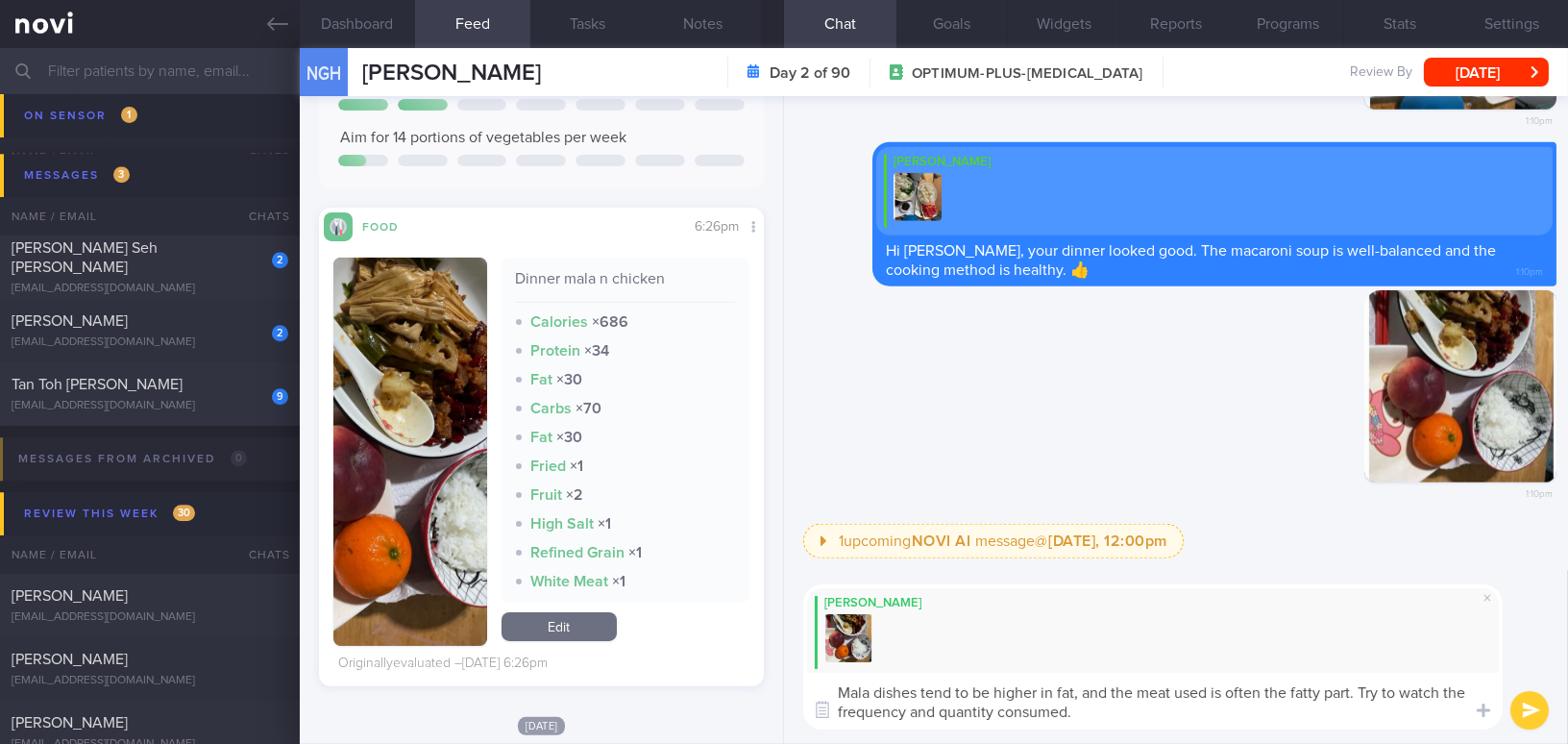
type textarea "Mala dishes tend to be higher in fat, and the meat used is often the fatty part…"
click at [1538, 707] on icon "submit" at bounding box center [1531, 710] width 18 height 16
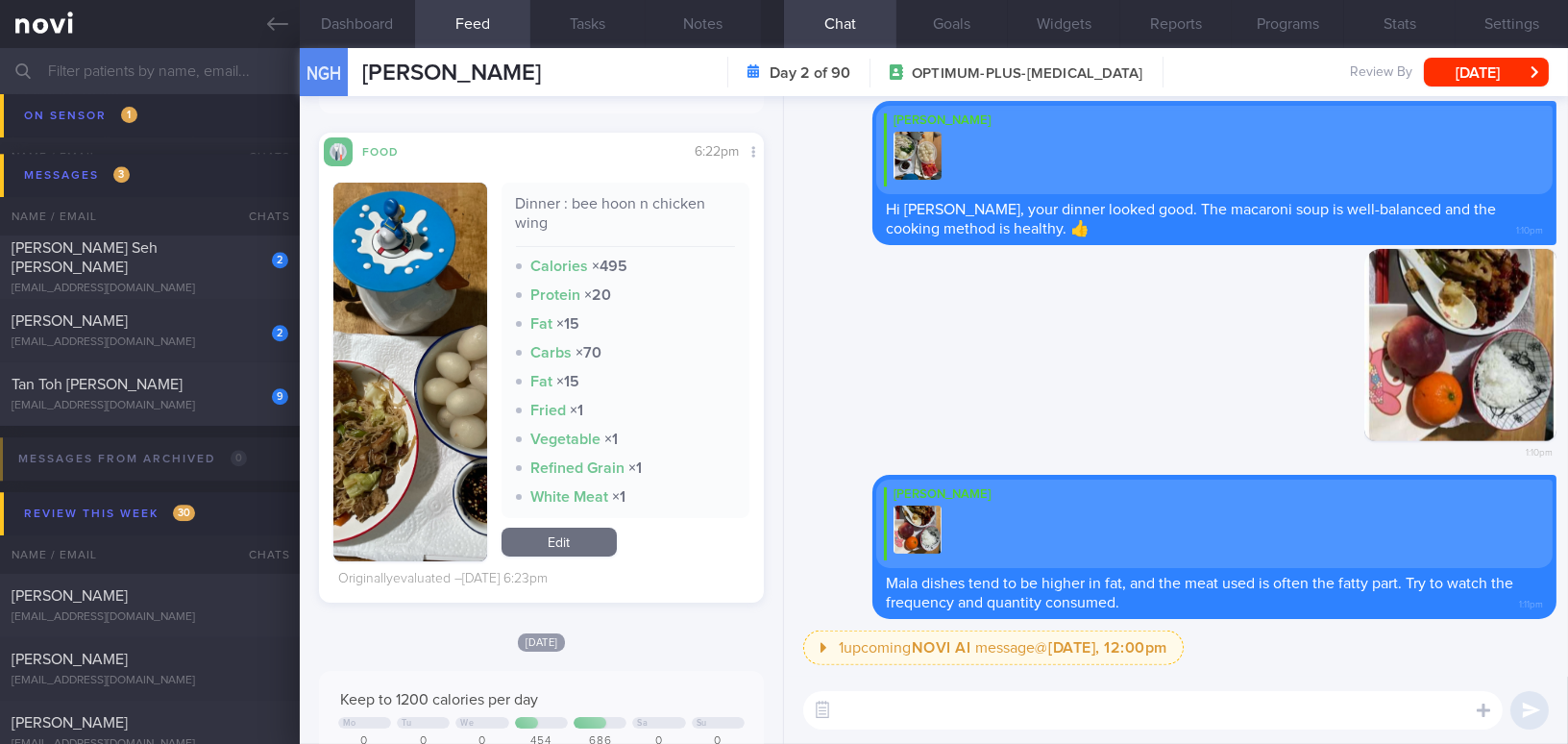
scroll to position [349, 0]
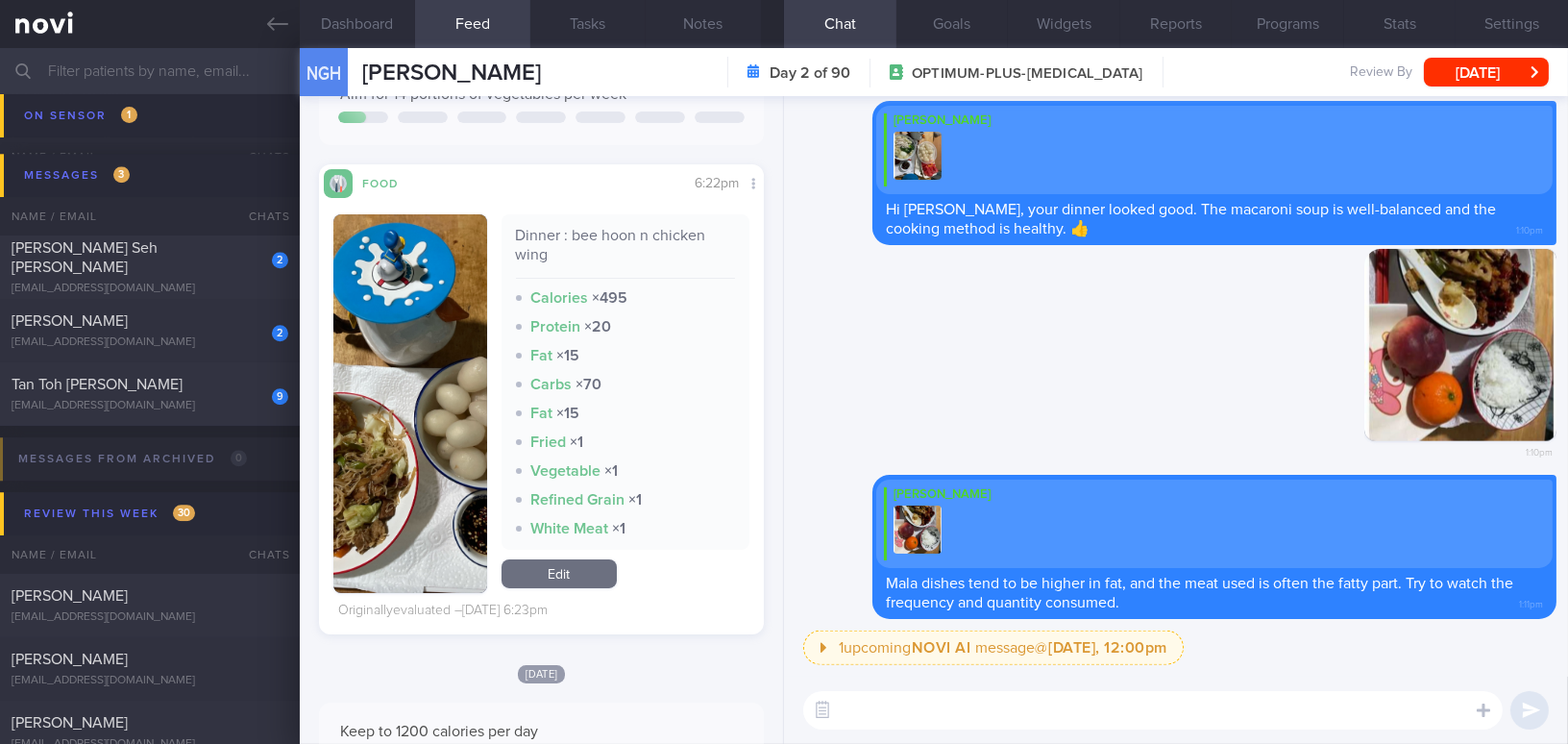
click at [411, 394] on button "button" at bounding box center [411, 404] width 154 height 379
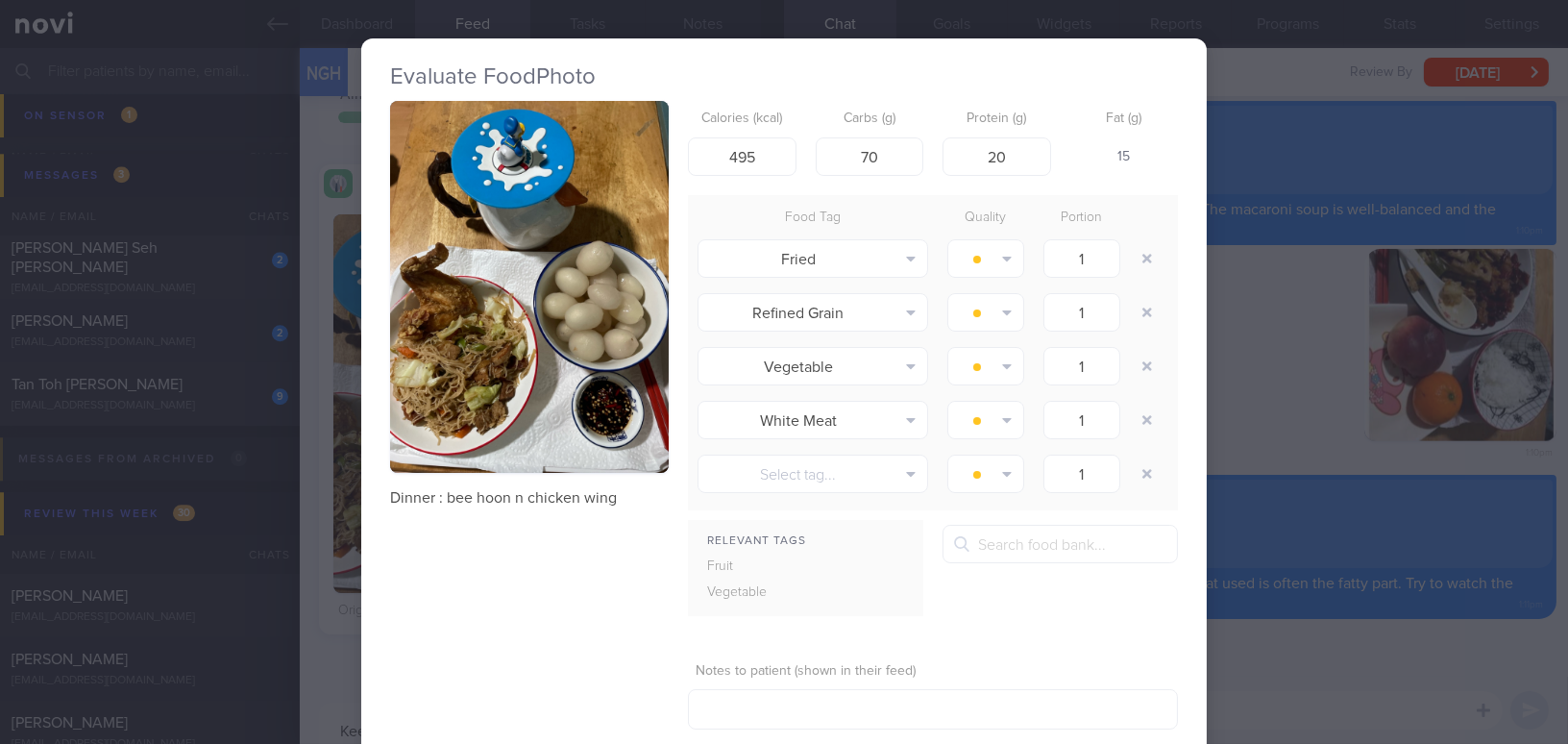
click at [1378, 682] on div "Evaluate Food Photo Dinner : bee hoon n chicken wing Calories (kcal) 495 Carbs …" at bounding box center [784, 372] width 1568 height 744
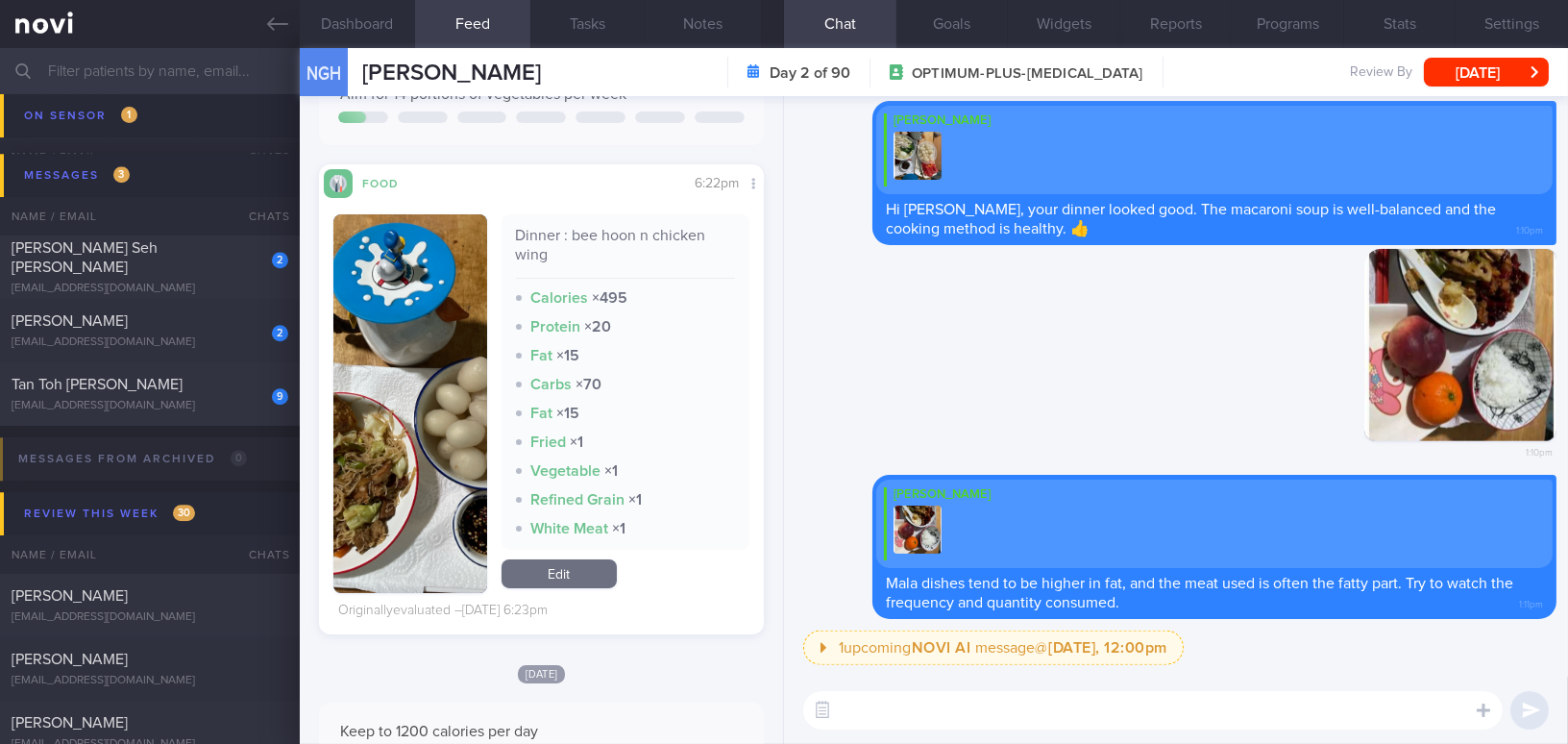
click at [869, 711] on textarea at bounding box center [1153, 710] width 700 height 38
paste textarea "I’m still concerned about your protein intake. If possible, try to incorporate …"
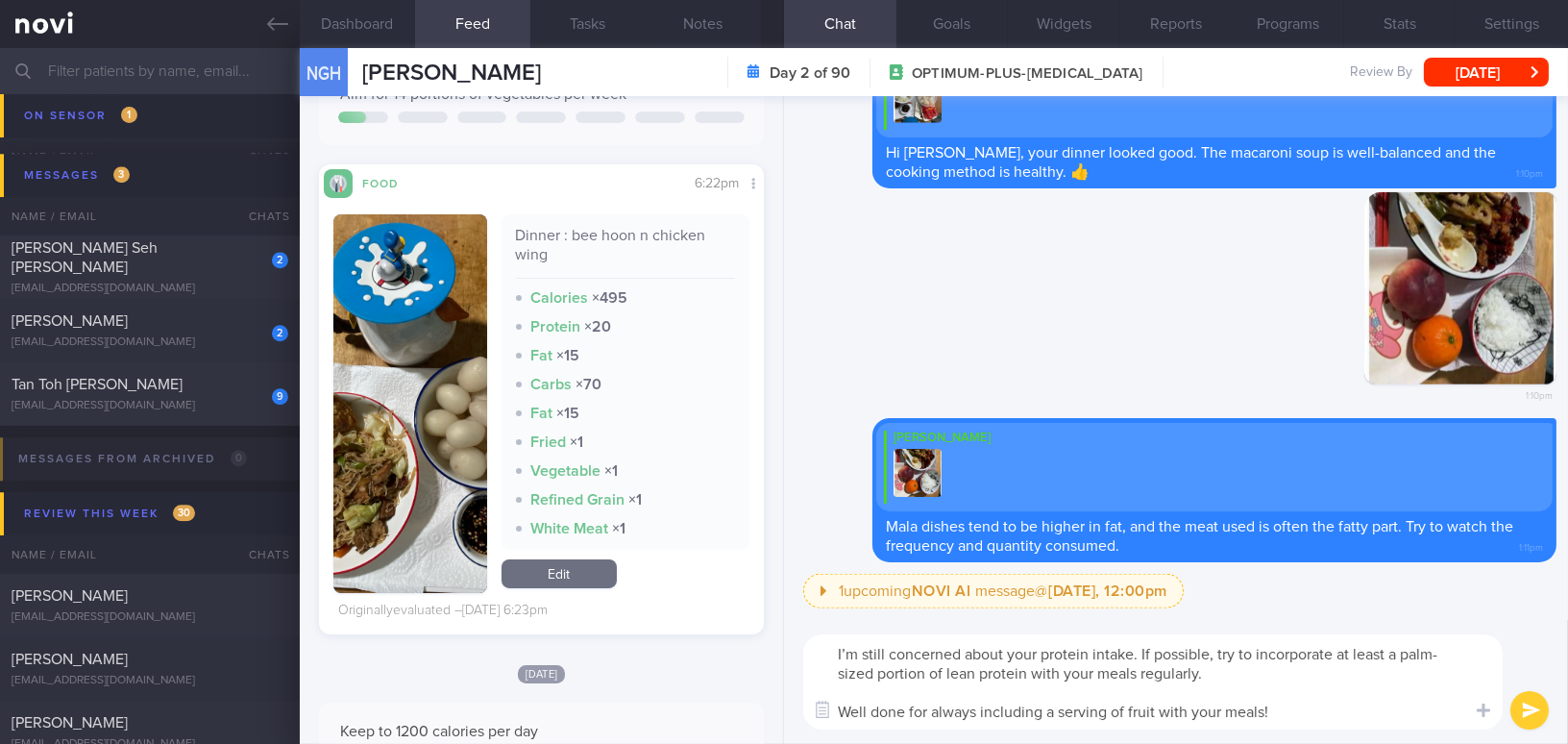
click at [833, 654] on textarea "I’m still concerned about your protein intake. If possible, try to incorporate …" at bounding box center [1153, 682] width 700 height 95
click at [1316, 707] on textarea "Overall, I’m still concerned about your protein intake. If possible, try to inc…" at bounding box center [1153, 682] width 700 height 95
type textarea "Overall, I’m still concerned about your protein intake. If possible, try to inc…"
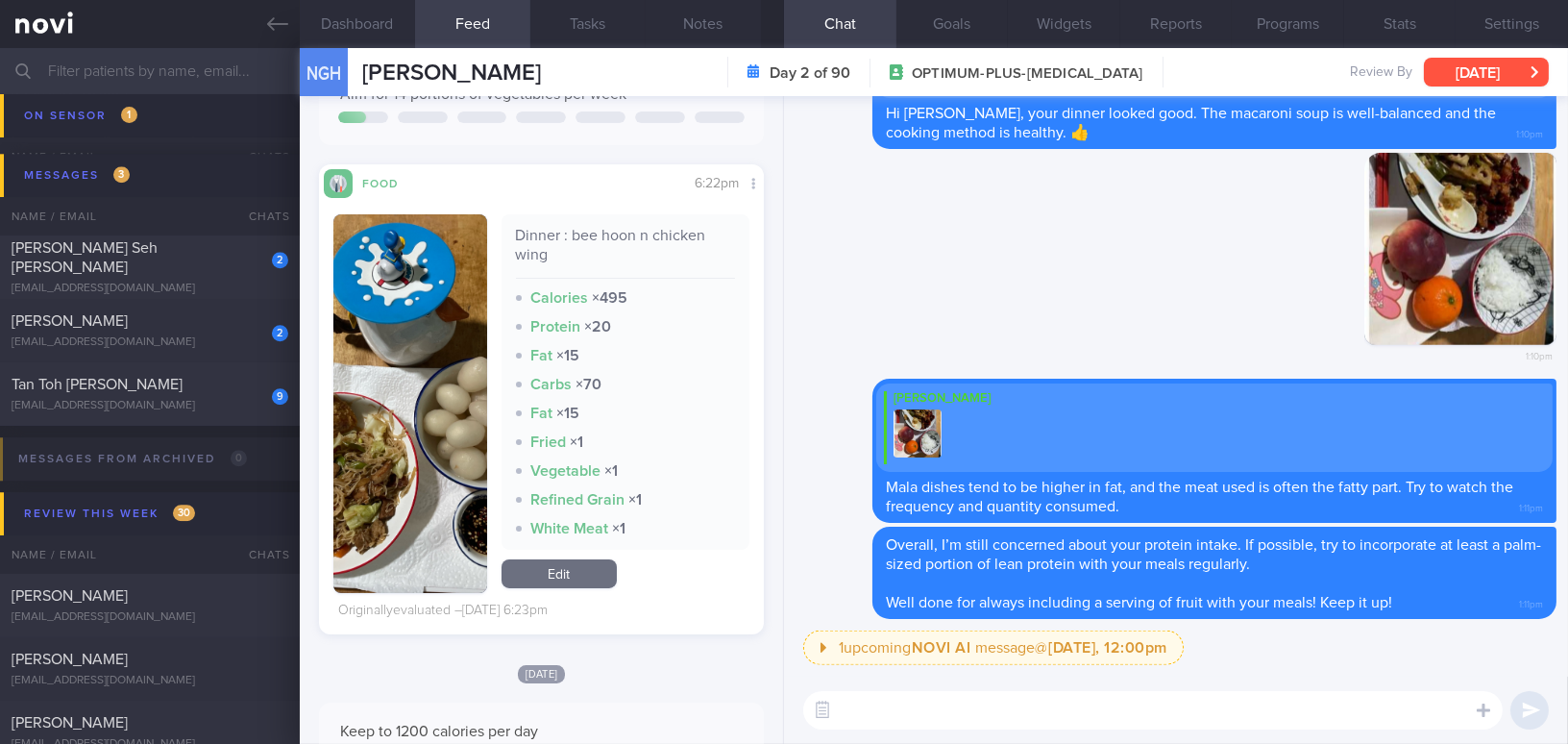
click at [1434, 75] on button "Sun, 28 Sep" at bounding box center [1486, 72] width 125 height 29
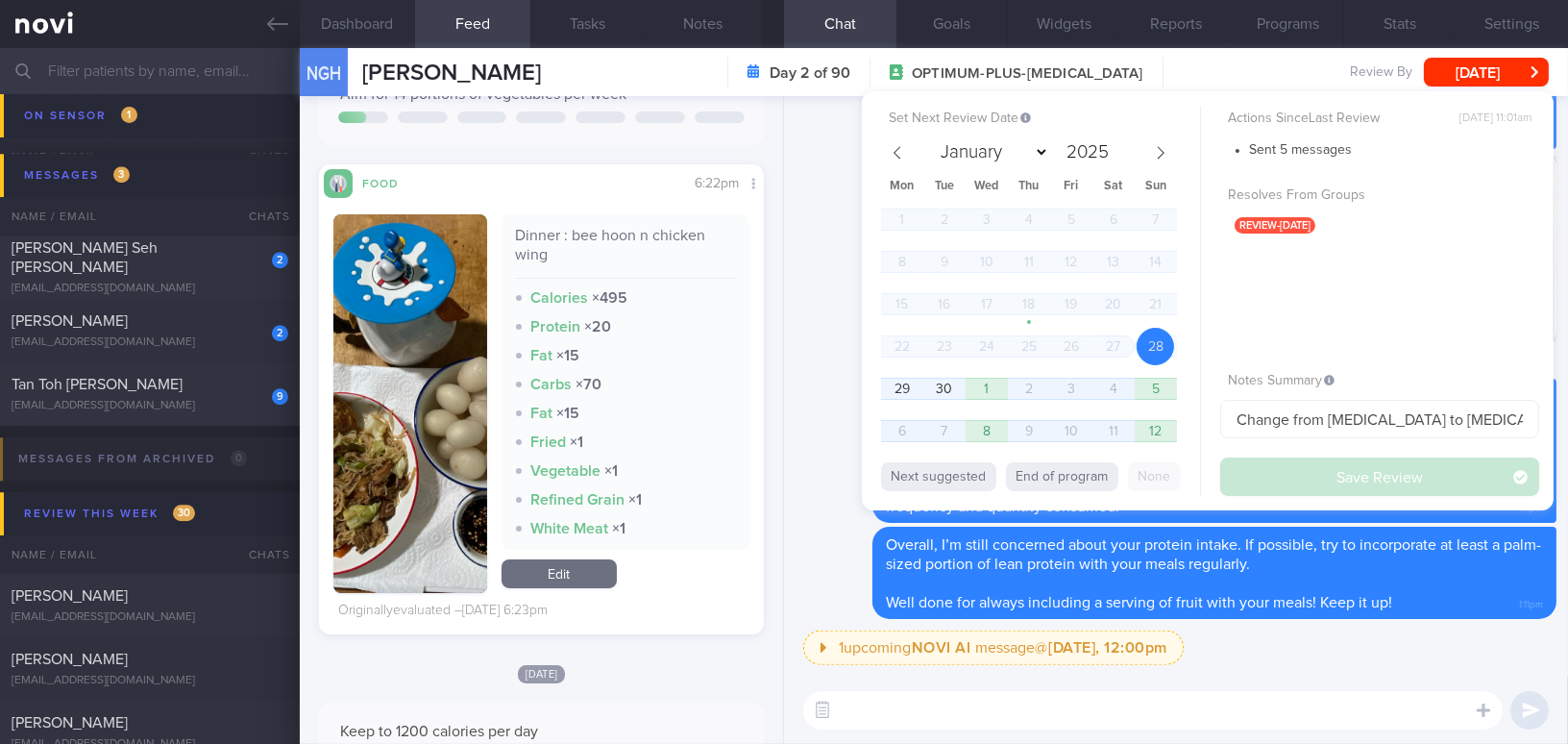
click at [1177, 712] on textarea at bounding box center [1153, 710] width 700 height 38
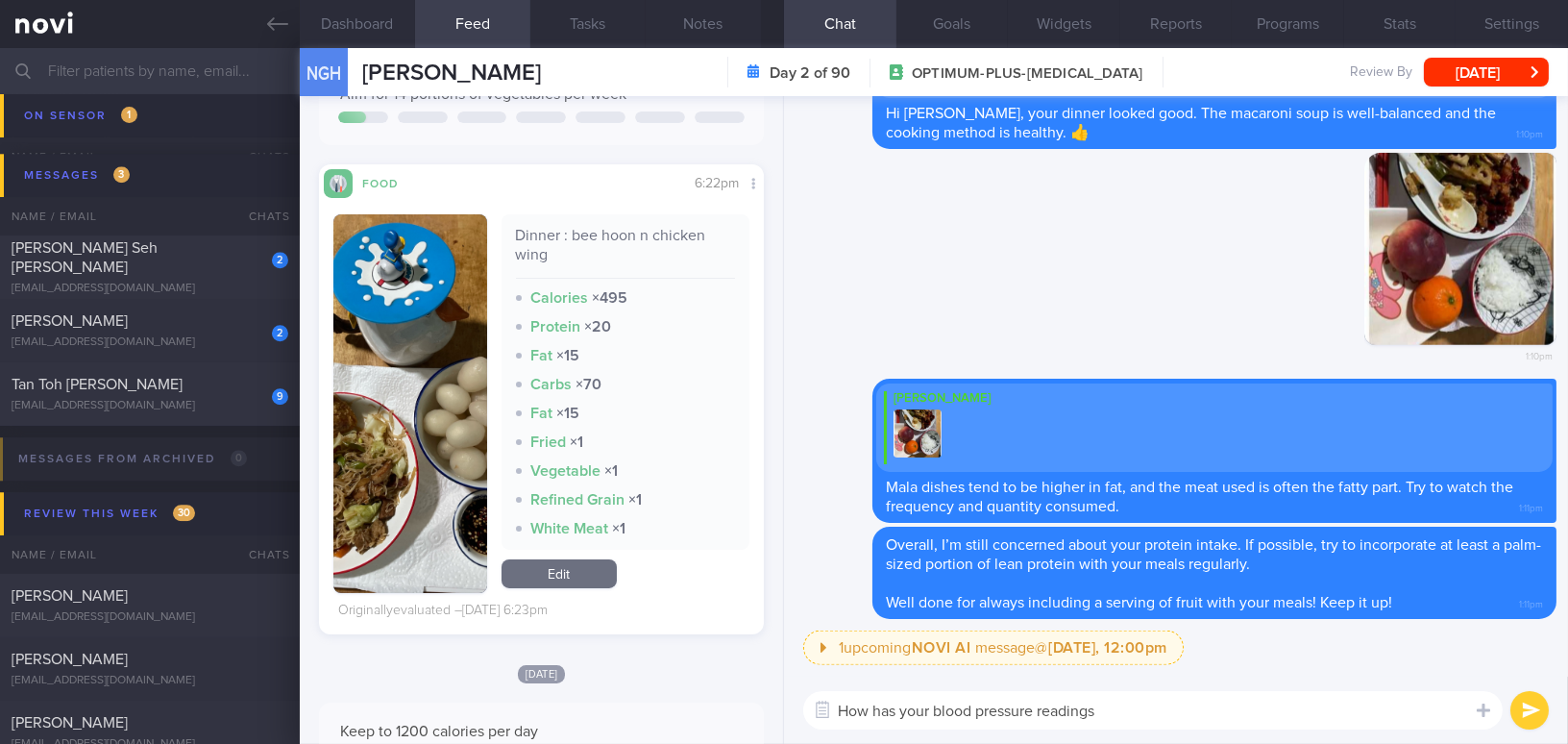
type textarea "How has your blood pressure readings?"
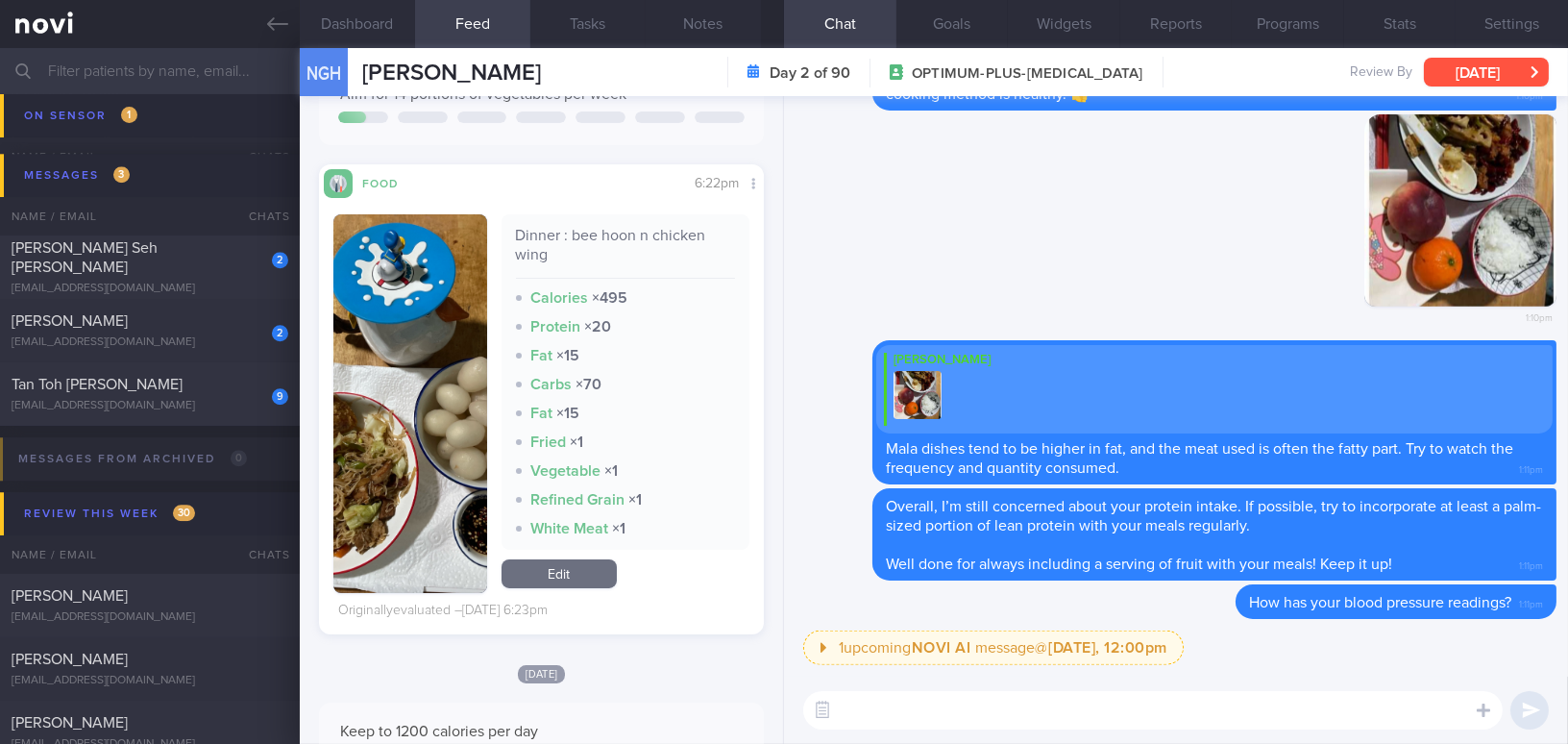
click at [1449, 67] on button "Sun, 28 Sep" at bounding box center [1486, 72] width 125 height 29
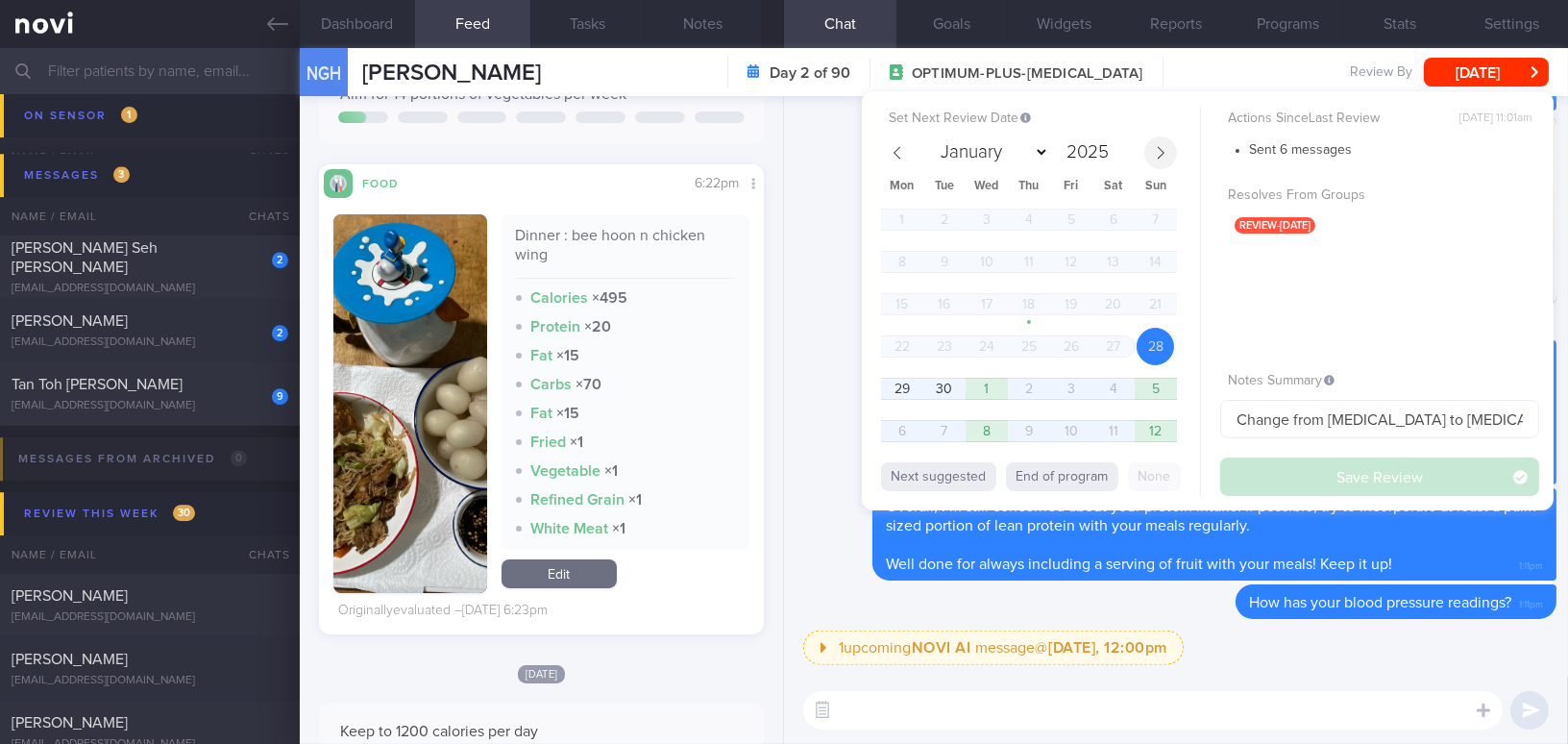
click at [1156, 161] on span at bounding box center [1160, 153] width 33 height 33
select select "9"
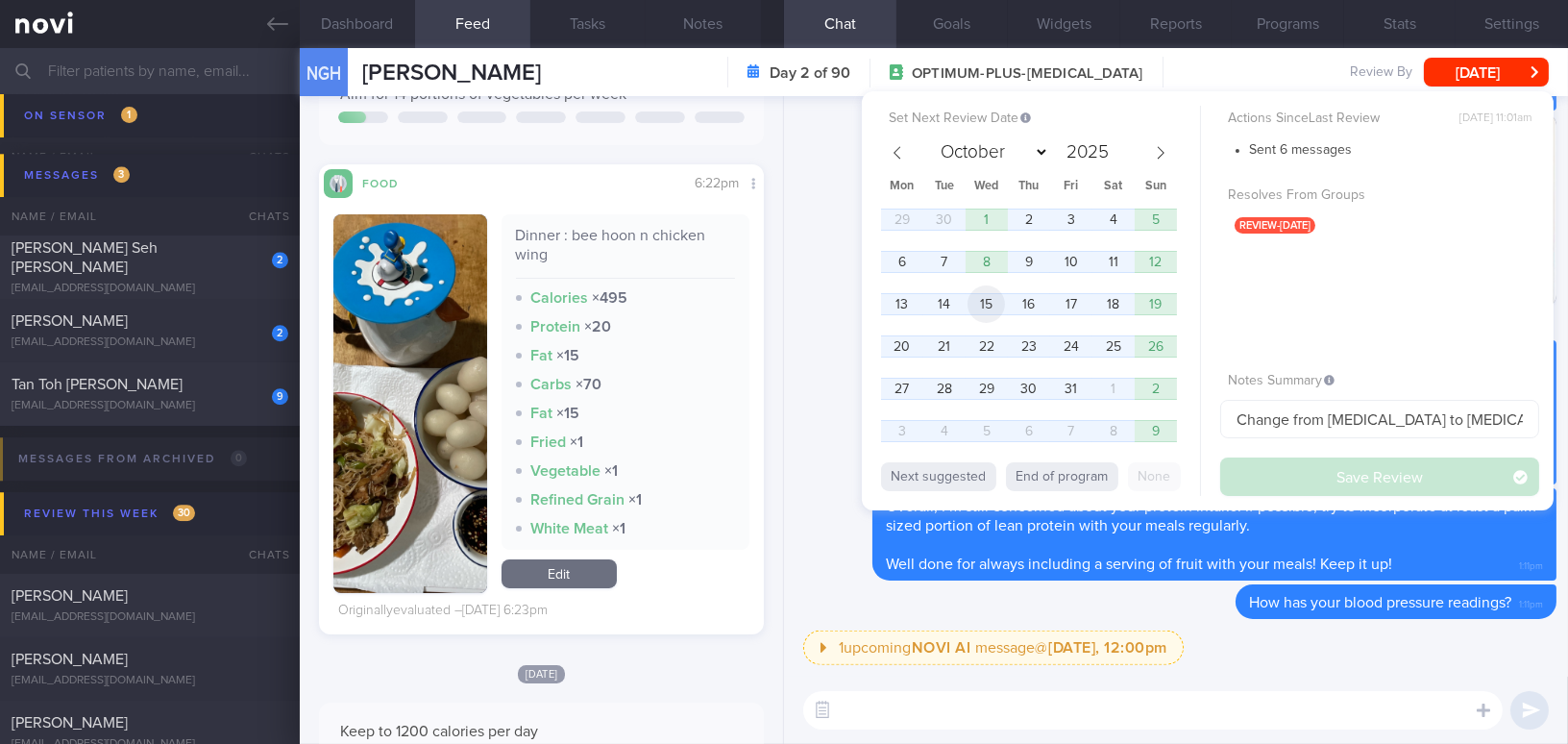
click at [987, 304] on span "15" at bounding box center [985, 304] width 37 height 37
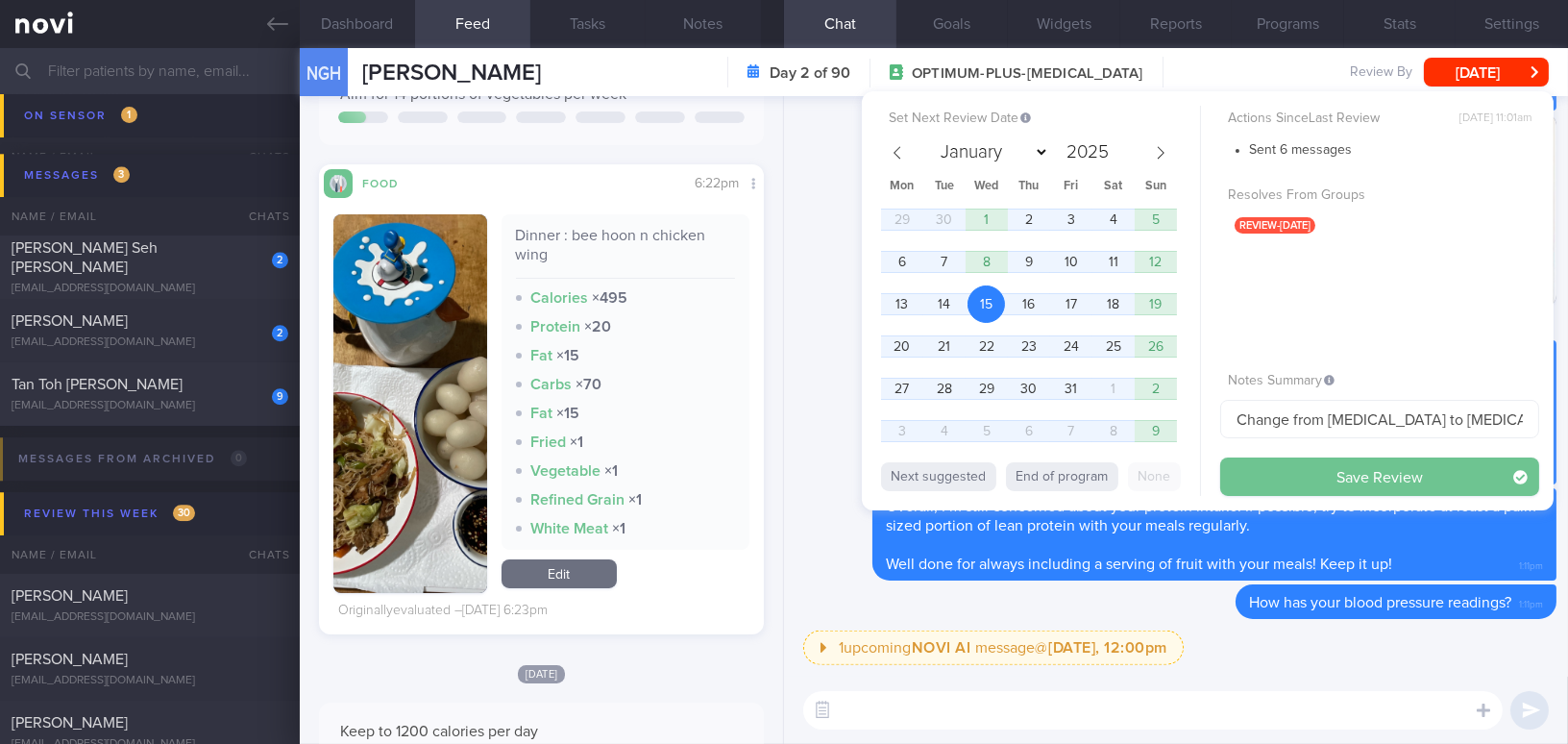
click at [1288, 464] on button "Save Review" at bounding box center [1380, 477] width 319 height 38
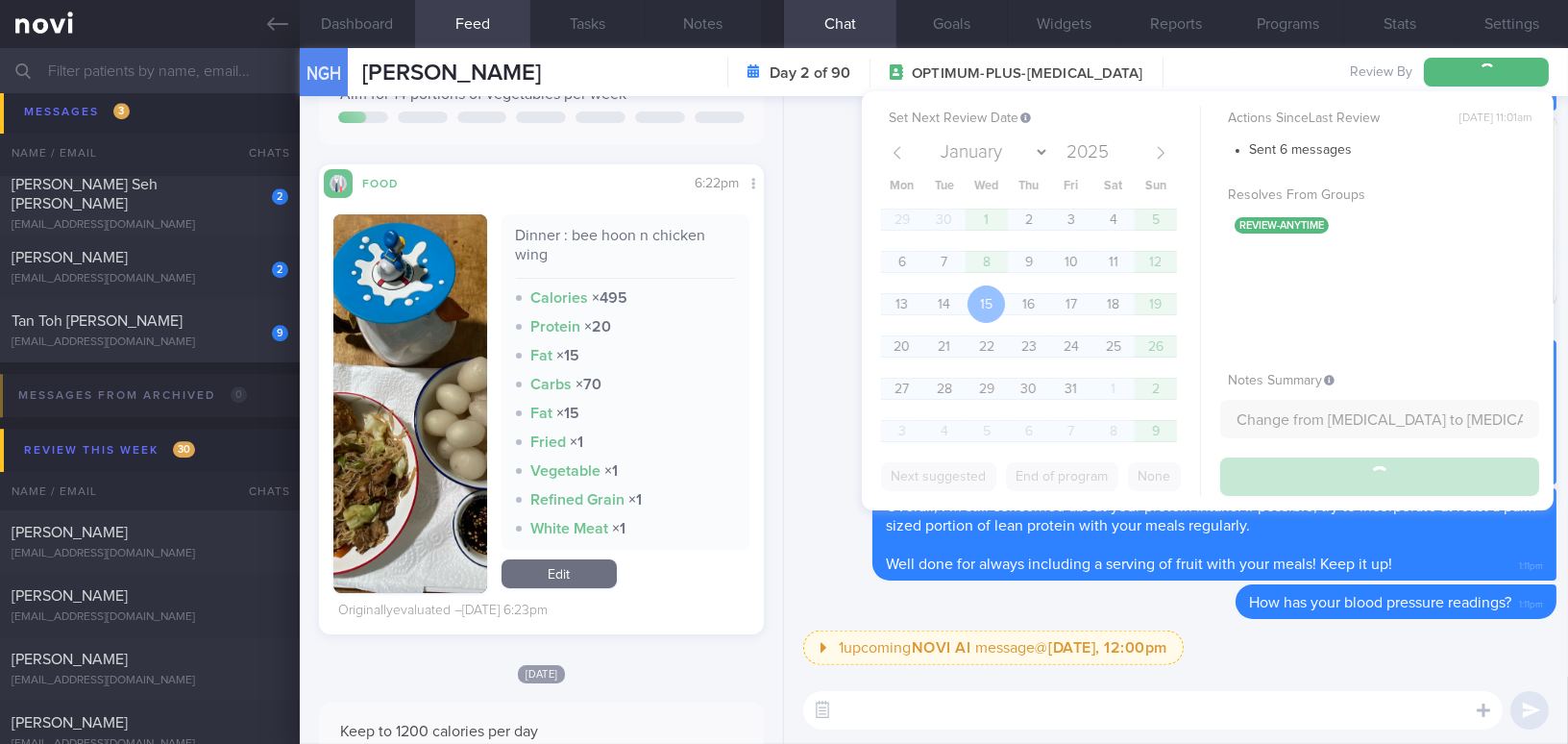
scroll to position [9487, 0]
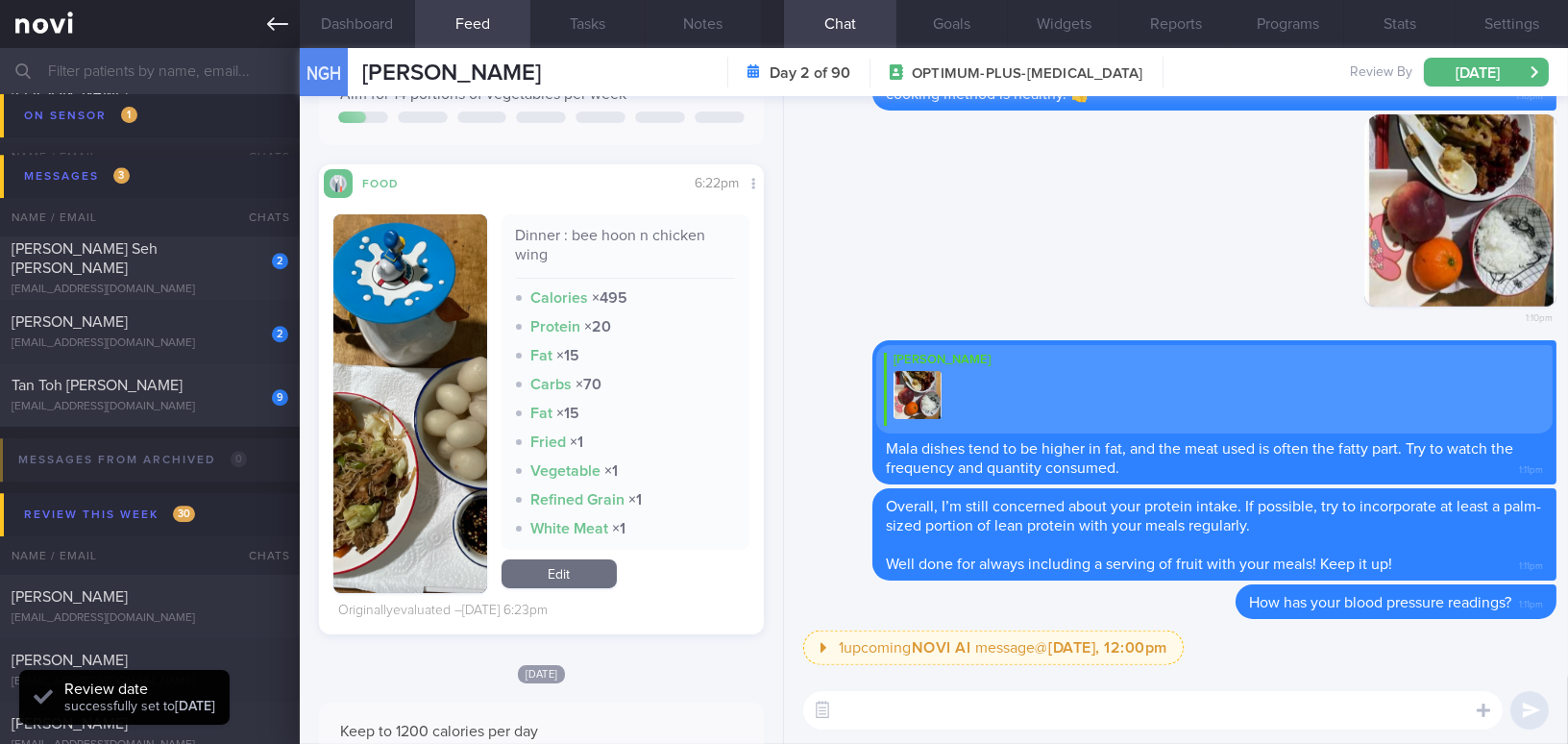
click at [270, 22] on icon at bounding box center [278, 24] width 21 height 13
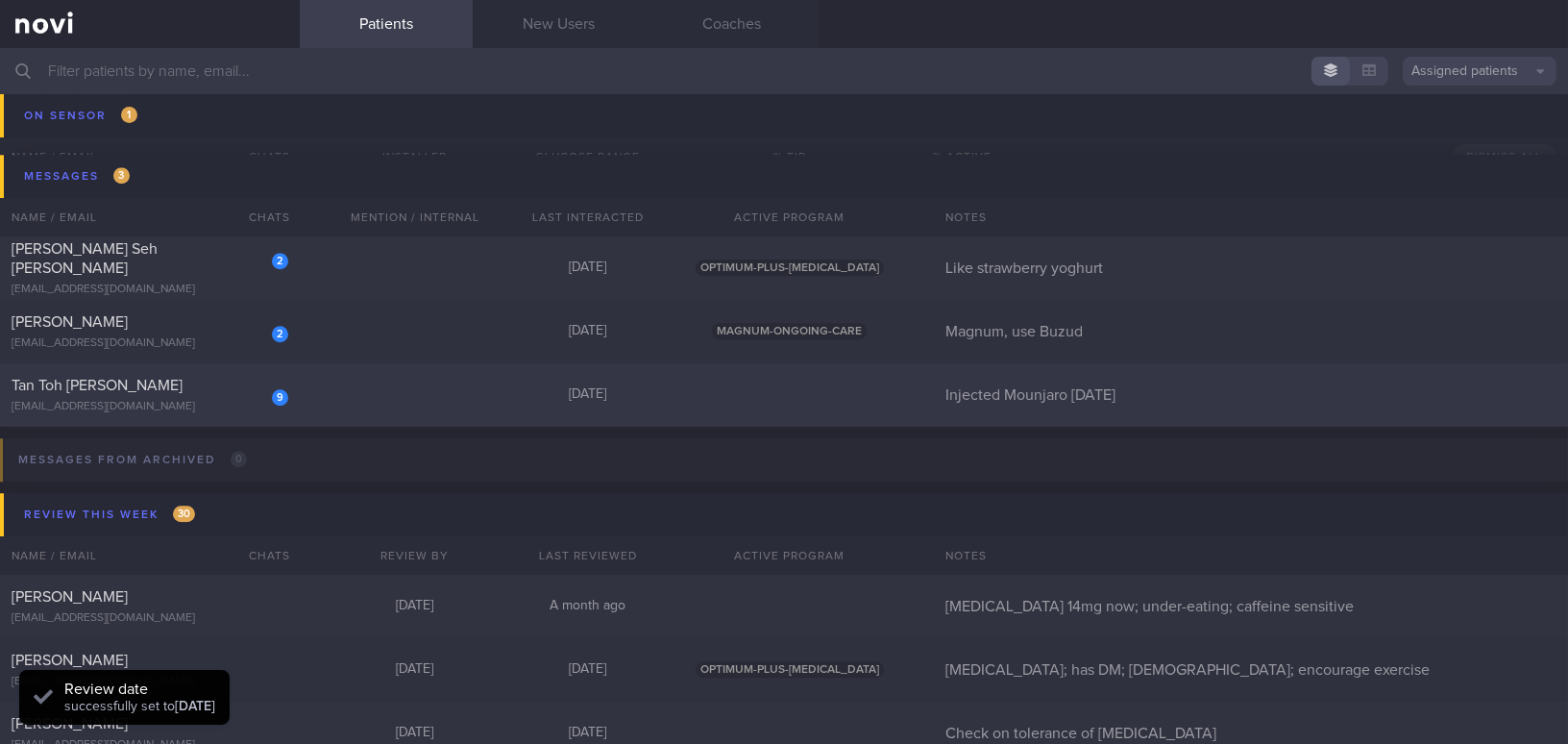
click at [231, 391] on div "Tan Toh [PERSON_NAME]" at bounding box center [147, 385] width 272 height 19
select select "8"
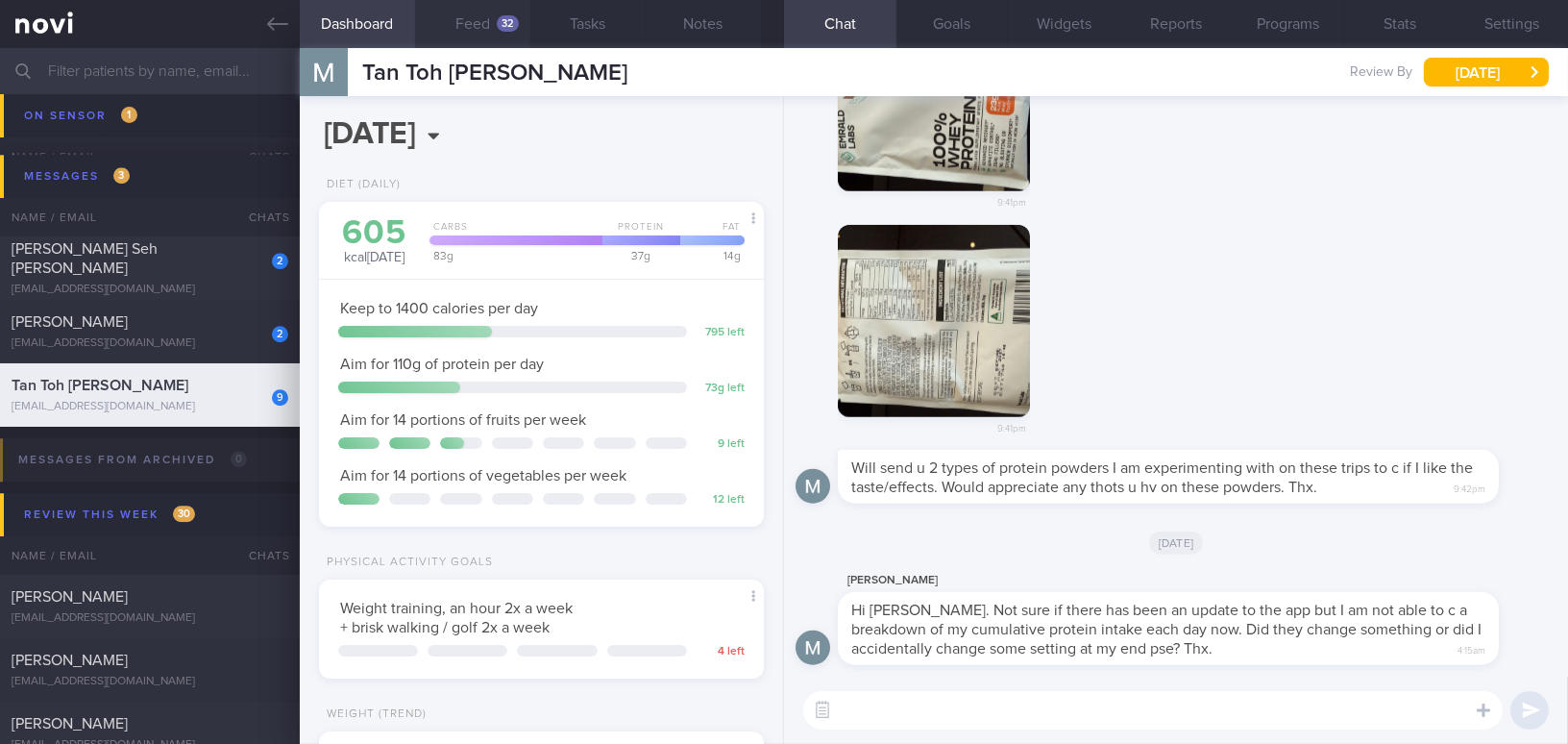
click at [461, 18] on button "Feed 32" at bounding box center [473, 24] width 115 height 48
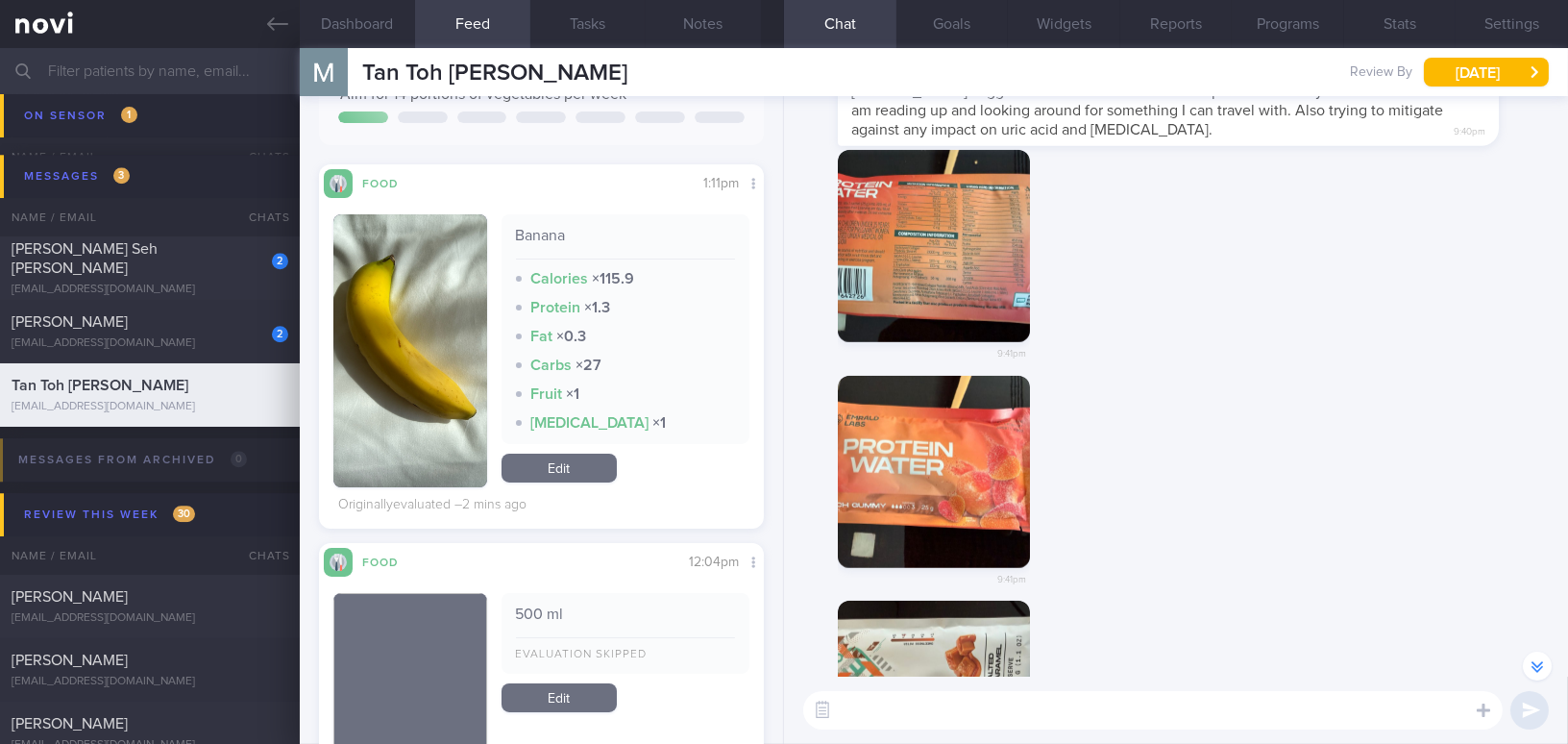
scroll to position [-675, 0]
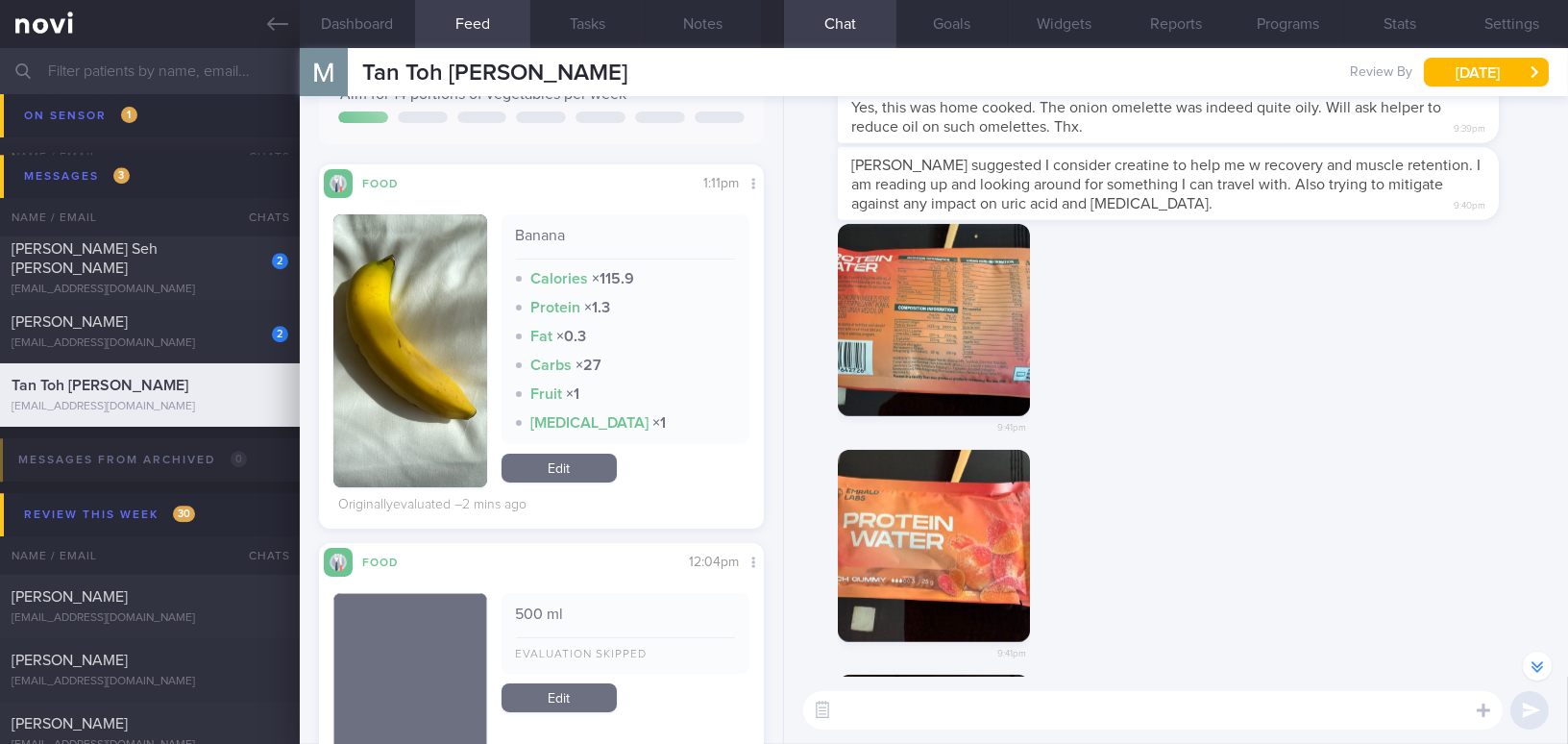
click at [928, 374] on button "button" at bounding box center [933, 320] width 192 height 192
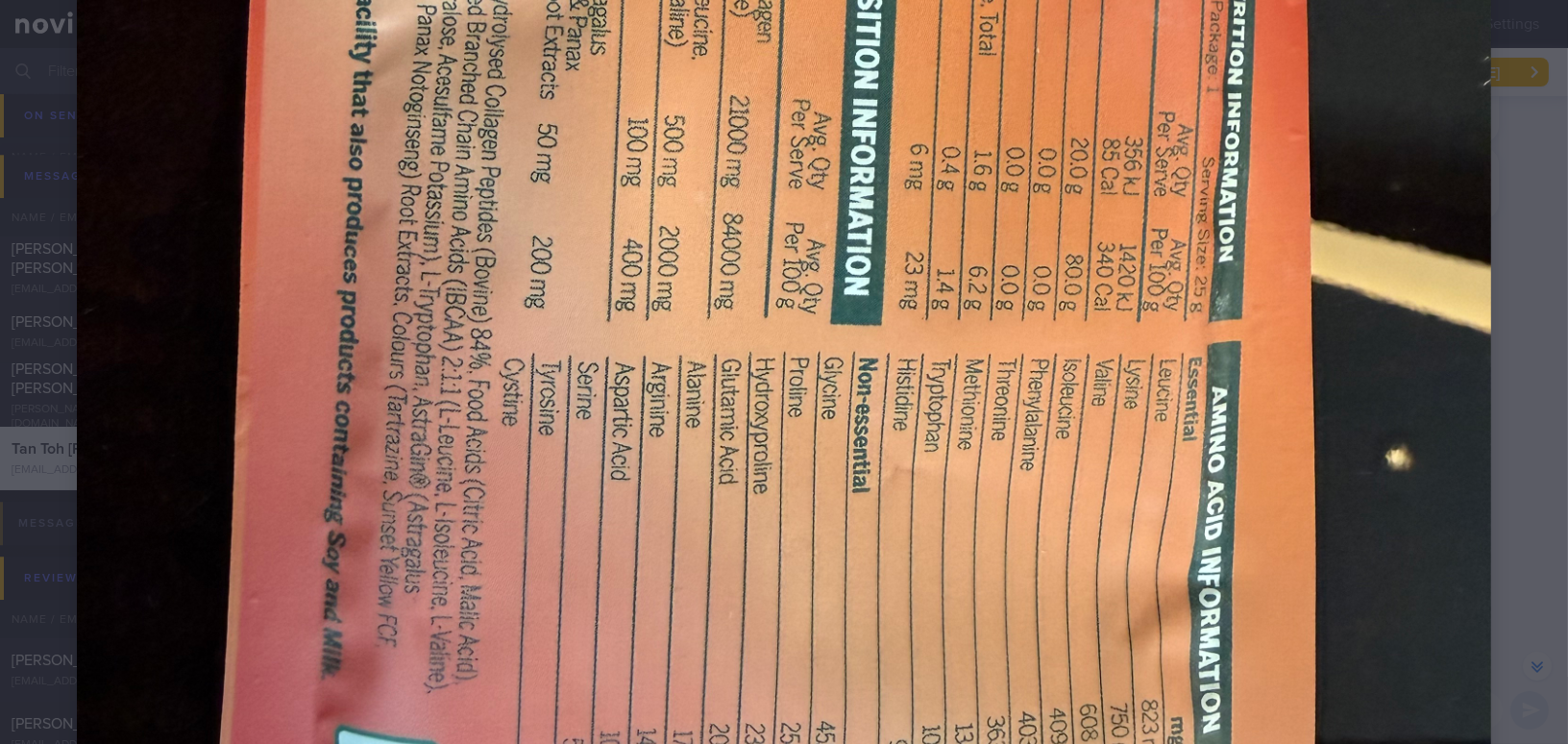
scroll to position [1277, 0]
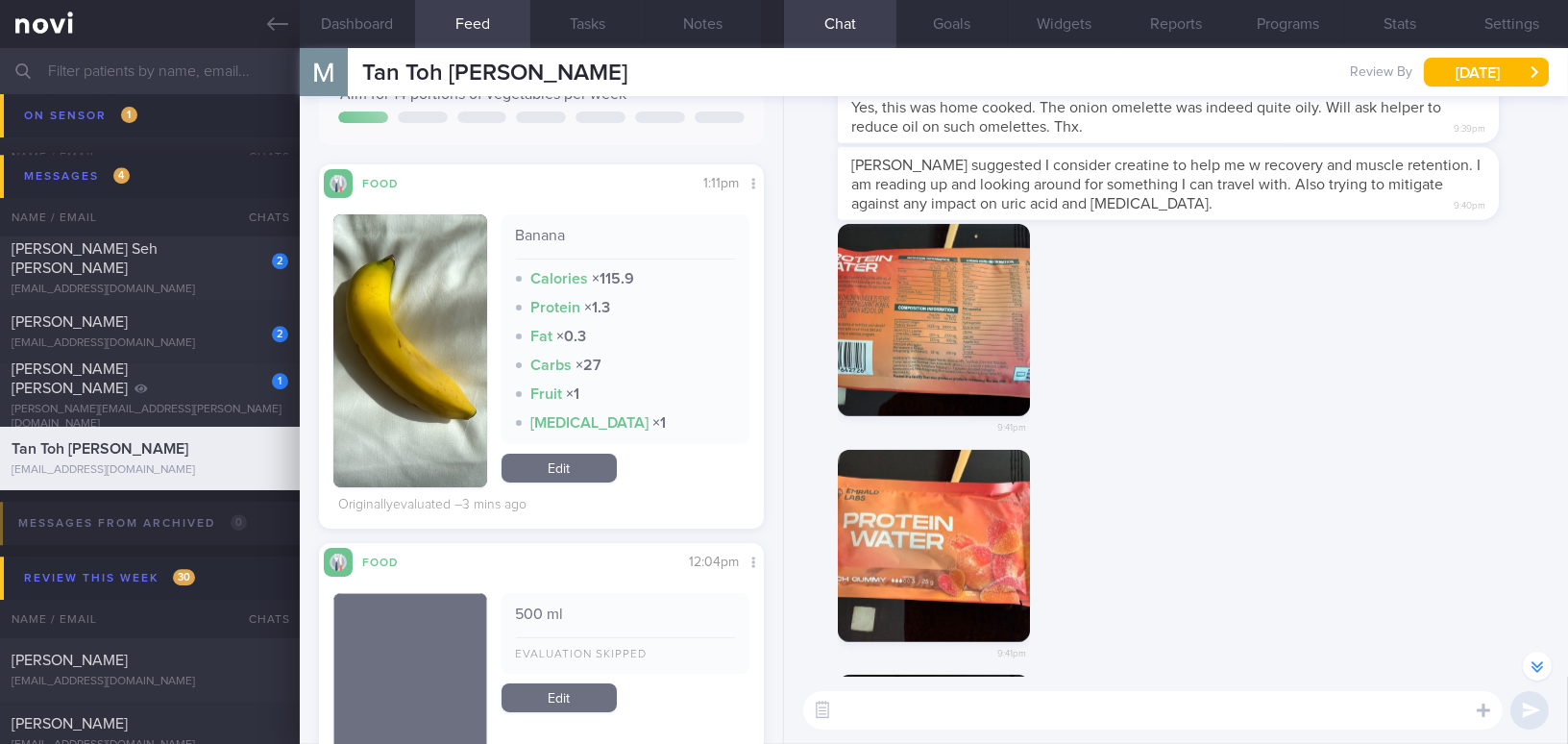
click at [954, 548] on button "button" at bounding box center [933, 546] width 192 height 192
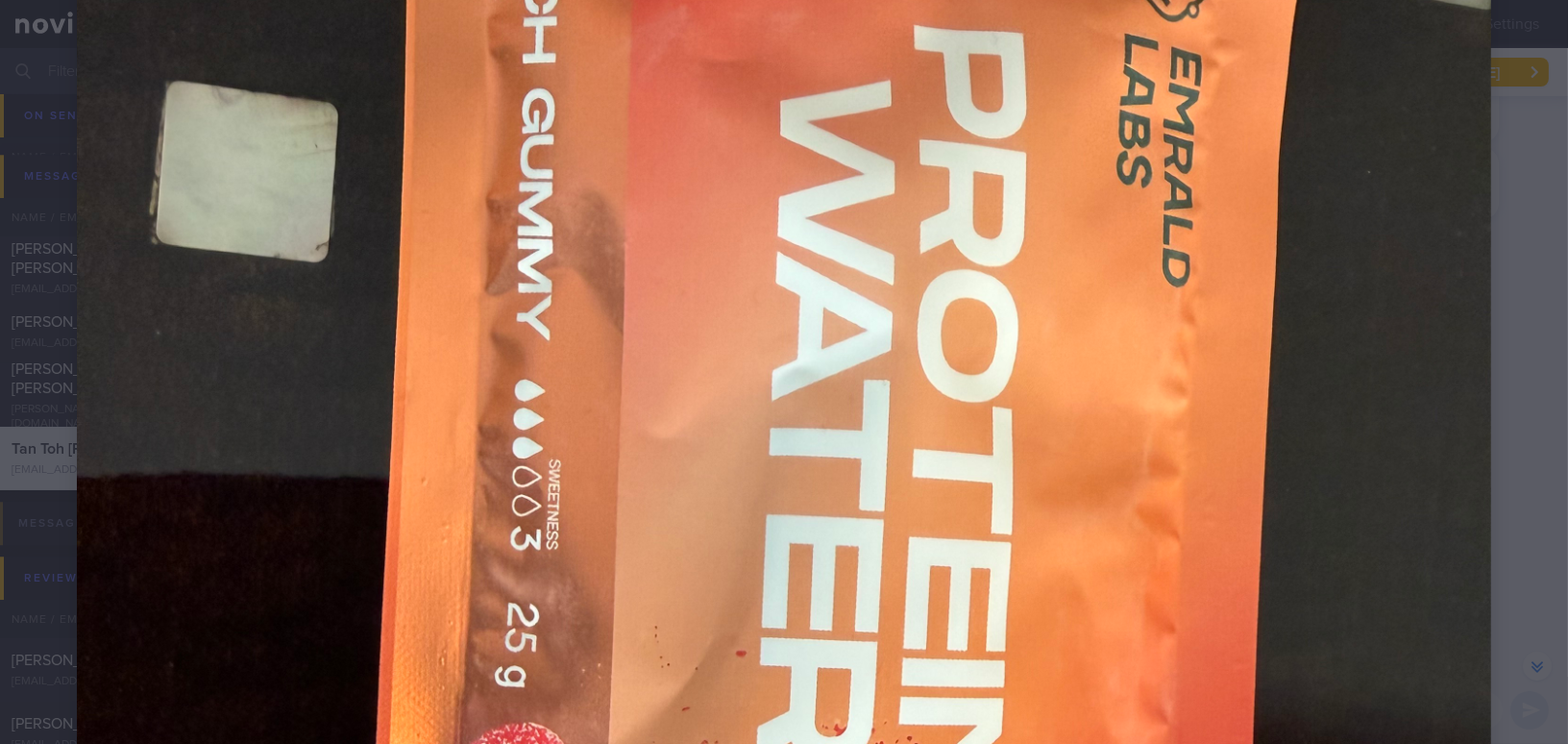
scroll to position [174, 0]
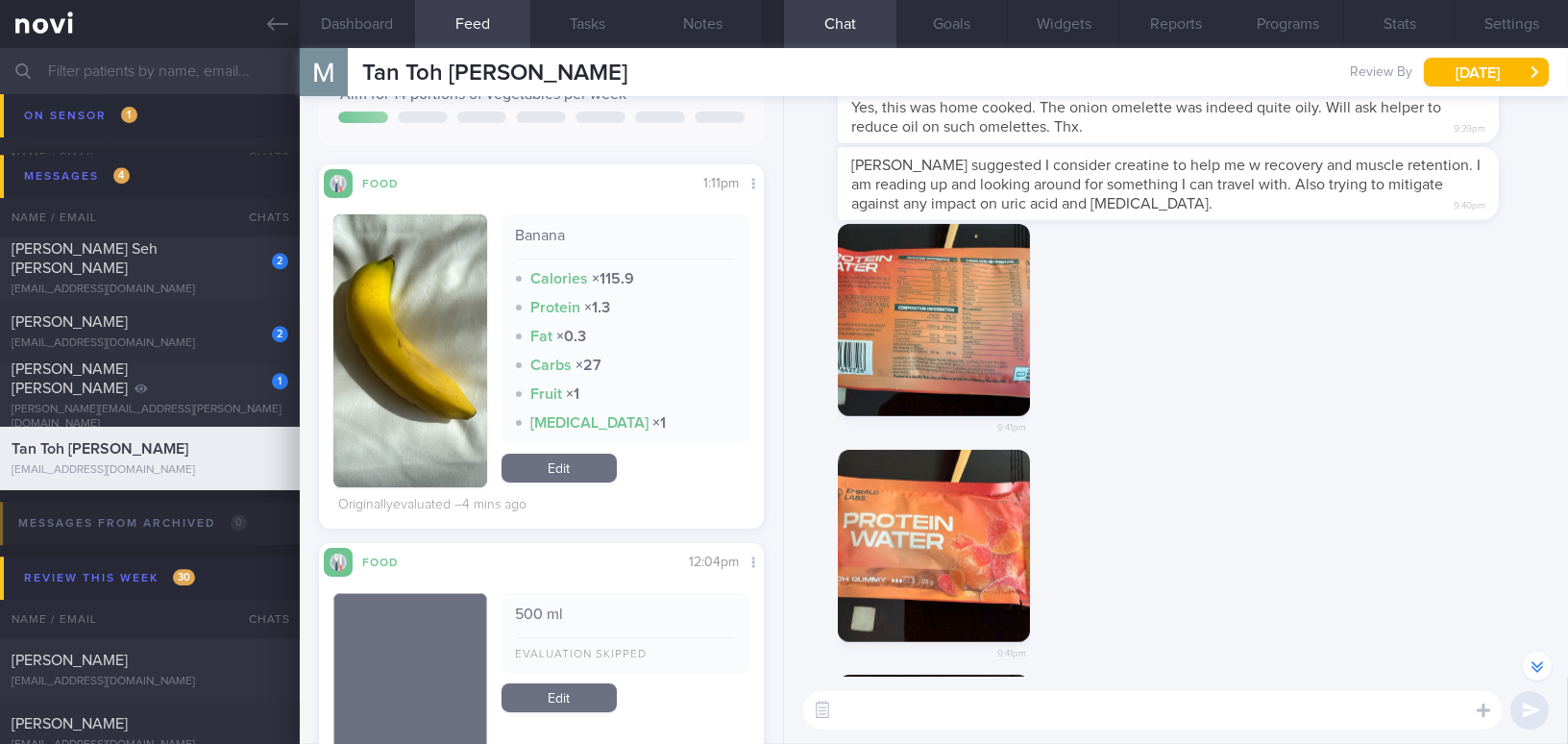
click at [974, 384] on button "button" at bounding box center [933, 320] width 192 height 192
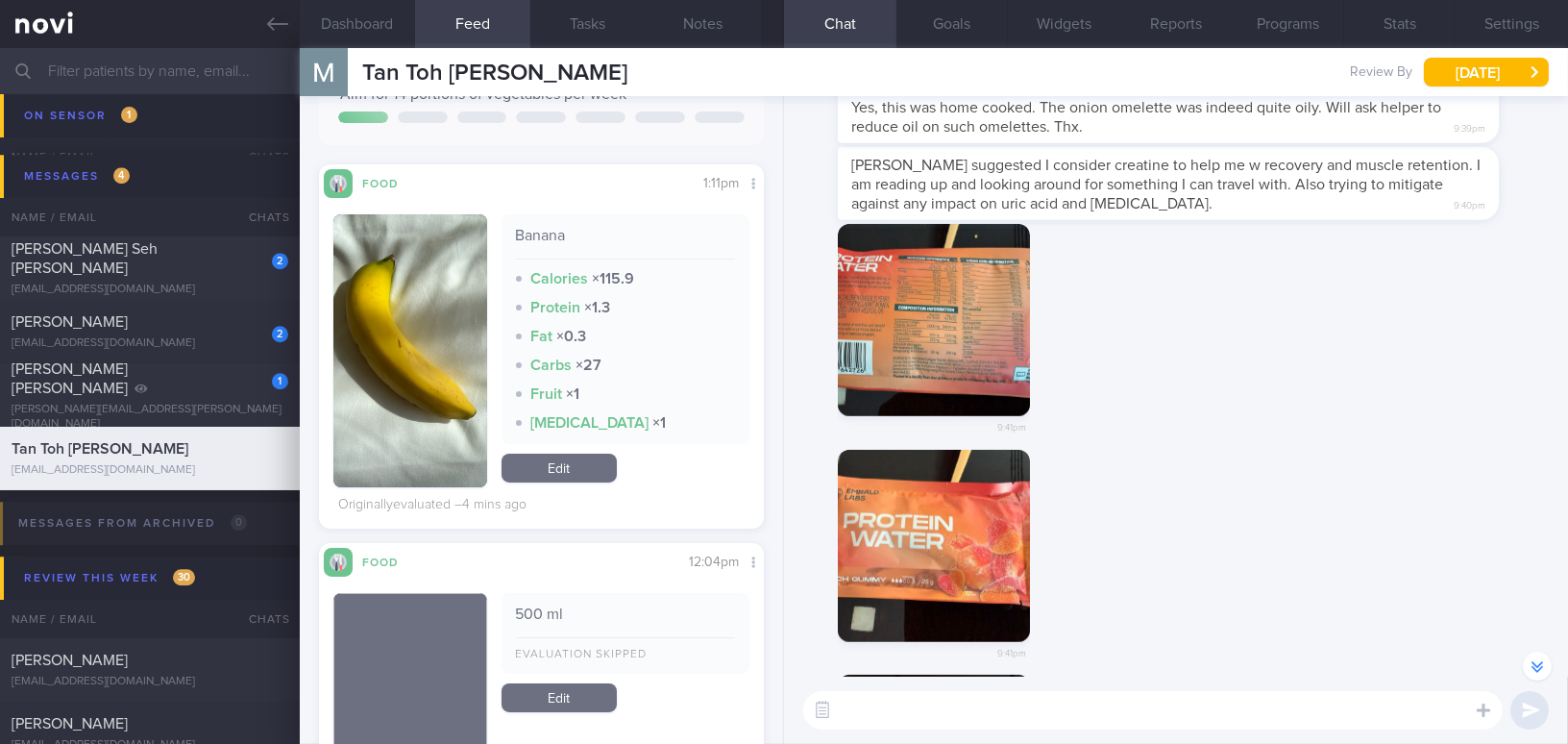
click at [954, 532] on button "button" at bounding box center [933, 546] width 192 height 192
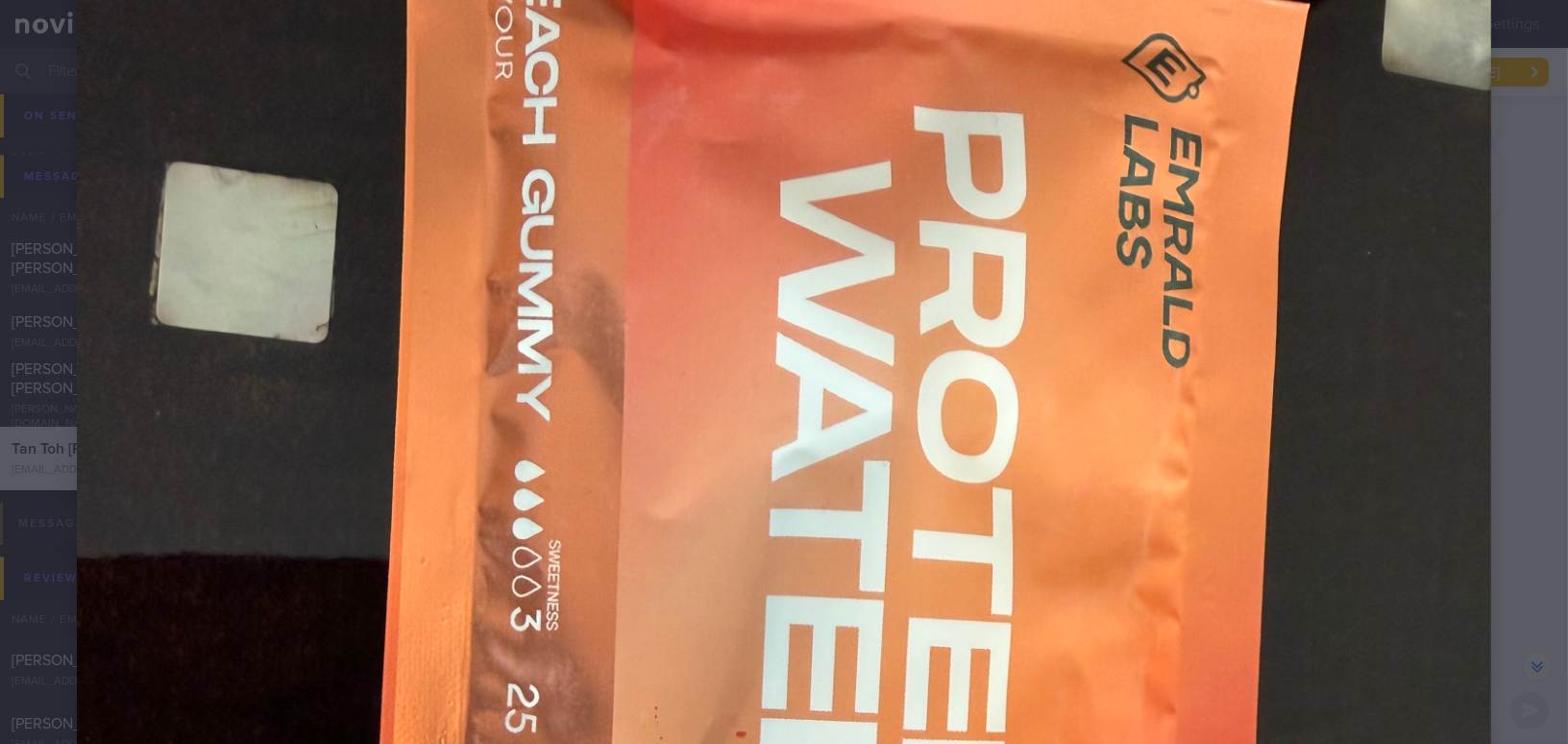
scroll to position [261, 0]
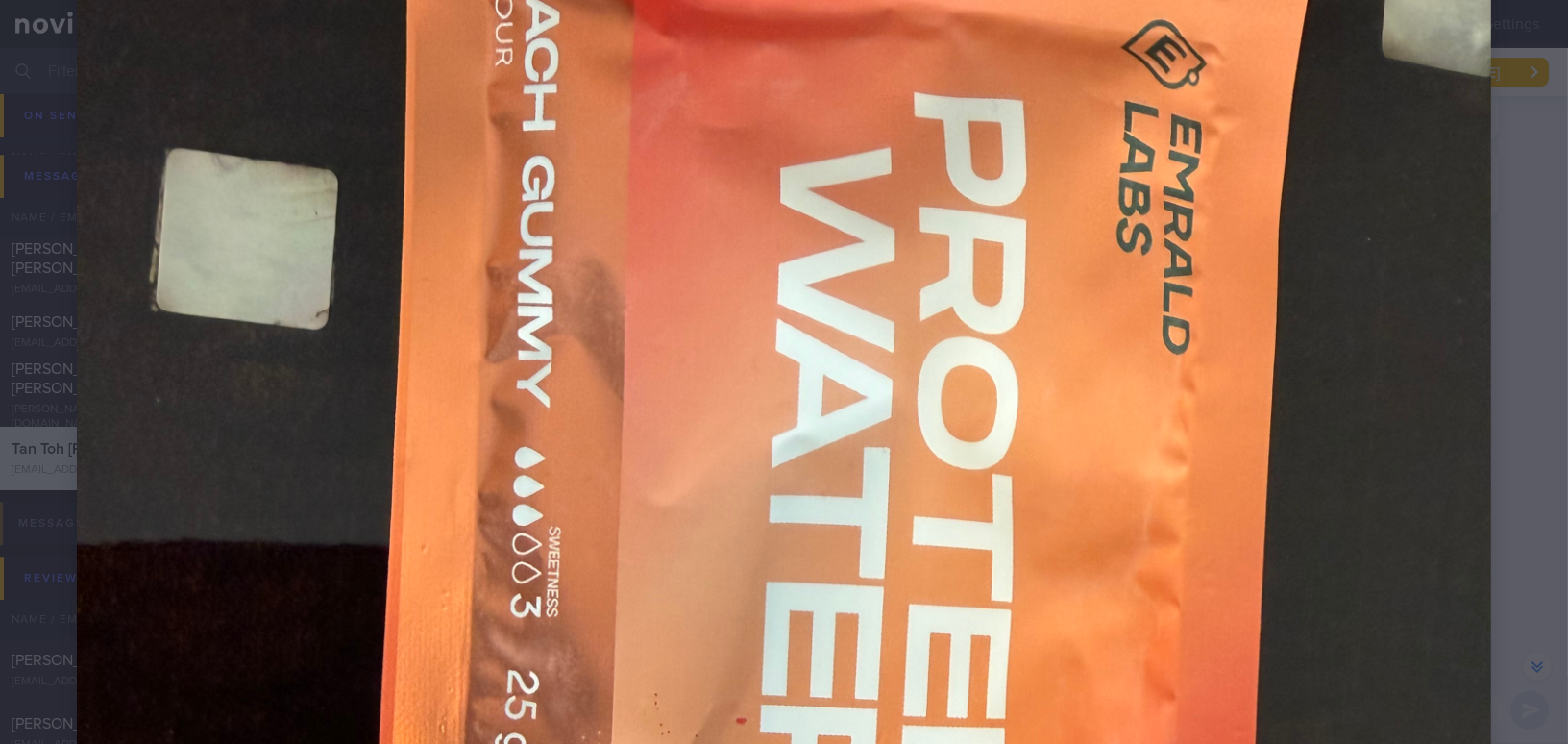
click at [823, 298] on img at bounding box center [784, 758] width 1414 height 1886
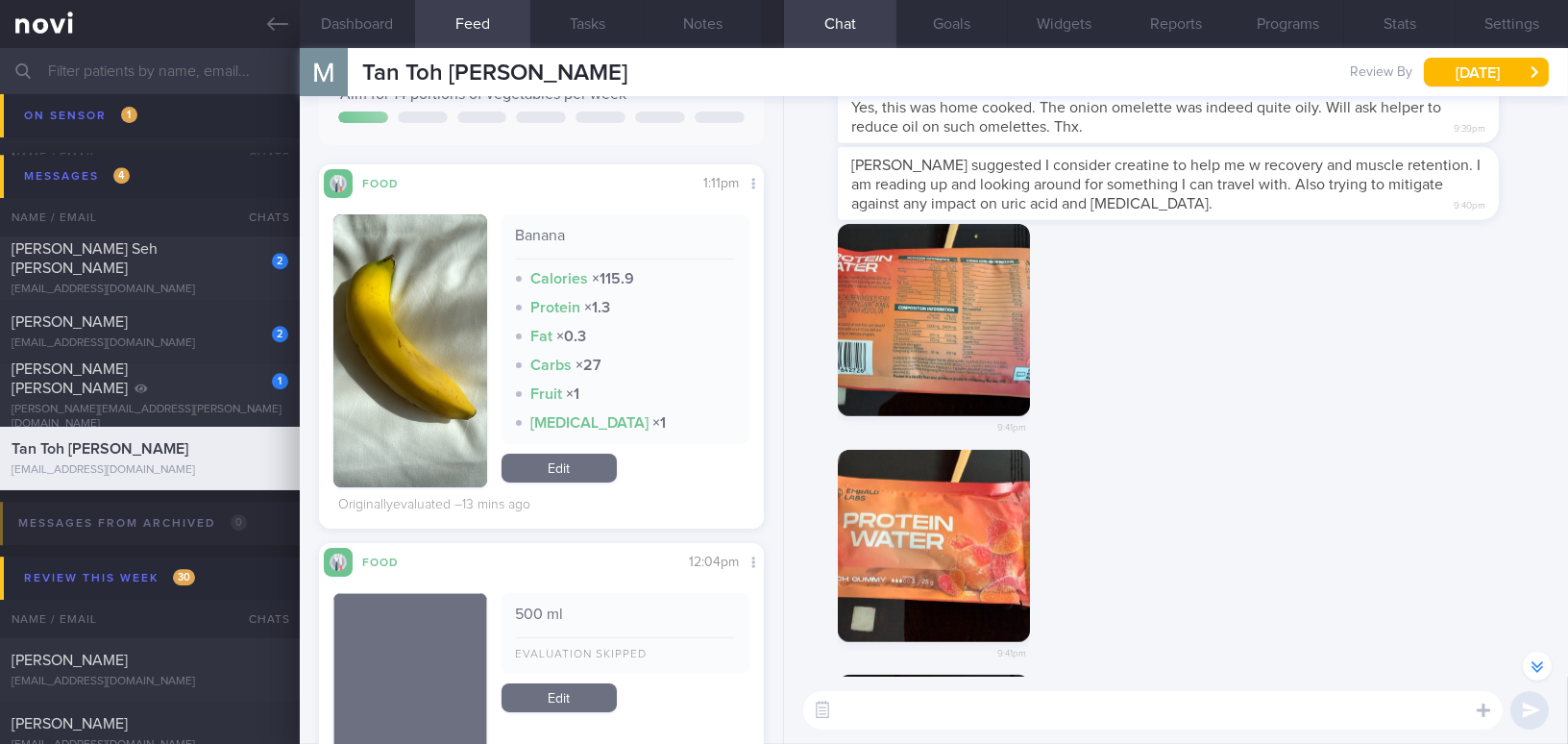
scroll to position [-325, 0]
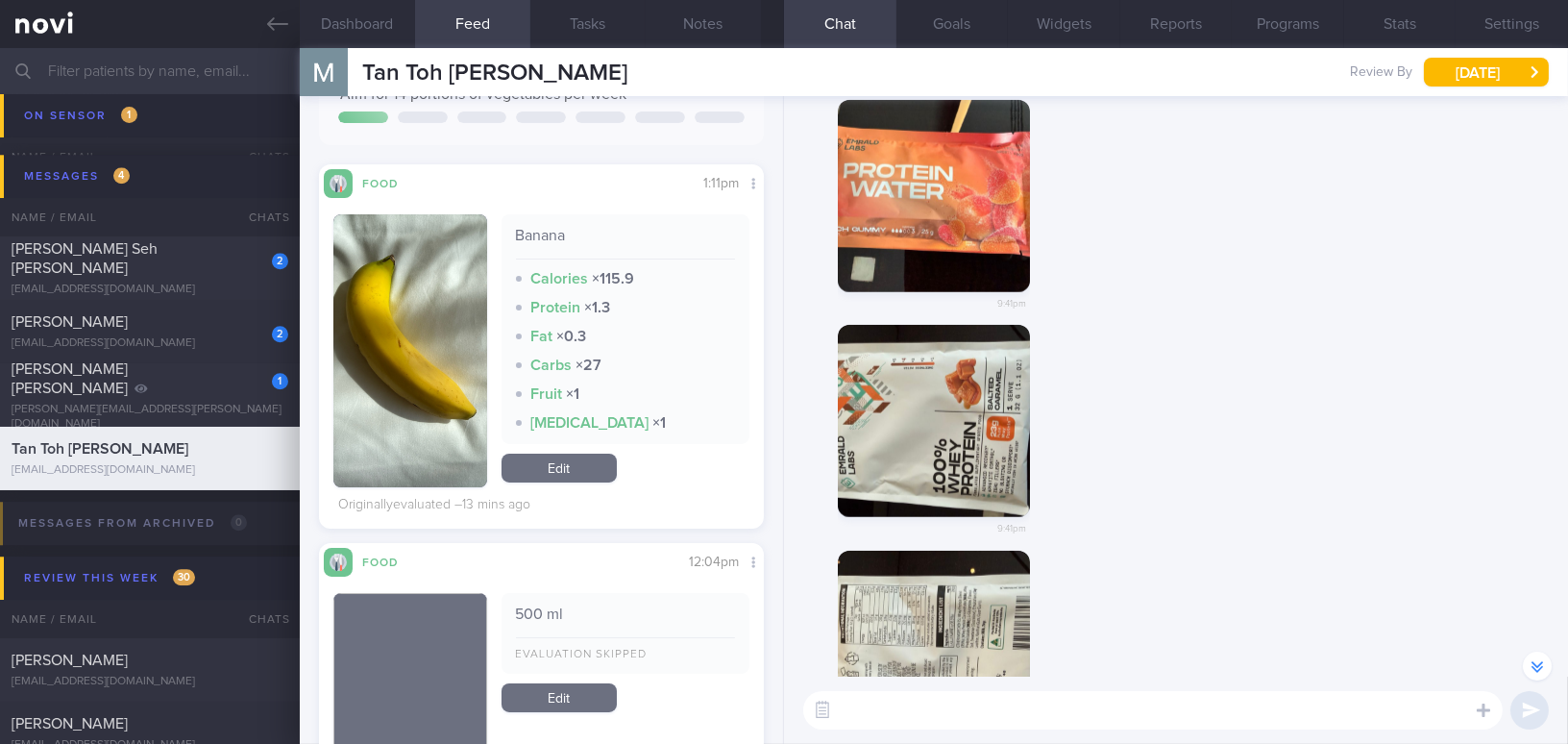
click at [955, 449] on button "button" at bounding box center [933, 421] width 192 height 192
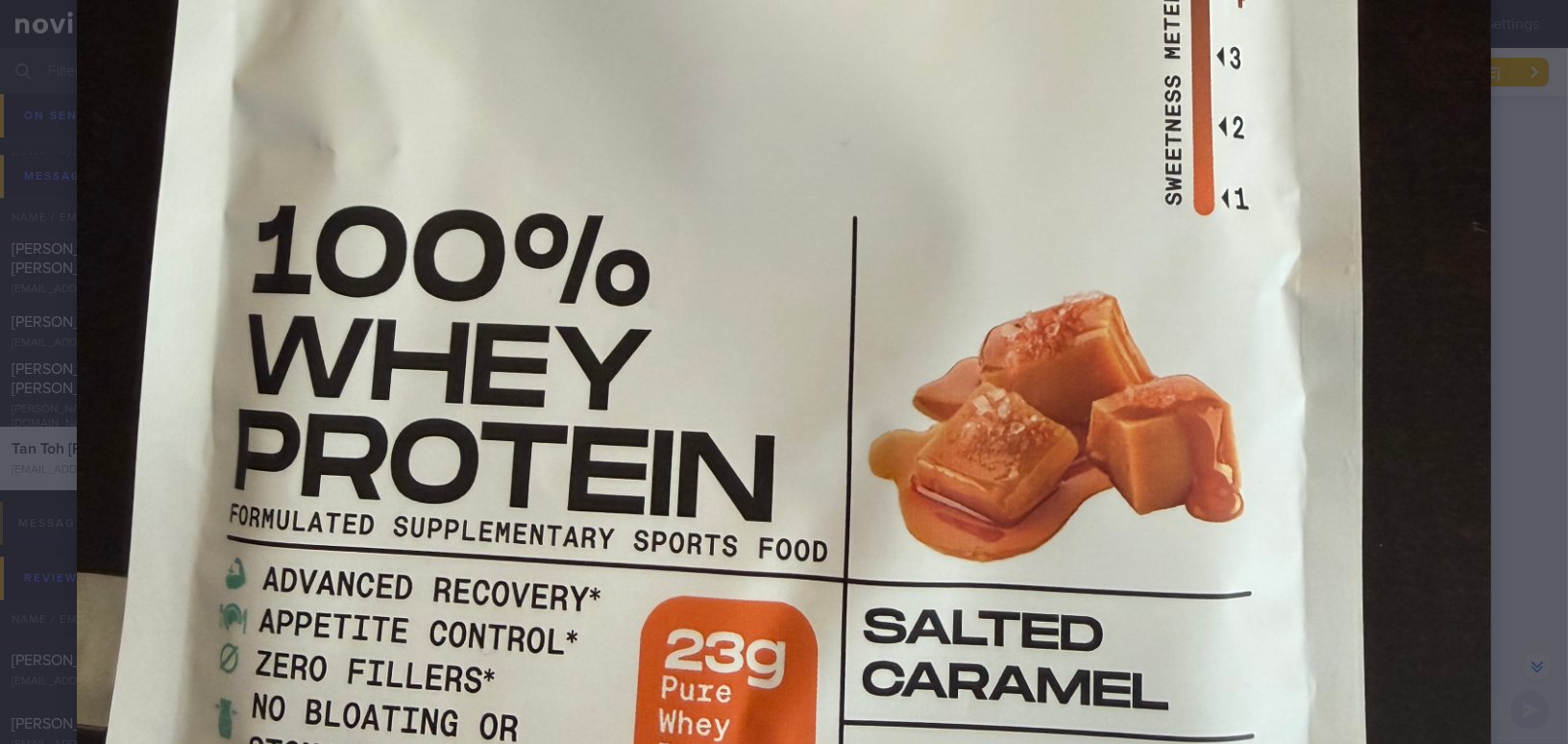
scroll to position [873, 0]
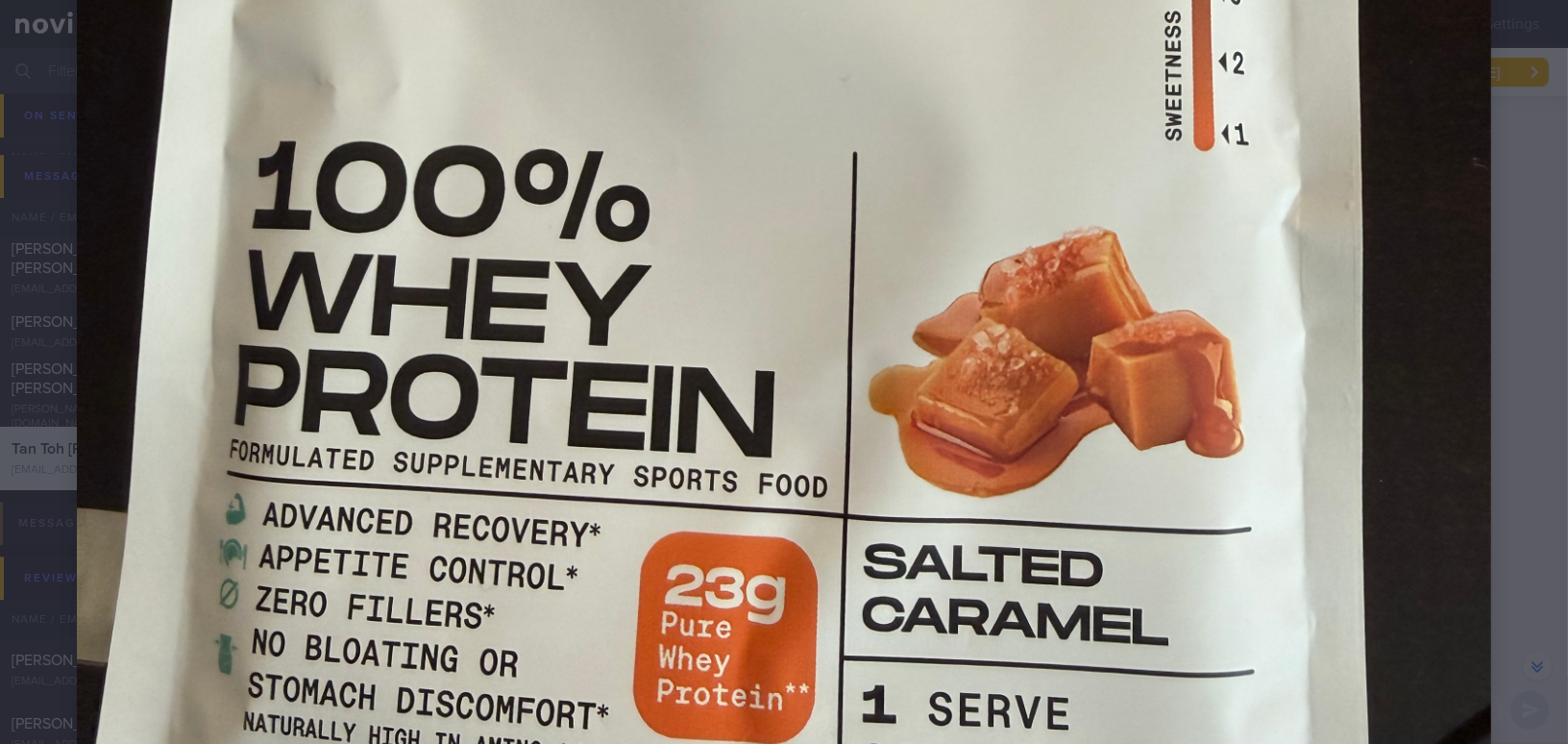
click at [1036, 201] on img at bounding box center [784, 147] width 1414 height 1886
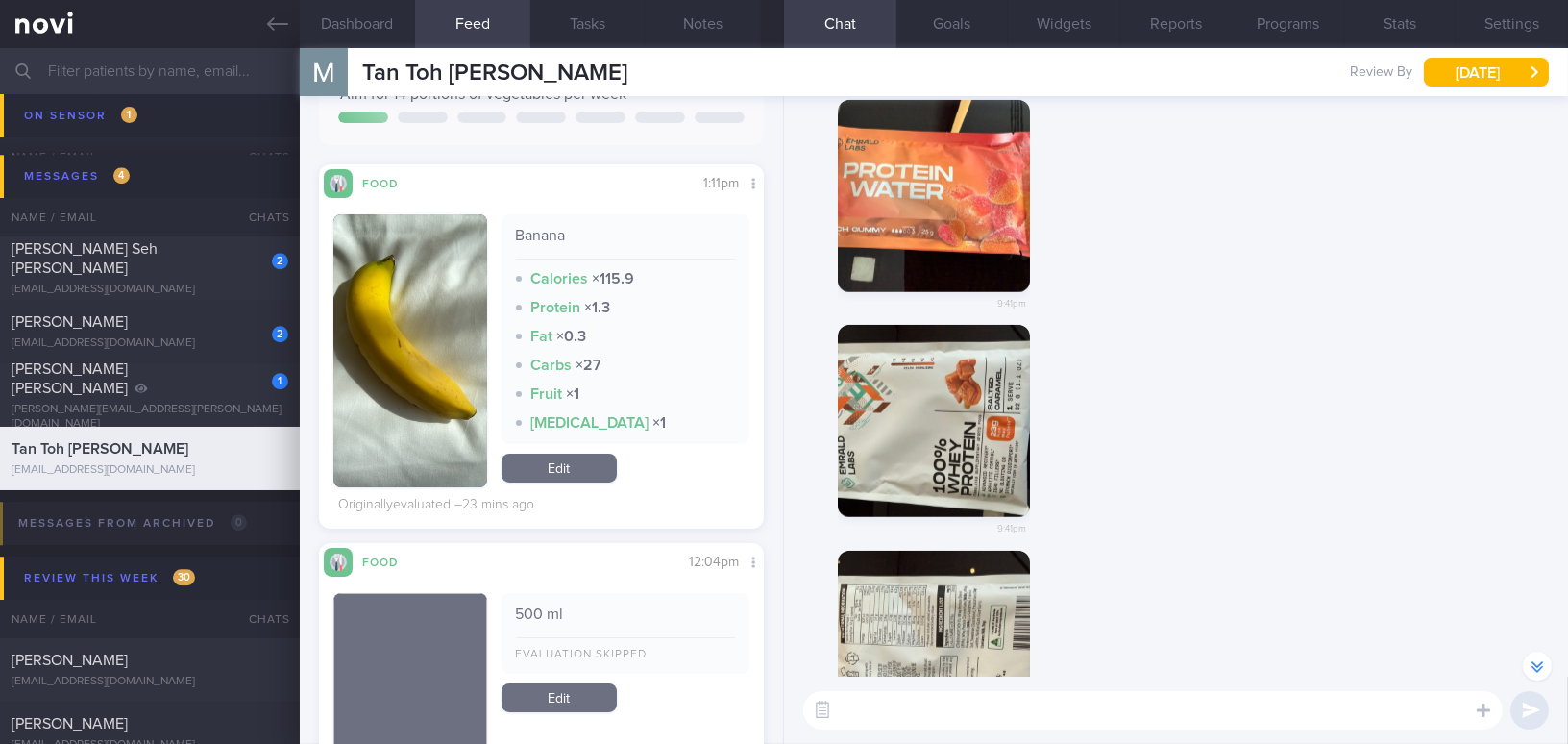
click at [173, 74] on input "text" at bounding box center [784, 71] width 1568 height 46
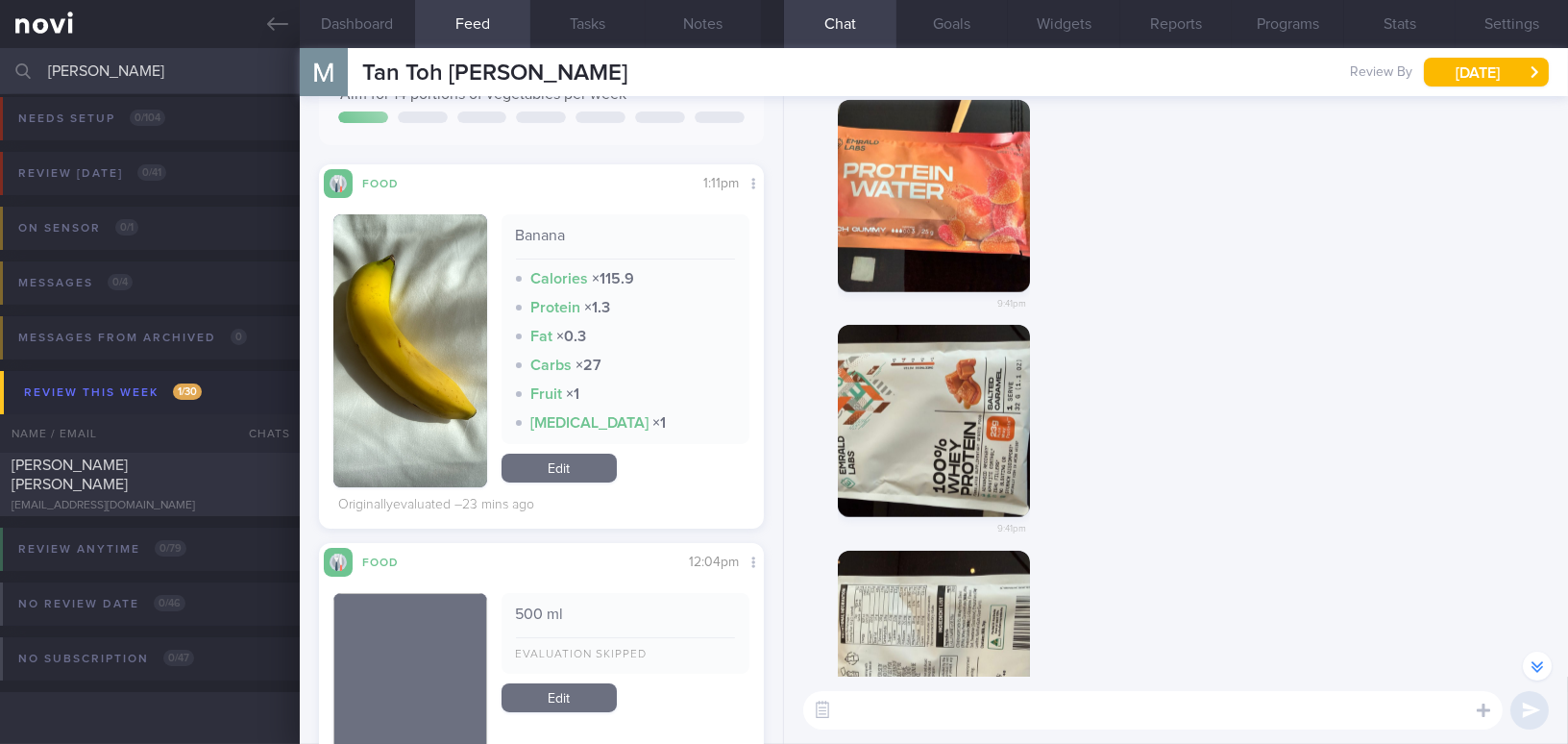
scroll to position [8, 0]
type input "[PERSON_NAME]"
click at [164, 481] on div "[PERSON_NAME] [PERSON_NAME]" at bounding box center [147, 476] width 272 height 38
type input "convert from LIP; allergic to raw seafood/seafood with shell e.g. prawn"
select select "9"
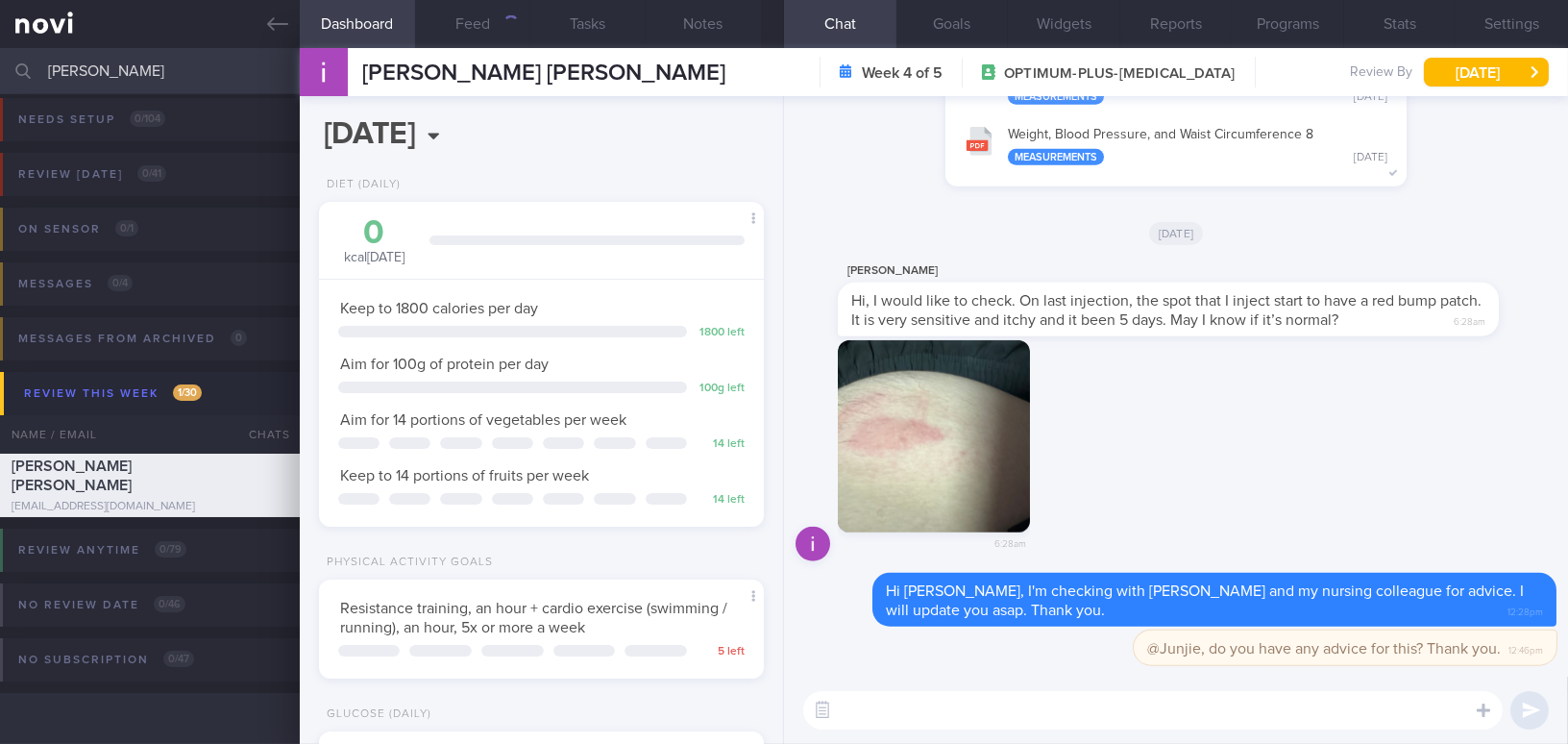
scroll to position [203, 405]
click at [1036, 707] on textarea at bounding box center [1153, 710] width 700 height 38
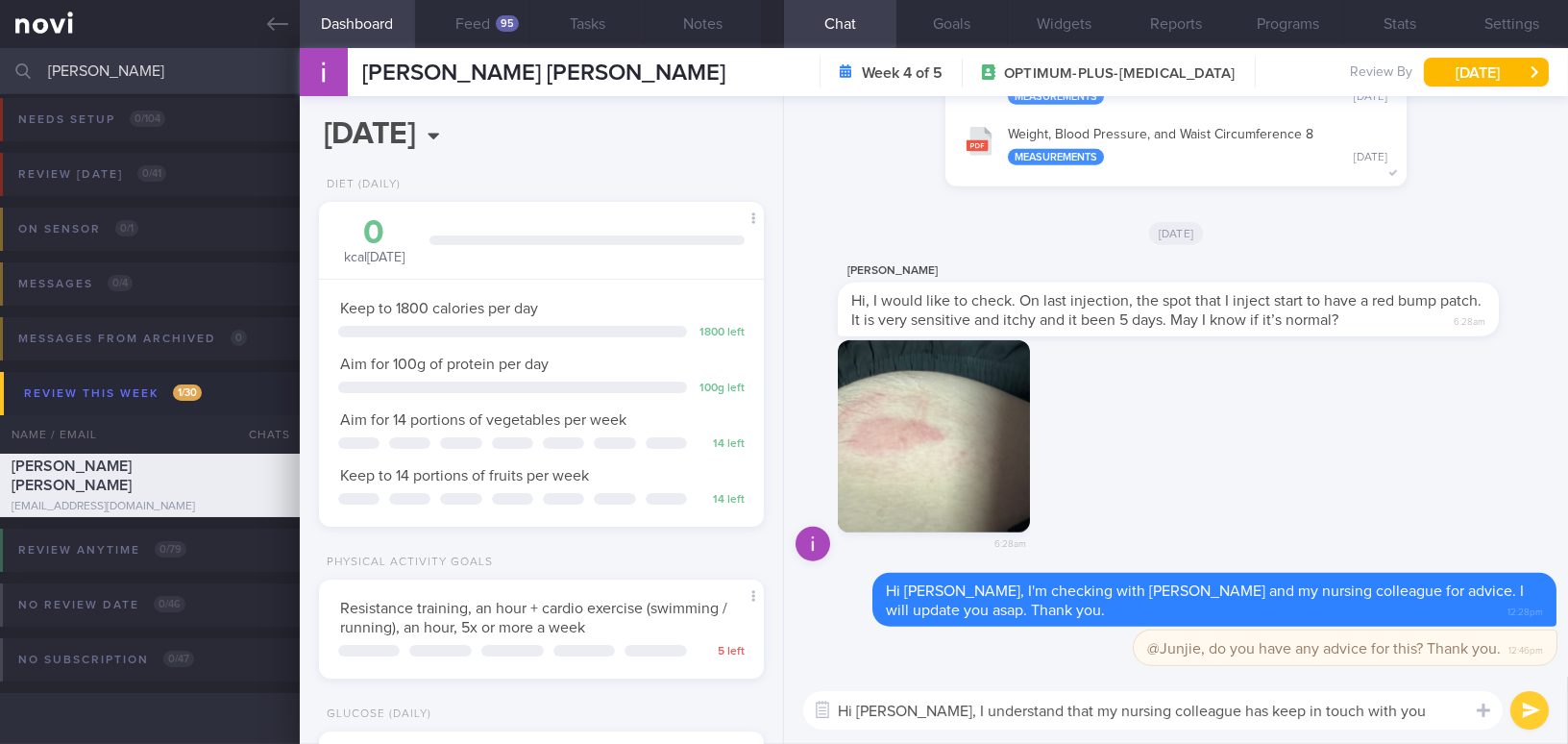
drag, startPoint x: 1185, startPoint y: 715, endPoint x: 1275, endPoint y: 712, distance: 90.0
click at [1275, 712] on textarea "Hi Ivan, I understand that my nursing colleague has keep in touch with you thro…" at bounding box center [1153, 710] width 700 height 38
click at [1402, 714] on textarea "Hi Ivan, I understand that my nursing colleague has in touch with you through" at bounding box center [1153, 710] width 700 height 38
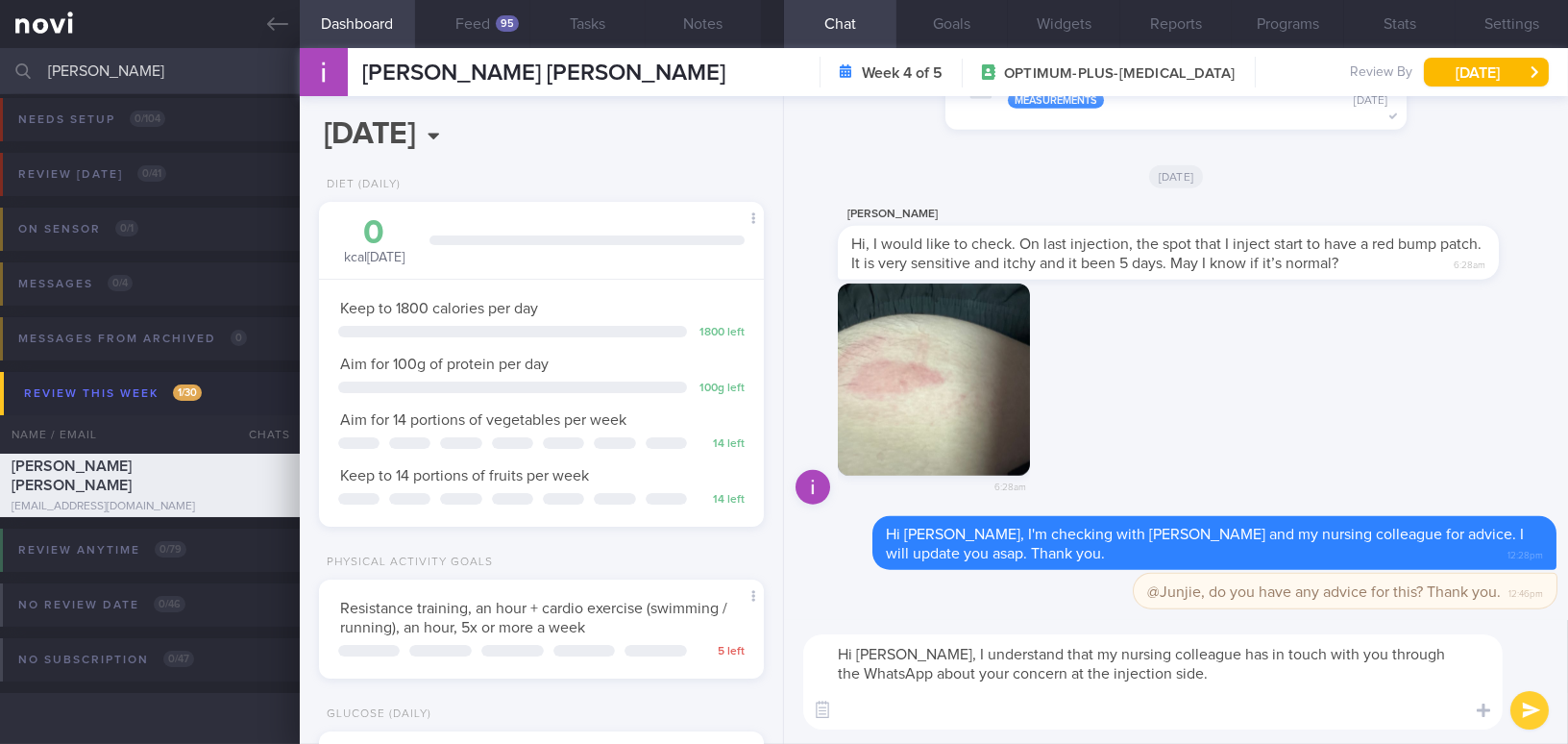
scroll to position [0, 0]
drag, startPoint x: 891, startPoint y: 649, endPoint x: 1244, endPoint y: 719, distance: 359.9
click at [1244, 719] on textarea "Hi Ivan, I understand that my nursing colleague has in touch with you through t…" at bounding box center [1153, 682] width 700 height 95
click at [952, 692] on textarea "Hi Ivan, I understand that my nursing colleague has in touch with you through t…" at bounding box center [1153, 682] width 700 height 95
drag, startPoint x: 889, startPoint y: 654, endPoint x: 1256, endPoint y: 718, distance: 372.5
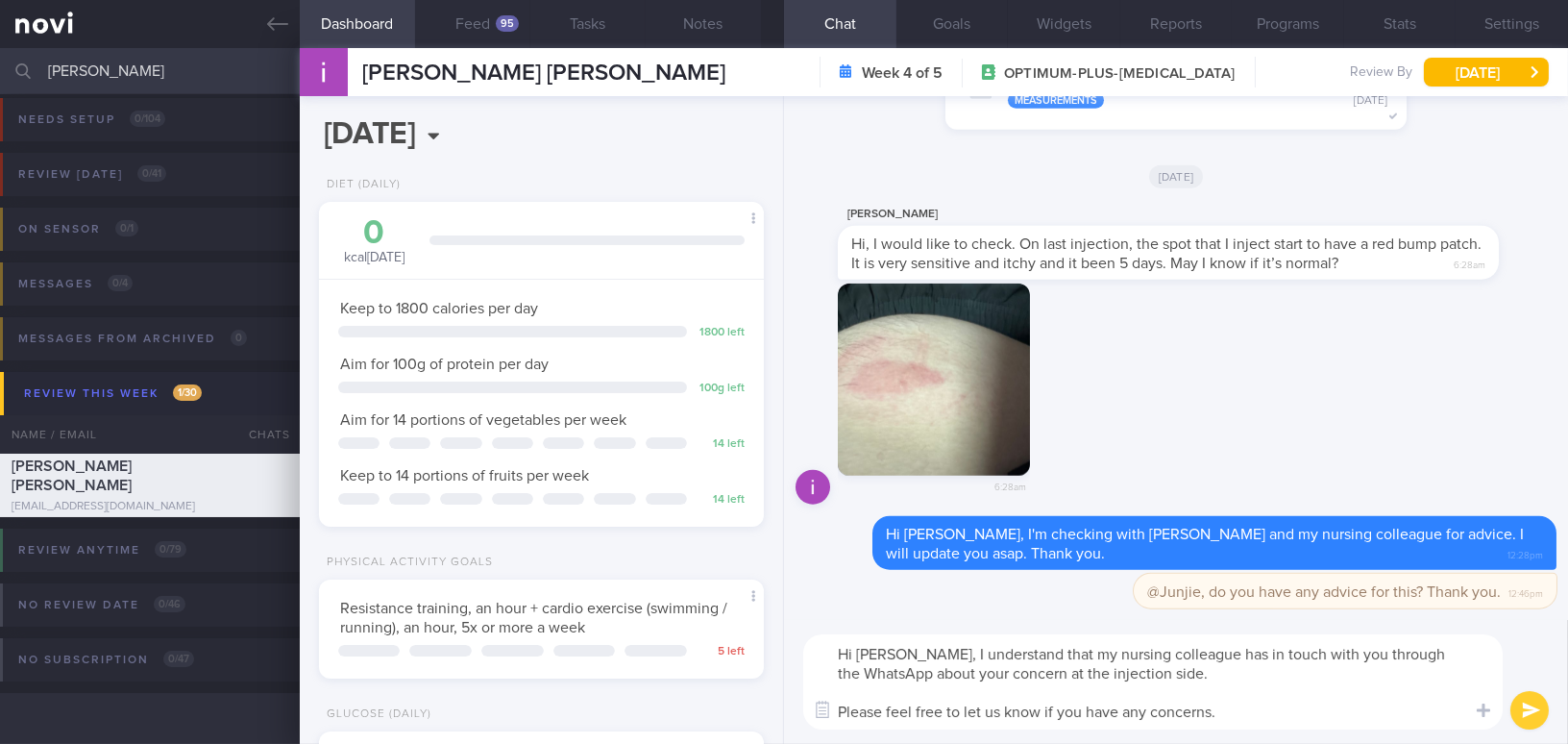
click at [1256, 718] on textarea "Hi Ivan, I understand that my nursing colleague has in touch with you through t…" at bounding box center [1153, 682] width 700 height 95
click at [924, 666] on textarea "Hi Ivan, I understand that my nursing colleague has in touch with you through t…" at bounding box center [1153, 682] width 700 height 95
drag, startPoint x: 890, startPoint y: 648, endPoint x: 1271, endPoint y: 725, distance: 388.7
click at [1271, 725] on textarea "Hi Ivan, I understand that my nursing colleague has in touch with you through t…" at bounding box center [1153, 682] width 700 height 95
paste textarea "been in touch with you via WhatsApp regarding your concern about the injection …"
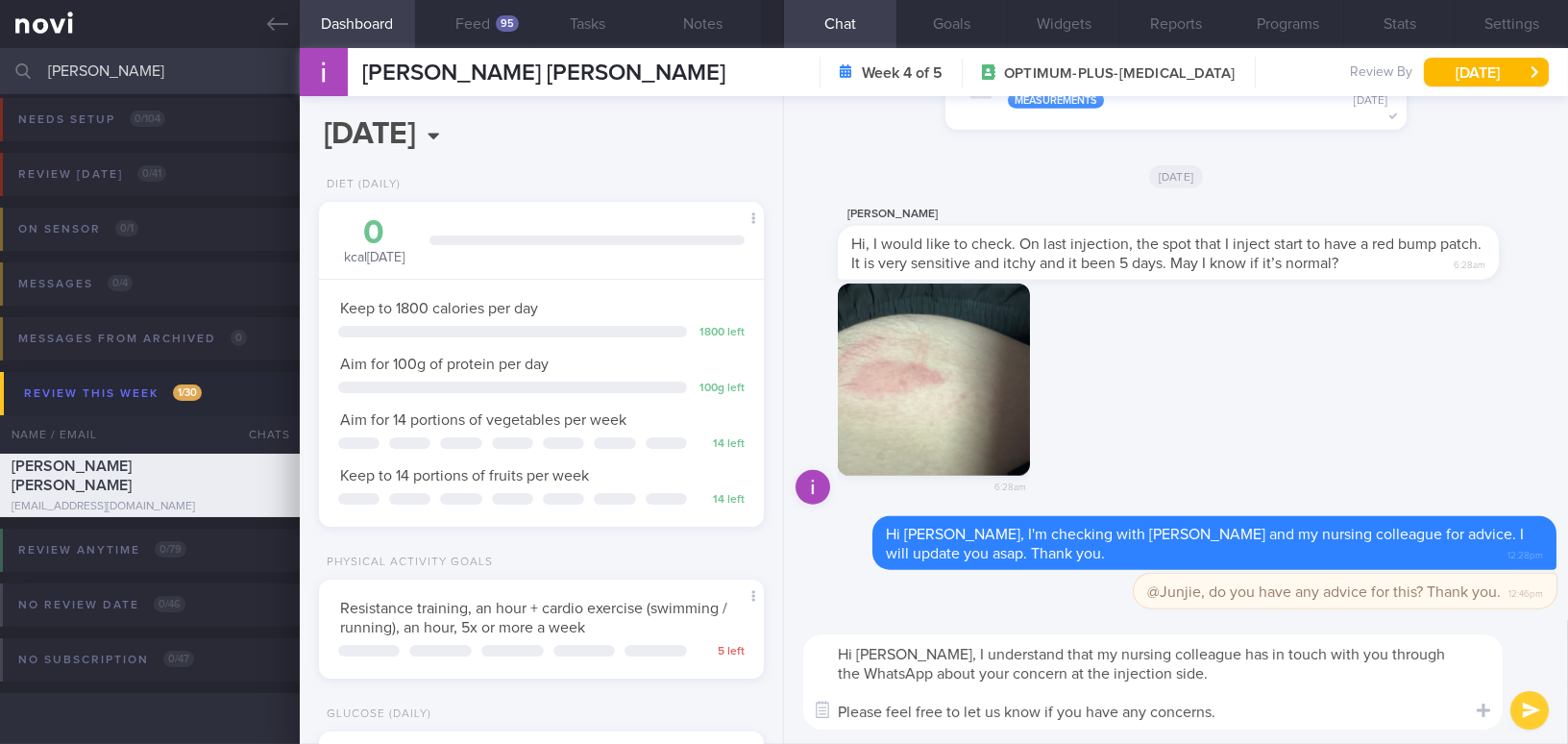
type textarea "Hi [PERSON_NAME], I understand that my nursing colleague has been in touch with…"
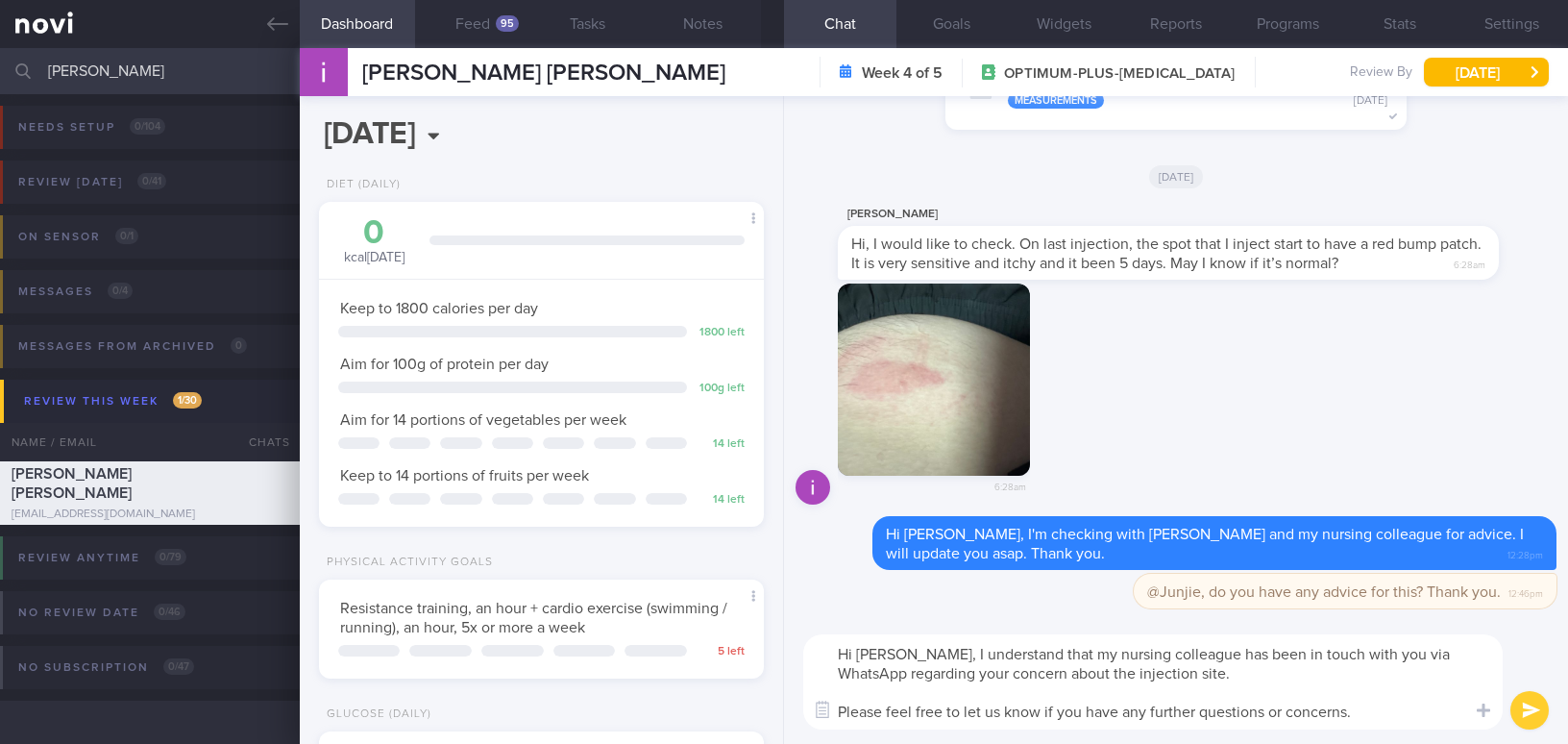
select select "9"
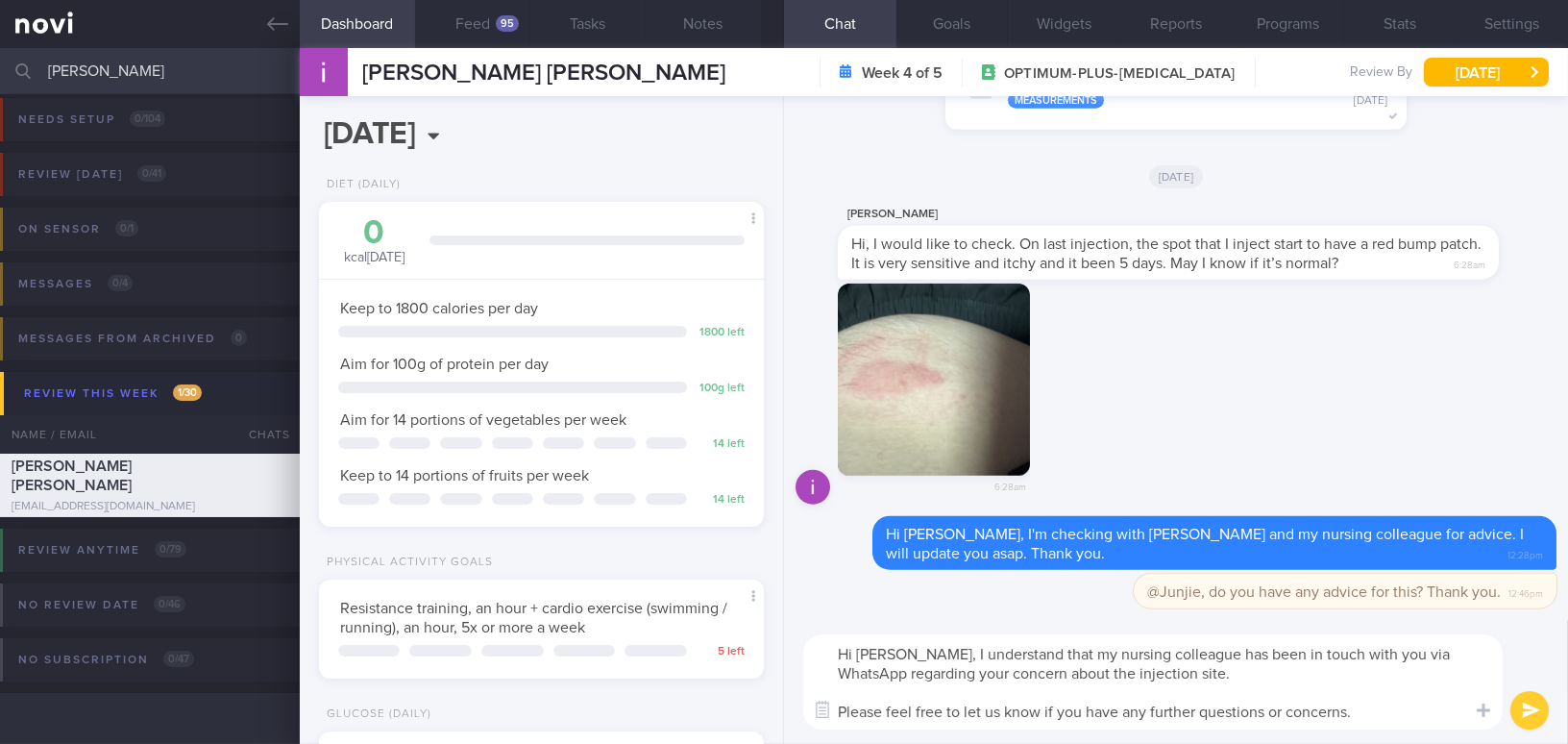
click at [851, 710] on textarea "Hi [PERSON_NAME], I understand that my nursing colleague has been in touch with…" at bounding box center [1153, 682] width 700 height 95
drag, startPoint x: 840, startPoint y: 714, endPoint x: 1346, endPoint y: 746, distance: 507.0
click at [1346, 743] on html "You are offline! Some functionality will be unavailable Patients New Users Coac…" at bounding box center [784, 372] width 1568 height 744
click at [1010, 720] on textarea "Hi [PERSON_NAME], I understand that my nursing colleague has been in touch with…" at bounding box center [1153, 682] width 700 height 95
click at [998, 714] on textarea "Hi [PERSON_NAME], I understand that my nursing colleague has been in touch with…" at bounding box center [1153, 682] width 700 height 95
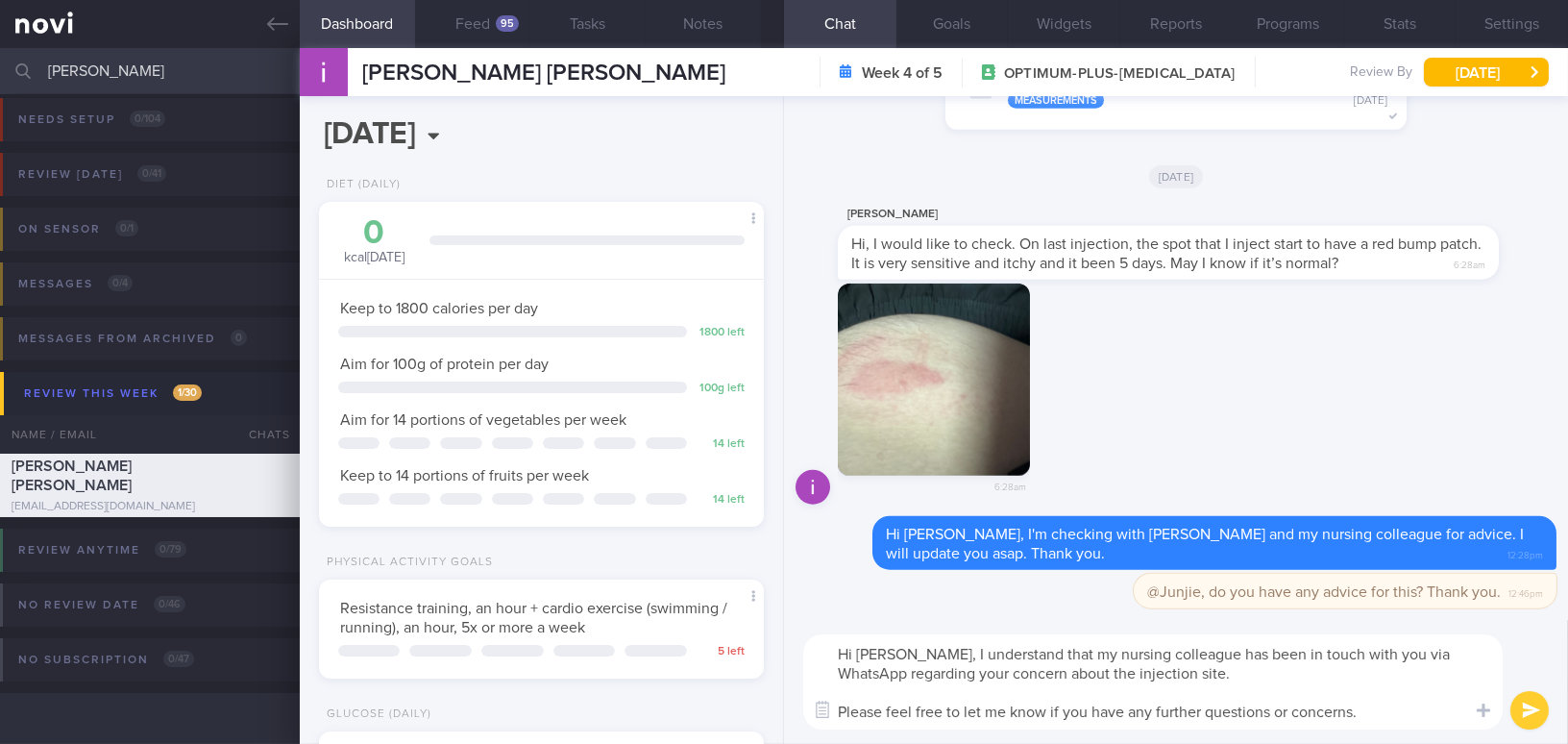
click at [1398, 723] on textarea "Hi [PERSON_NAME], I understand that my nursing colleague has been in touch with…" at bounding box center [1153, 682] width 700 height 95
type textarea "Hi [PERSON_NAME], I understand that my nursing colleague has been in touch with…"
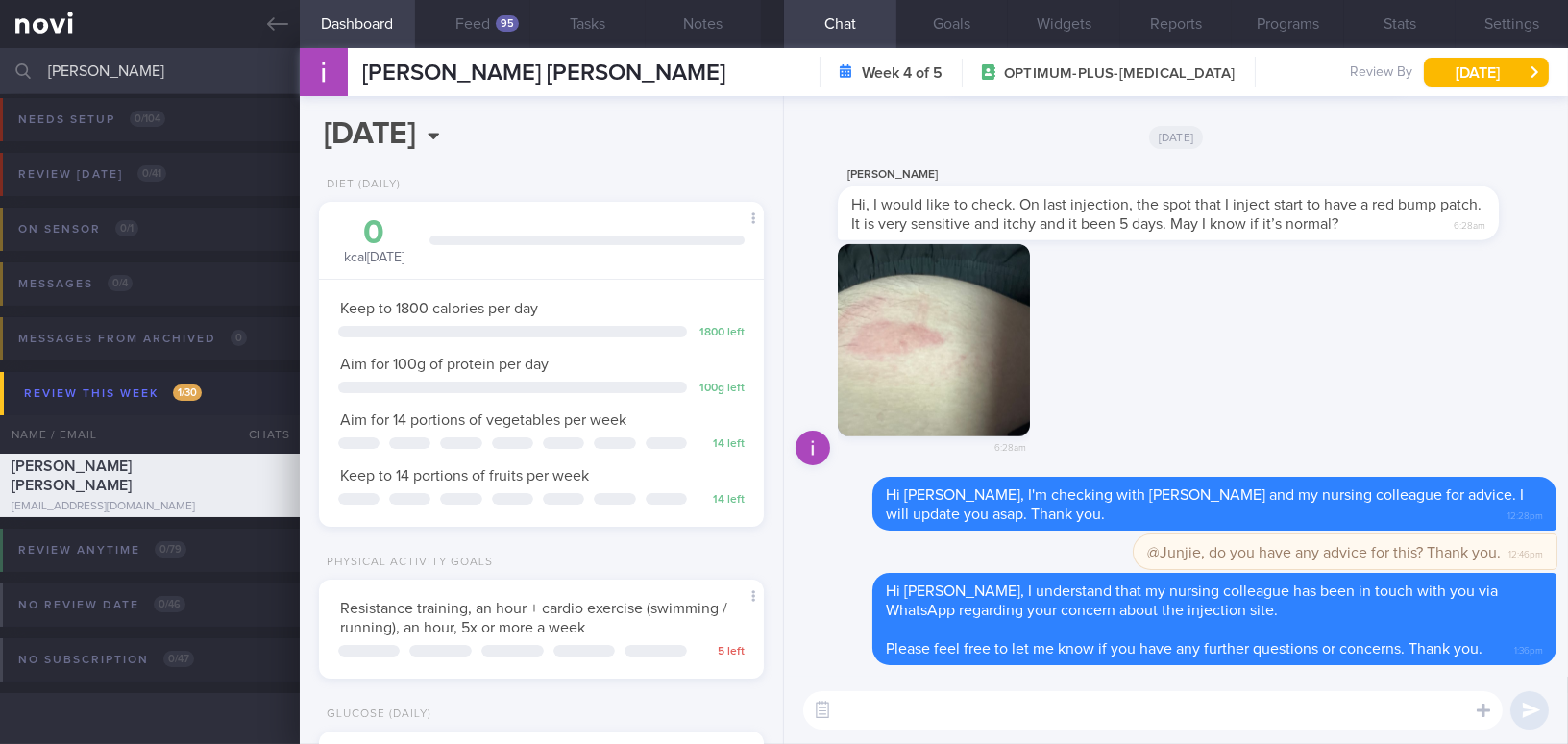
drag, startPoint x: 185, startPoint y: 72, endPoint x: 20, endPoint y: 73, distance: 165.0
click at [20, 73] on div "[PERSON_NAME] Assigned patients Assigned patients All active patients Archived …" at bounding box center [784, 71] width 1568 height 46
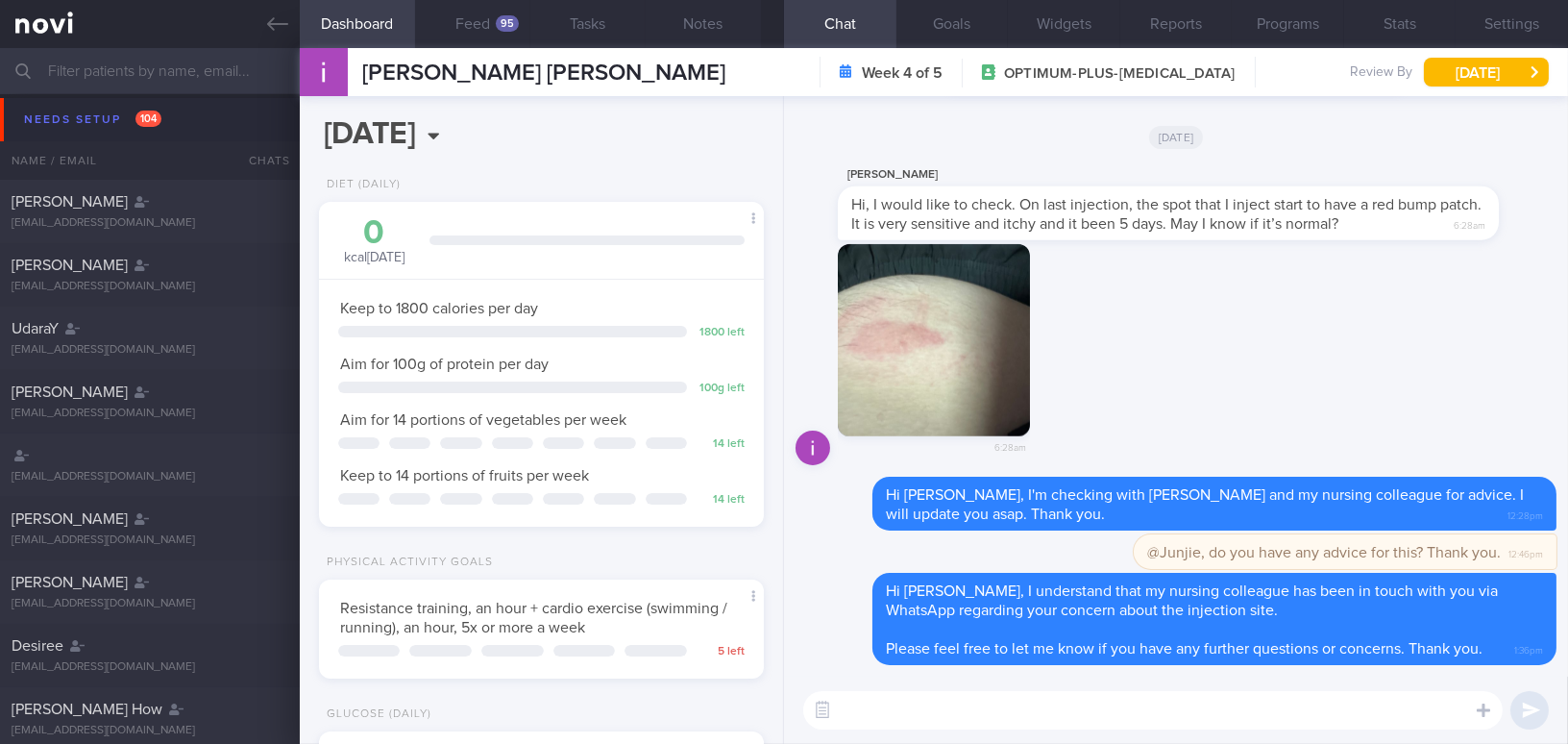
click at [213, 73] on input "text" at bounding box center [784, 71] width 1568 height 46
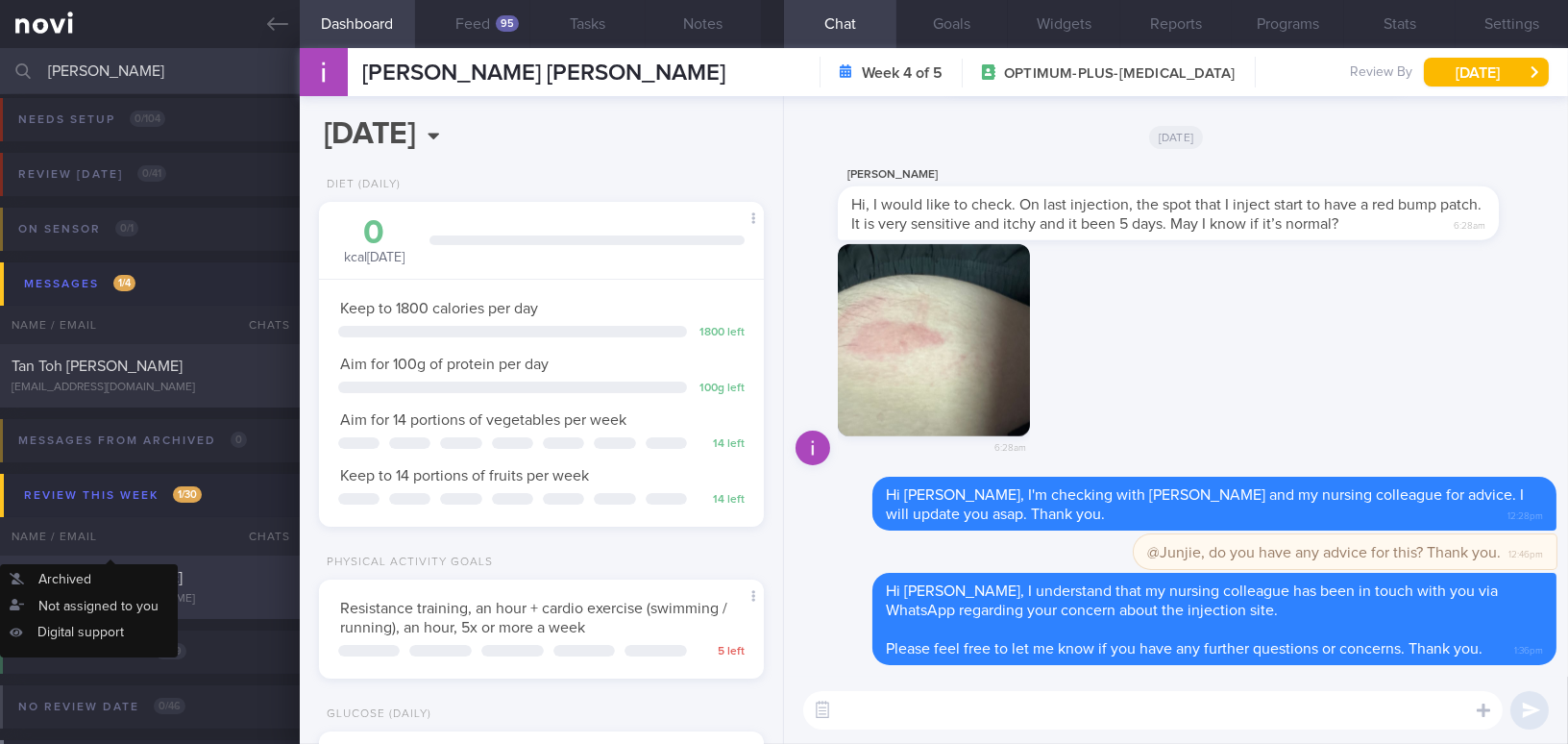
type input "[PERSON_NAME]"
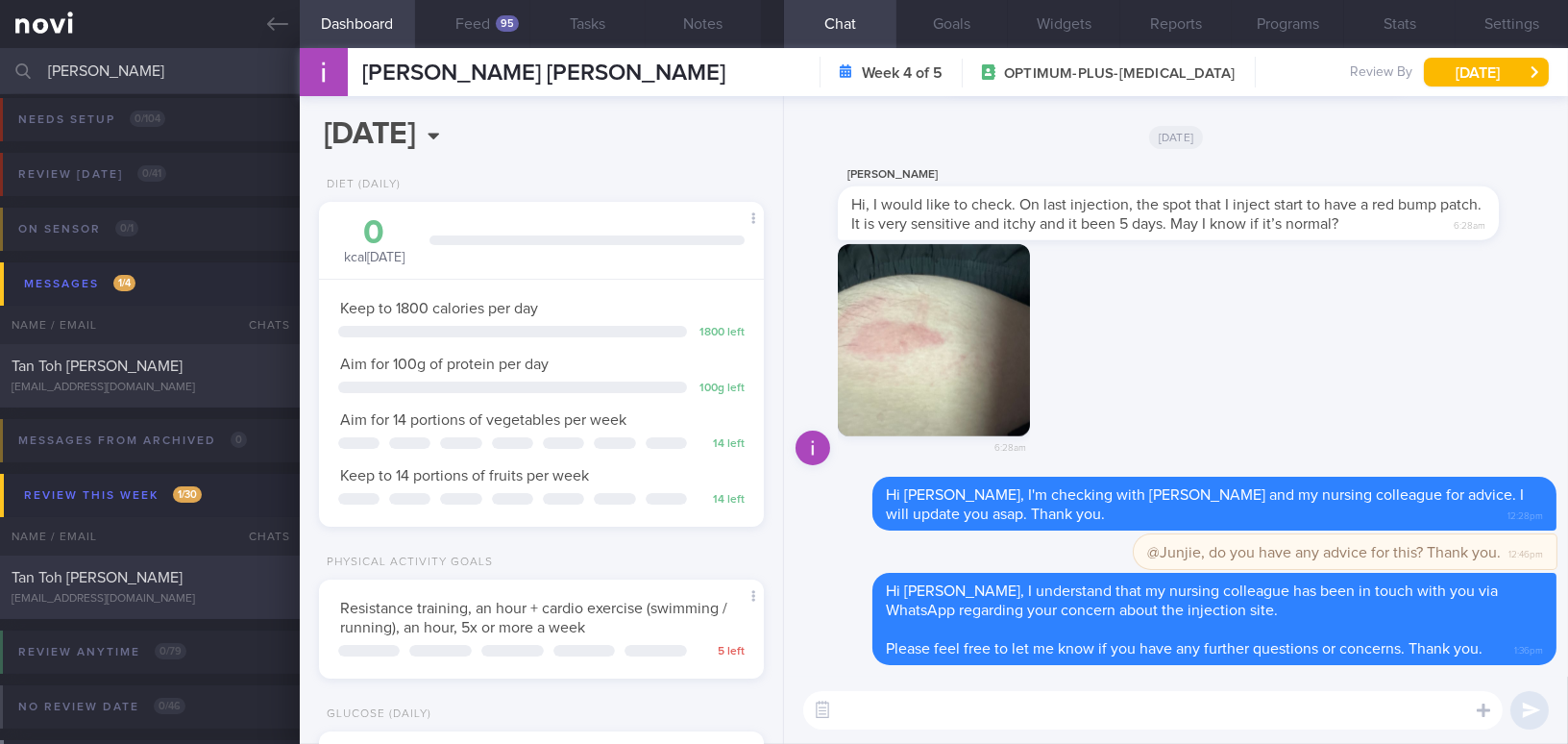
click at [136, 610] on div "Tan Toh [PERSON_NAME] [EMAIL_ADDRESS][DOMAIN_NAME] [DATE] [DATE] Injected Mounj…" at bounding box center [784, 587] width 1568 height 63
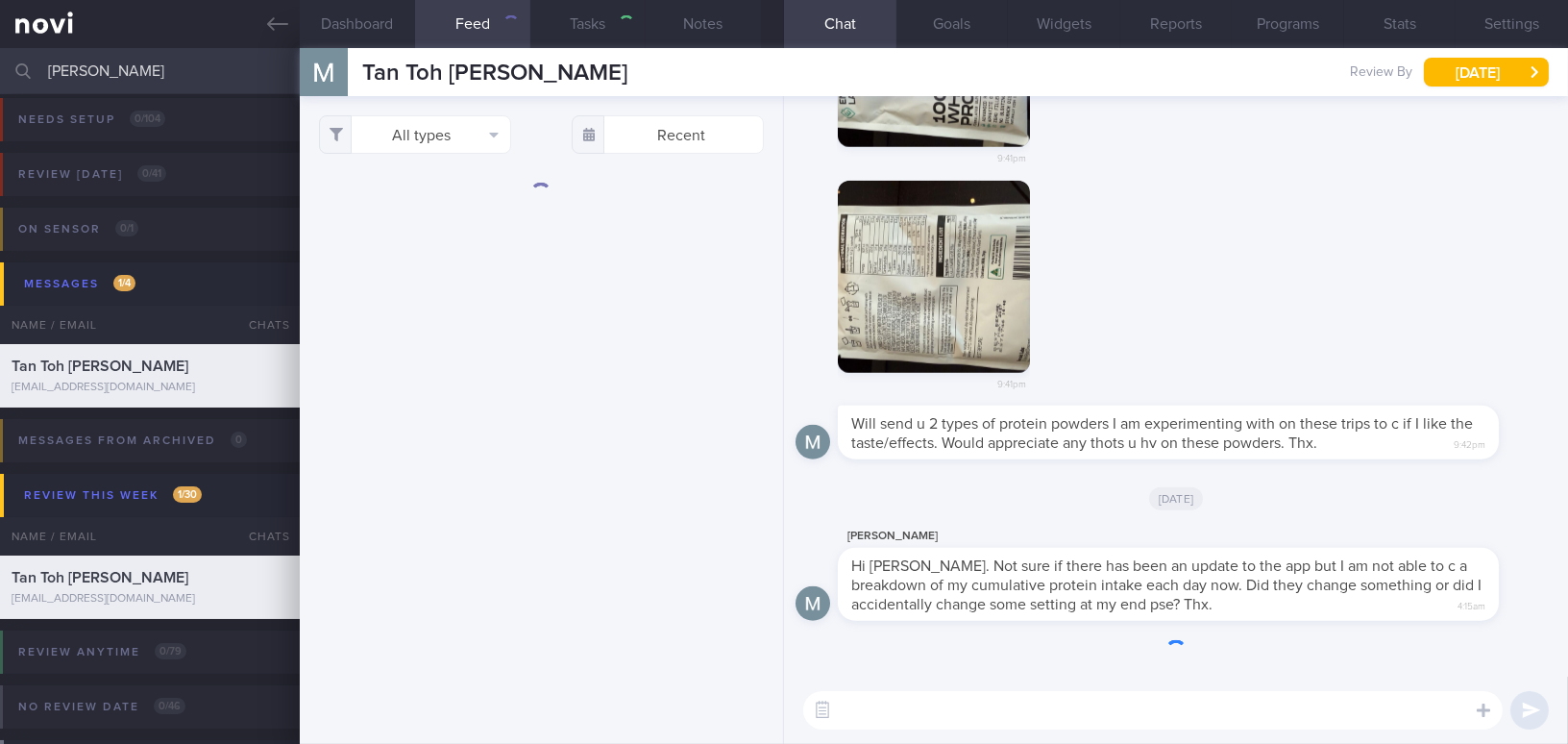
select select "8"
type input "Injected Mounjaro [DATE]"
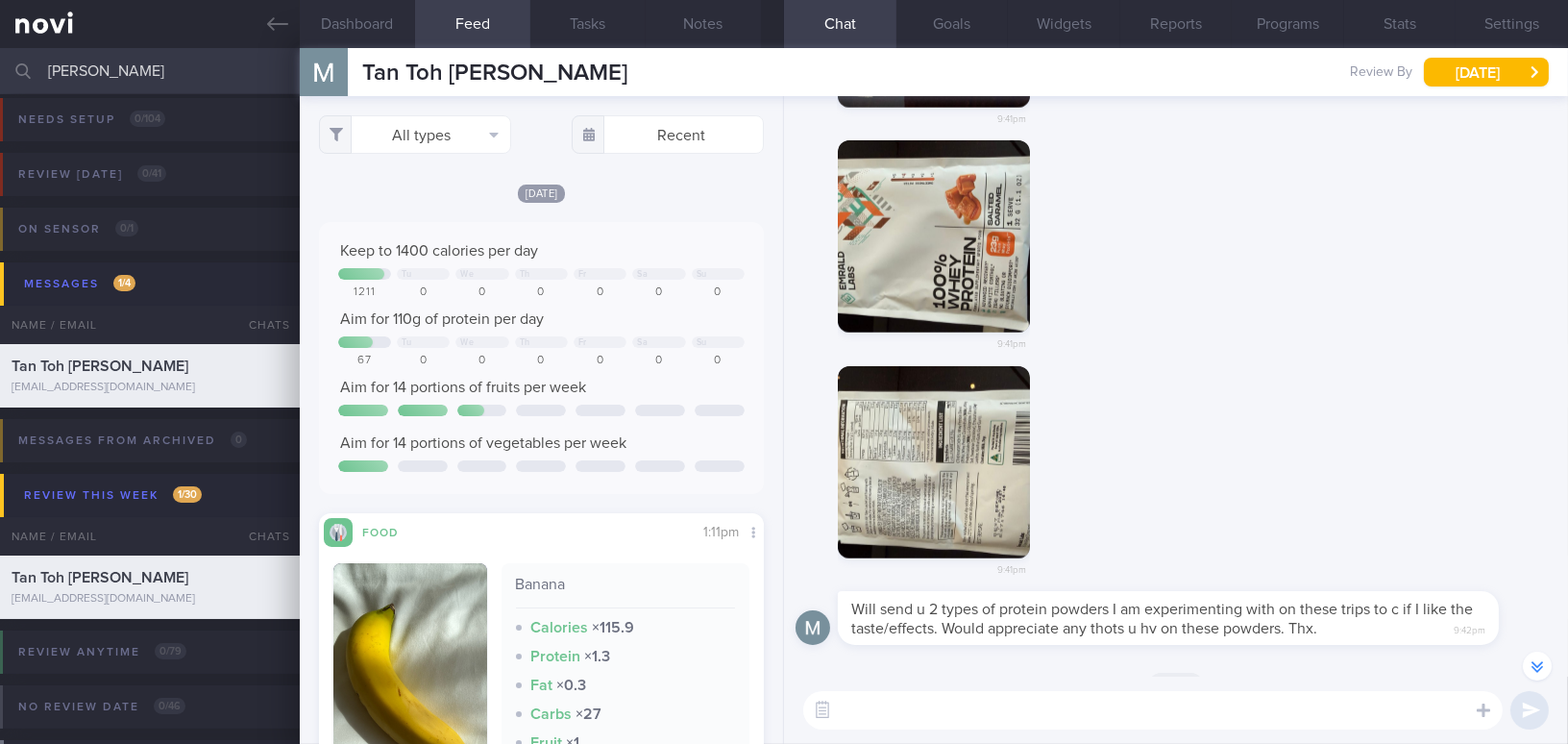
scroll to position [-260, 0]
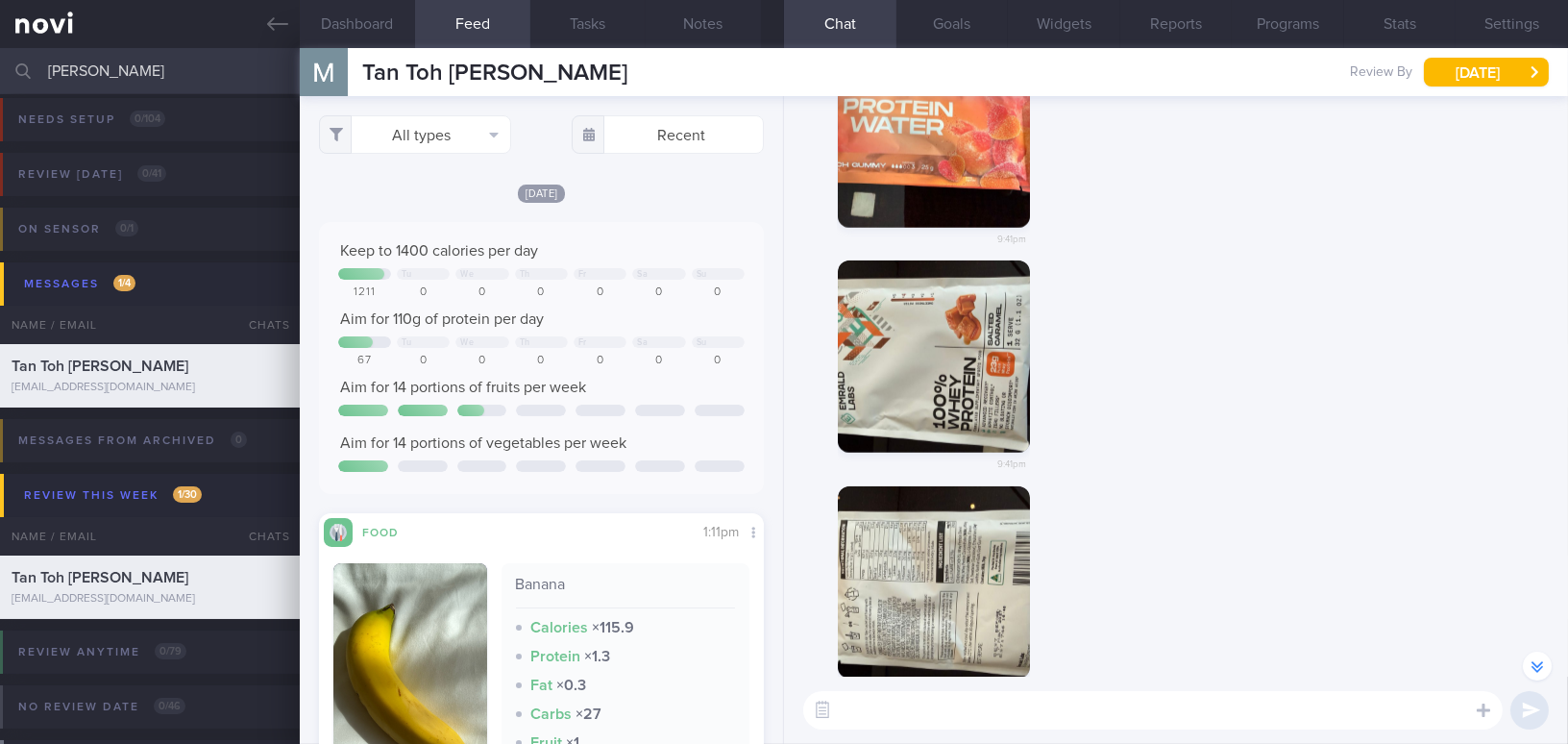
click at [923, 339] on button "button" at bounding box center [933, 357] width 192 height 192
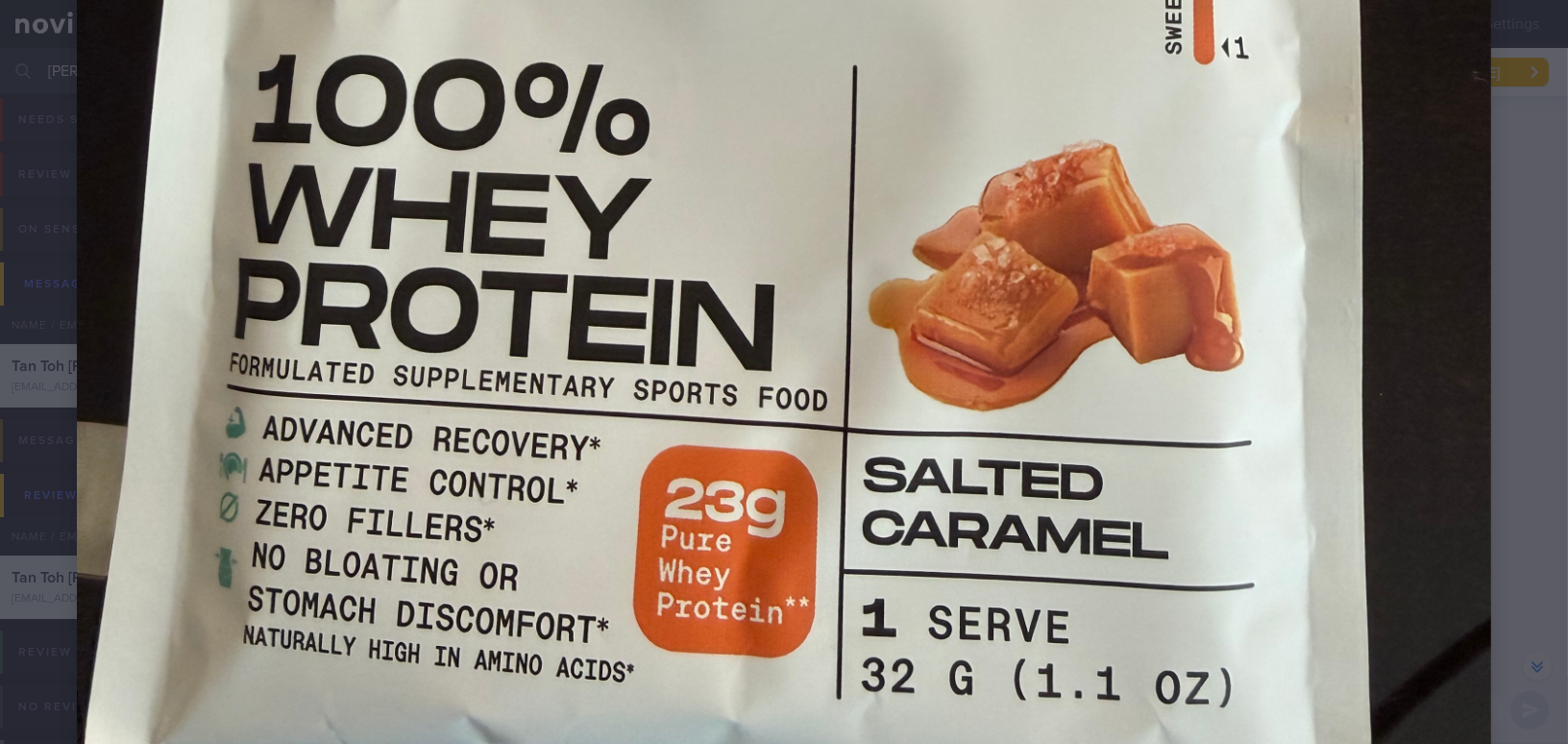
scroll to position [611, 0]
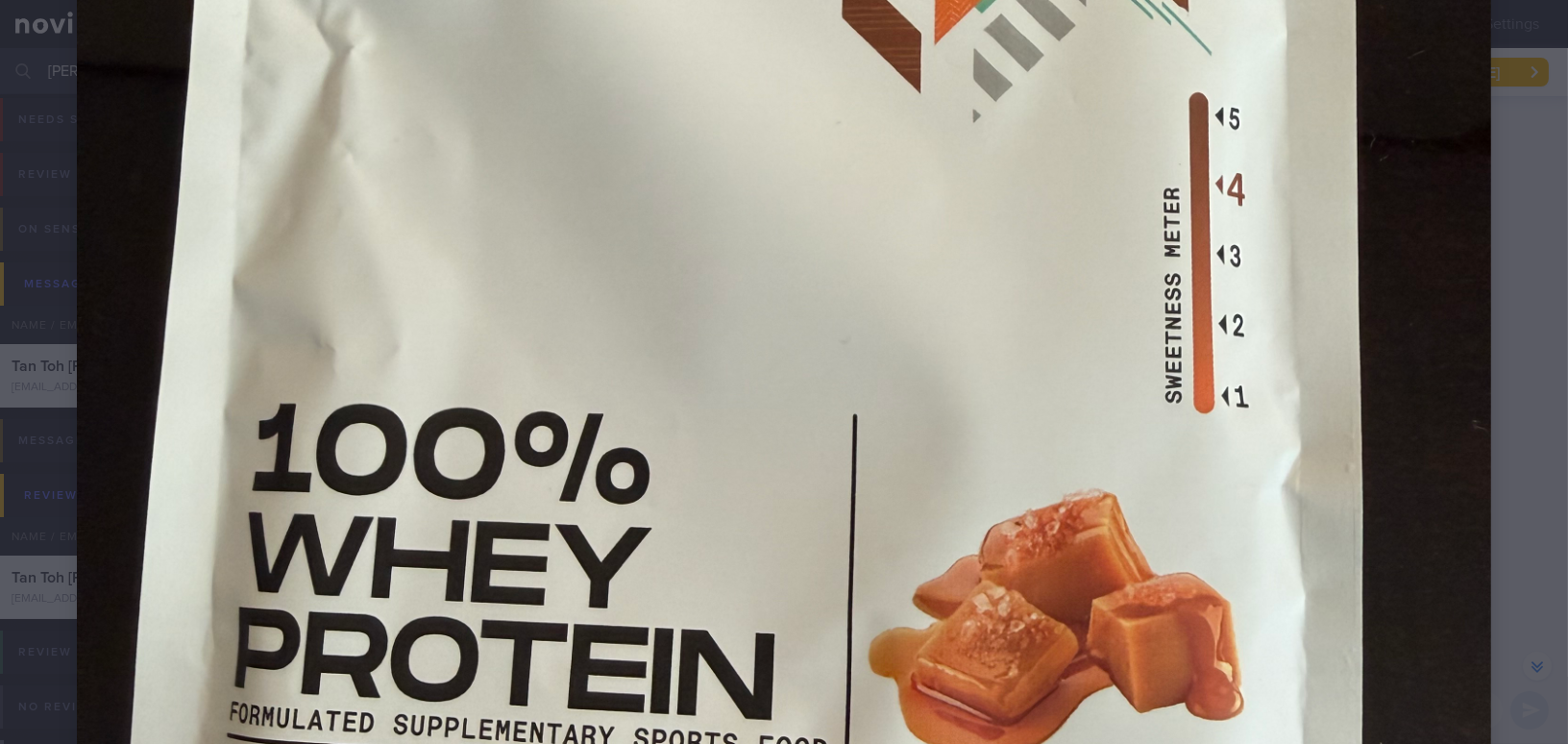
click at [1172, 303] on img at bounding box center [784, 409] width 1414 height 1886
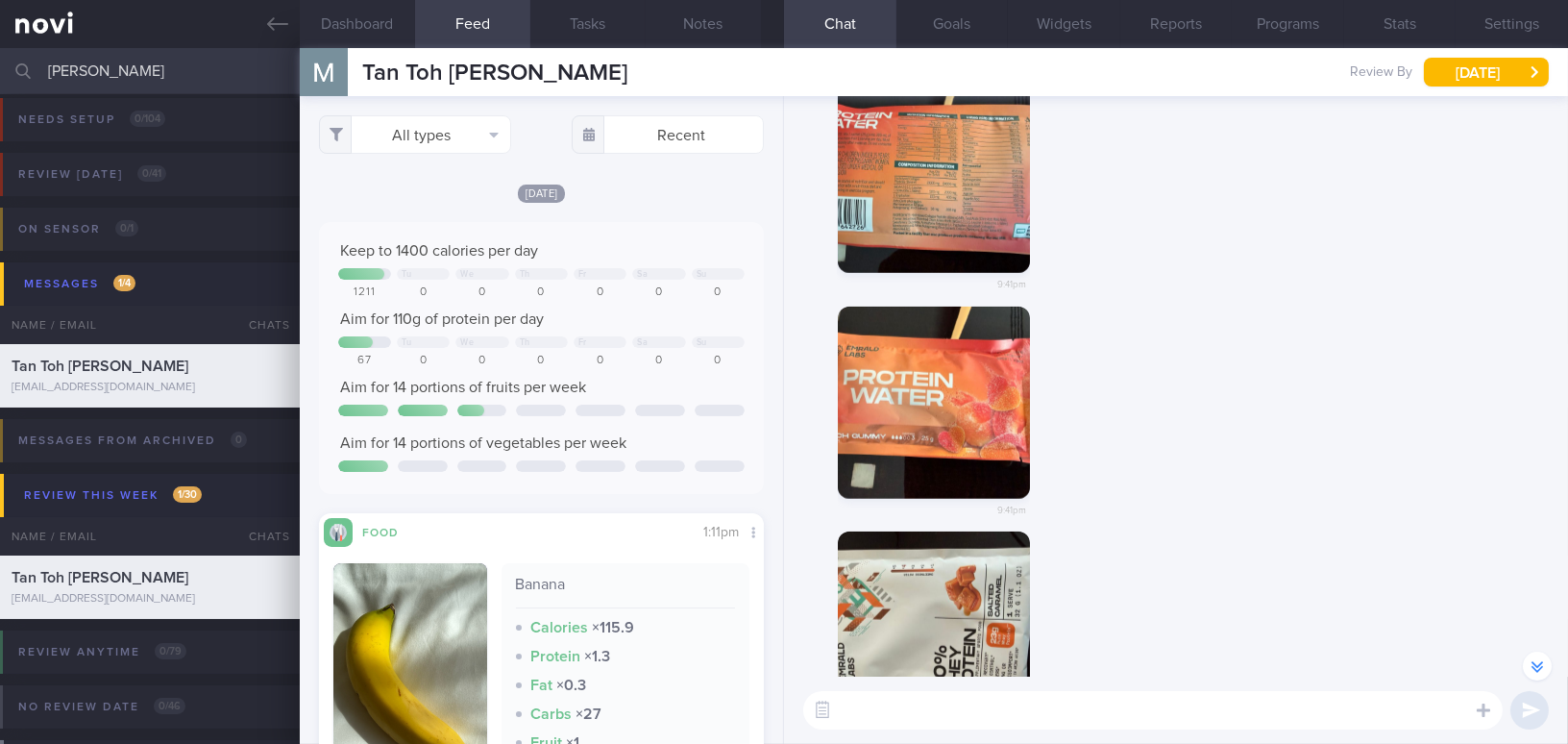
scroll to position [-611, 0]
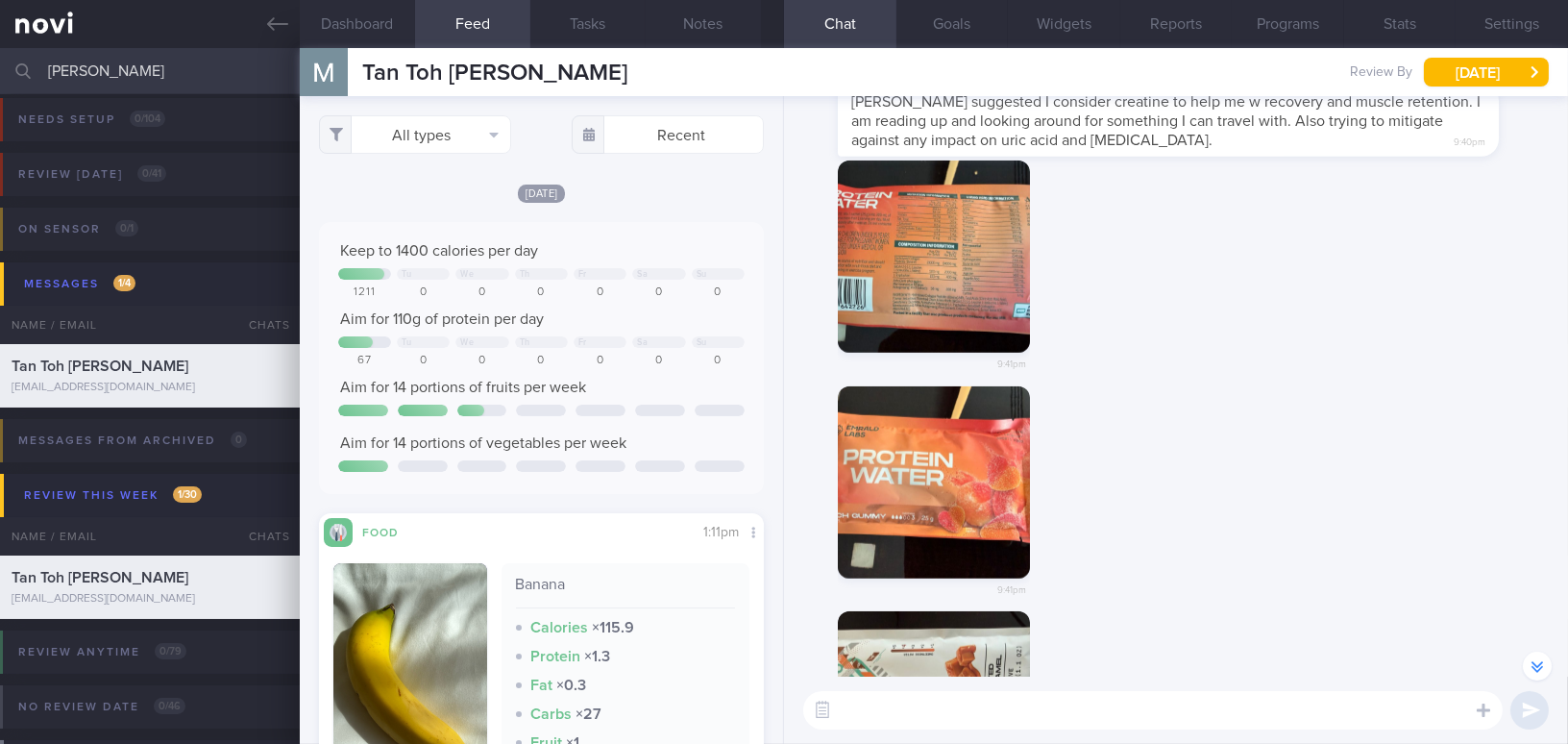
click at [1004, 488] on button "button" at bounding box center [933, 483] width 192 height 192
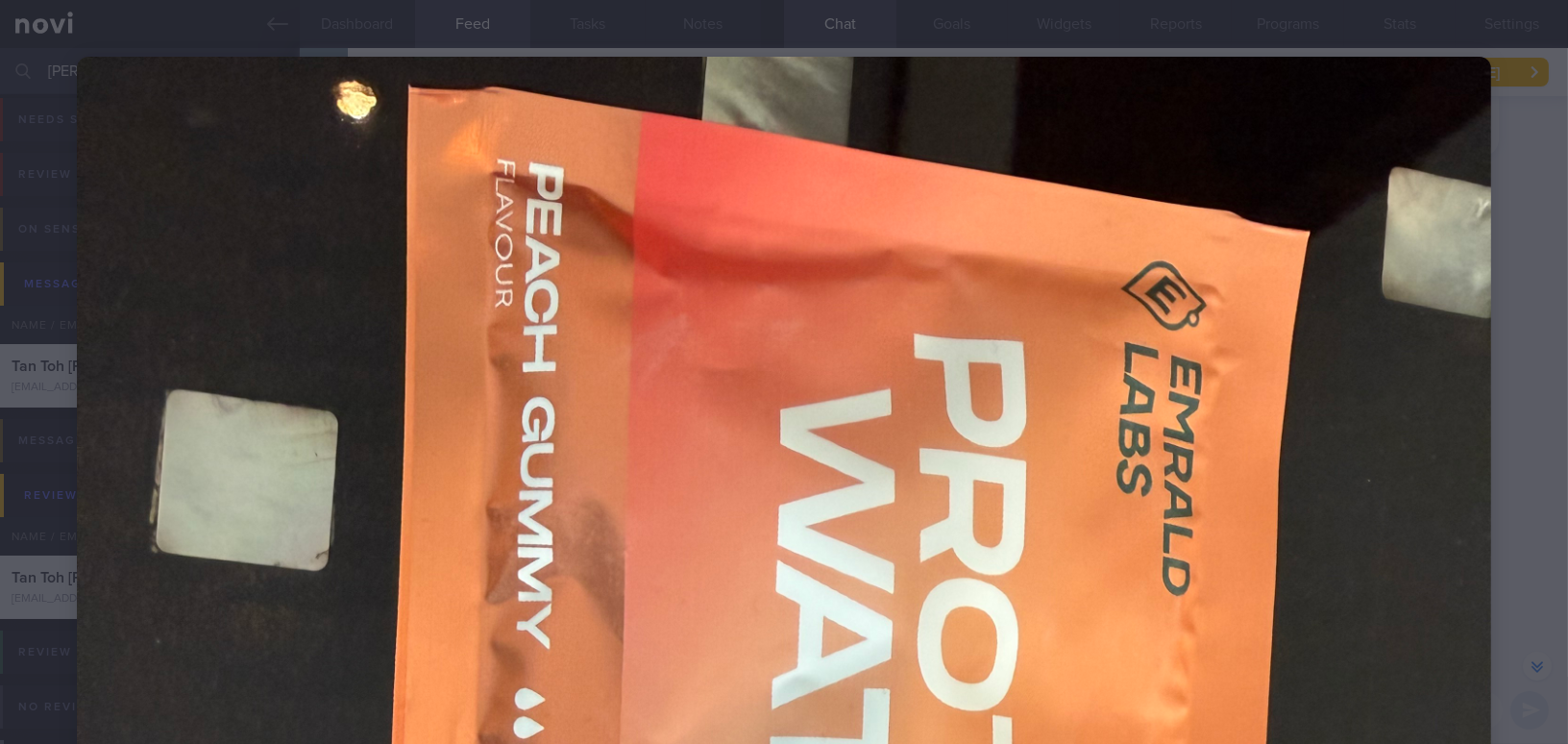
scroll to position [0, 0]
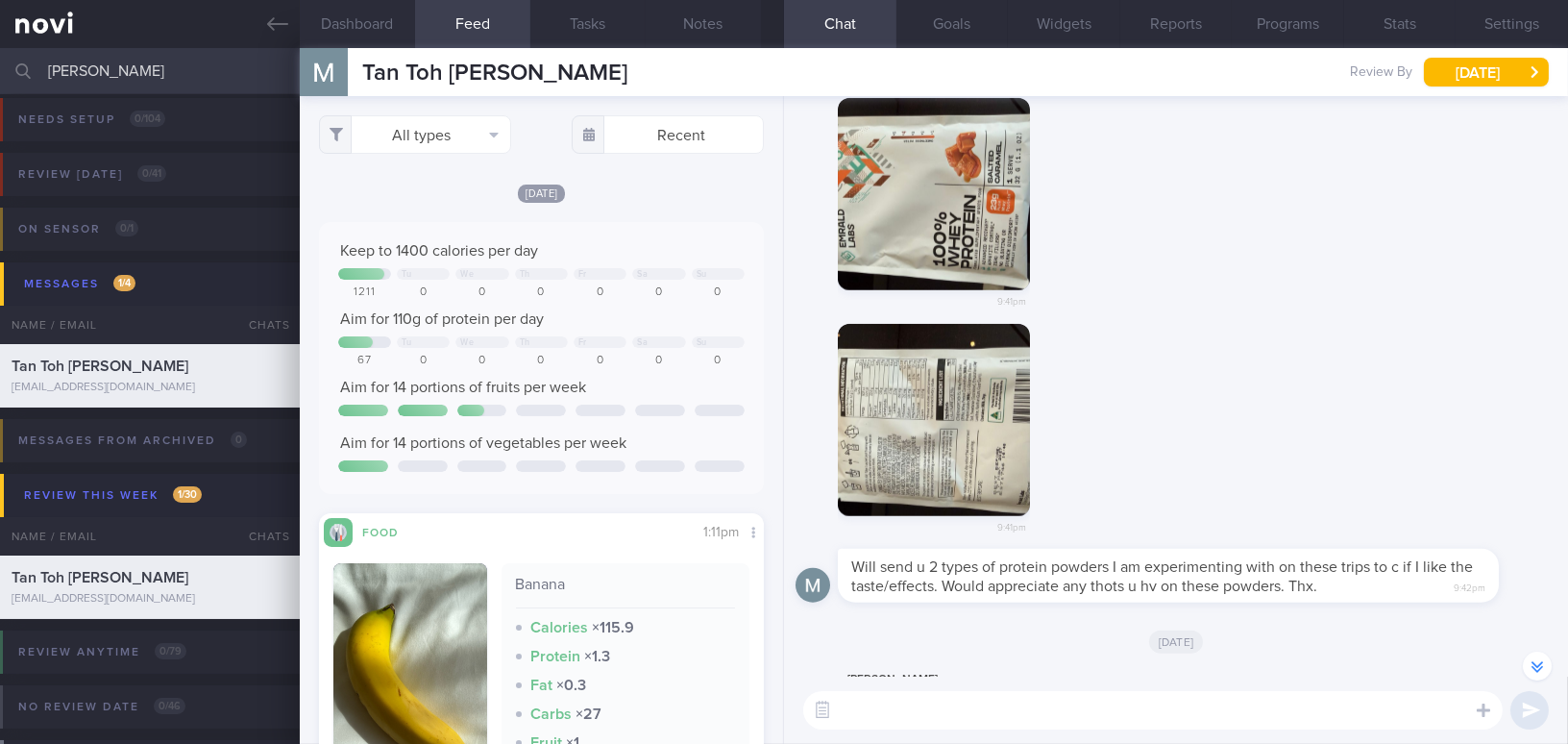
scroll to position [-87, 0]
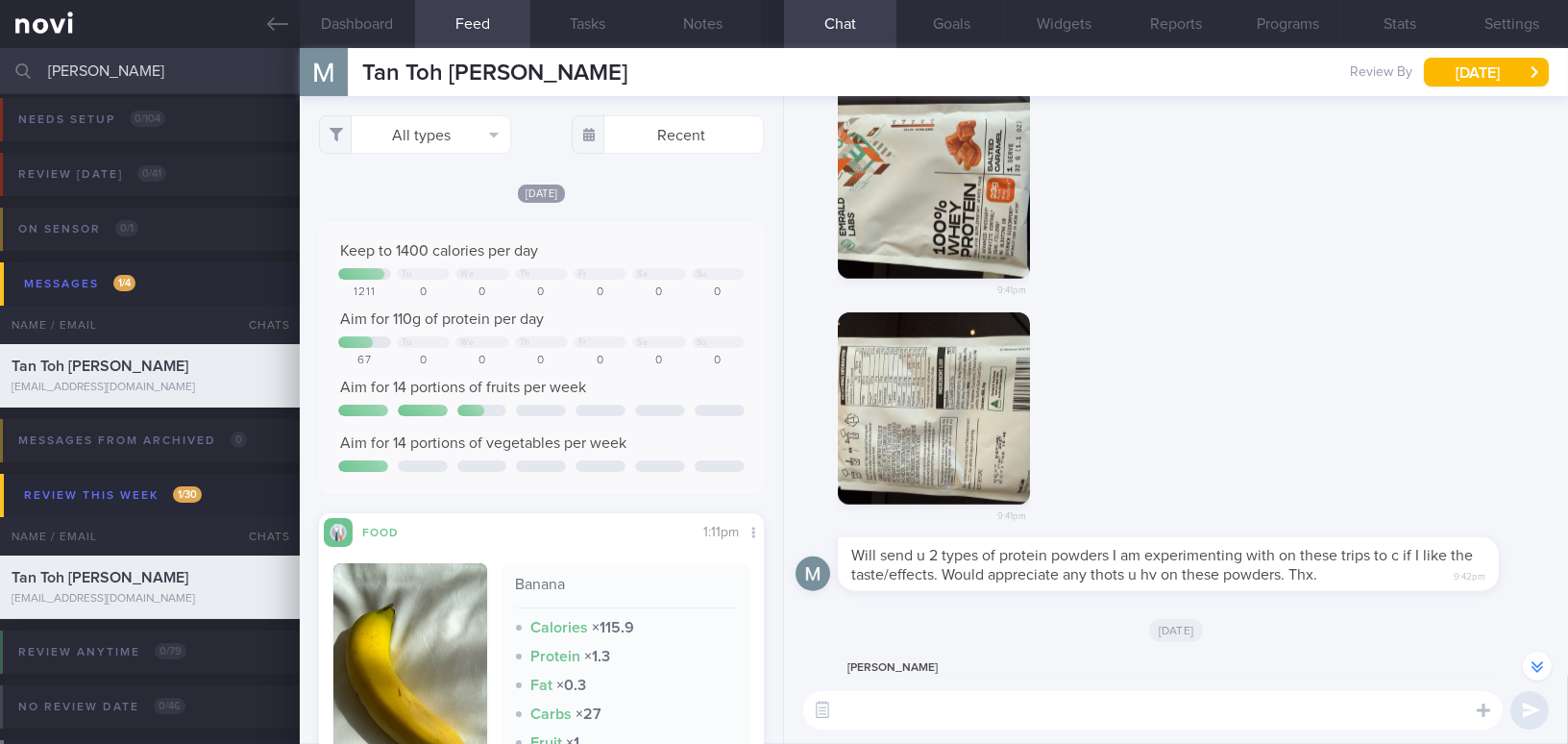
click at [964, 413] on button "button" at bounding box center [933, 409] width 192 height 192
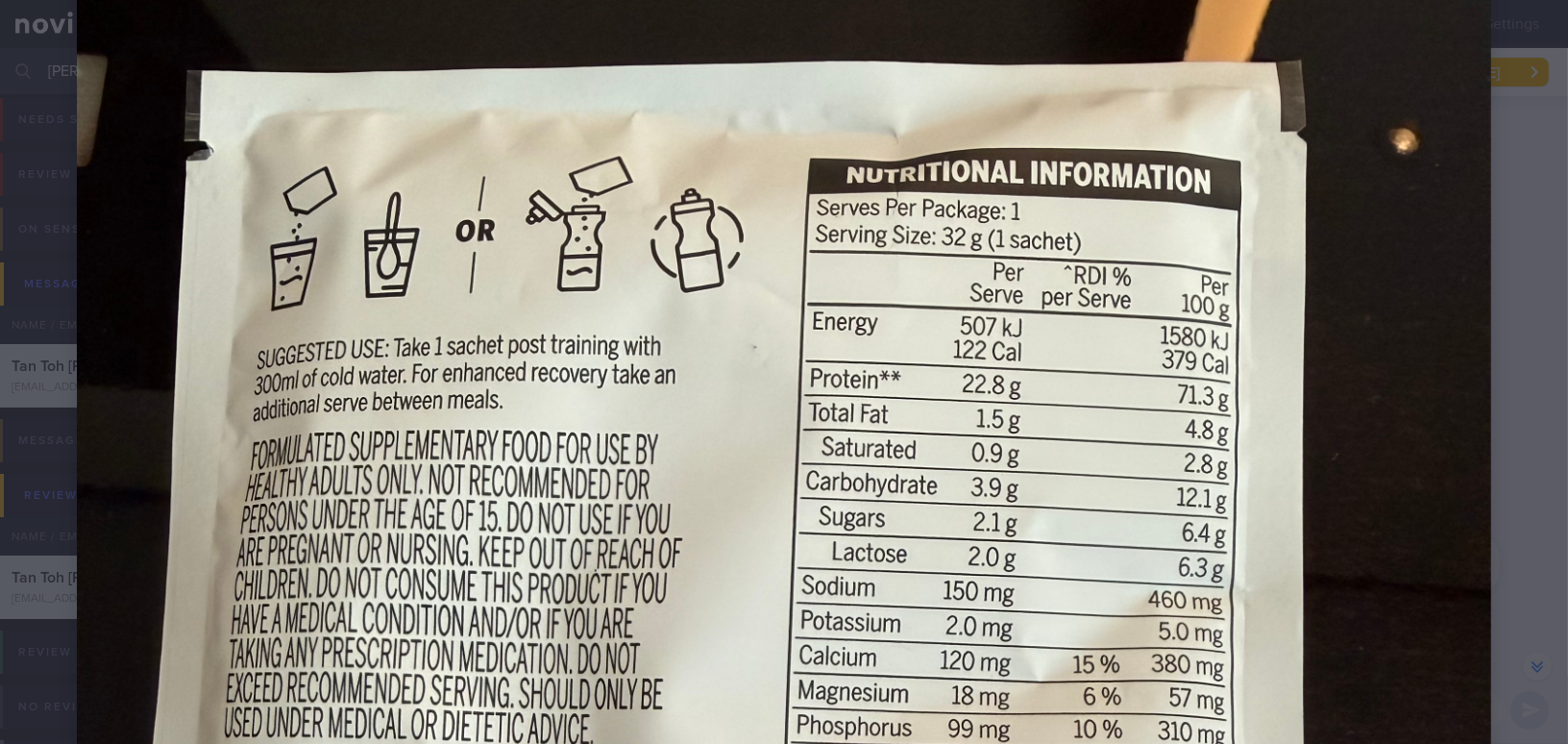
scroll to position [174, 0]
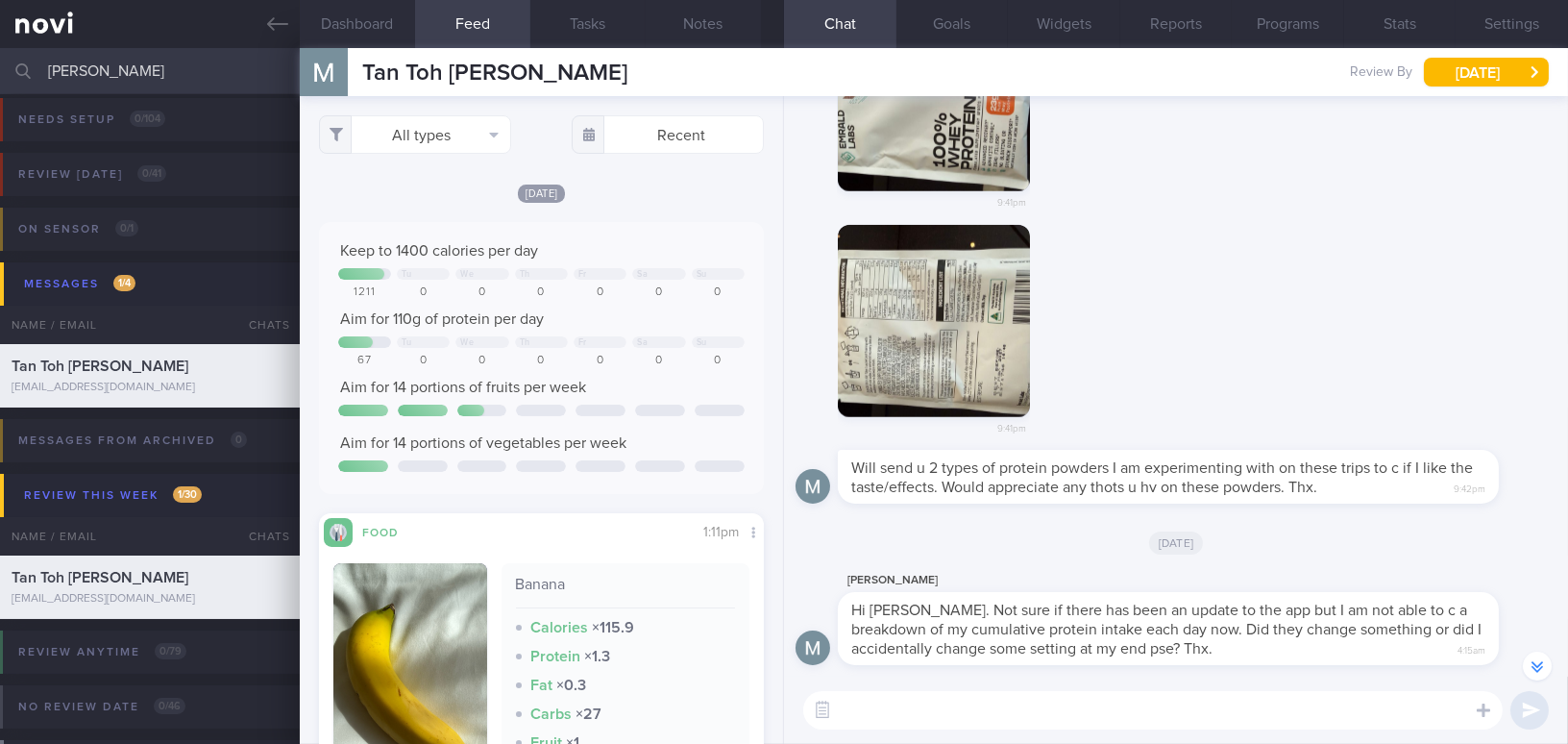
scroll to position [-435, 0]
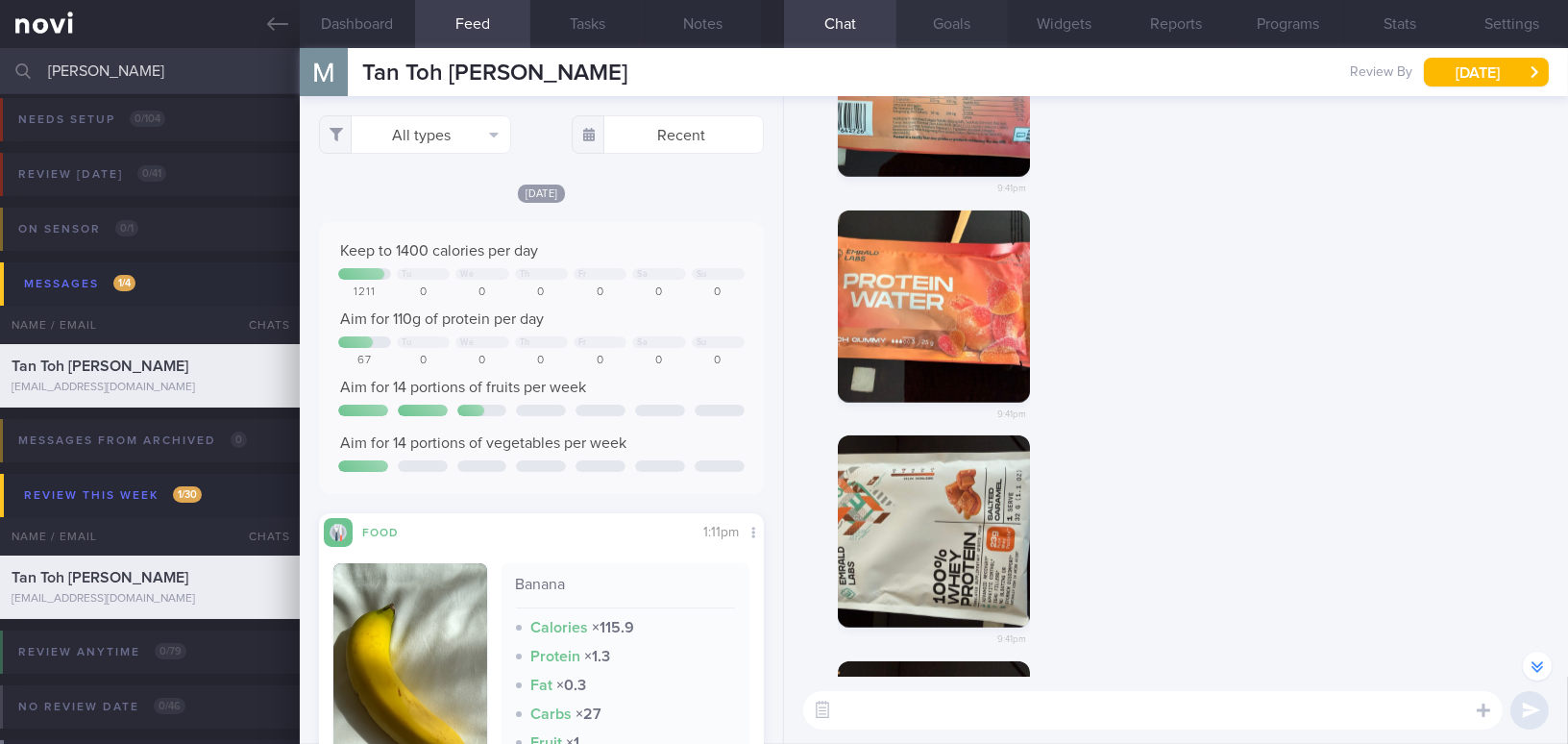
click at [967, 14] on button "Goals" at bounding box center [952, 24] width 112 height 48
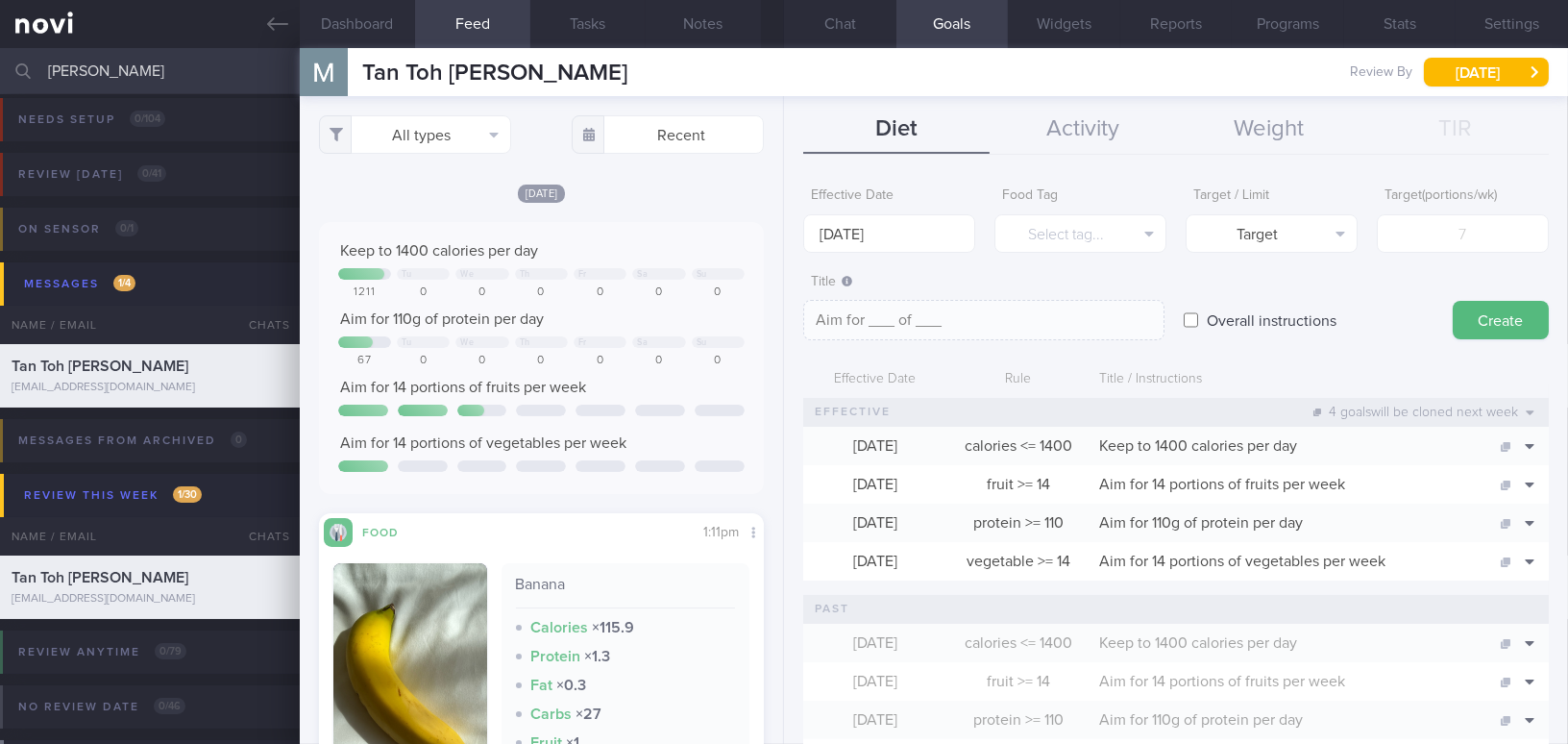
drag, startPoint x: 113, startPoint y: 68, endPoint x: -84, endPoint y: 59, distance: 197.2
click at [0, 59] on html "You are offline! Some functionality will be unavailable Patients New Users Coac…" at bounding box center [784, 372] width 1568 height 744
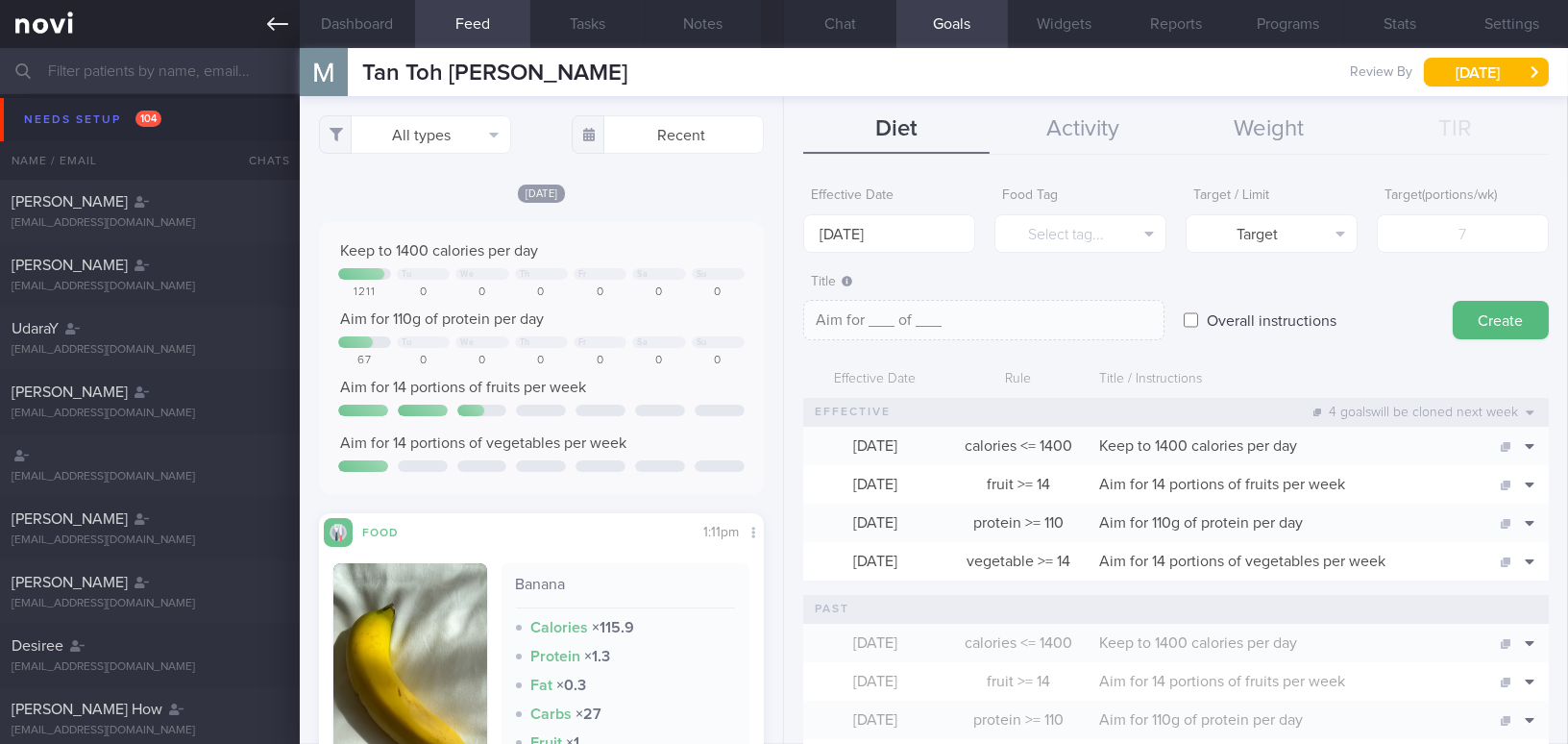
click at [271, 24] on icon at bounding box center [278, 24] width 21 height 13
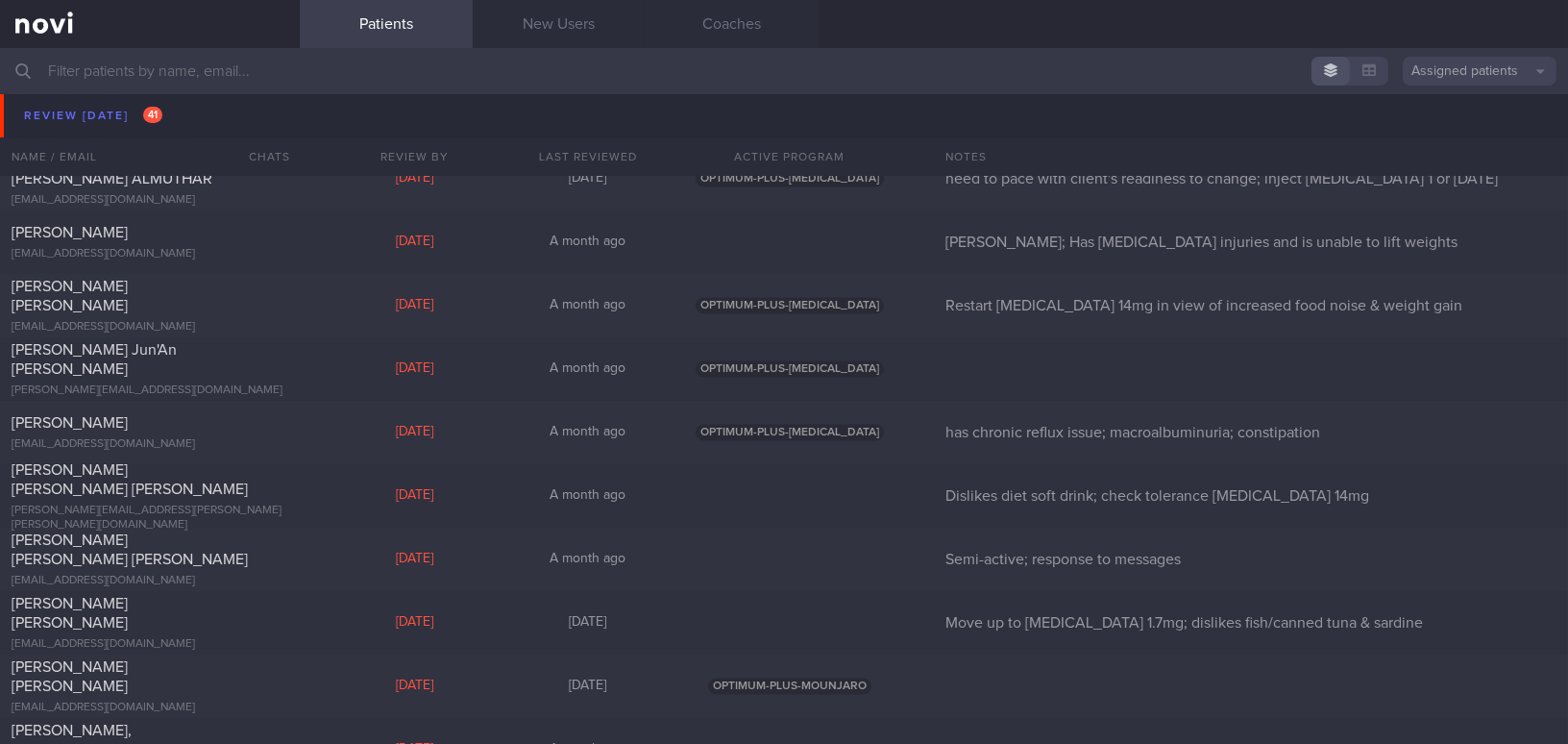
scroll to position [7081, 0]
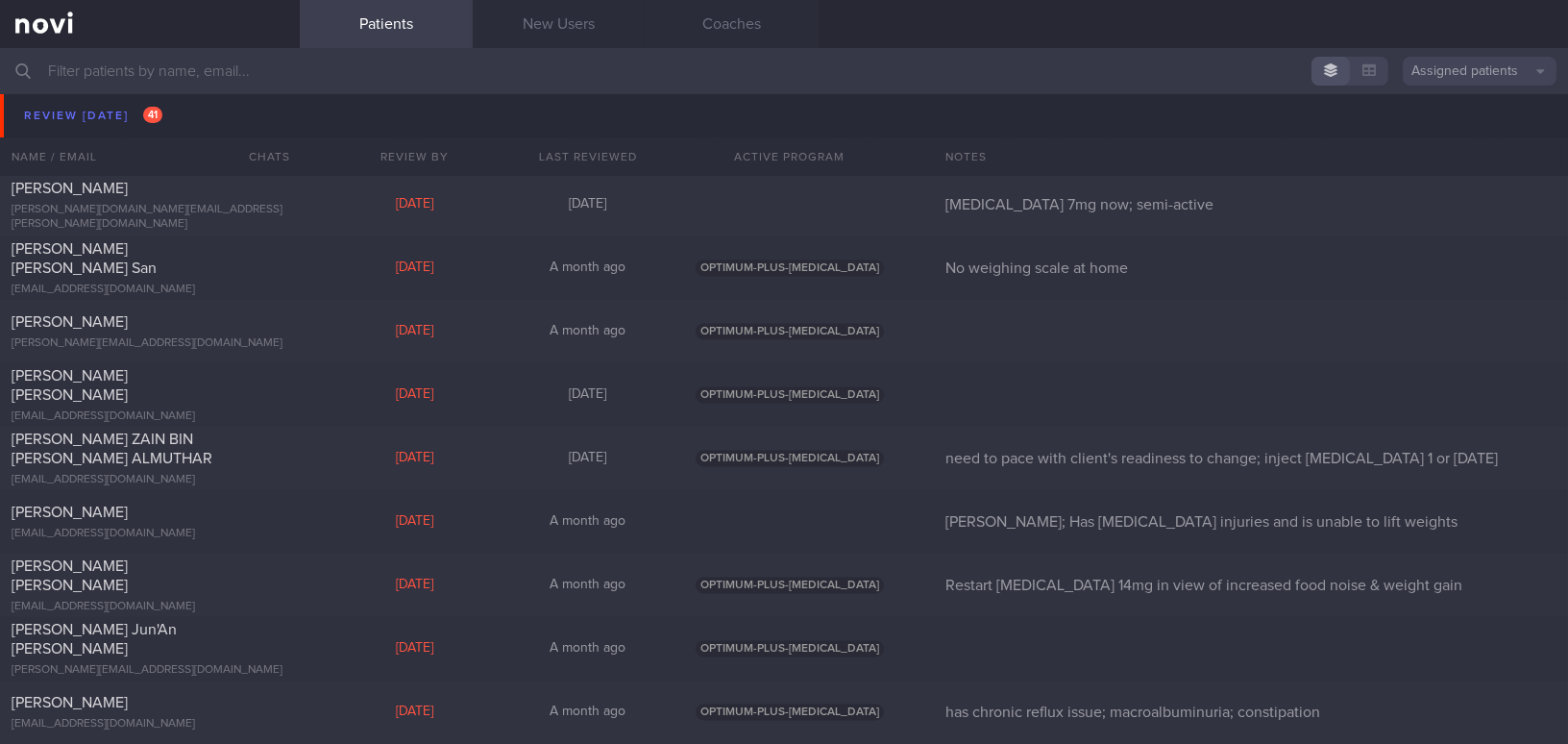
click at [343, 77] on input "text" at bounding box center [784, 71] width 1568 height 46
click at [604, 28] on link "New Users" at bounding box center [560, 24] width 173 height 48
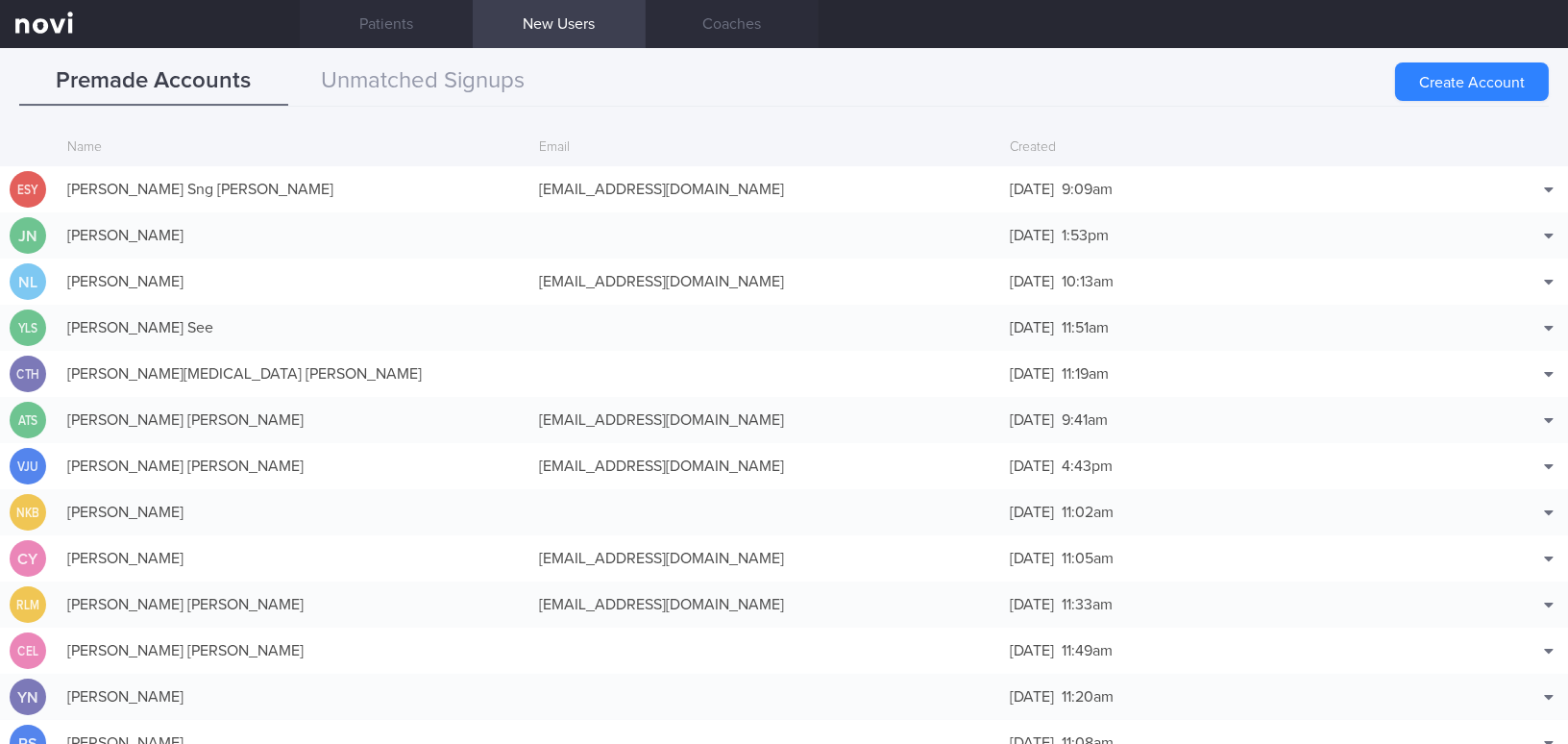
drag, startPoint x: 1492, startPoint y: 76, endPoint x: 164, endPoint y: 164, distance: 1330.9
click at [1492, 77] on button "Create Account" at bounding box center [1472, 82] width 154 height 38
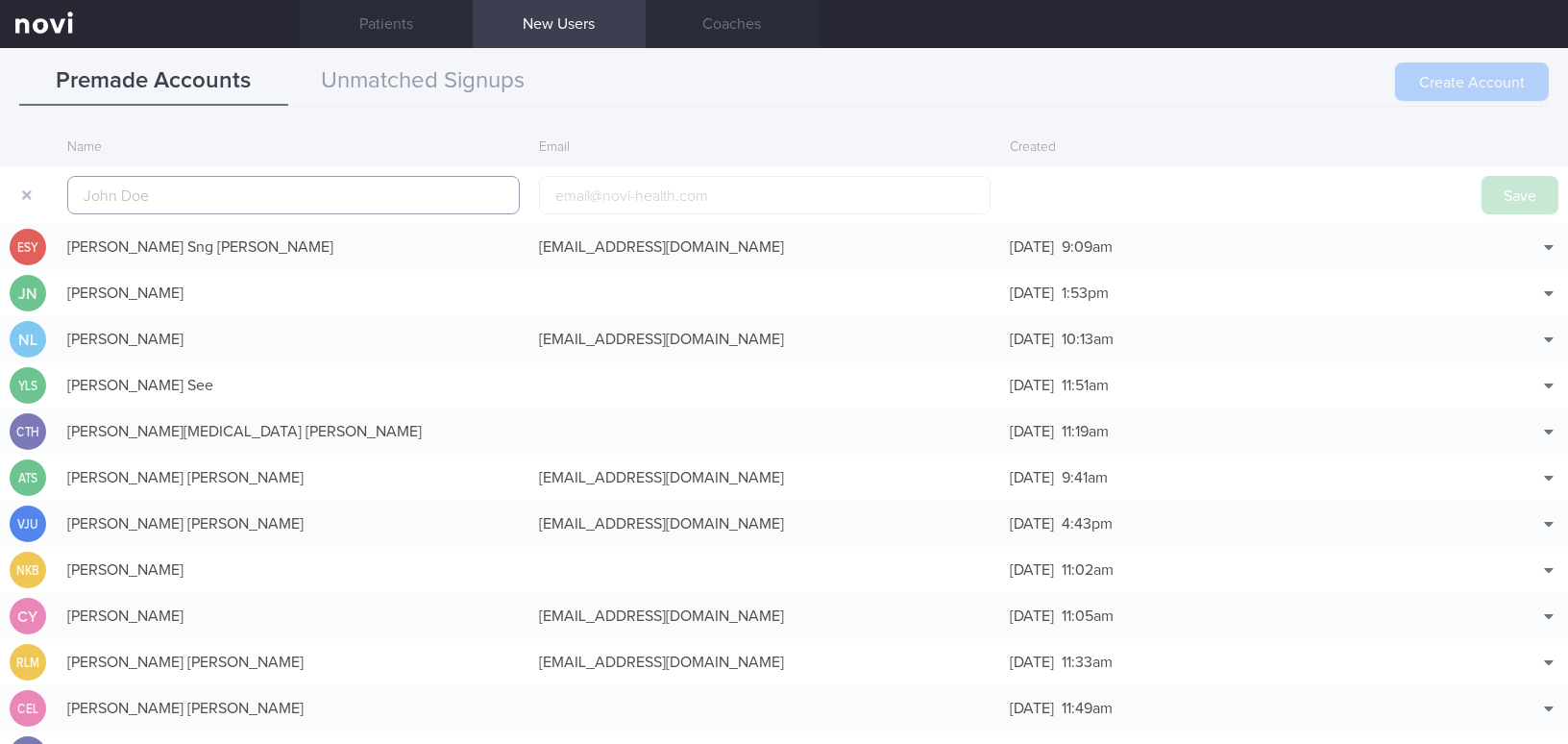
scroll to position [45, 0]
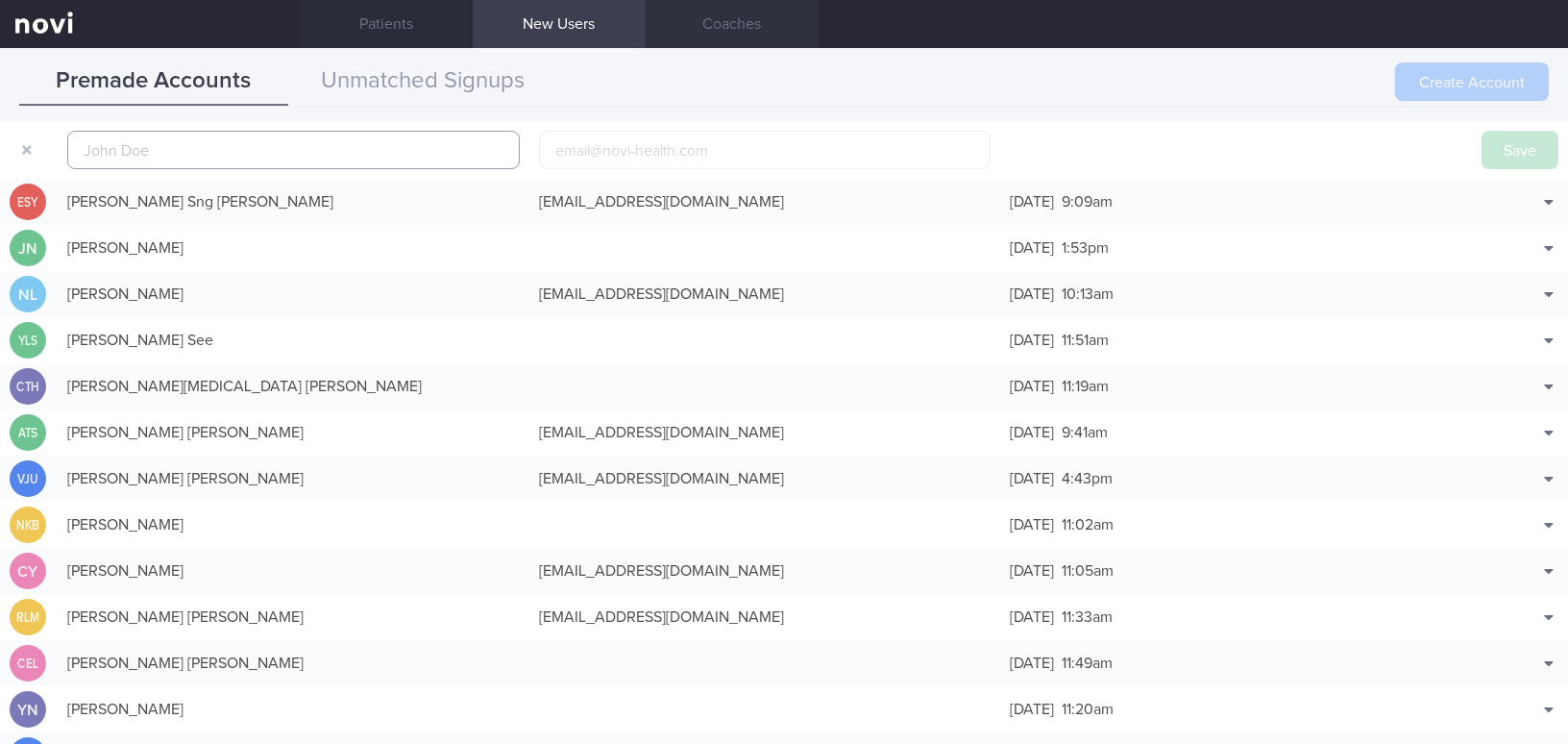
paste input "[PERSON_NAME]"
type input "[PERSON_NAME]"
click at [627, 154] on input "email" at bounding box center [765, 150] width 453 height 38
paste input "[EMAIL_ADDRESS][DOMAIN_NAME]"
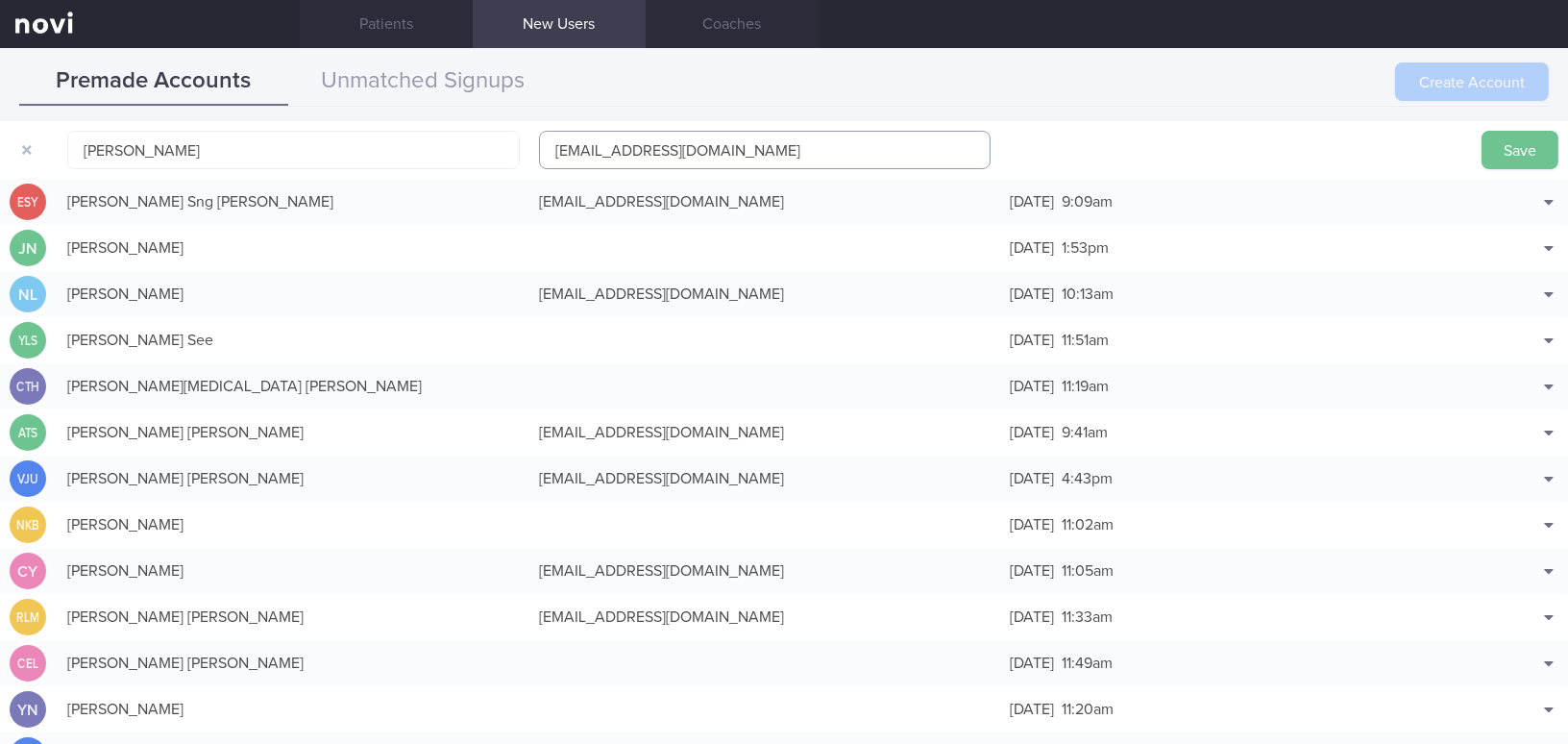
type input "[EMAIL_ADDRESS][DOMAIN_NAME]"
click at [1498, 152] on button "Save" at bounding box center [1520, 150] width 77 height 38
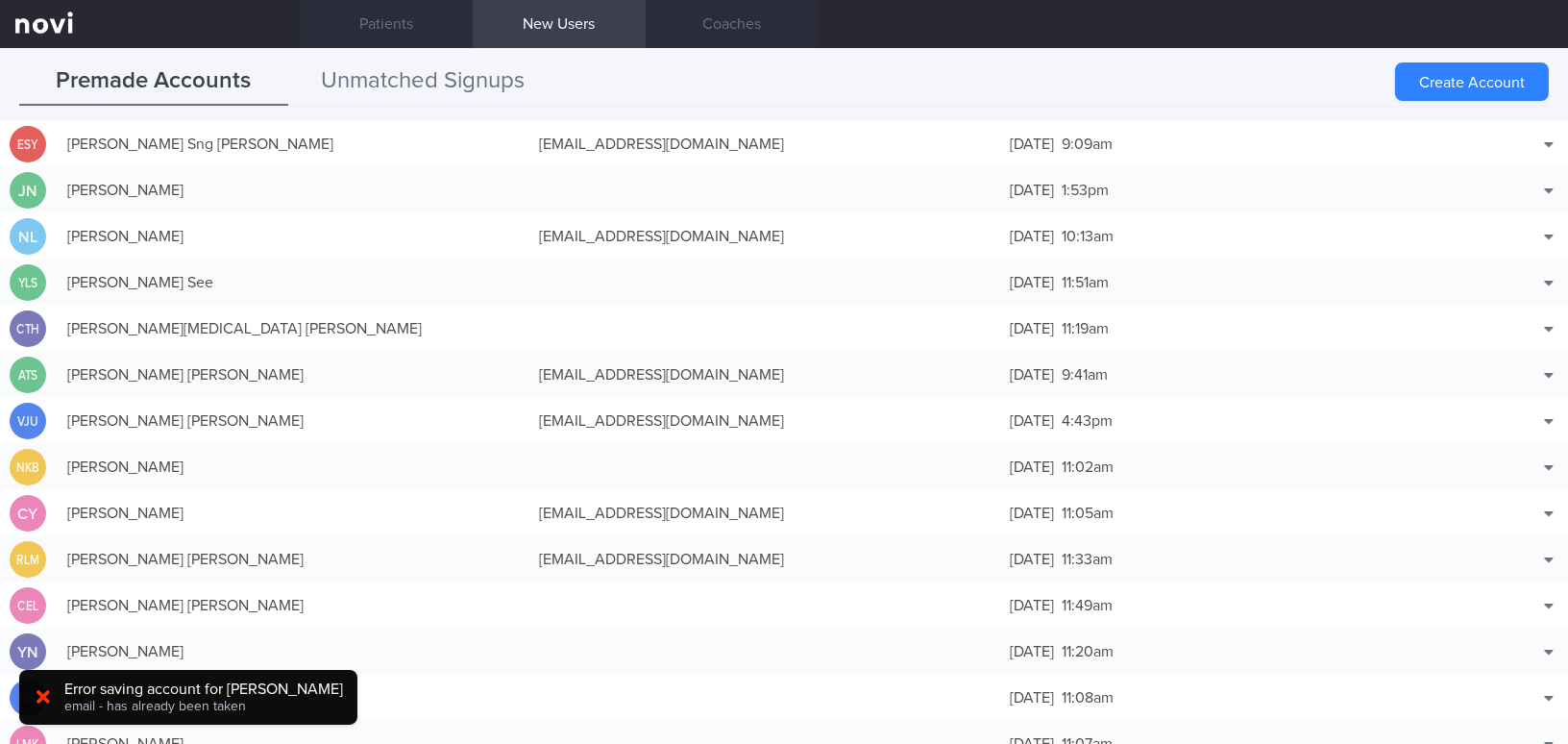
click at [416, 76] on button "Unmatched Signups" at bounding box center [423, 82] width 269 height 48
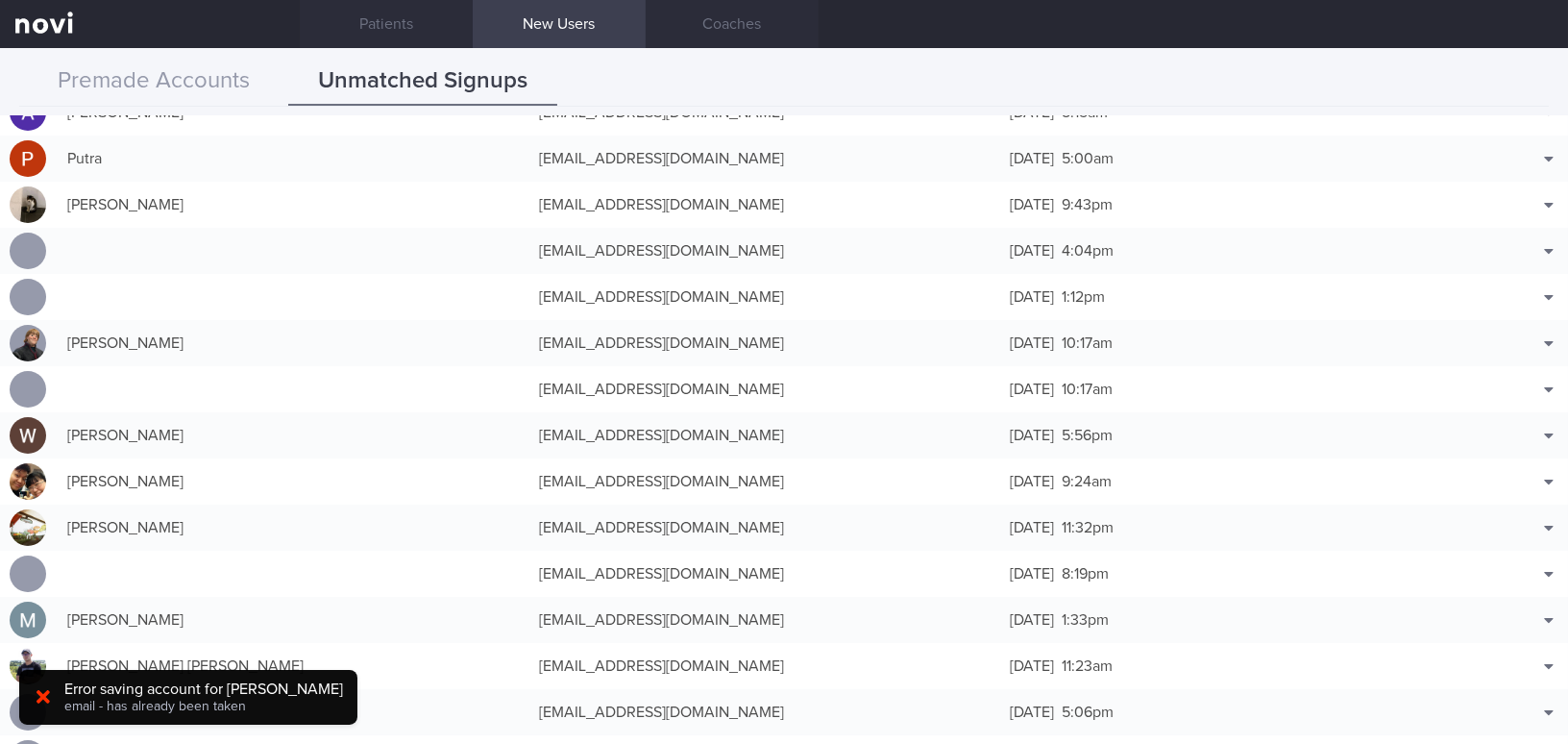
scroll to position [835, 0]
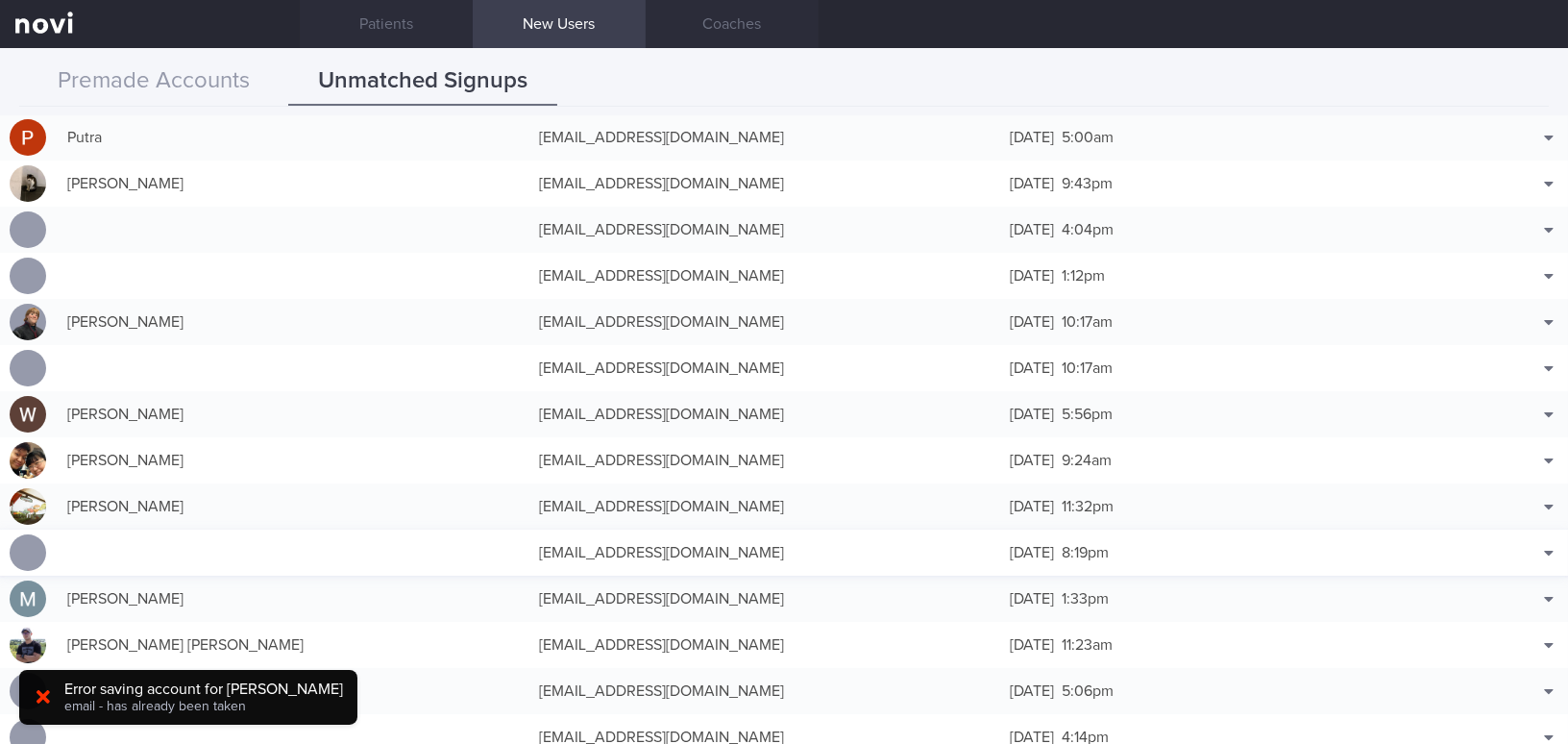
click at [662, 559] on div "[EMAIL_ADDRESS][DOMAIN_NAME]" at bounding box center [765, 553] width 472 height 38
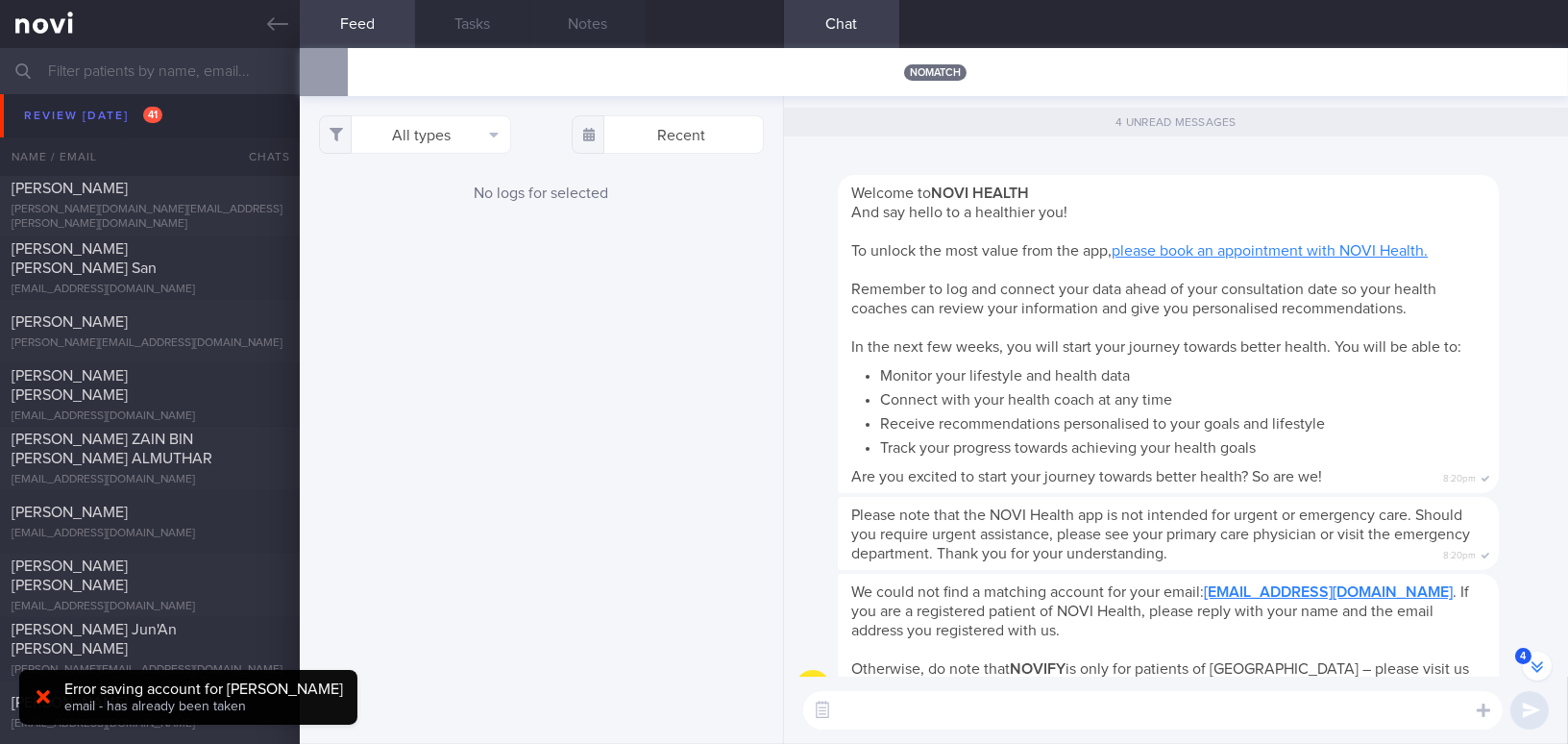
scroll to position [-108, 0]
click at [275, 22] on icon at bounding box center [278, 24] width 21 height 21
click at [267, 25] on icon at bounding box center [278, 24] width 21 height 21
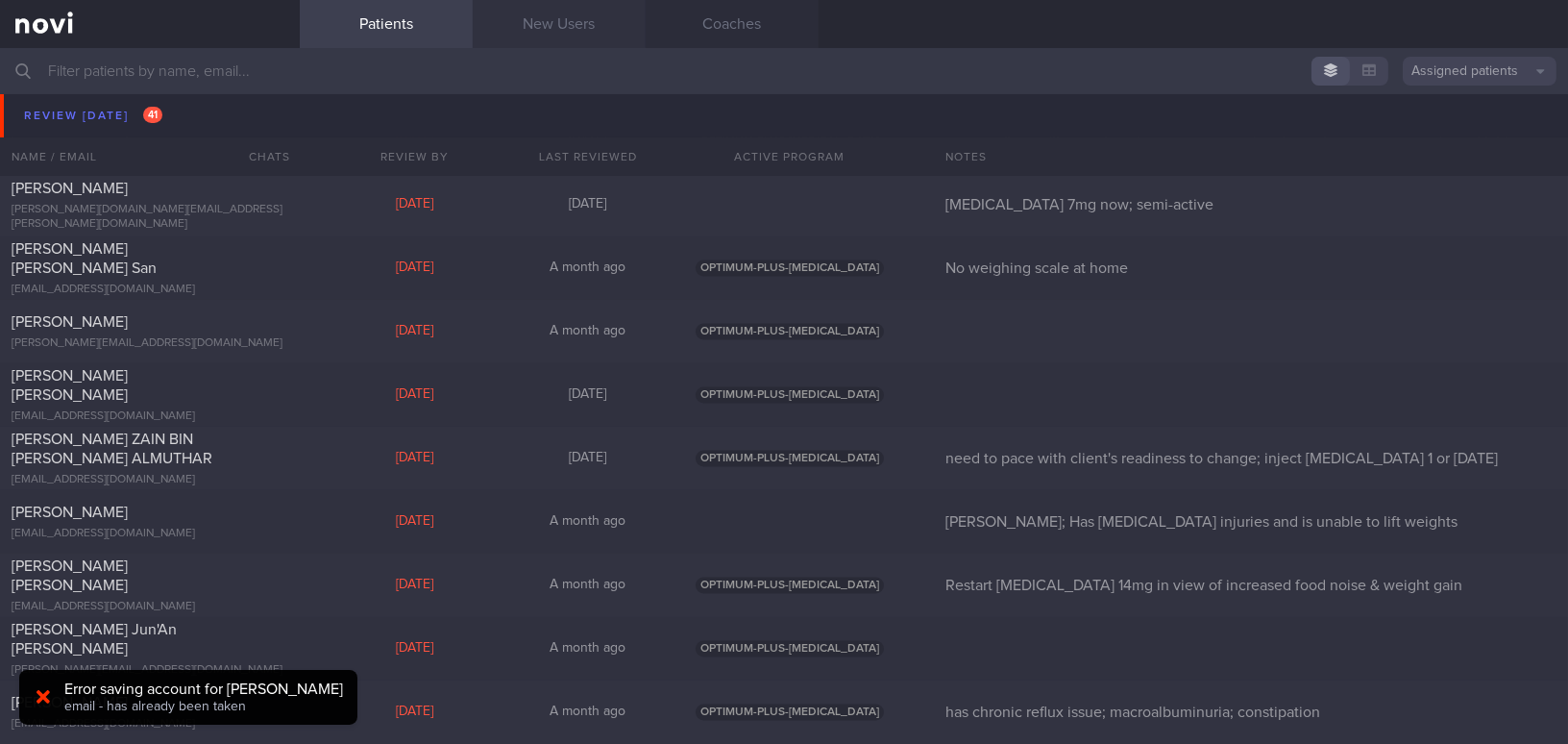
click at [565, 27] on link "New Users" at bounding box center [560, 24] width 173 height 48
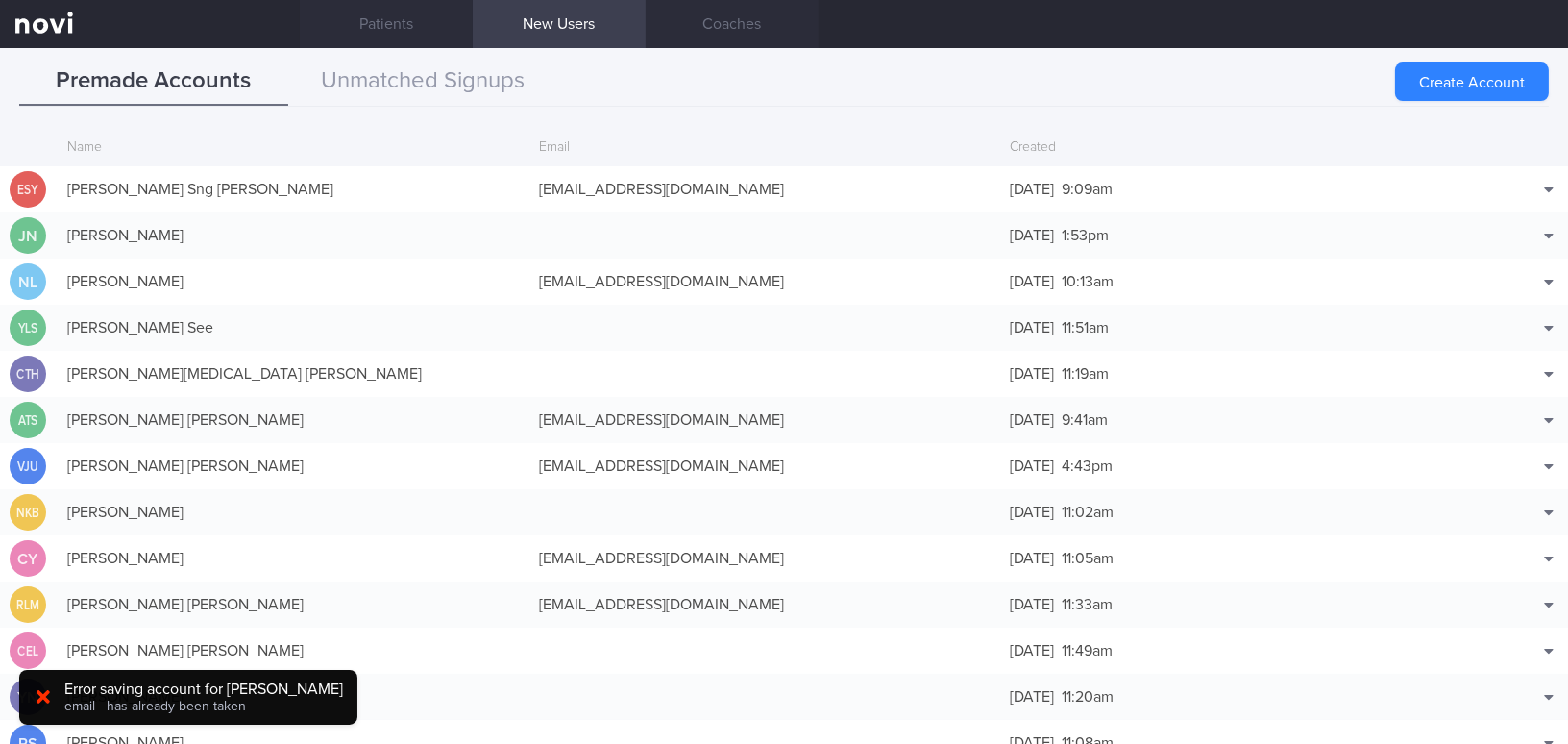
click at [560, 25] on link "New Users" at bounding box center [560, 24] width 173 height 48
click at [1422, 84] on button "Create Account" at bounding box center [1472, 82] width 154 height 38
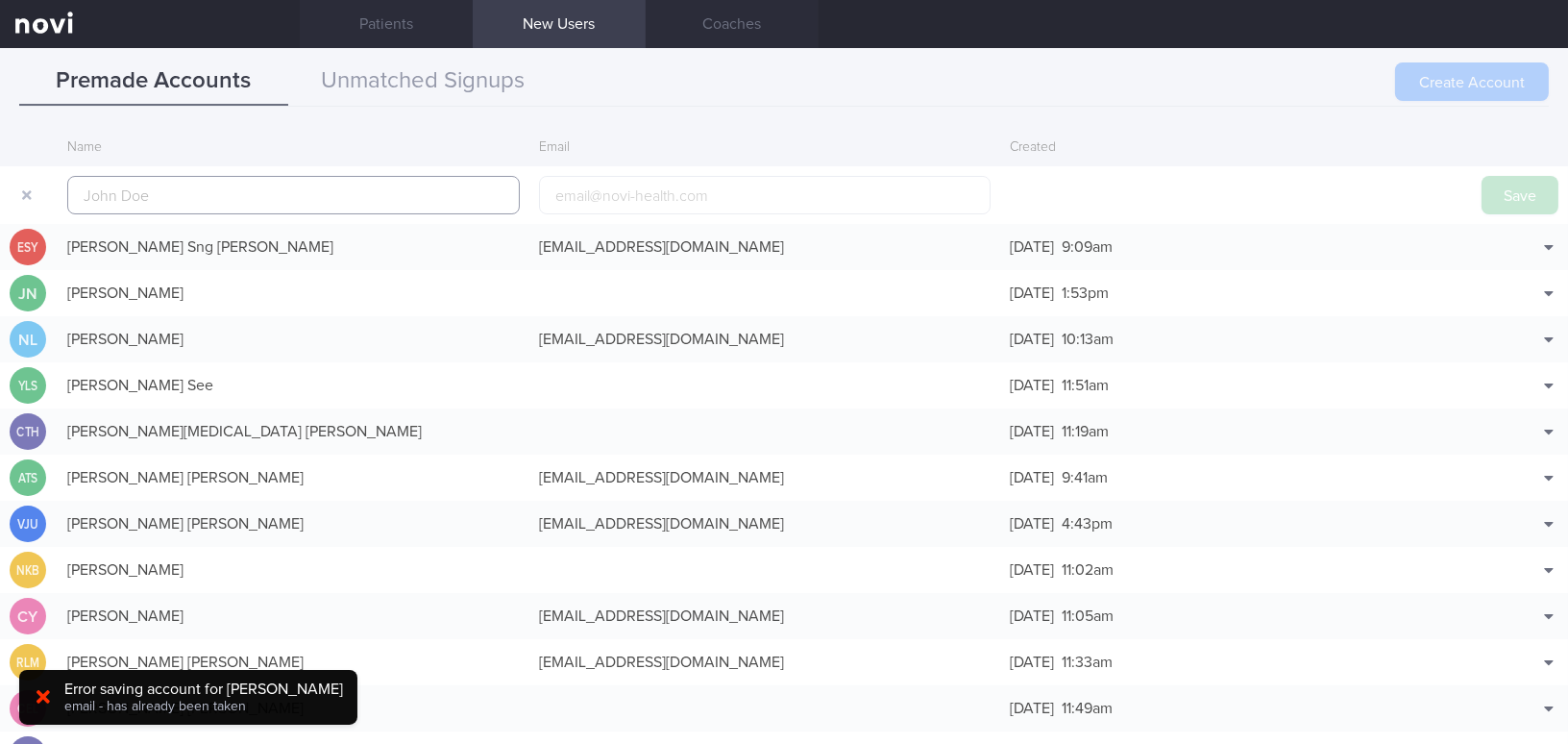
scroll to position [45, 0]
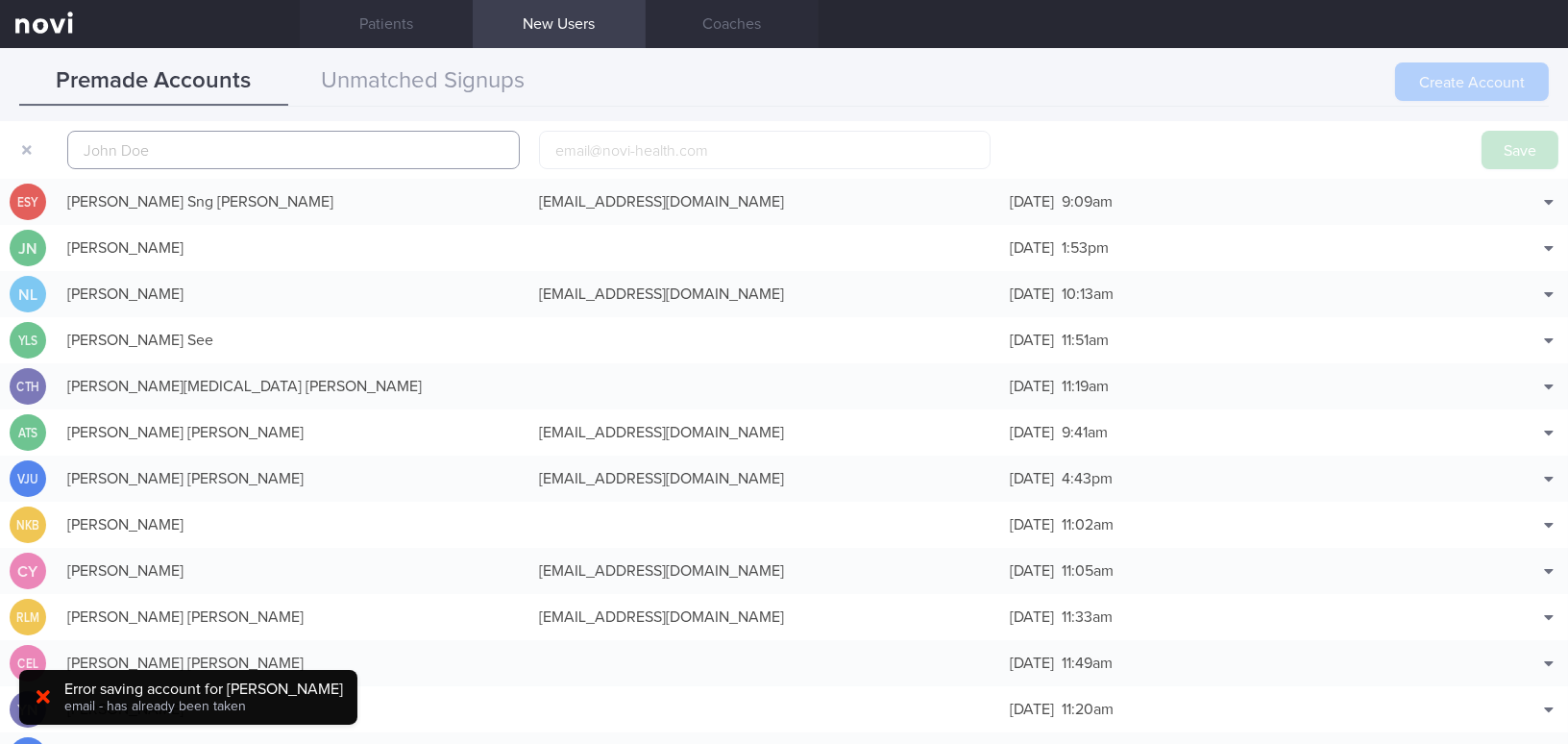
paste input "[PERSON_NAME]"
type input "[PERSON_NAME]"
click at [599, 156] on input "email" at bounding box center [765, 150] width 453 height 38
paste input "[EMAIL_ADDRESS][DOMAIN_NAME]"
click at [671, 148] on input "[EMAIL_ADDRESS][DOMAIN_NAME]" at bounding box center [765, 150] width 453 height 38
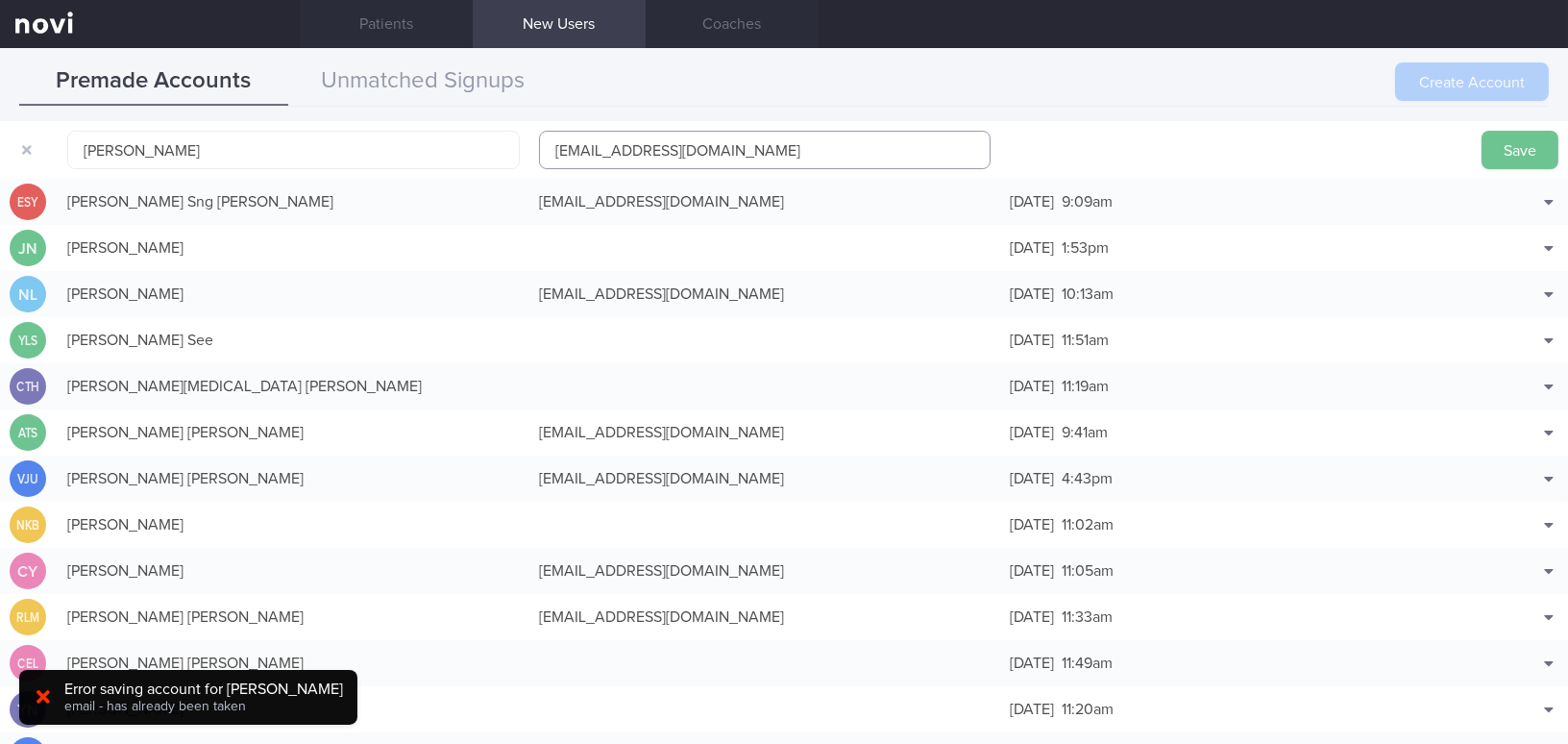
type input "[EMAIL_ADDRESS][DOMAIN_NAME]"
click at [1517, 150] on button "Save" at bounding box center [1520, 150] width 77 height 38
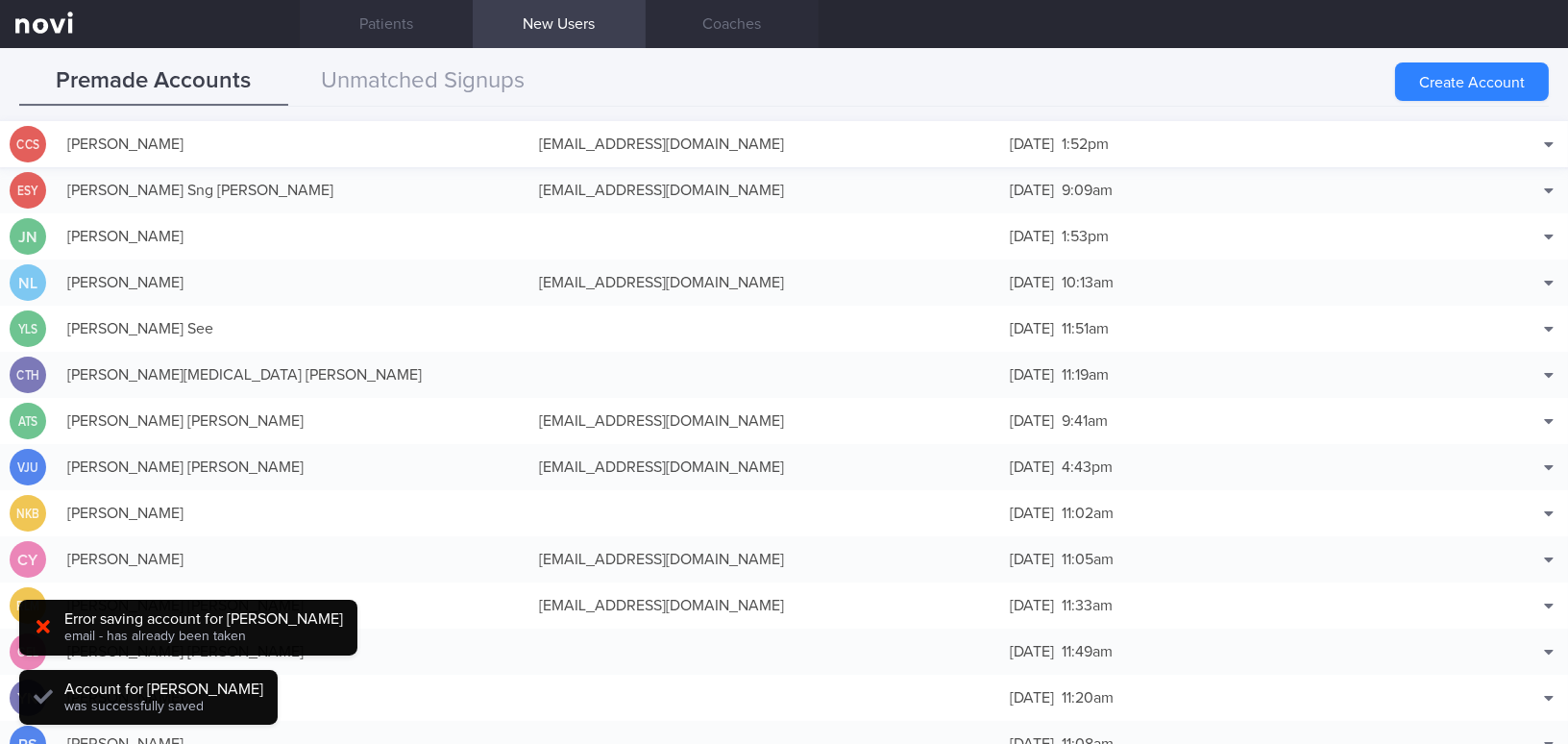
click at [255, 149] on div "[PERSON_NAME]" at bounding box center [293, 144] width 472 height 38
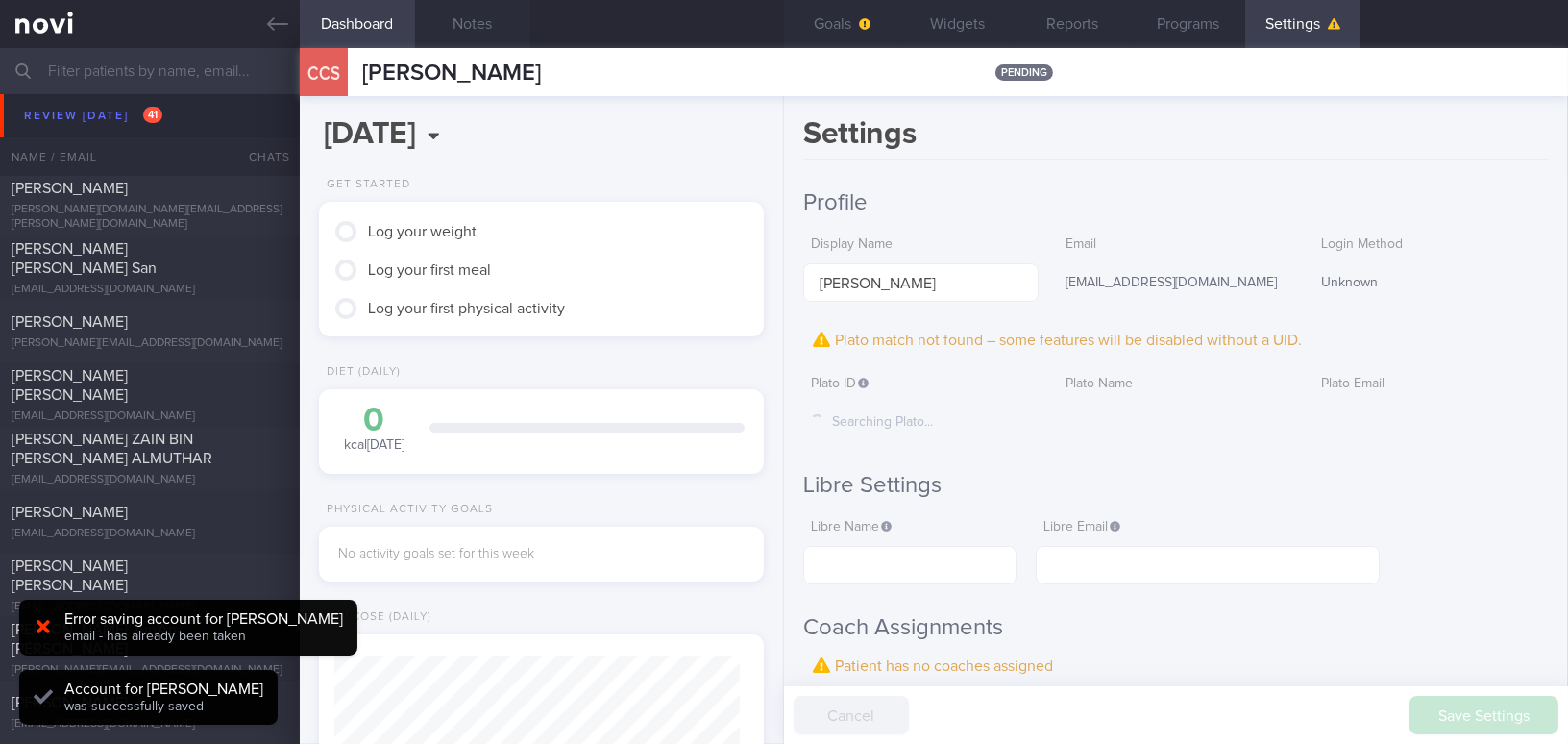
scroll to position [198, 397]
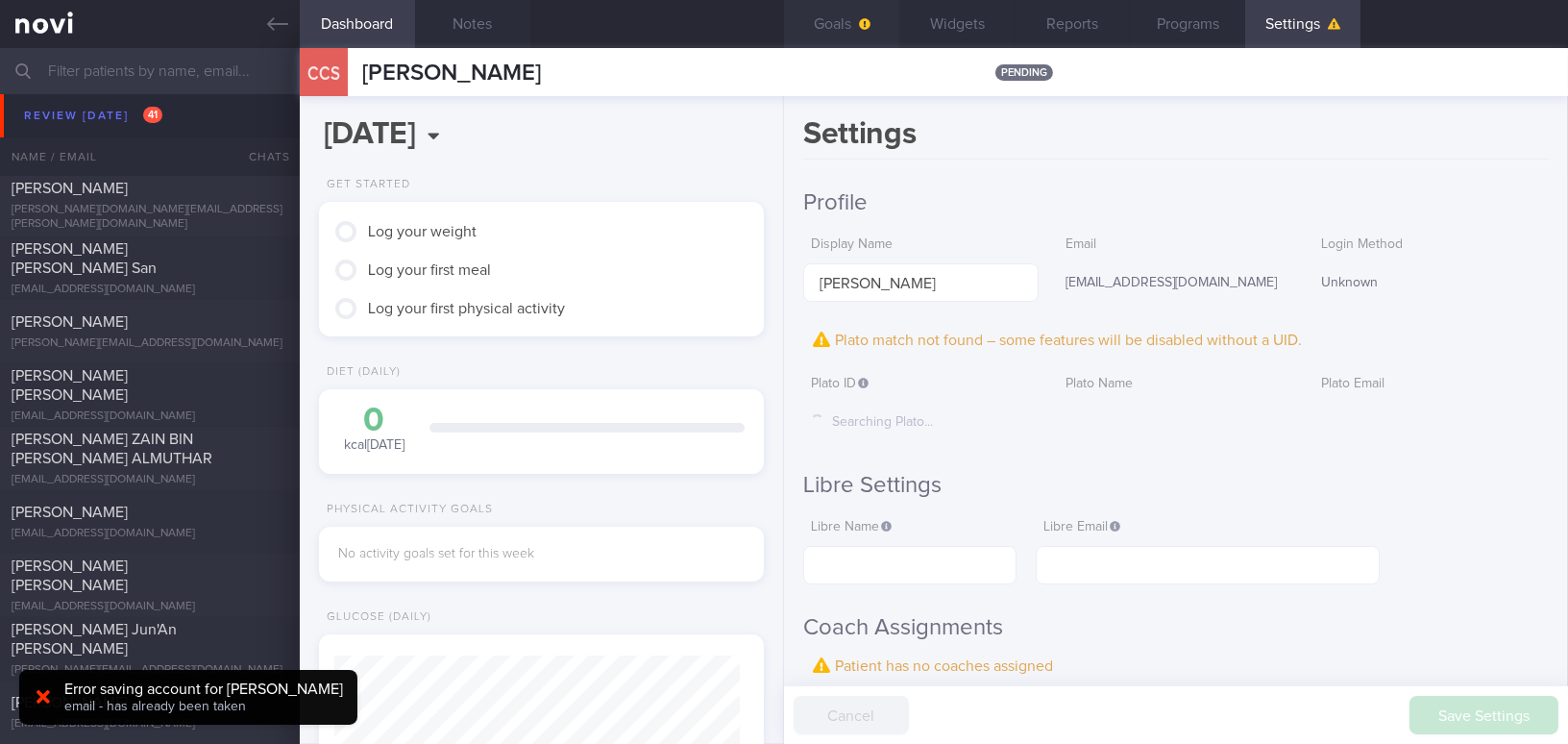
click at [853, 20] on button "Goals" at bounding box center [841, 24] width 115 height 48
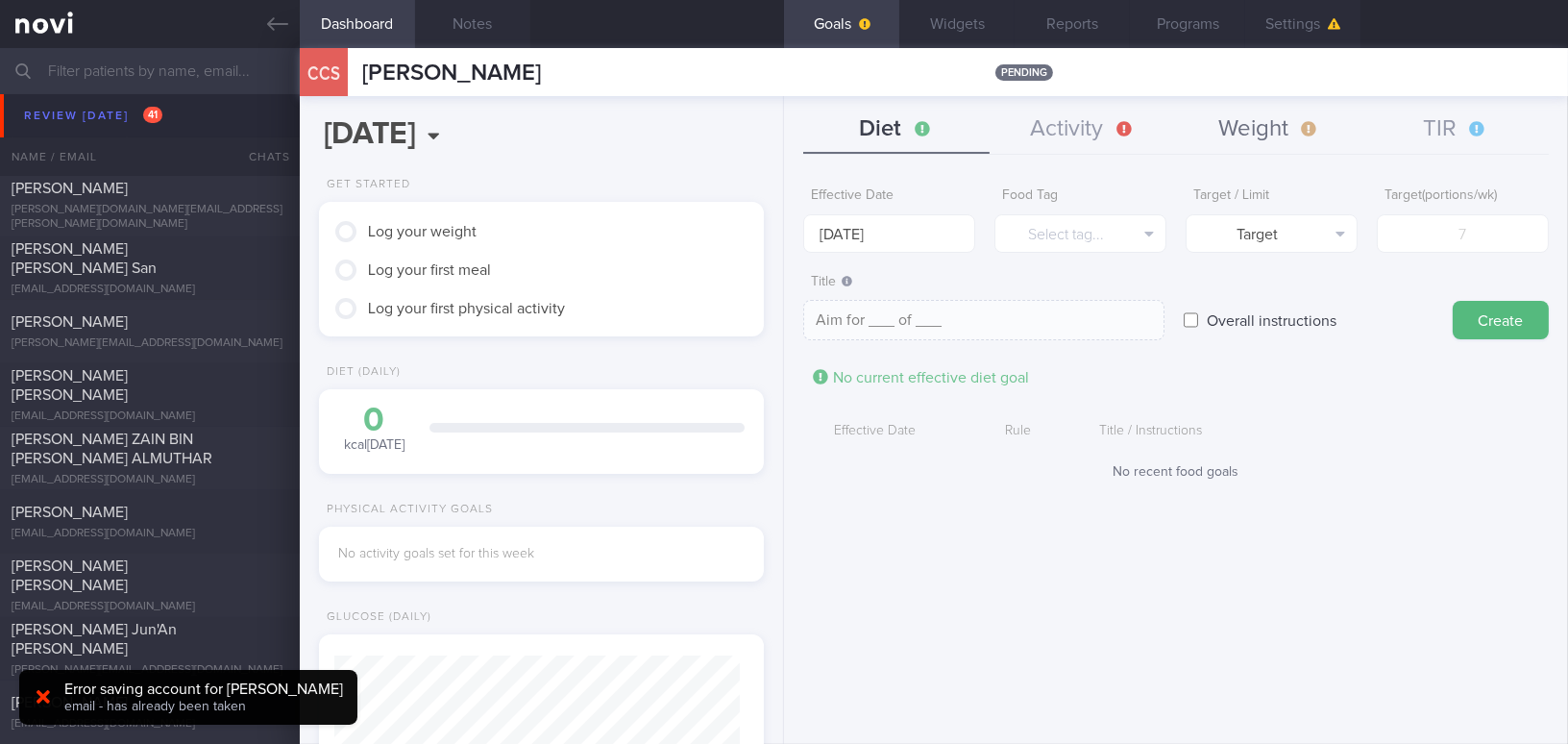
click at [1307, 122] on button "Weight" at bounding box center [1269, 130] width 187 height 48
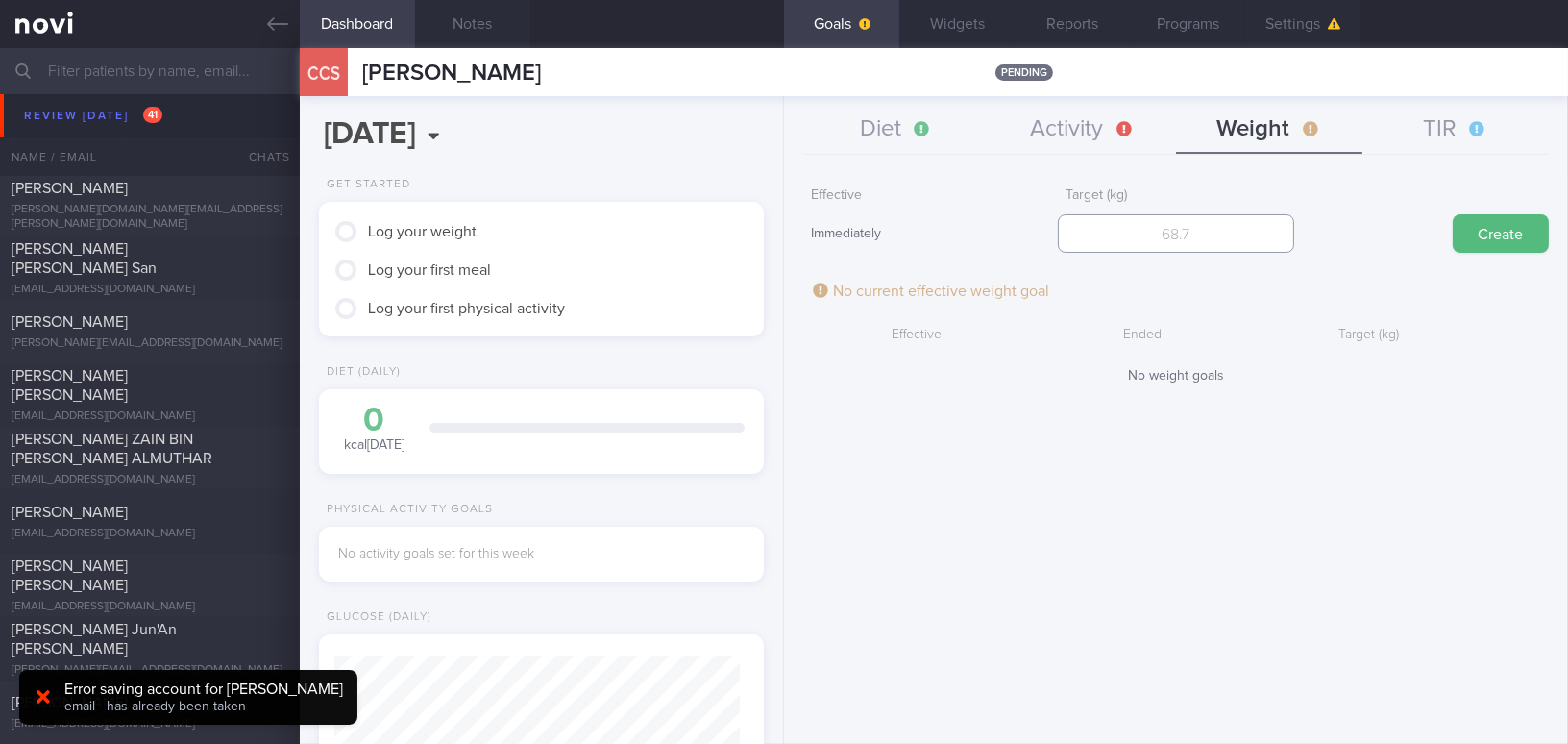
click at [1246, 231] on input "number" at bounding box center [1175, 234] width 236 height 38
type input "70"
click at [1485, 240] on button "Create" at bounding box center [1501, 234] width 96 height 38
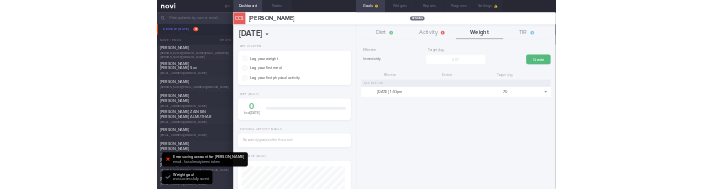
scroll to position [234, 413]
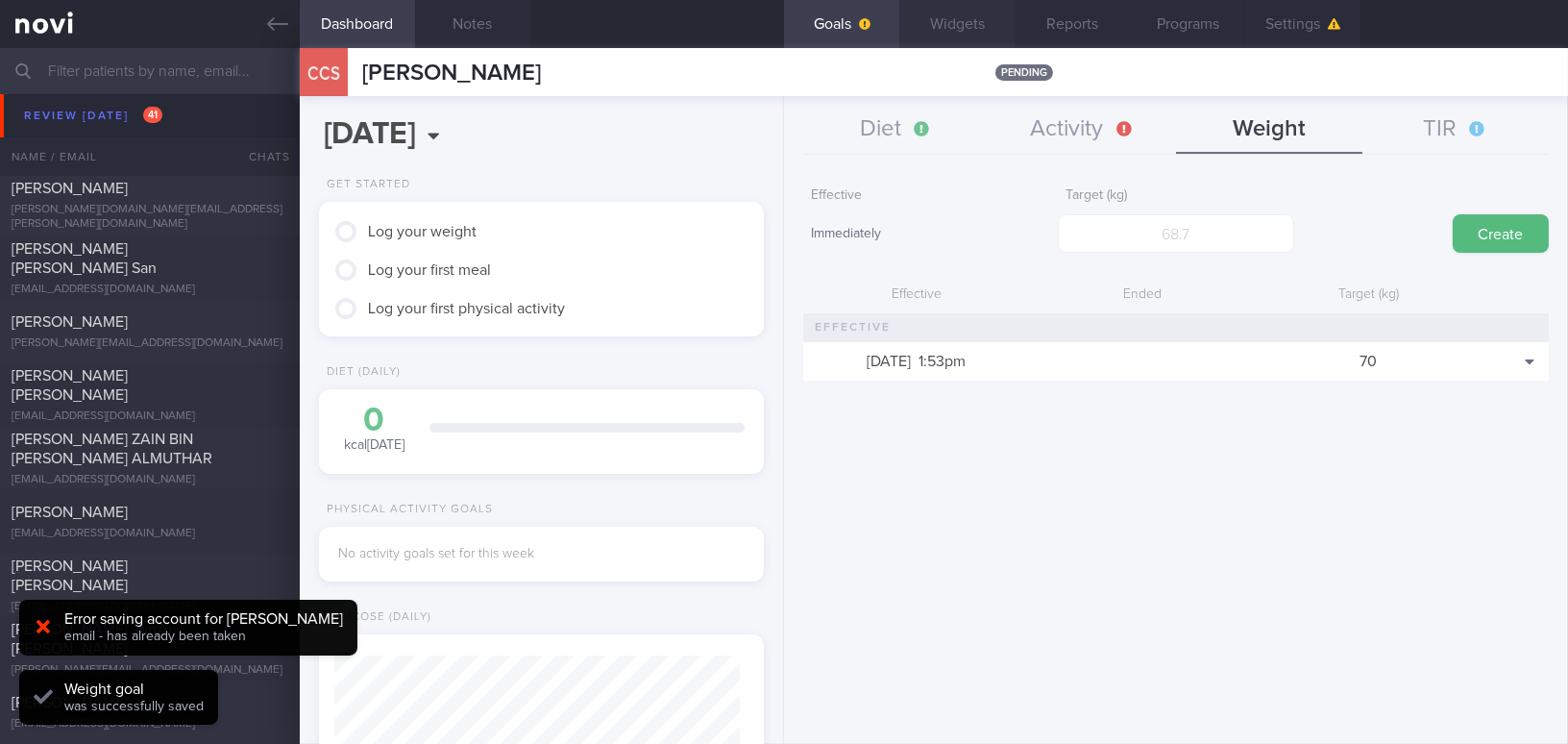
click at [969, 32] on button "Widgets" at bounding box center [957, 24] width 115 height 48
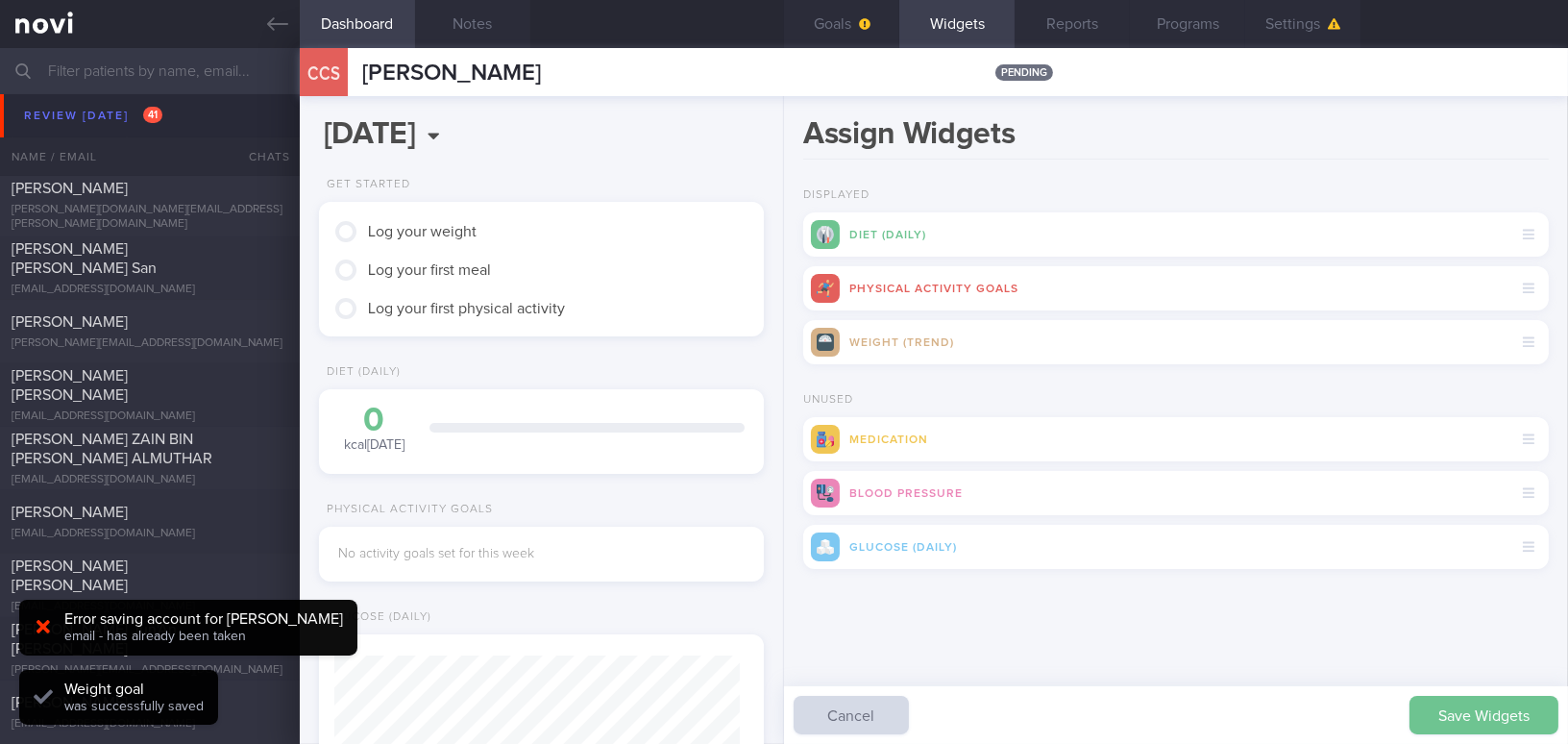
click at [1444, 716] on button "Save Widgets" at bounding box center [1483, 715] width 149 height 38
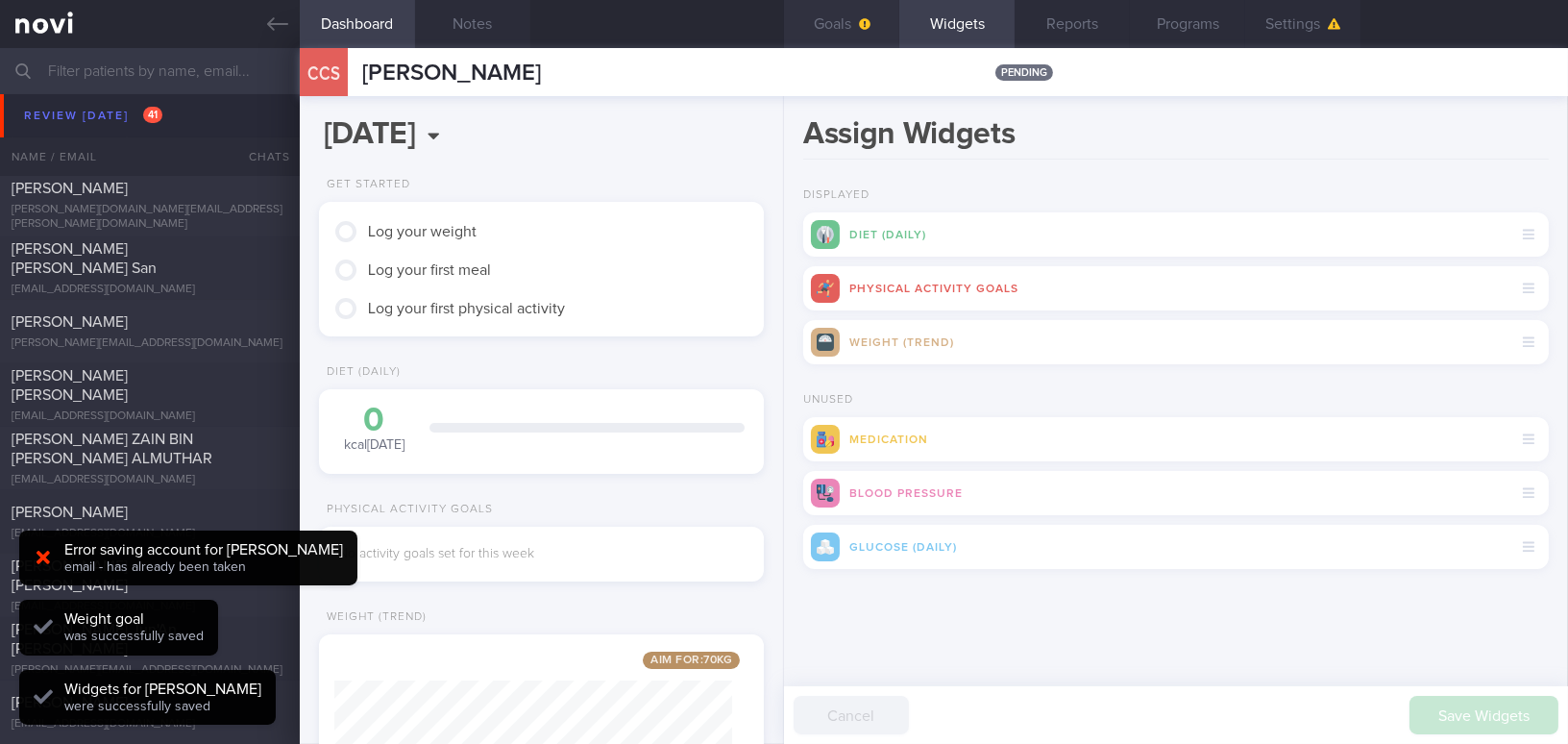
click at [855, 22] on span "button" at bounding box center [862, 24] width 15 height 15
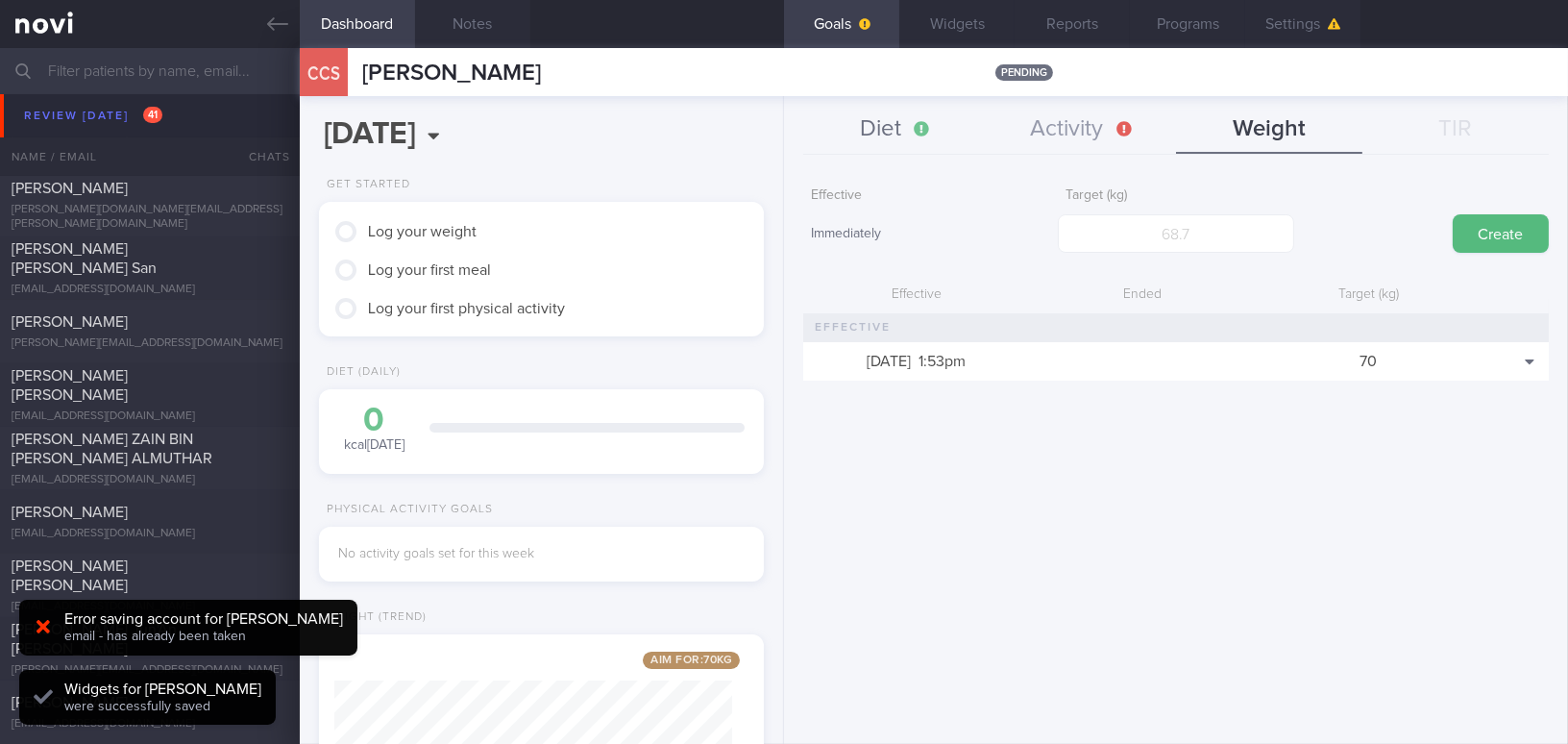
click at [908, 114] on button "Diet" at bounding box center [896, 130] width 187 height 48
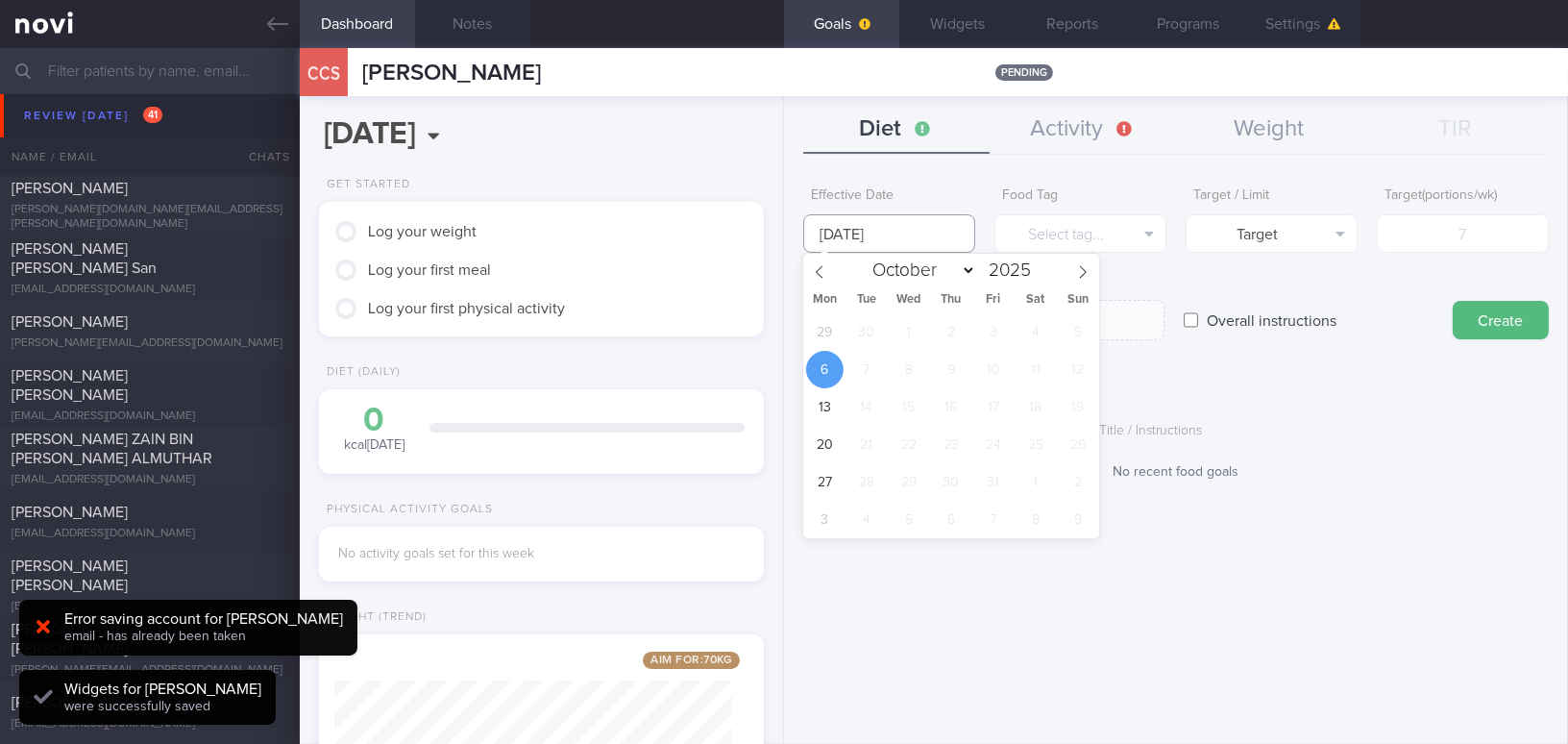
click at [884, 225] on input "[DATE]" at bounding box center [888, 234] width 172 height 38
click at [830, 336] on span "29" at bounding box center [824, 332] width 37 height 37
type input "[DATE]"
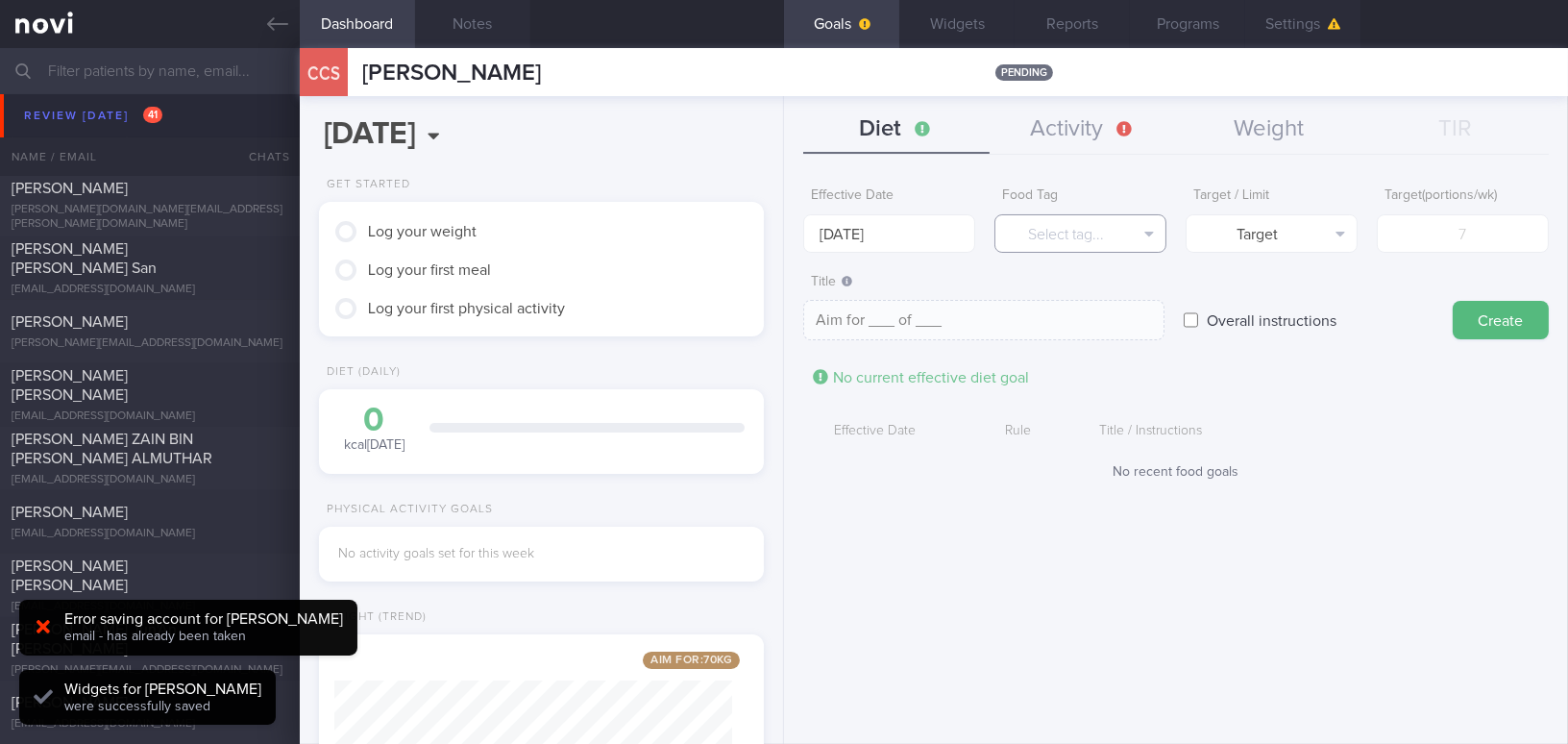
click at [1058, 224] on button "Select tag..." at bounding box center [1080, 234] width 172 height 38
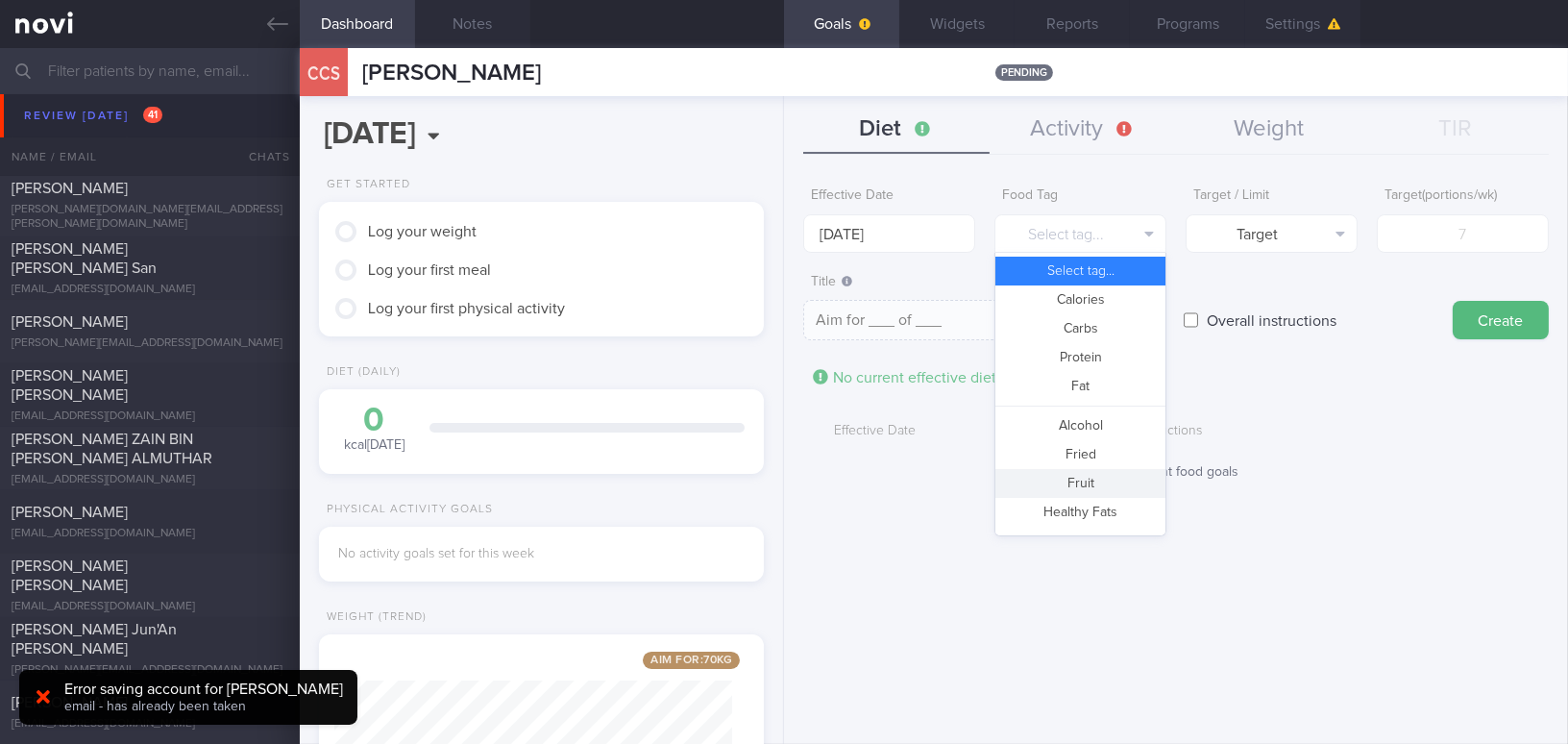
click at [1051, 477] on button "Fruit" at bounding box center [1080, 484] width 170 height 29
type textarea "Aim for __ portions of fruits per week"
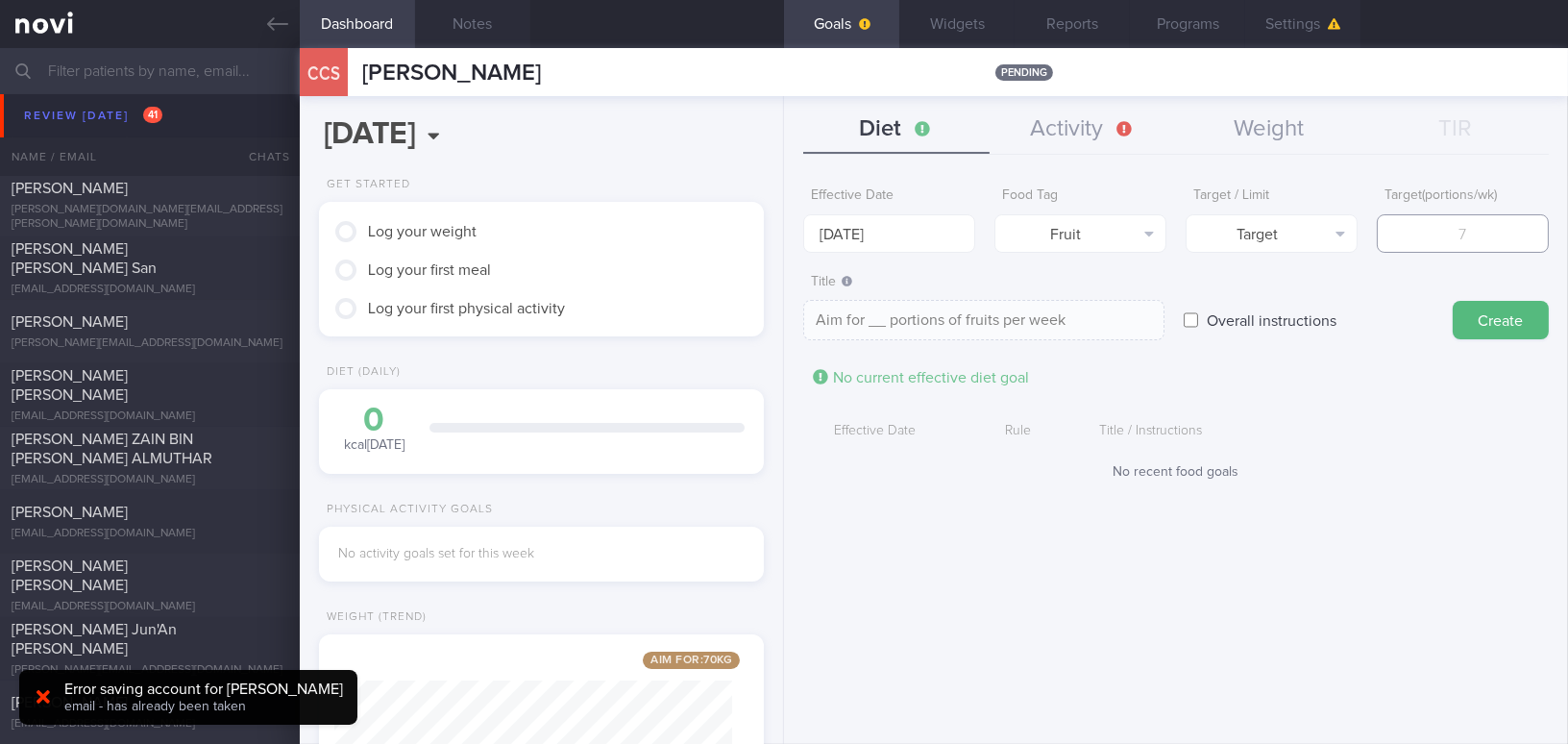
click at [1427, 244] on input "number" at bounding box center [1462, 234] width 172 height 38
type input "1"
type textarea "Aim for 1 portions of fruits per week"
type input "14"
type textarea "Aim for 14 portions of fruits per week"
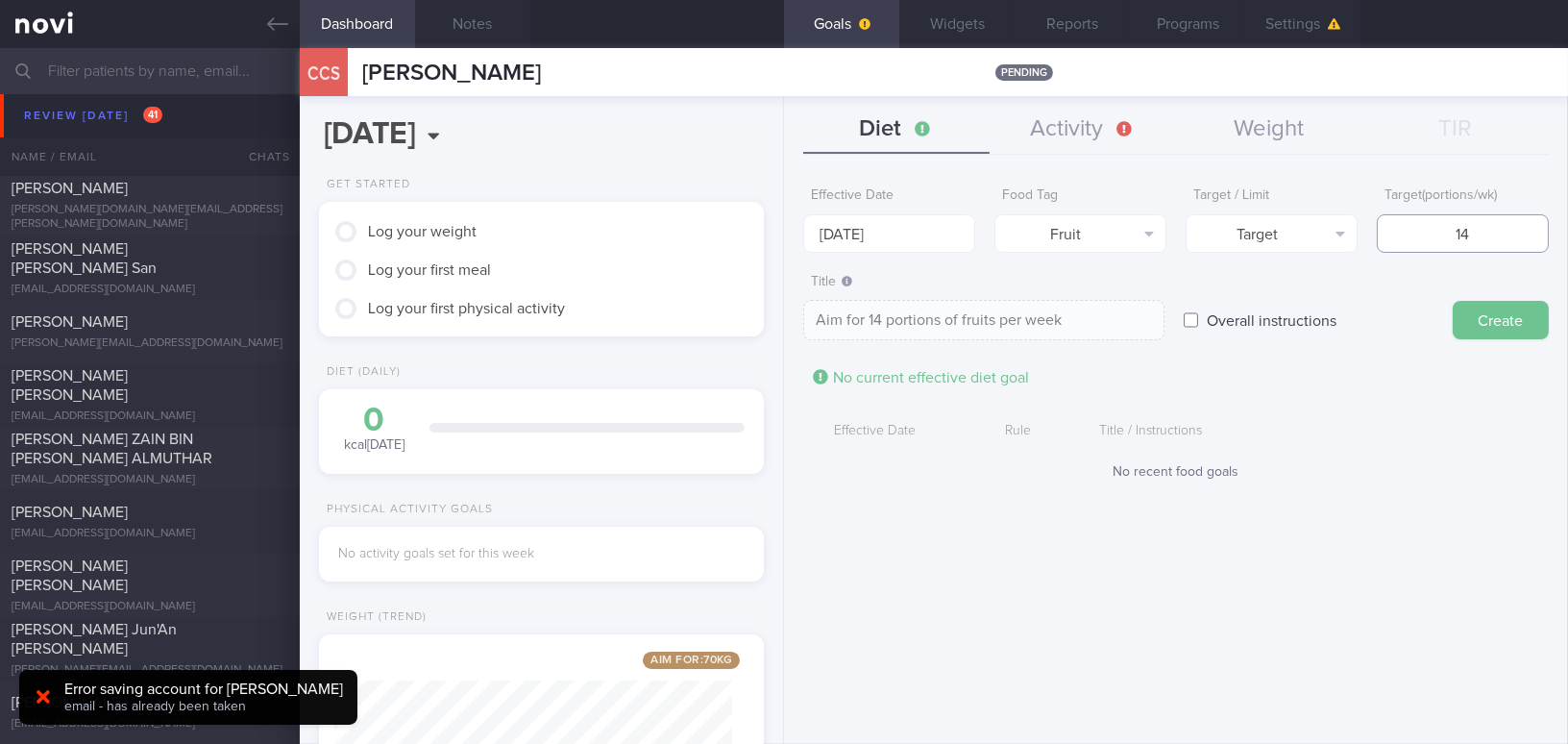
type input "14"
click at [1491, 306] on button "Create" at bounding box center [1501, 320] width 96 height 38
type input "[DATE]"
type textarea "Aim for ___ of ___"
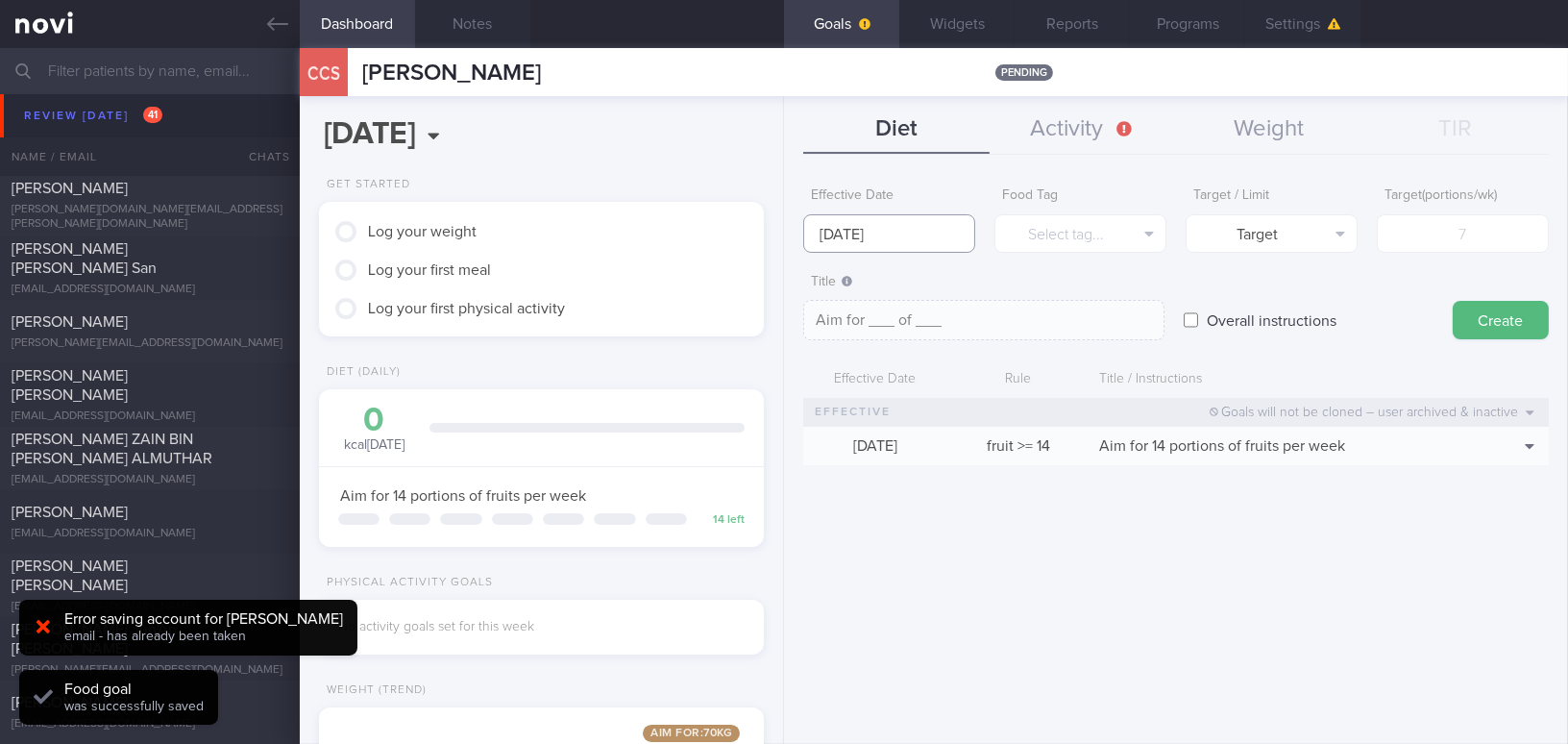
click at [831, 236] on input "[DATE]" at bounding box center [888, 234] width 172 height 38
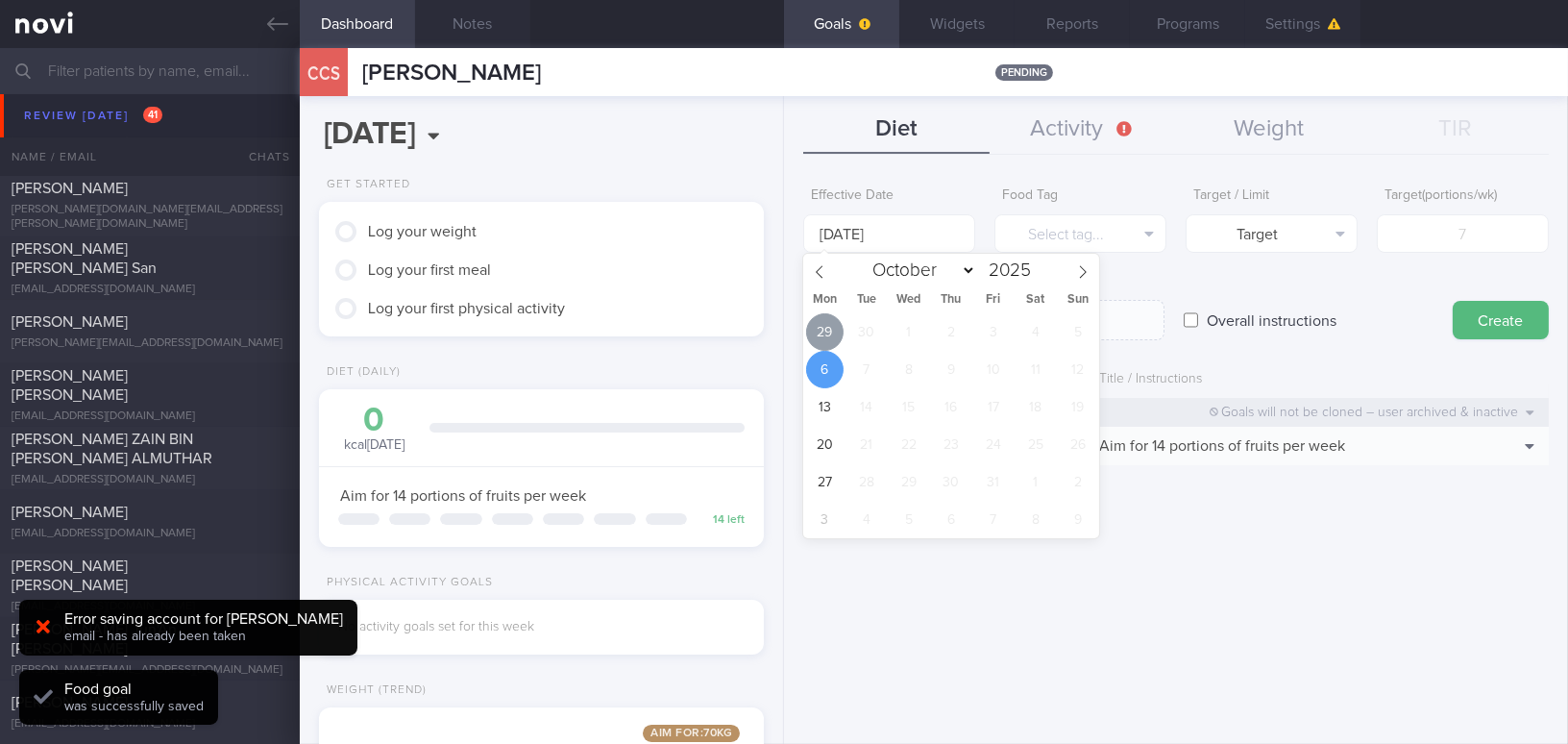
click at [823, 339] on span "29" at bounding box center [824, 332] width 37 height 37
type input "[DATE]"
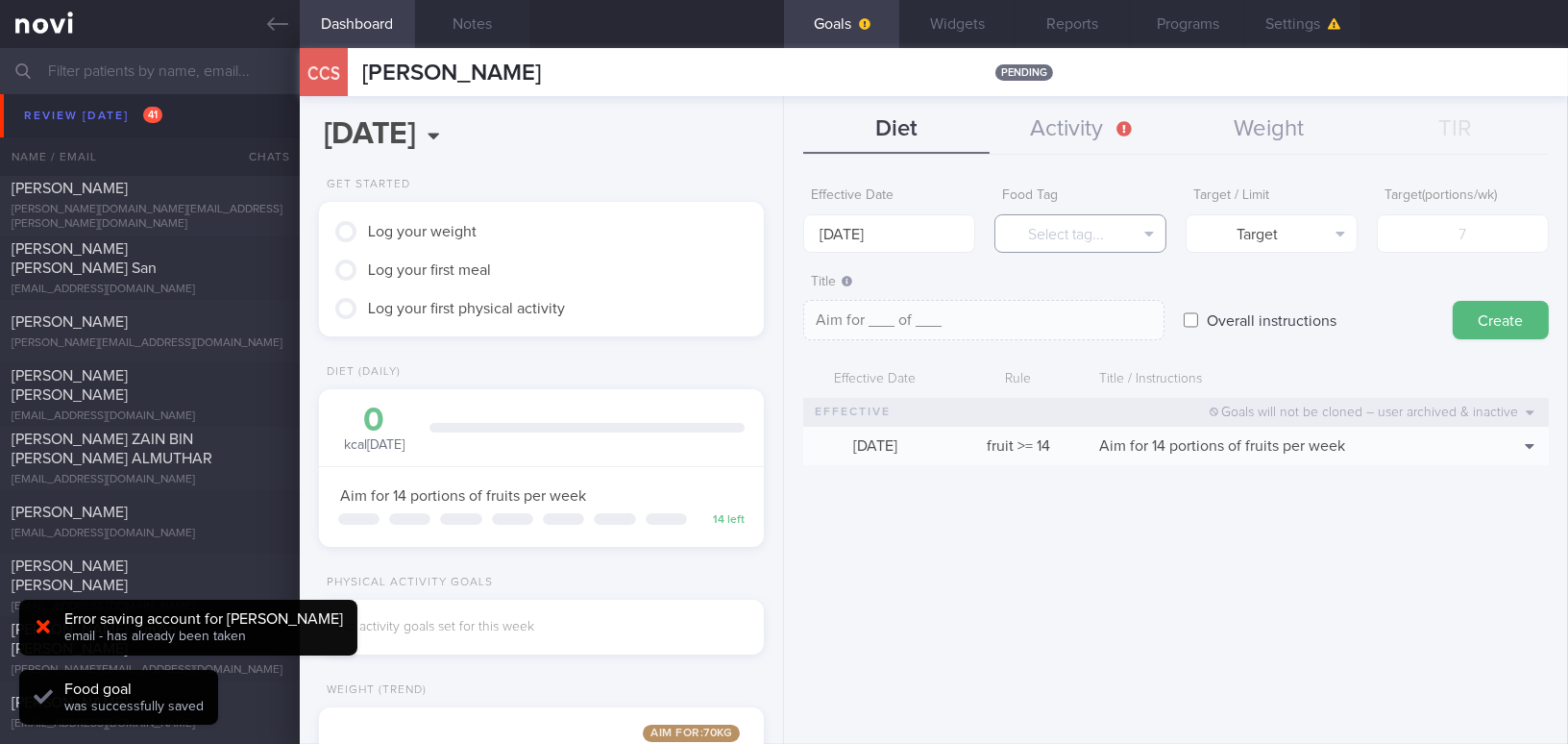
click at [1054, 237] on button "Select tag..." at bounding box center [1080, 234] width 172 height 38
click at [1322, 520] on div "Effective Date [DATE] Food Tag Select tag... Select tag... Calories Carbs Prote…" at bounding box center [1175, 454] width 784 height 581
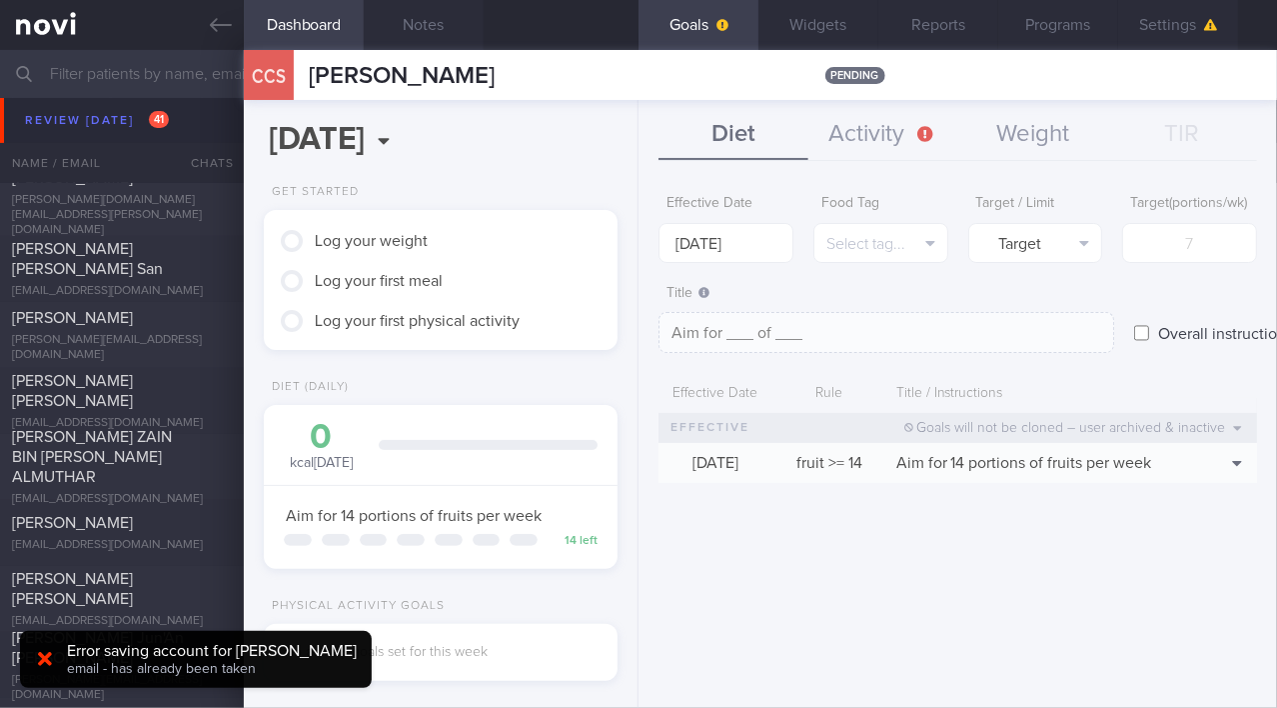
scroll to position [7367, 0]
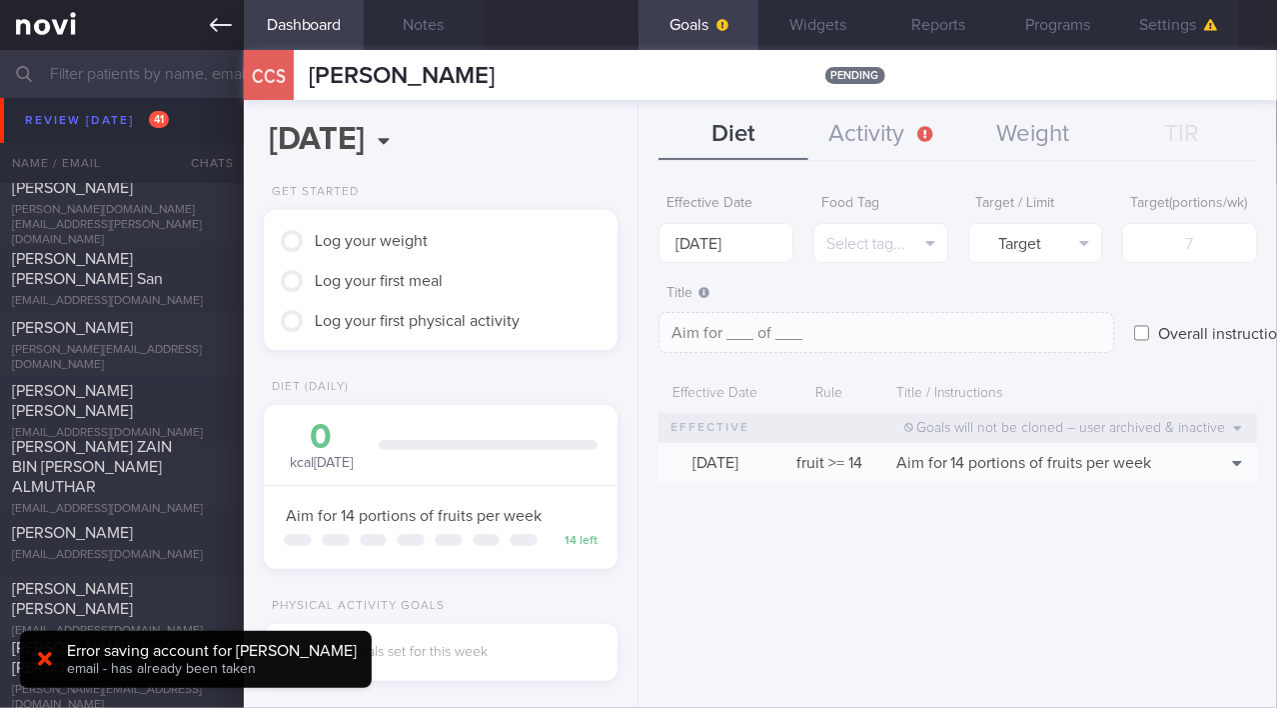
click at [206, 31] on link at bounding box center [122, 25] width 244 height 50
click at [207, 24] on link at bounding box center [122, 25] width 244 height 50
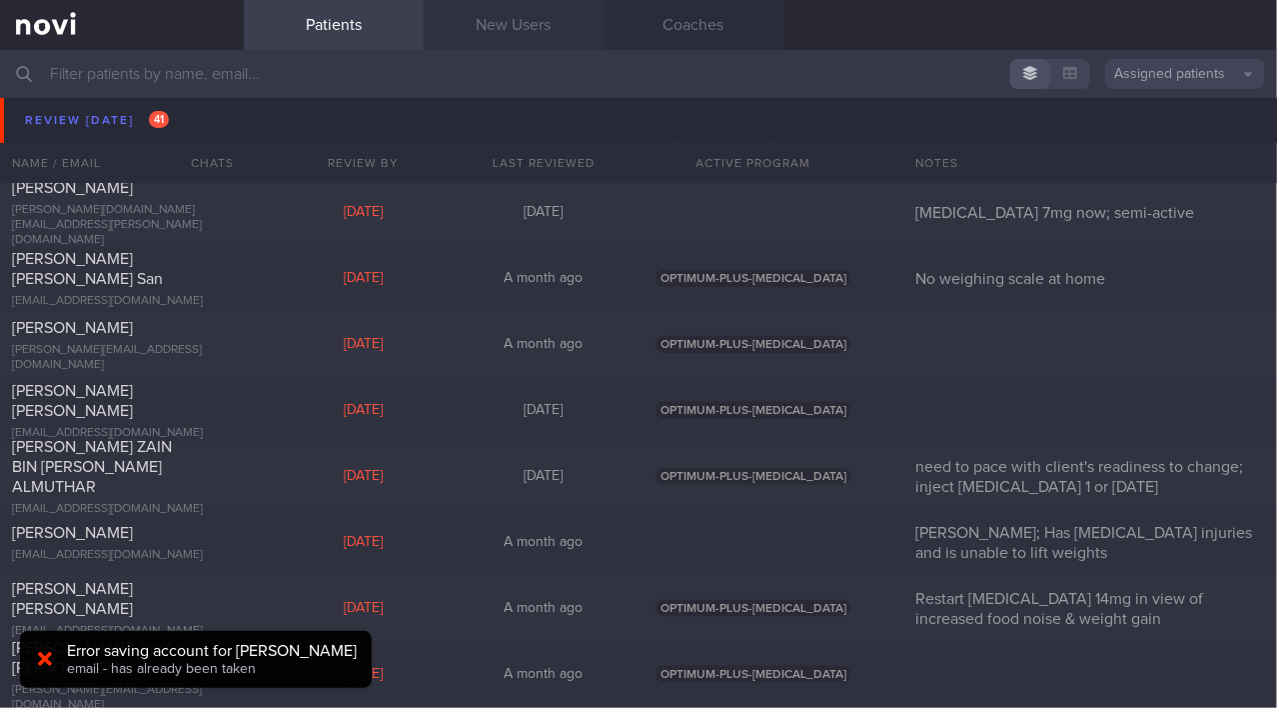
click at [544, 29] on link "New Users" at bounding box center [514, 25] width 180 height 50
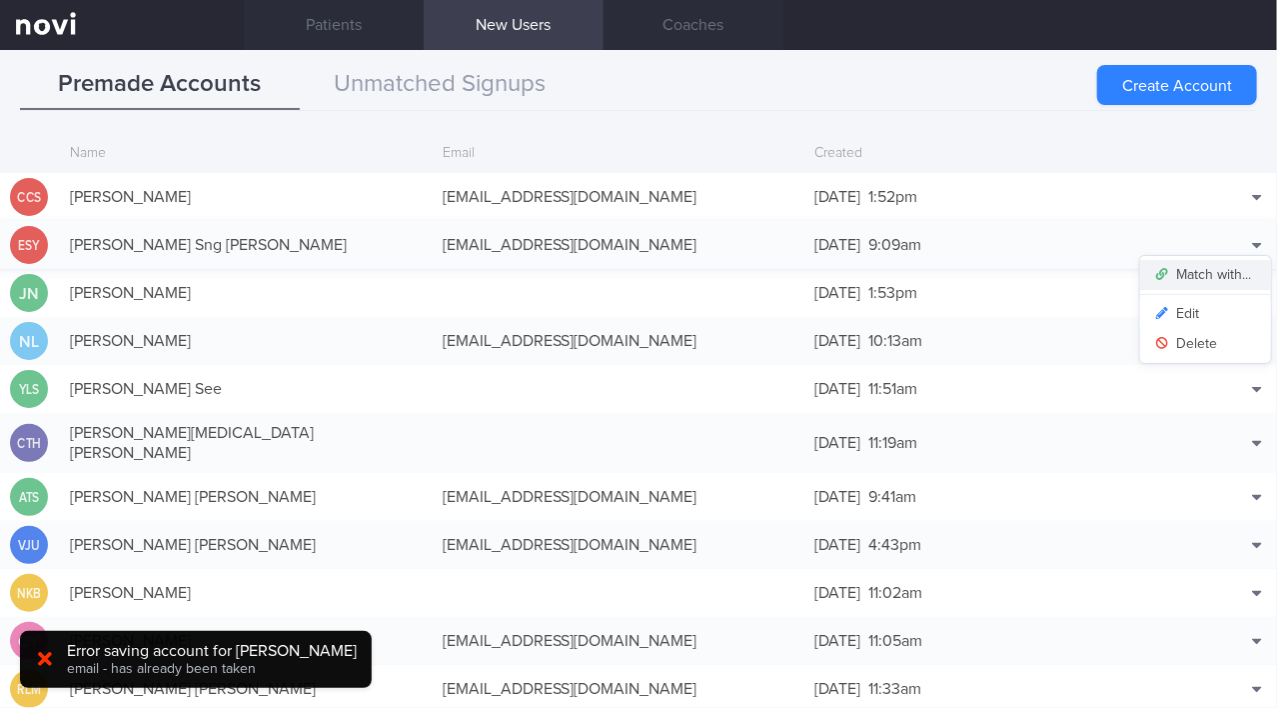
click at [1233, 275] on button "Match with..." at bounding box center [1205, 275] width 131 height 30
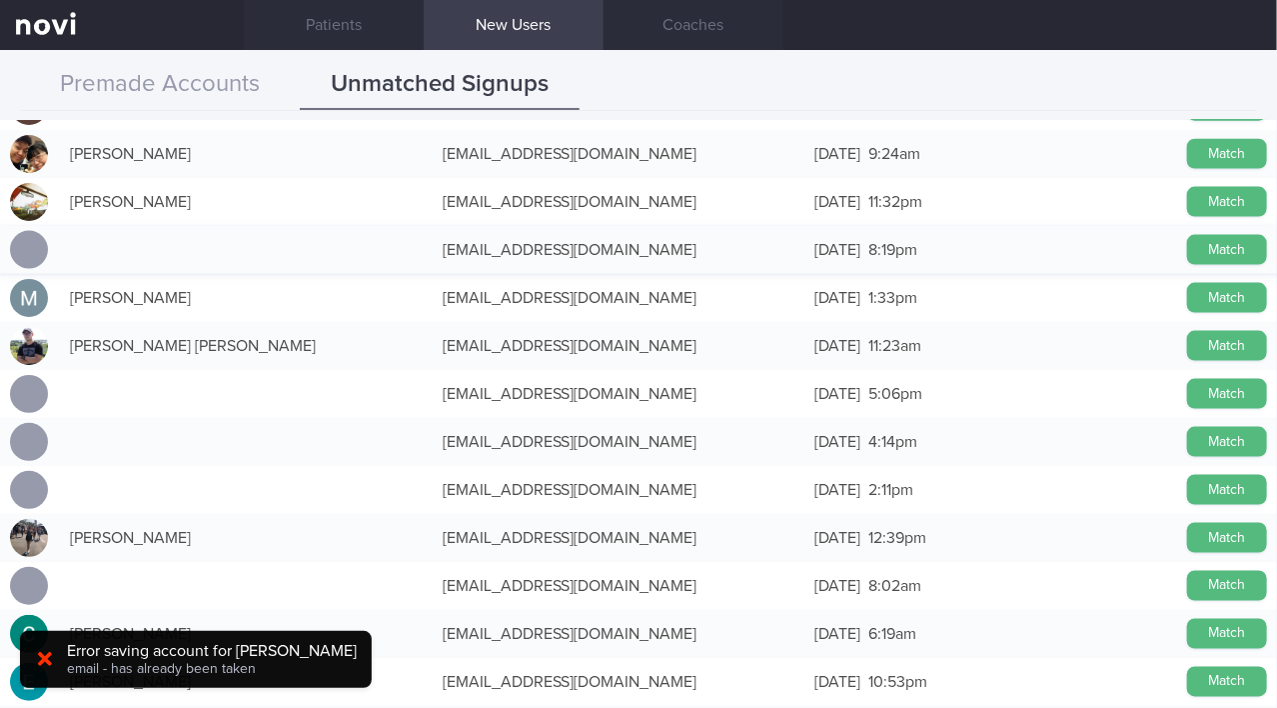
scroll to position [1362, 0]
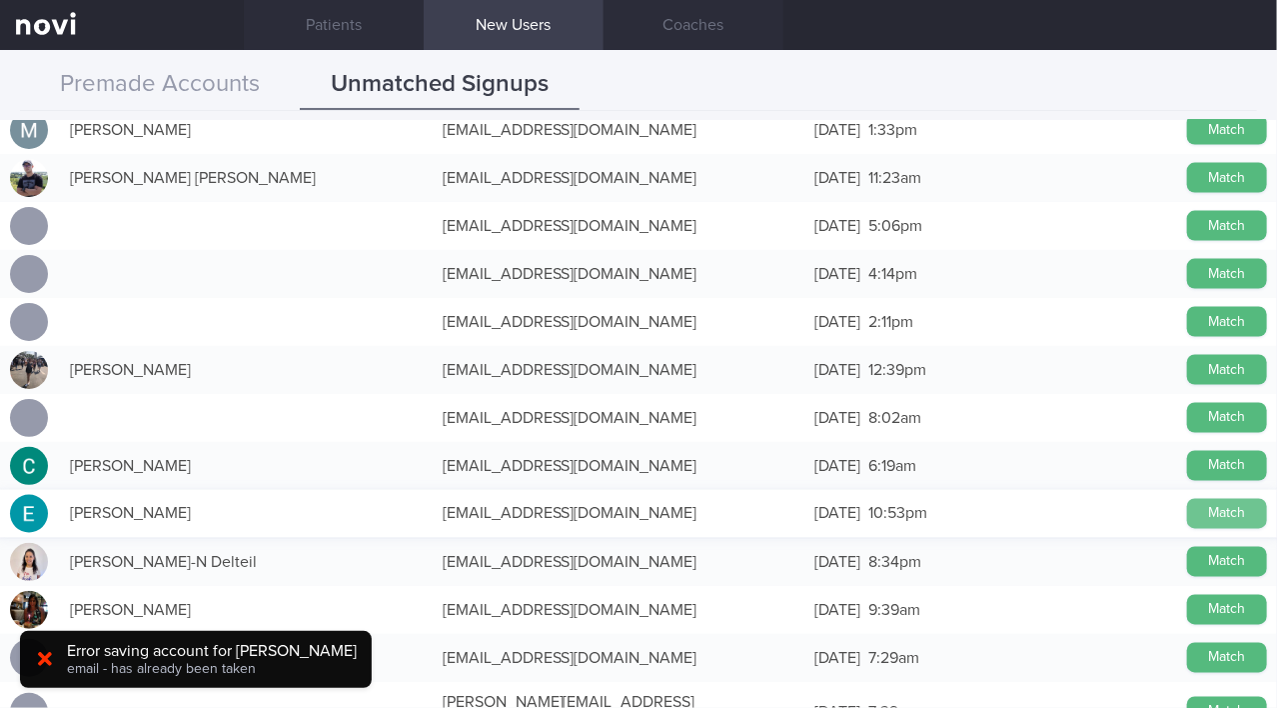
click at [1207, 511] on button "Match" at bounding box center [1227, 514] width 80 height 30
